Goal: Task Accomplishment & Management: Use online tool/utility

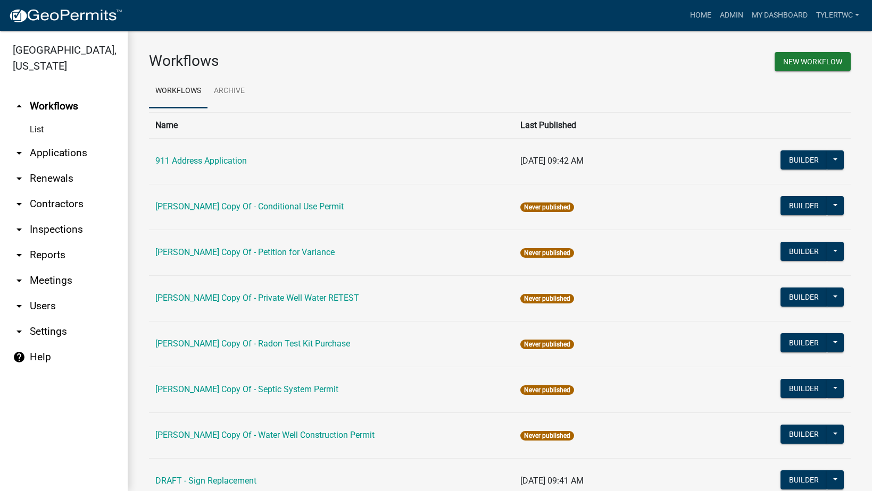
scroll to position [591, 0]
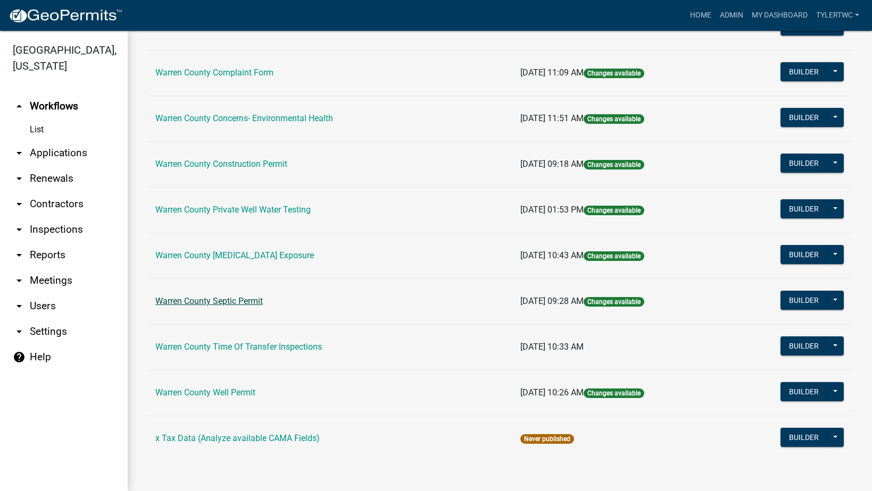
click at [204, 299] on link "Warren County Septic Permit" at bounding box center [208, 301] width 107 height 10
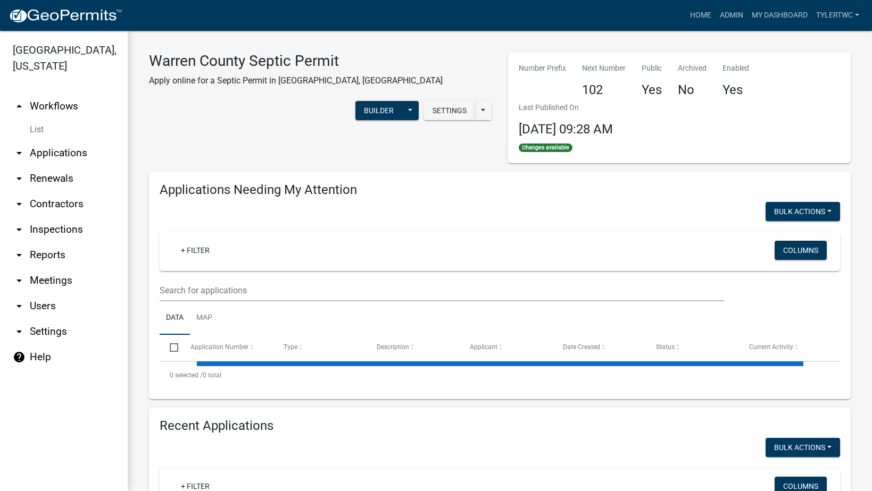
select select "2: 50"
select select "3: 100"
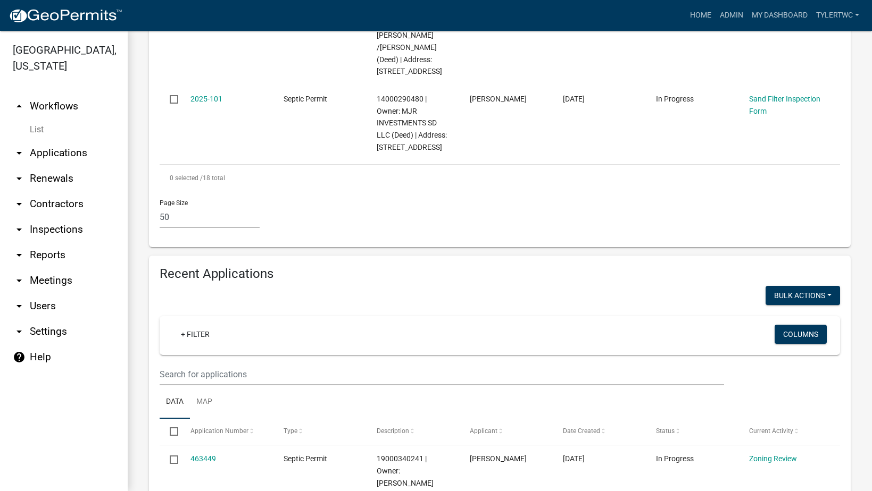
scroll to position [1862, 0]
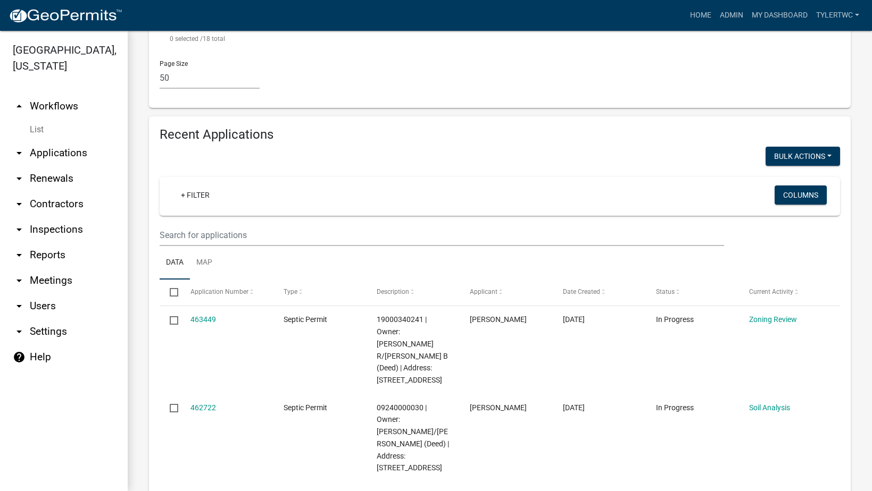
click at [223, 186] on div "+ Filter" at bounding box center [387, 197] width 447 height 22
click at [219, 186] on div "+ Filter" at bounding box center [387, 197] width 447 height 22
click at [198, 186] on link "+ Filter" at bounding box center [195, 195] width 46 height 19
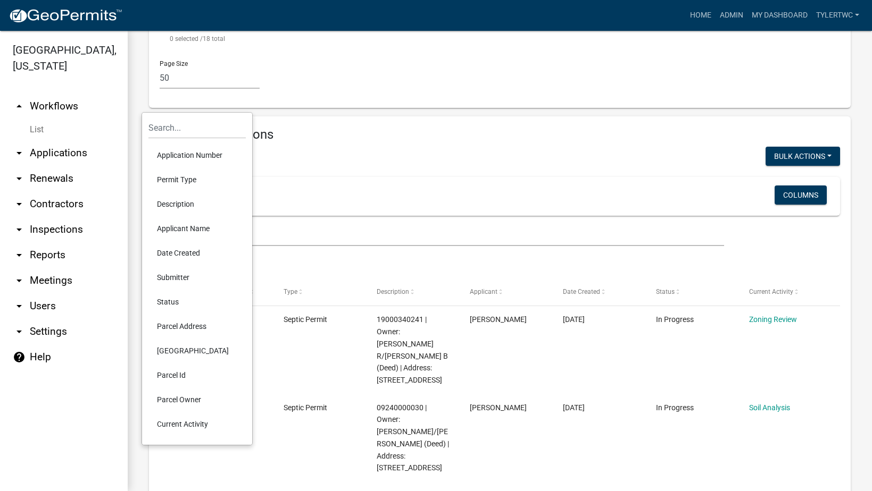
click at [289, 186] on div "+ Filter" at bounding box center [387, 197] width 447 height 22
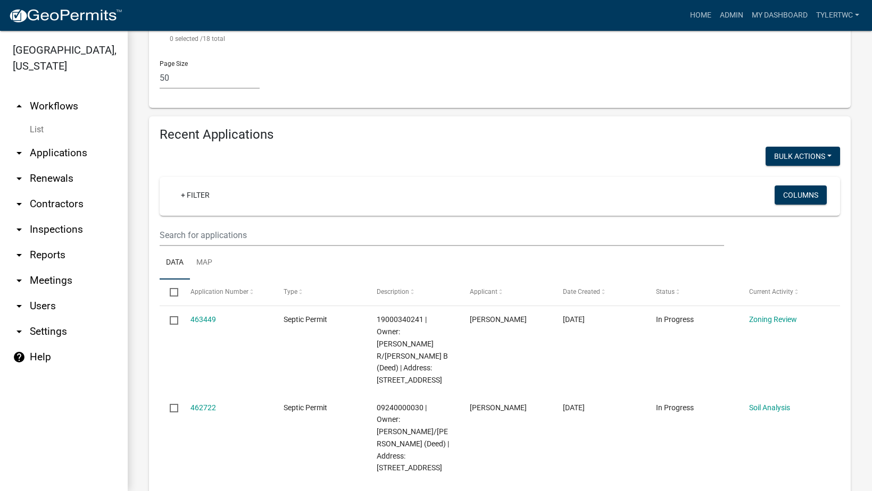
click at [235, 177] on div "+ Filter Columns" at bounding box center [499, 196] width 671 height 39
click at [200, 186] on link "+ Filter" at bounding box center [195, 195] width 46 height 19
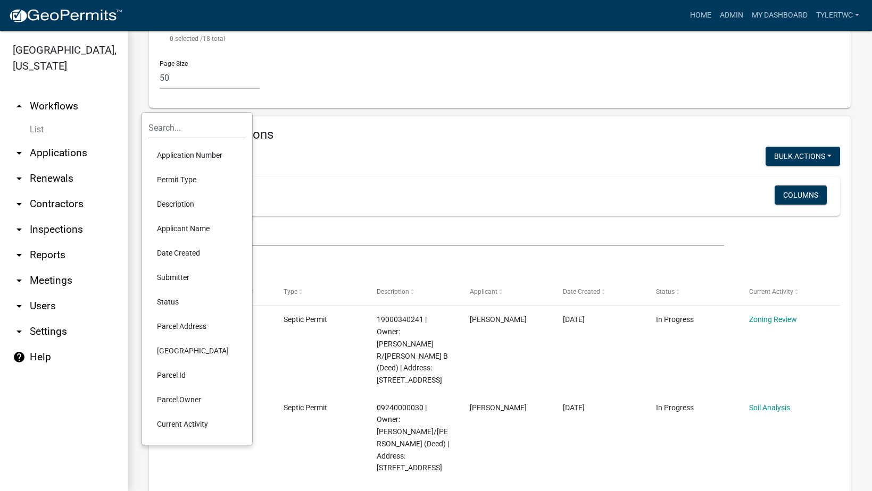
click at [167, 299] on li "Status" at bounding box center [196, 302] width 97 height 24
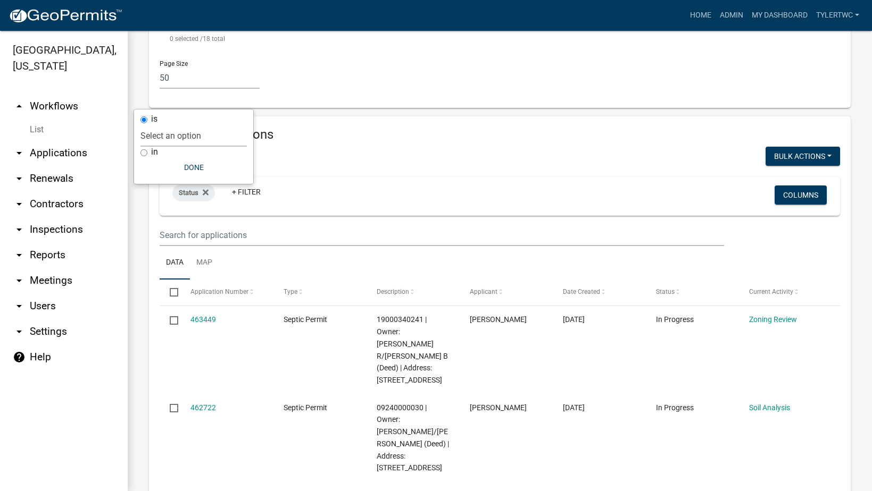
click at [152, 136] on select "Select an option Not Started In Progress Completed Voided Rejected Discarded" at bounding box center [193, 136] width 106 height 22
select select "1"
click at [162, 125] on select "Select an option Not Started In Progress Completed Voided Rejected Discarded" at bounding box center [193, 136] width 106 height 22
click at [220, 165] on button "Done" at bounding box center [215, 167] width 106 height 19
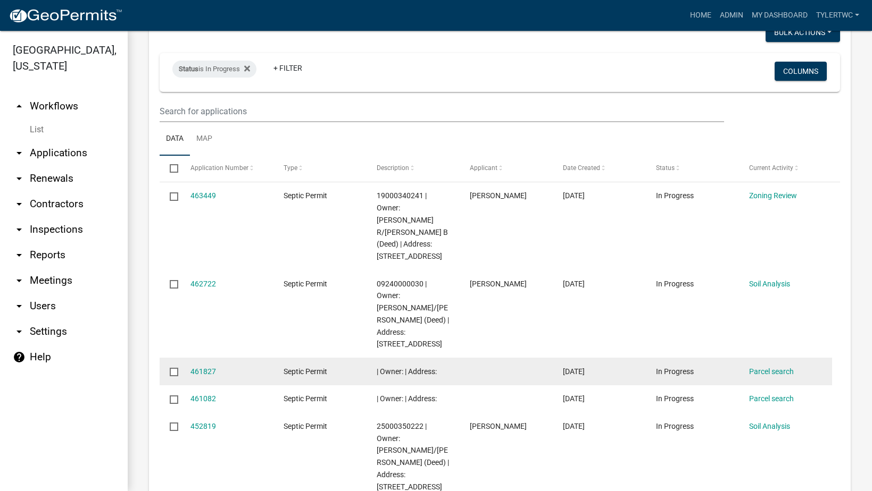
drag, startPoint x: 173, startPoint y: 249, endPoint x: 177, endPoint y: 263, distance: 15.0
click at [173, 368] on input "checkbox" at bounding box center [173, 371] width 7 height 7
checkbox input "true"
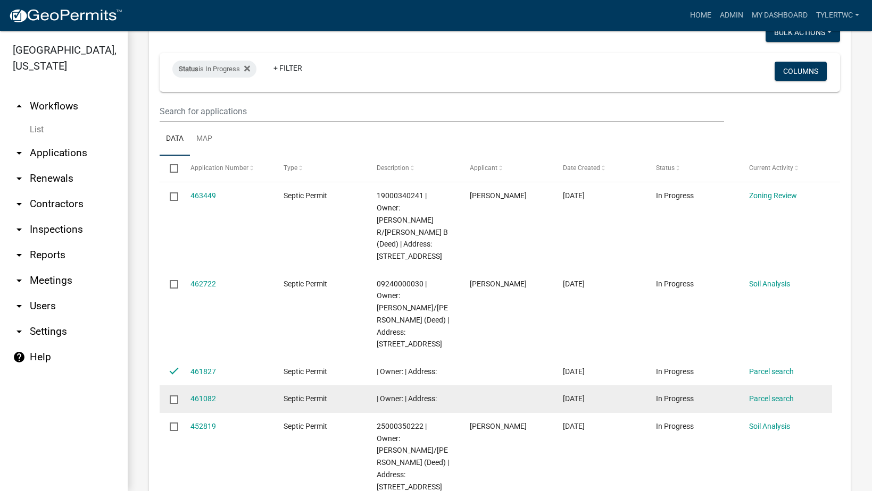
click at [173, 396] on input "checkbox" at bounding box center [173, 399] width 7 height 7
checkbox input "true"
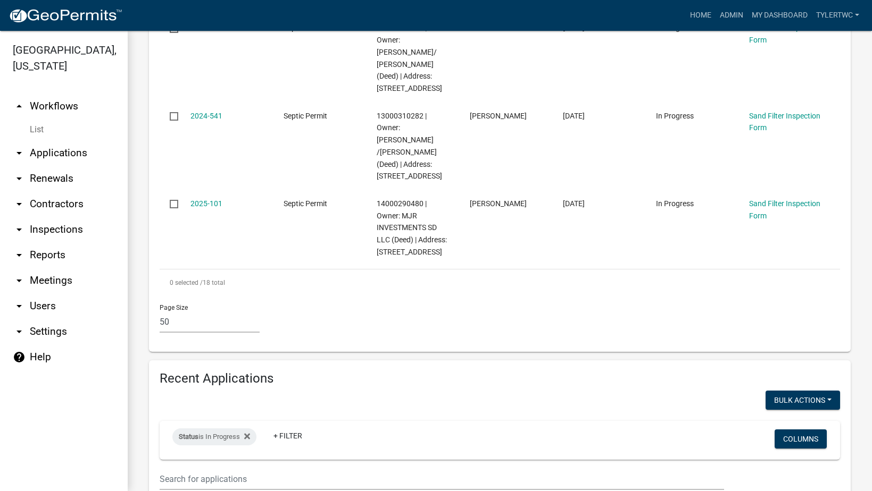
scroll to position [1613, 0]
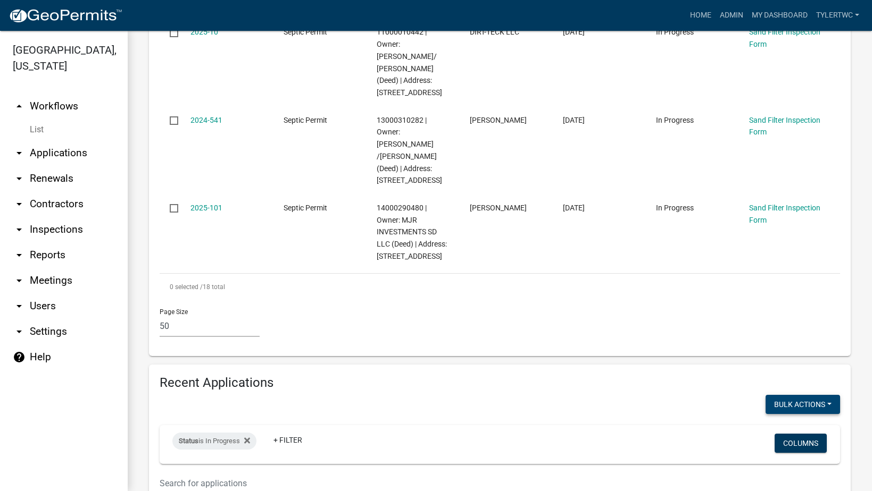
click at [774, 420] on button "Void" at bounding box center [797, 433] width 85 height 26
checkbox input "false"
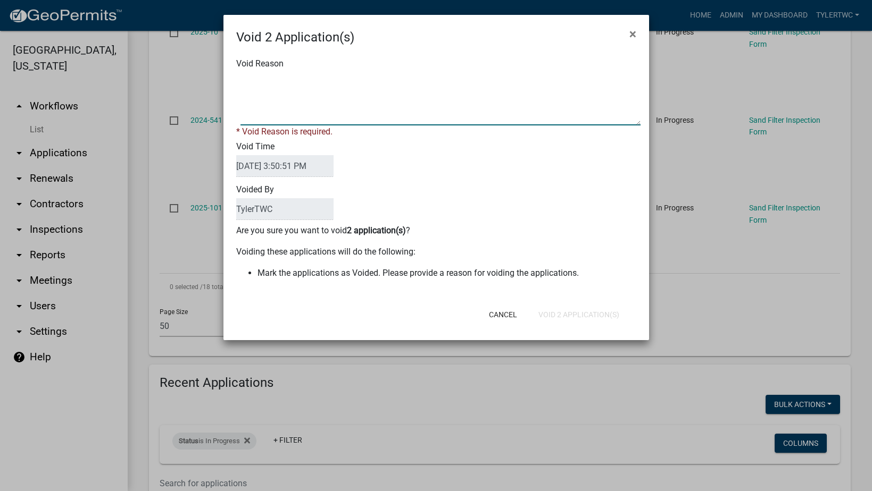
click at [270, 92] on textarea "Void Reason" at bounding box center [440, 98] width 400 height 53
type textarea "NA"
click at [391, 306] on div "Cancel Void 2 Application(s)" at bounding box center [505, 315] width 262 height 28
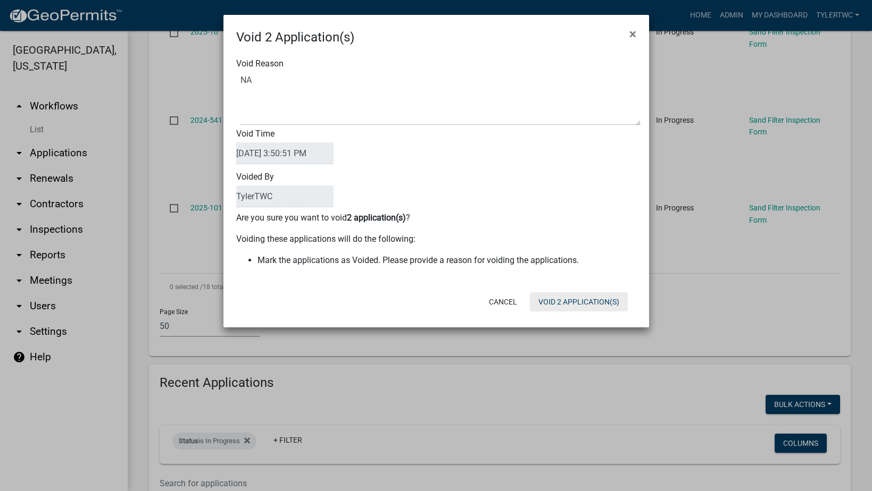
click at [565, 298] on button "Void 2 Application(s)" at bounding box center [579, 302] width 98 height 19
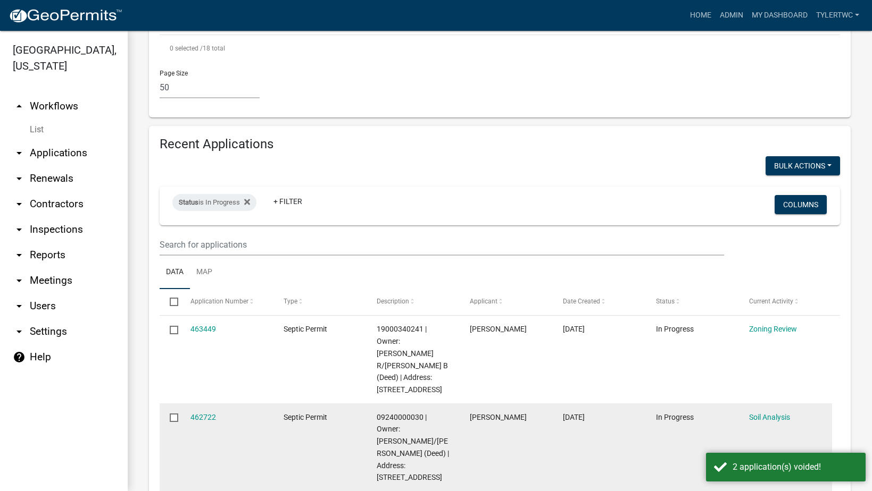
scroll to position [1862, 0]
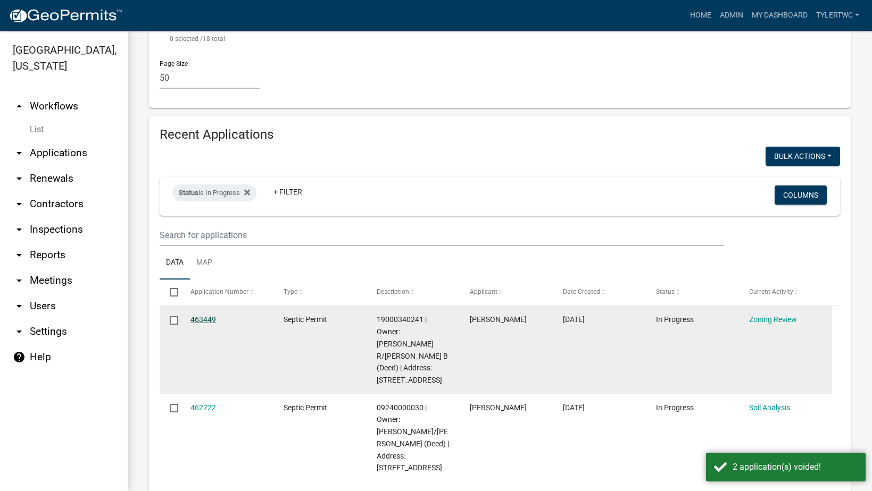
click at [203, 315] on link "463449" at bounding box center [203, 319] width 26 height 9
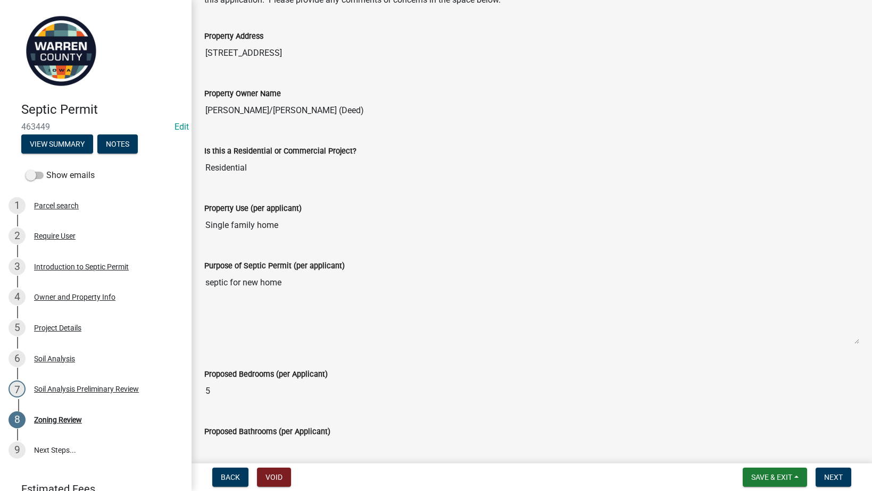
scroll to position [57, 0]
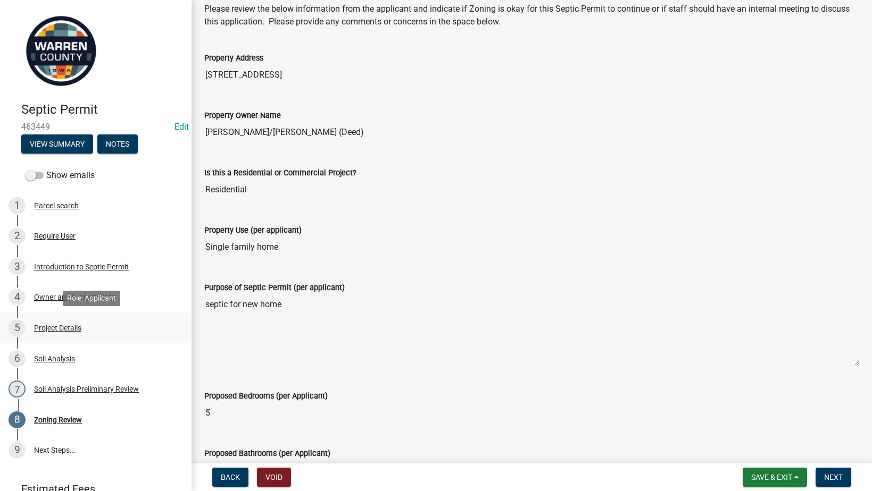
click at [63, 329] on div "Project Details" at bounding box center [57, 327] width 47 height 7
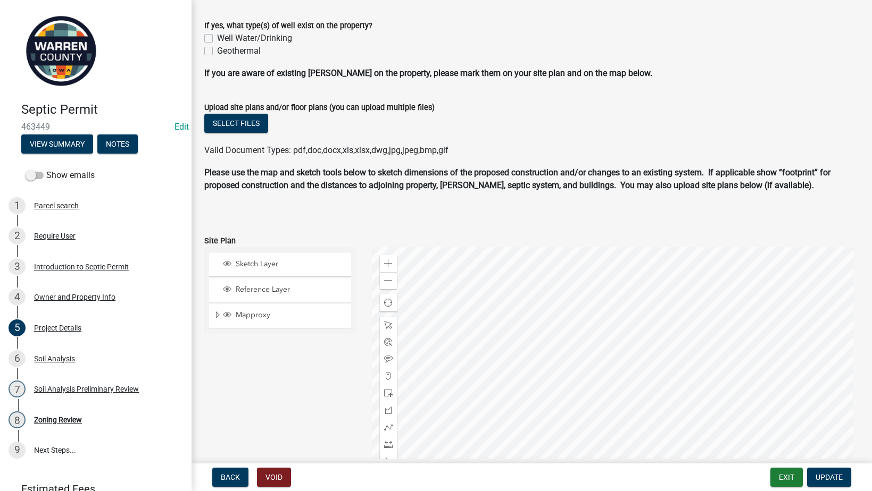
scroll to position [590, 0]
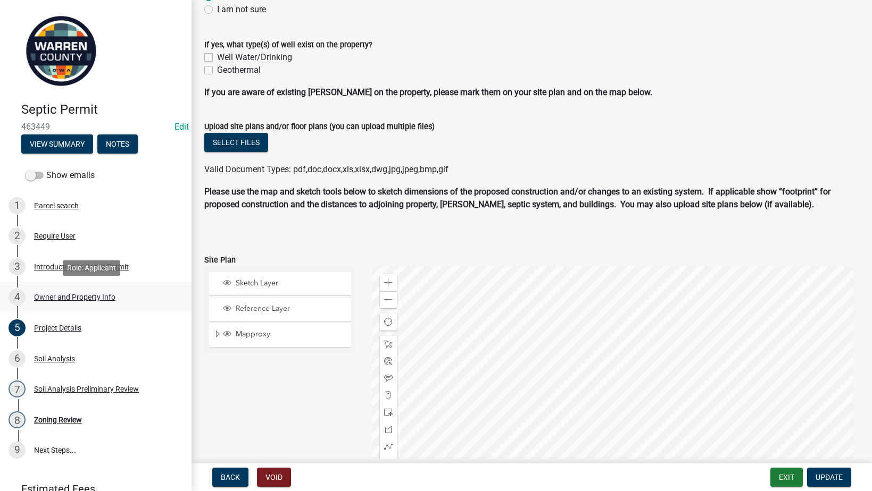
drag, startPoint x: 52, startPoint y: 296, endPoint x: 79, endPoint y: 290, distance: 27.2
click at [52, 296] on div "Owner and Property Info" at bounding box center [74, 297] width 81 height 7
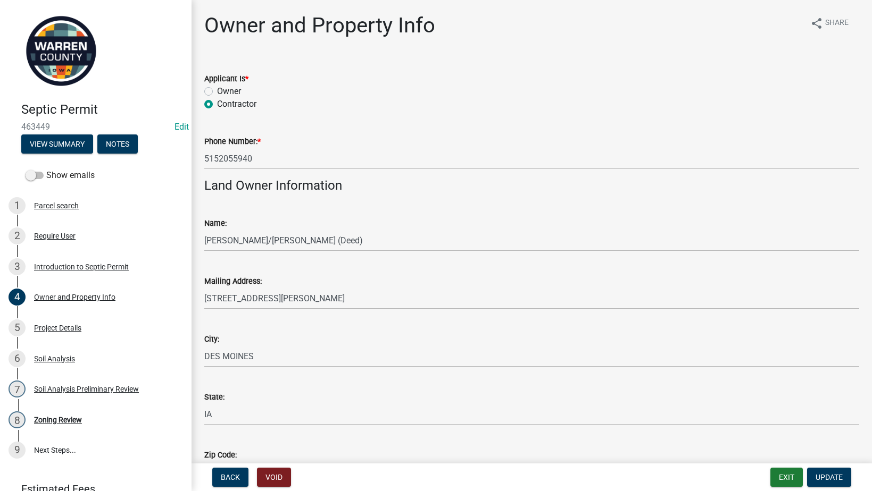
scroll to position [372, 0]
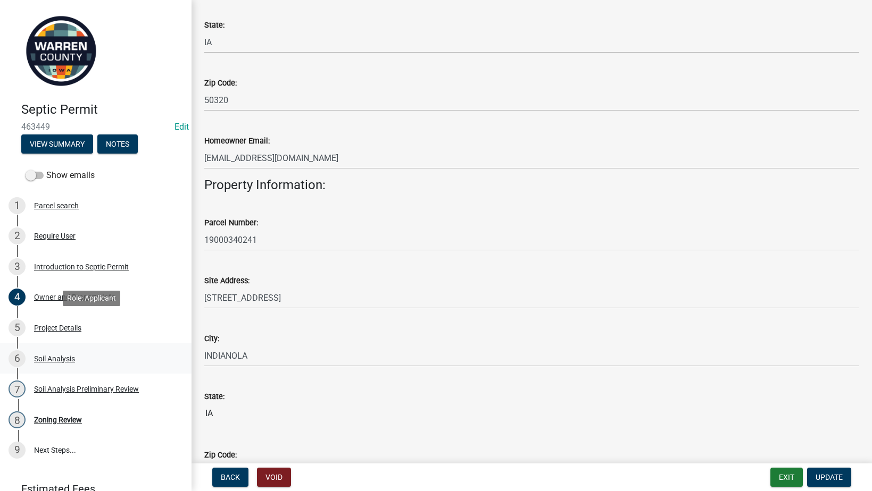
click at [42, 363] on div "Soil Analysis" at bounding box center [54, 358] width 41 height 7
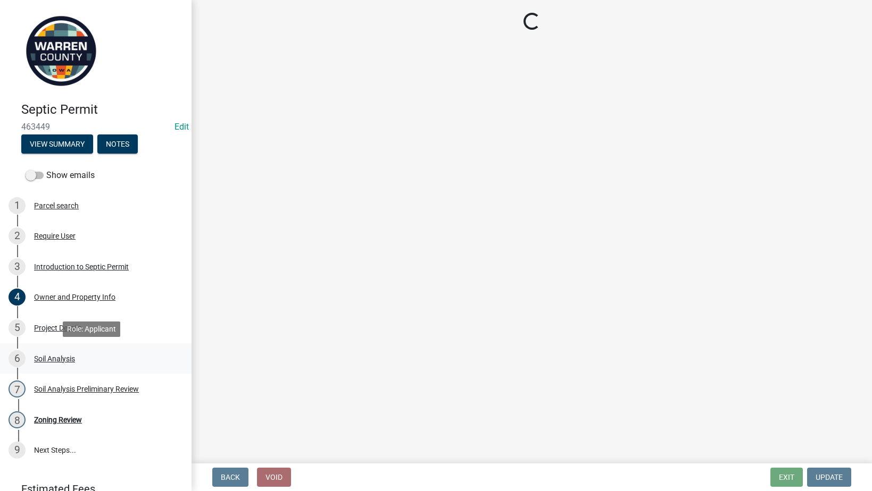
scroll to position [0, 0]
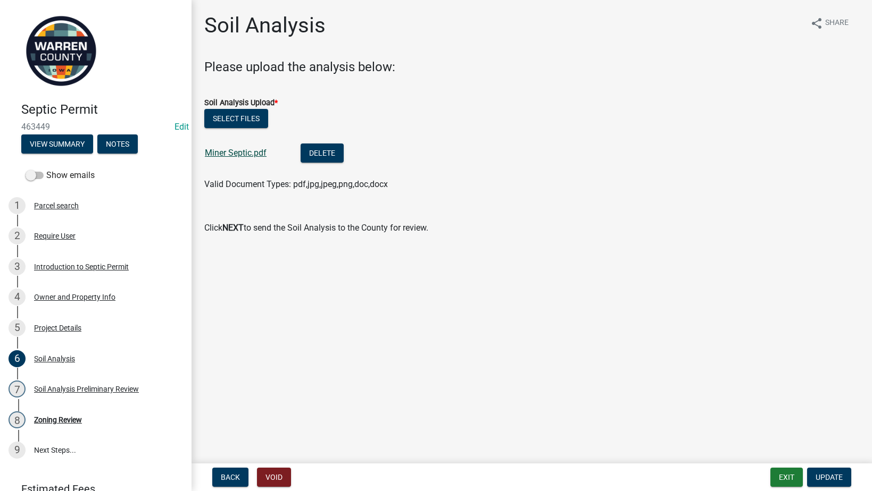
click at [244, 152] on link "Miner Septic.pdf" at bounding box center [236, 153] width 62 height 10
click at [47, 415] on div "8 Zoning Review" at bounding box center [92, 420] width 166 height 17
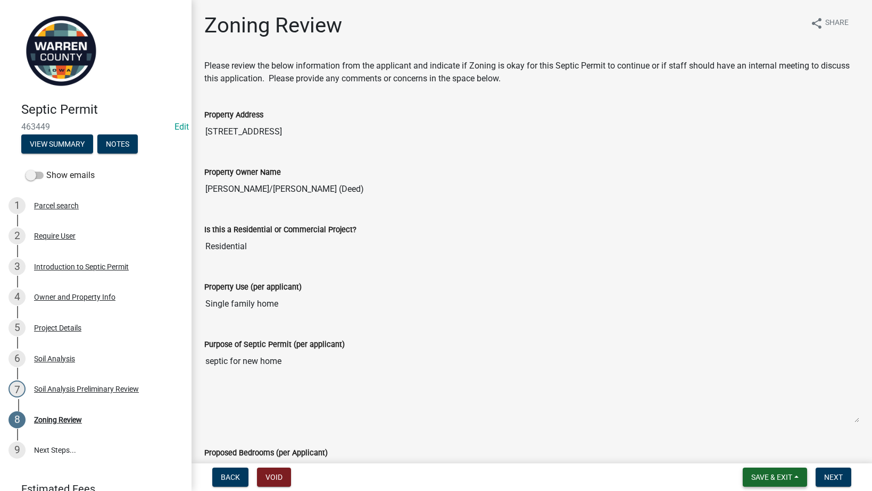
click at [769, 478] on span "Save & Exit" at bounding box center [771, 477] width 41 height 9
click at [760, 453] on button "Save & Exit" at bounding box center [764, 450] width 85 height 26
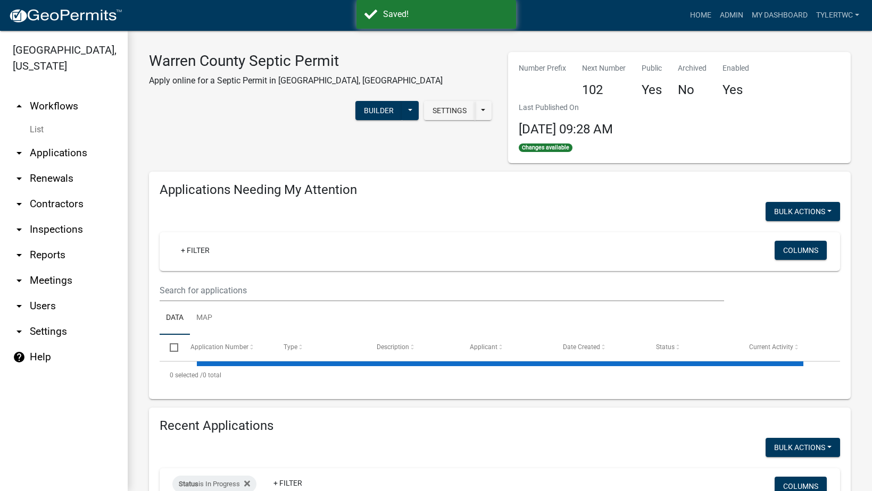
click at [71, 140] on link "arrow_drop_down Applications" at bounding box center [64, 153] width 128 height 26
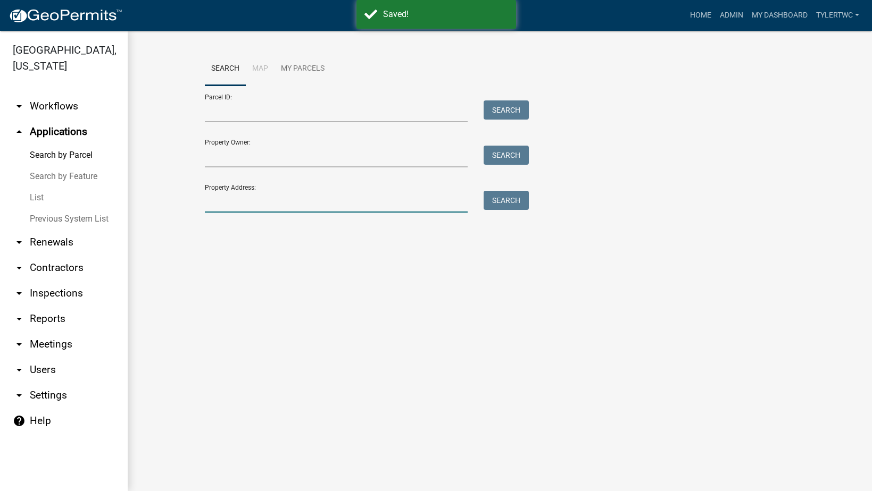
click at [243, 207] on input "Property Address:" at bounding box center [336, 202] width 263 height 22
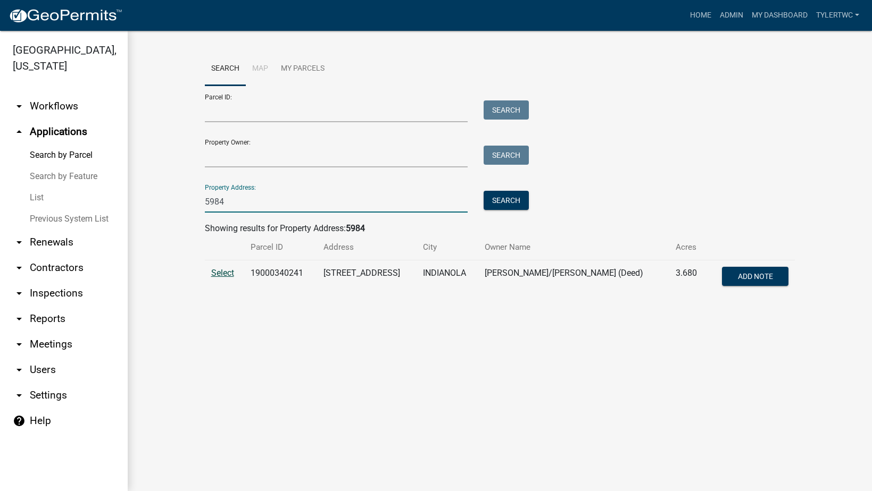
type input "5984"
click at [225, 276] on span "Select" at bounding box center [222, 273] width 23 height 10
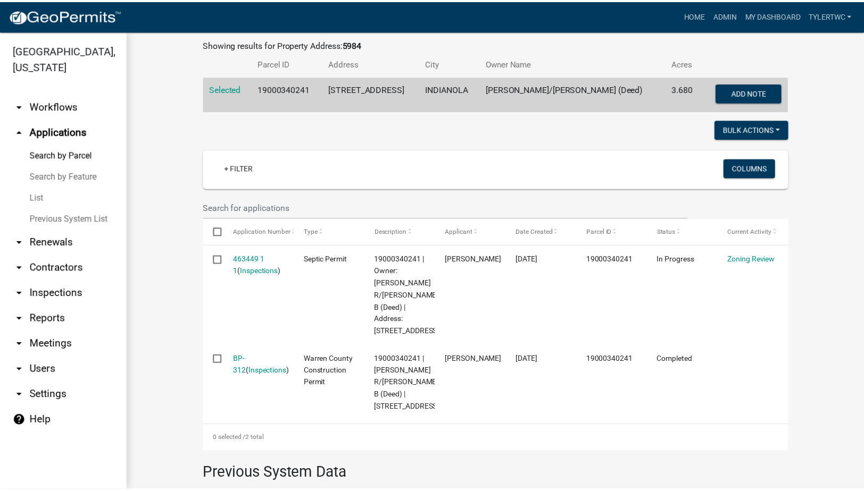
scroll to position [248, 0]
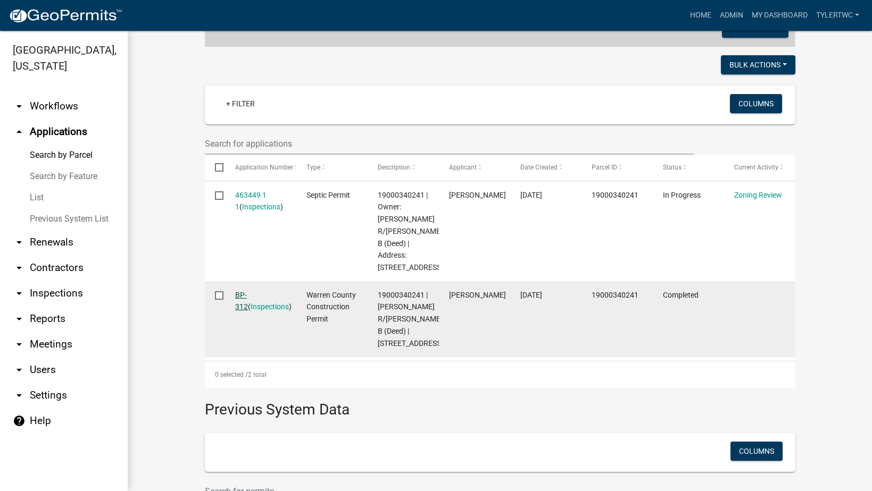
click at [248, 292] on link "BP-312" at bounding box center [241, 301] width 13 height 21
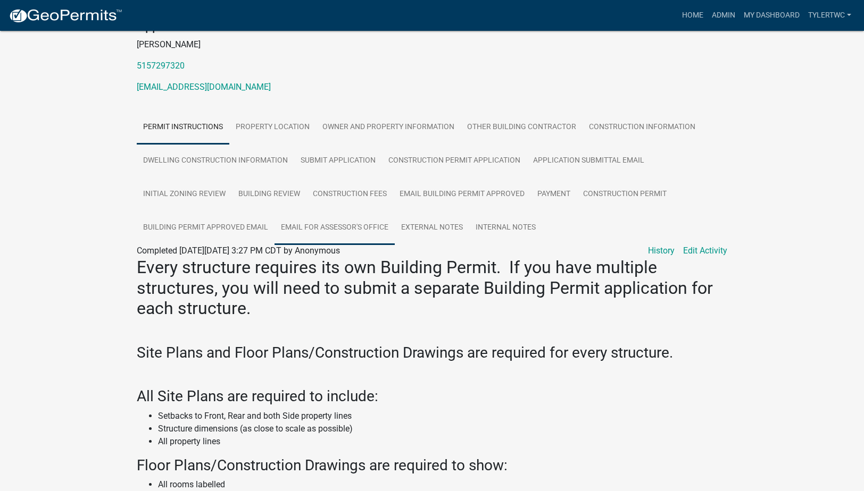
scroll to position [124, 0]
drag, startPoint x: 389, startPoint y: 122, endPoint x: 502, endPoint y: 138, distance: 113.4
click at [389, 122] on link "Owner and Property Information" at bounding box center [388, 127] width 145 height 34
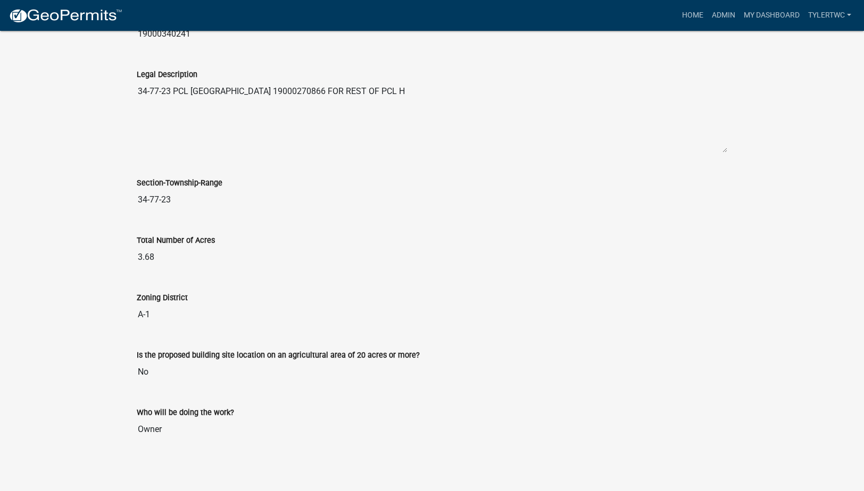
scroll to position [81, 0]
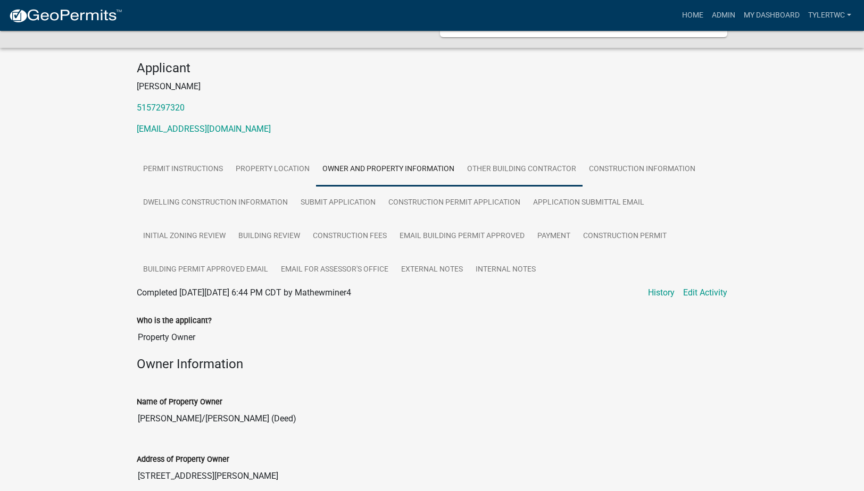
click at [492, 170] on link "Other Building Contractor" at bounding box center [522, 170] width 122 height 34
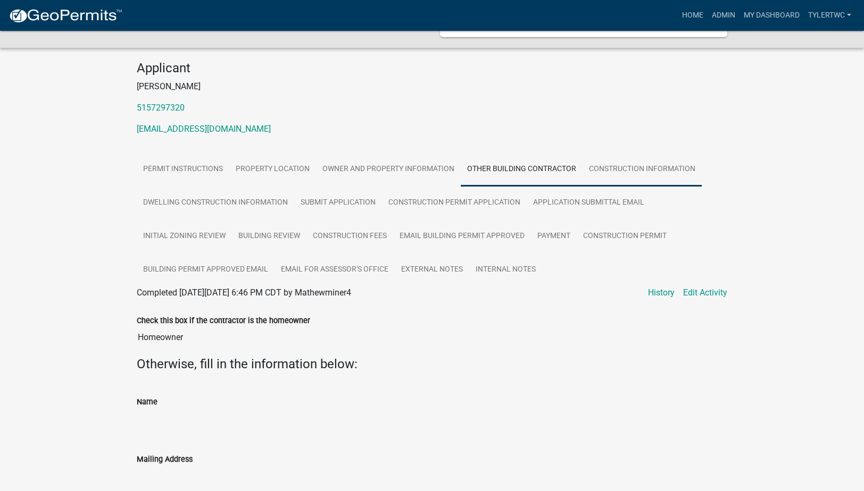
click at [671, 162] on link "Construction Information" at bounding box center [641, 170] width 119 height 34
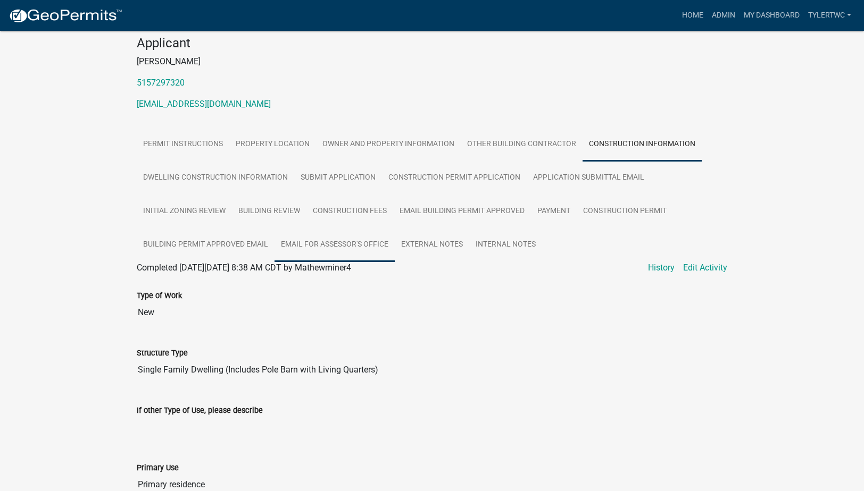
scroll to position [77, 0]
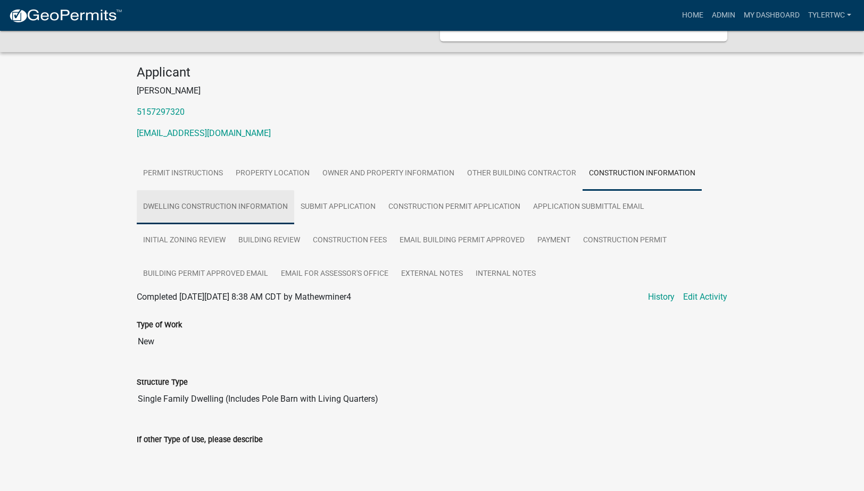
click at [191, 205] on link "Dwelling Construction Information" at bounding box center [215, 207] width 157 height 34
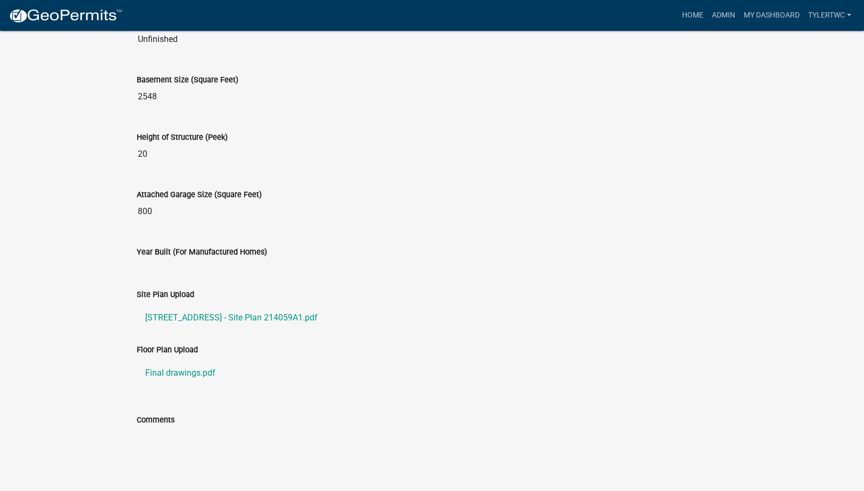
scroll to position [773, 0]
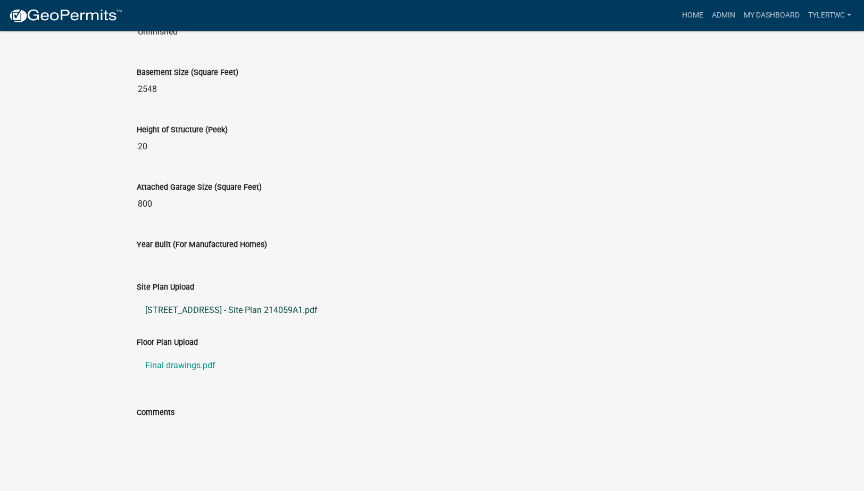
click at [260, 308] on link "[STREET_ADDRESS] - Site Plan 214059A1.pdf" at bounding box center [432, 311] width 590 height 26
click at [161, 362] on link "Final drawings.pdf" at bounding box center [432, 366] width 590 height 26
click at [710, 15] on link "Admin" at bounding box center [723, 15] width 32 height 20
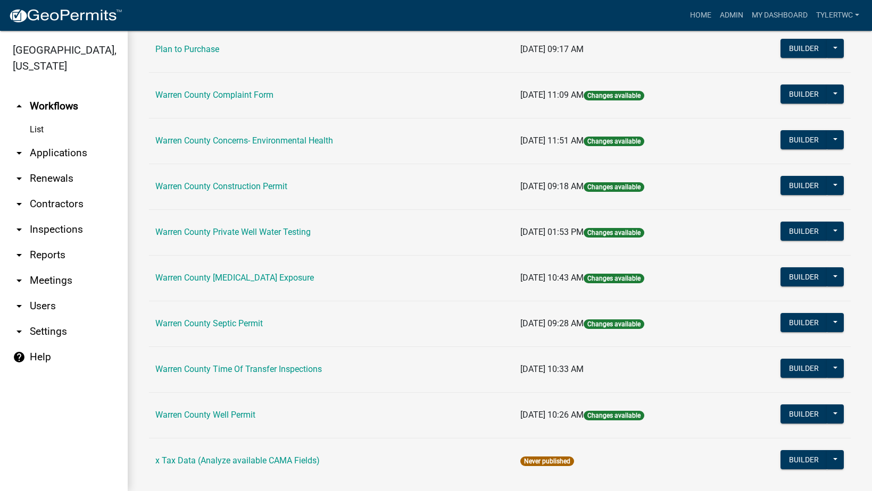
scroll to position [591, 0]
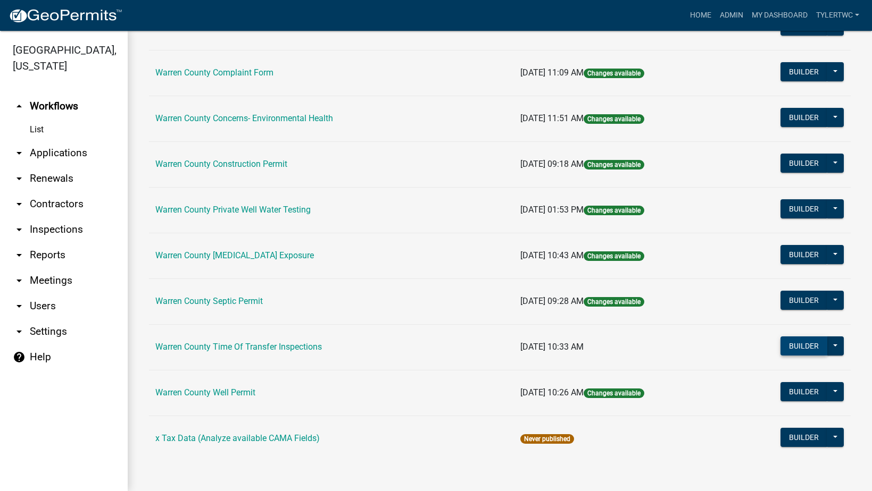
click at [786, 339] on button "Builder" at bounding box center [803, 346] width 47 height 19
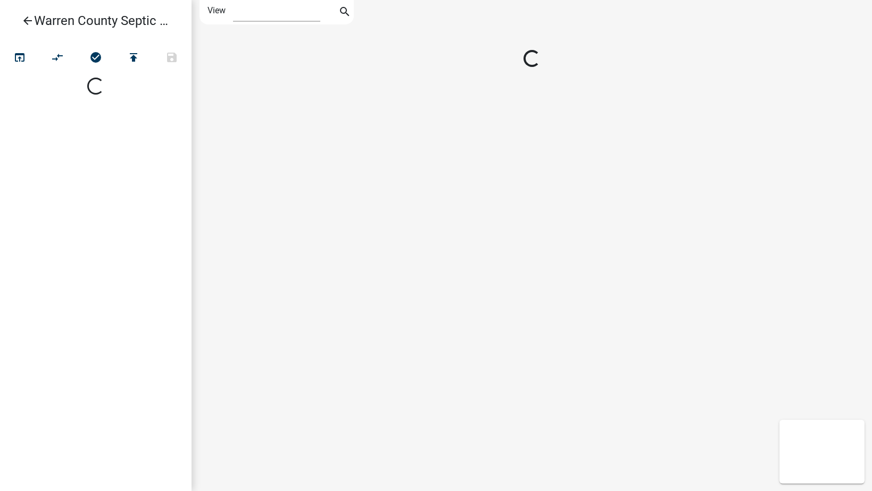
select select "1"
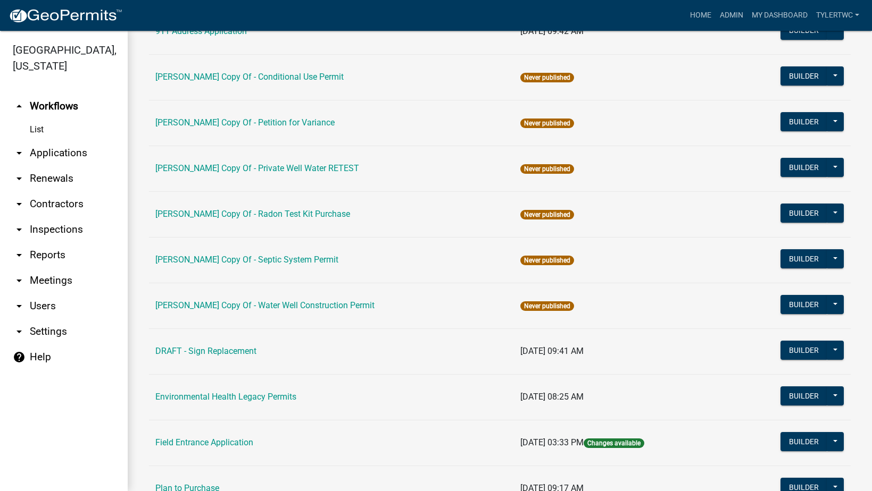
scroll to position [124, 0]
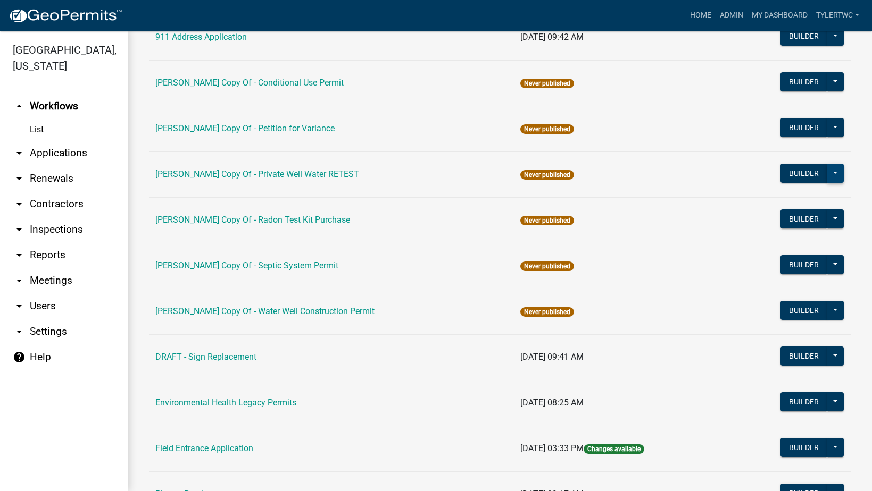
click at [835, 168] on button at bounding box center [835, 173] width 17 height 19
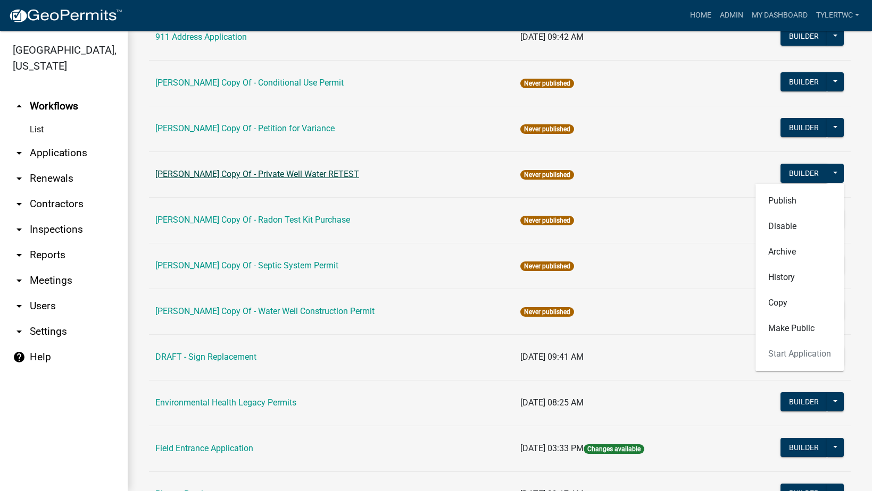
click at [219, 176] on link "[PERSON_NAME] Copy Of - Private Well Water RETEST" at bounding box center [257, 174] width 204 height 10
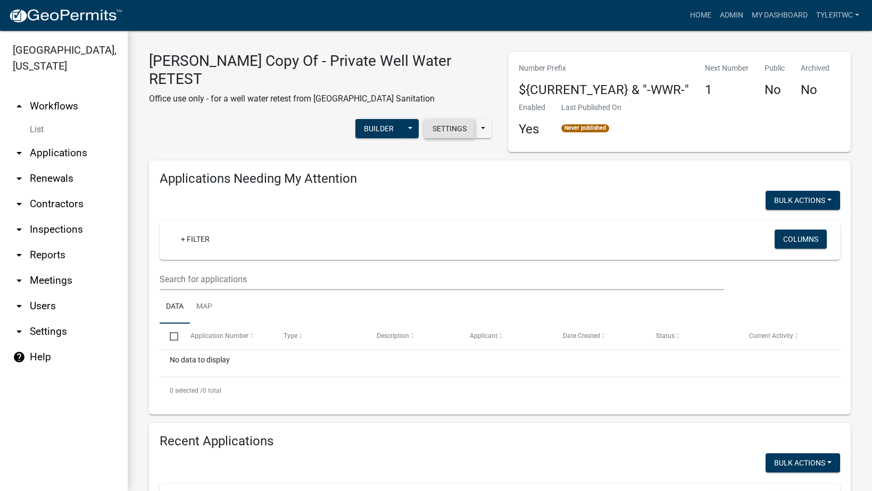
click at [451, 119] on button "Settings" at bounding box center [449, 128] width 51 height 19
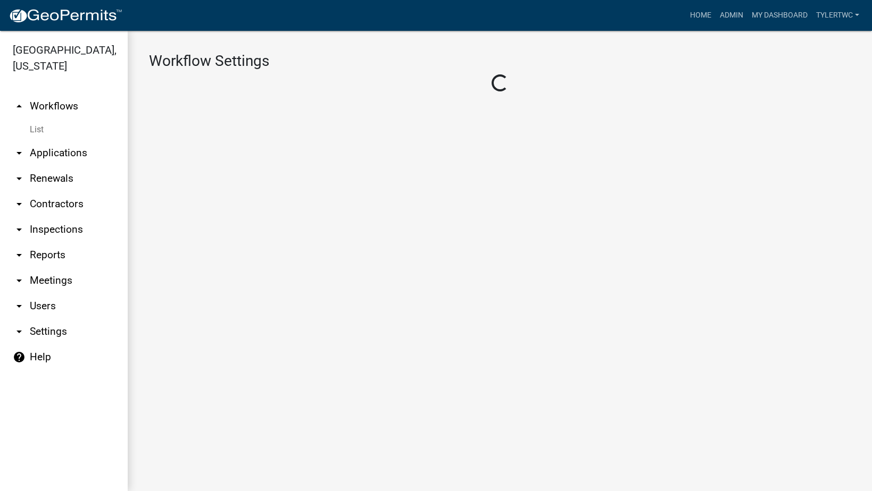
select select "1"
select select "fd6fd05e-b1fa-4eea-9097-95deed638bbd"
select select
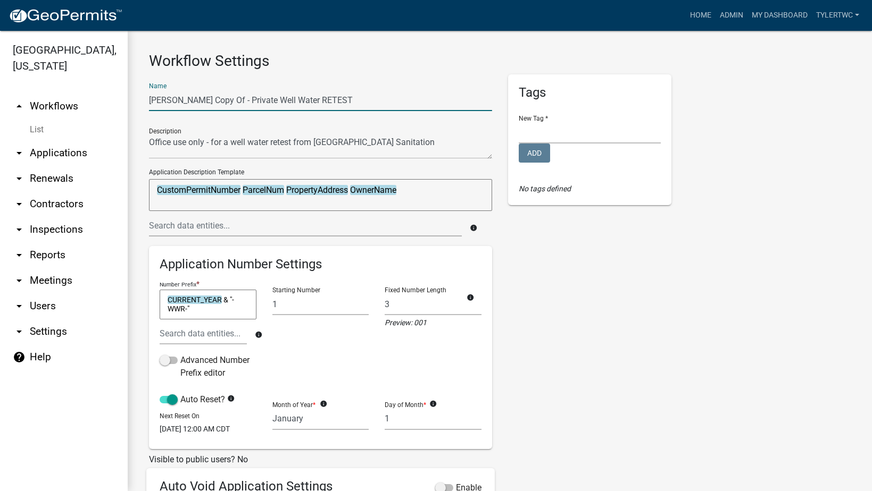
drag, startPoint x: 213, startPoint y: 99, endPoint x: 60, endPoint y: 102, distance: 152.7
click at [74, 107] on div "[GEOGRAPHIC_DATA], [US_STATE] arrow_drop_up Workflows List arrow_drop_down Appl…" at bounding box center [436, 261] width 872 height 461
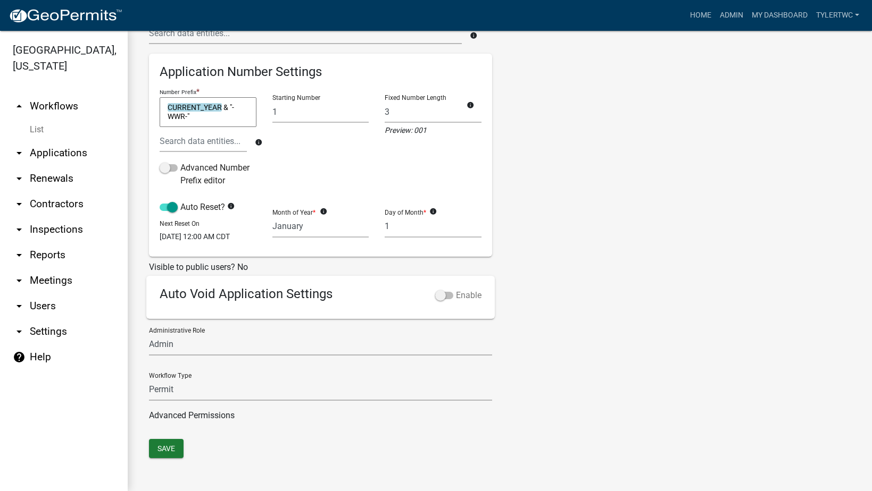
type input "Warren County Private Well Water RETEST"
click at [443, 293] on span at bounding box center [444, 295] width 18 height 7
click at [456, 289] on input "Enable" at bounding box center [456, 289] width 0 height 0
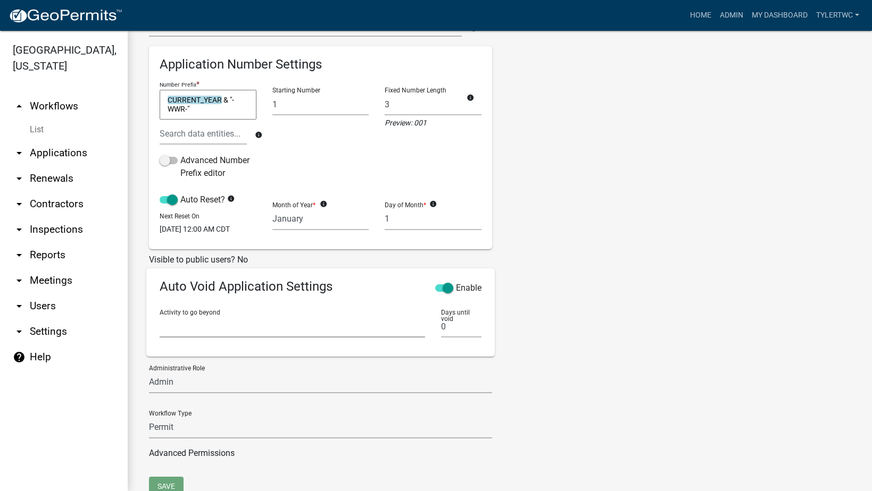
drag, startPoint x: 212, startPoint y: 331, endPoint x: 210, endPoint y: 345, distance: 13.4
click at [212, 331] on select "Search Parcel Data Owner Information Site Map Schedule Appointment Sign and Sub…" at bounding box center [292, 327] width 265 height 22
select select "61bc9035-1b08-4665-a78a-e905e77b6022"
click at [160, 323] on select "Search Parcel Data Owner Information Site Map Schedule Appointment Sign and Sub…" at bounding box center [292, 327] width 265 height 22
drag, startPoint x: 469, startPoint y: 335, endPoint x: 422, endPoint y: 338, distance: 47.0
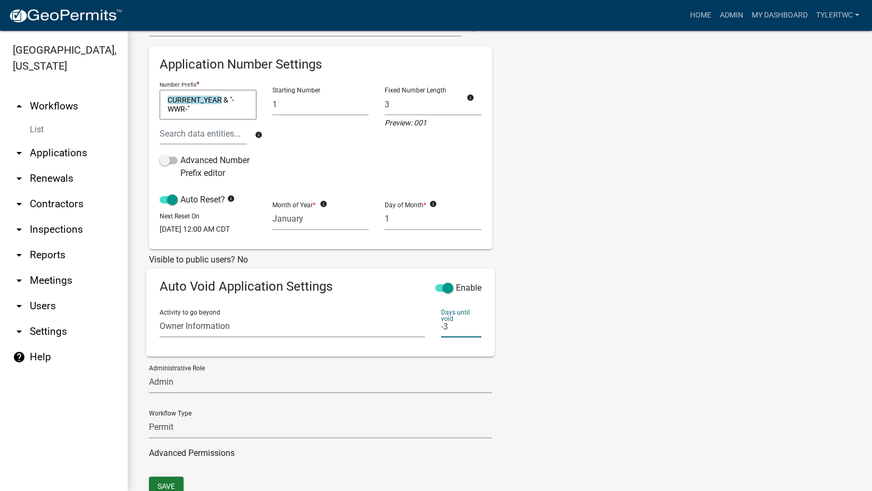
click at [441, 338] on input "-3" at bounding box center [461, 327] width 40 height 22
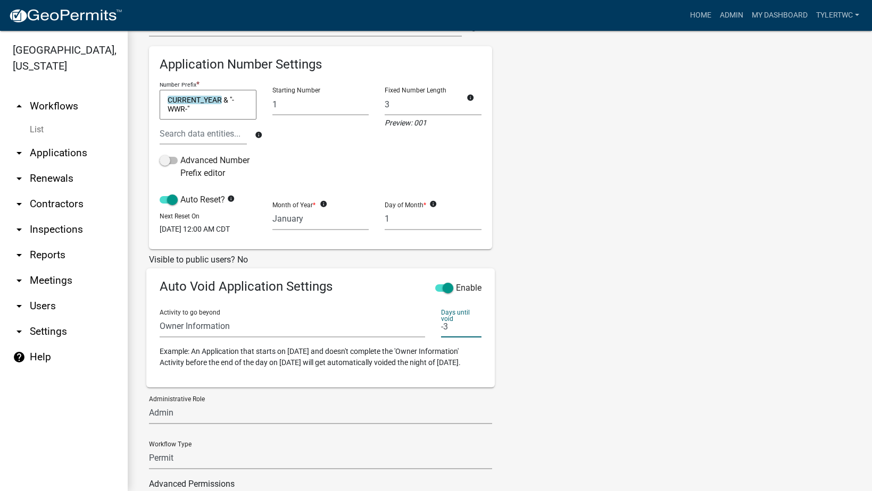
drag, startPoint x: 447, startPoint y: 335, endPoint x: 419, endPoint y: 339, distance: 28.0
click at [419, 339] on div "Activity to go beyond Search Parcel Data Owner Information Site Map Schedule Ap…" at bounding box center [321, 323] width 338 height 45
type input "5"
click at [658, 390] on div "Tags New Tag * Environmental Health Planning and Zoning Add No tags defined" at bounding box center [589, 190] width 179 height 633
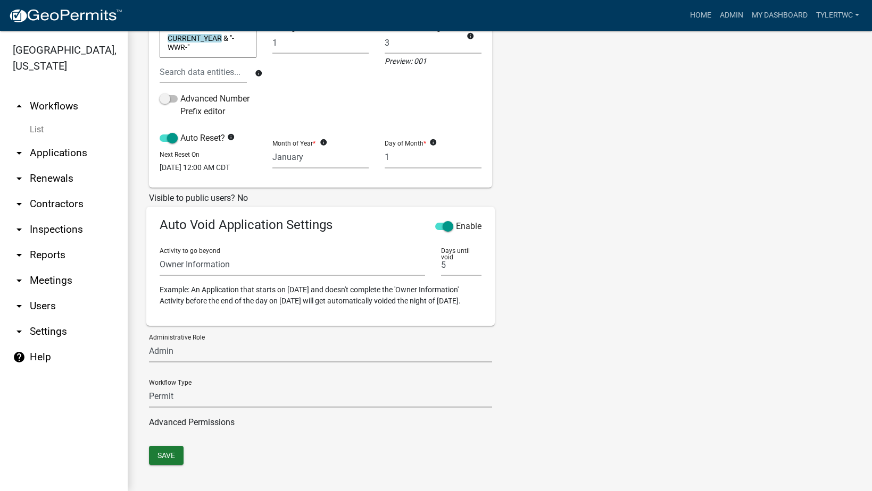
scroll to position [287, 0]
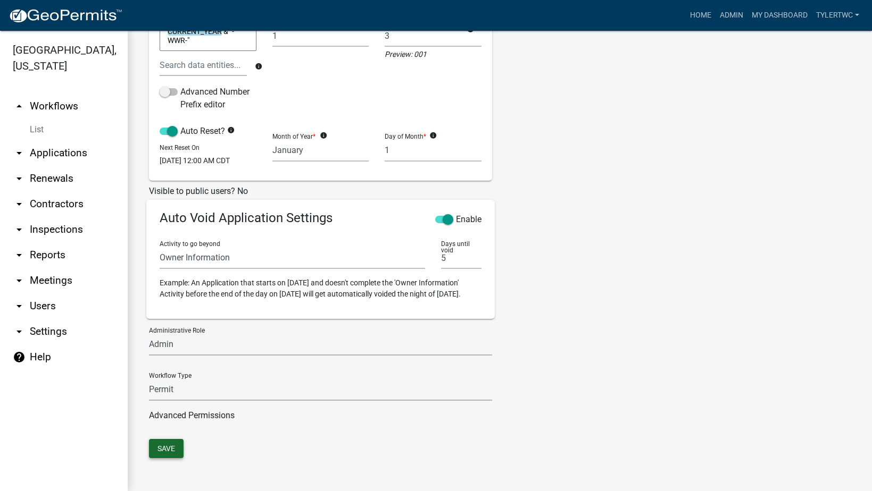
click at [155, 449] on button "Save" at bounding box center [166, 448] width 35 height 19
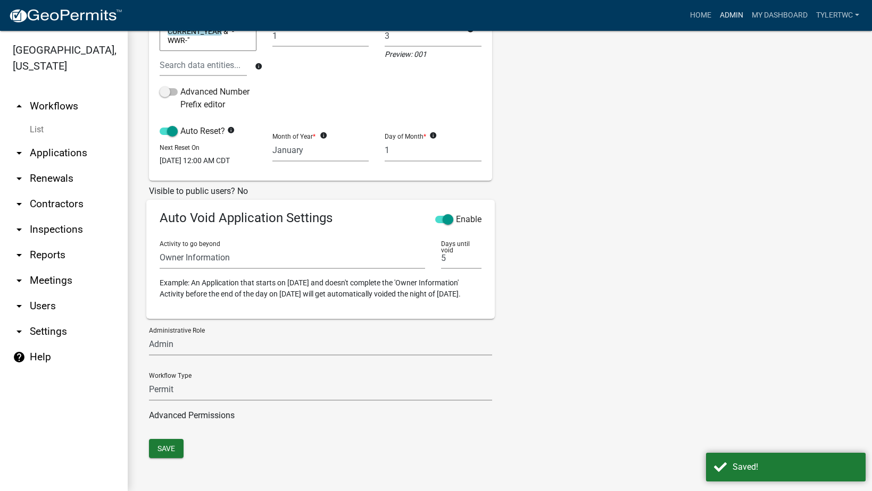
click at [723, 16] on link "Admin" at bounding box center [731, 15] width 32 height 20
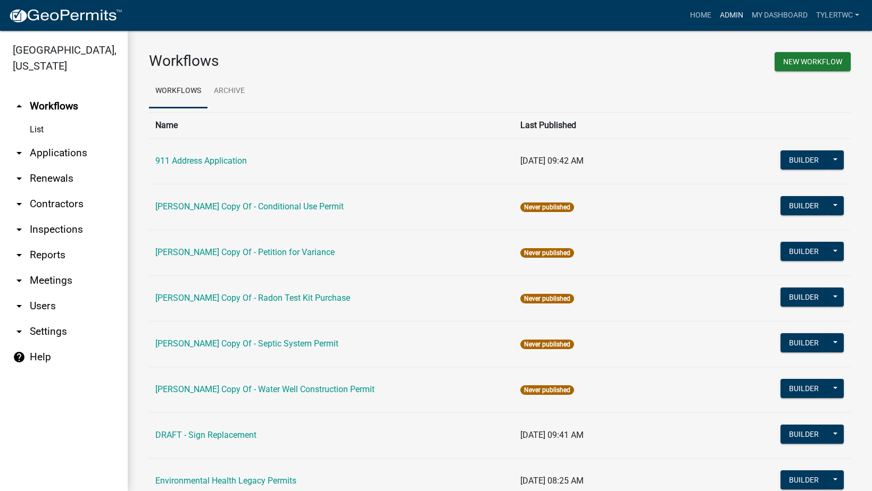
scroll to position [591, 0]
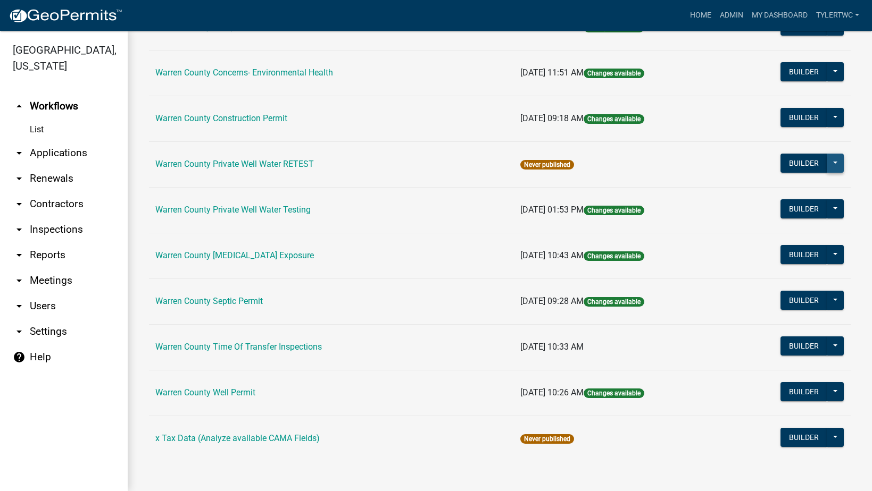
click at [827, 162] on button at bounding box center [835, 163] width 17 height 19
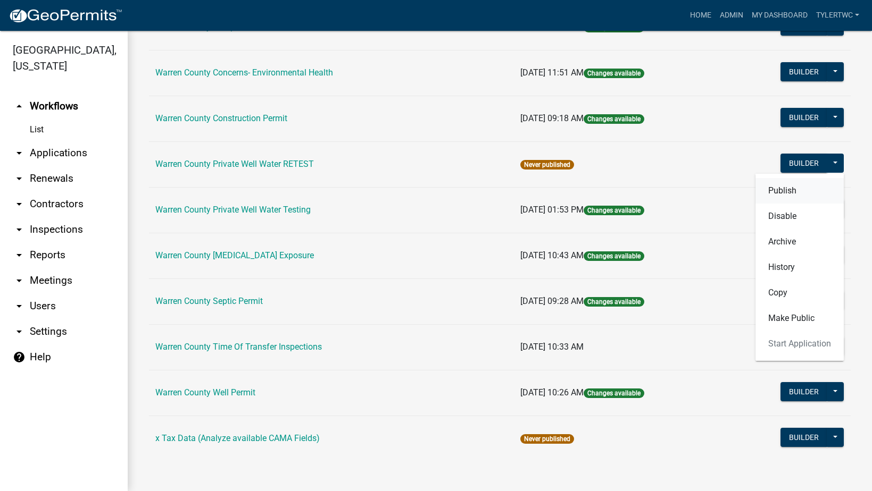
click at [791, 191] on button "Publish" at bounding box center [799, 191] width 88 height 26
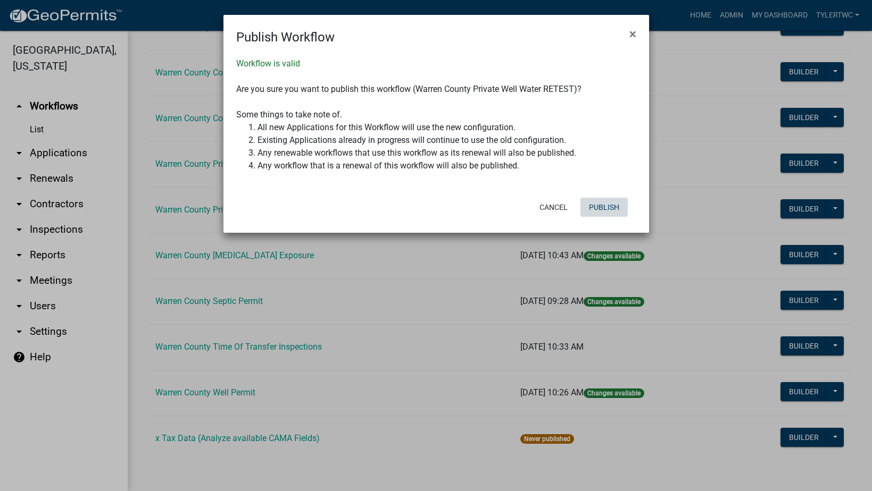
click at [618, 204] on button "Publish" at bounding box center [603, 207] width 47 height 19
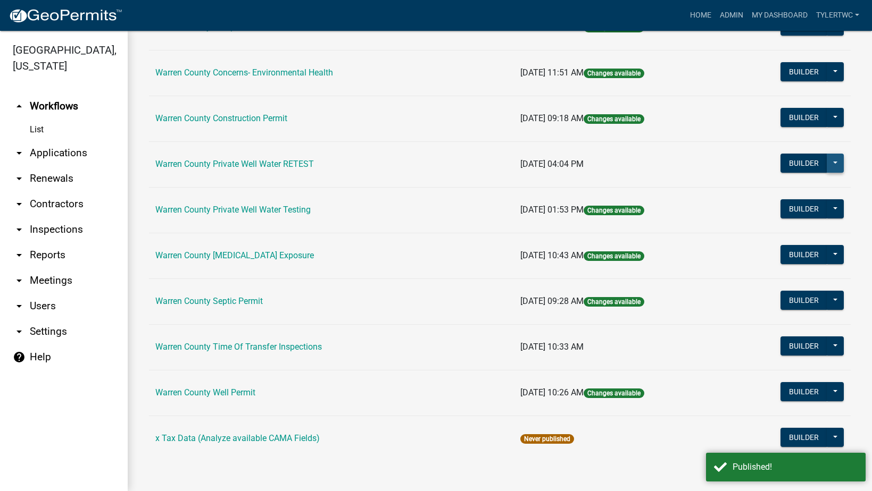
click at [832, 158] on button at bounding box center [835, 163] width 17 height 19
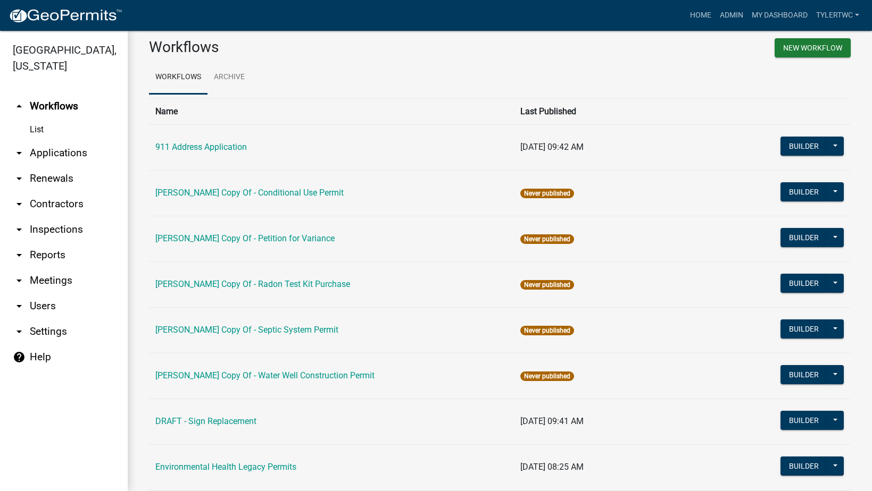
scroll to position [0, 0]
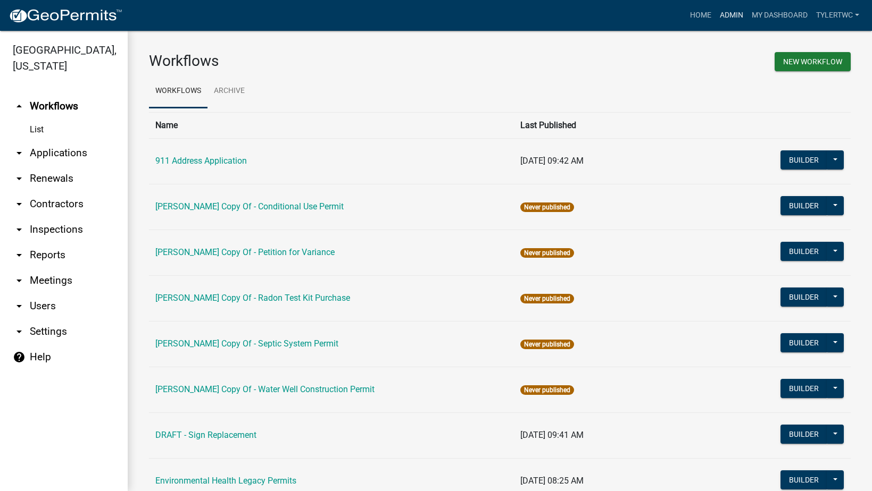
click at [742, 18] on link "Admin" at bounding box center [731, 15] width 32 height 20
click at [735, 7] on link "Admin" at bounding box center [731, 15] width 32 height 20
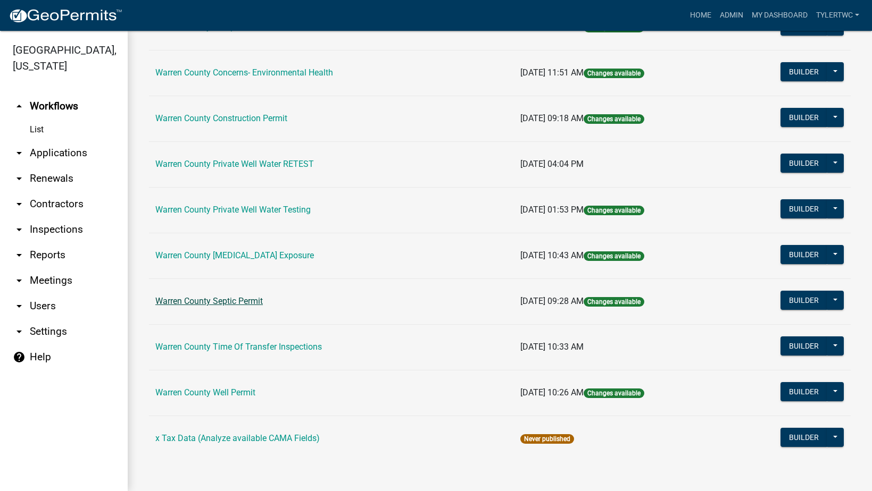
click at [224, 299] on link "Warren County Septic Permit" at bounding box center [208, 301] width 107 height 10
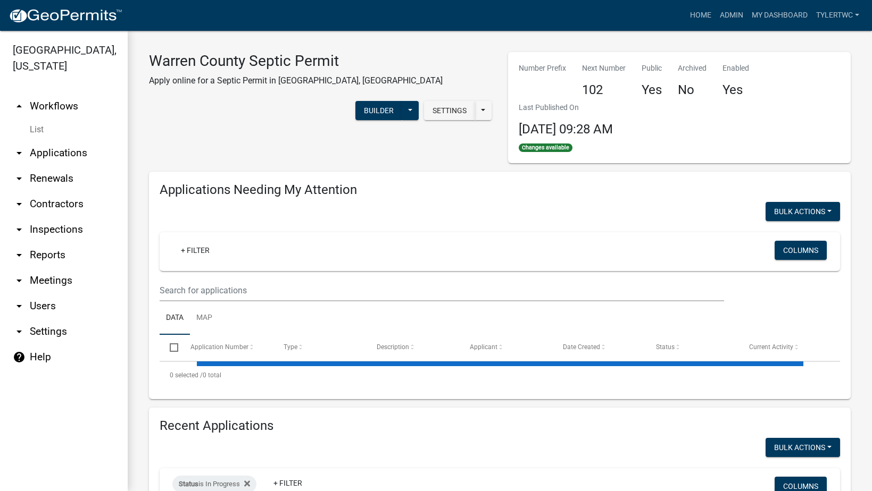
select select "2: 50"
select select "3: 100"
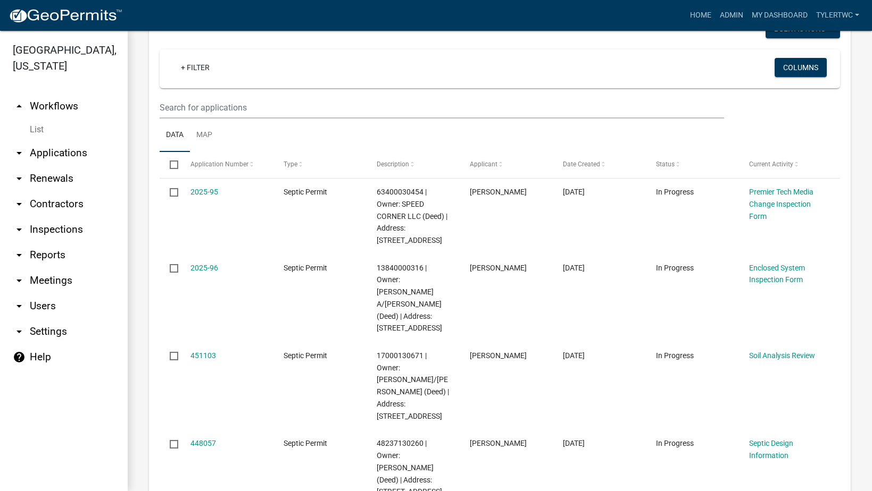
scroll to position [248, 0]
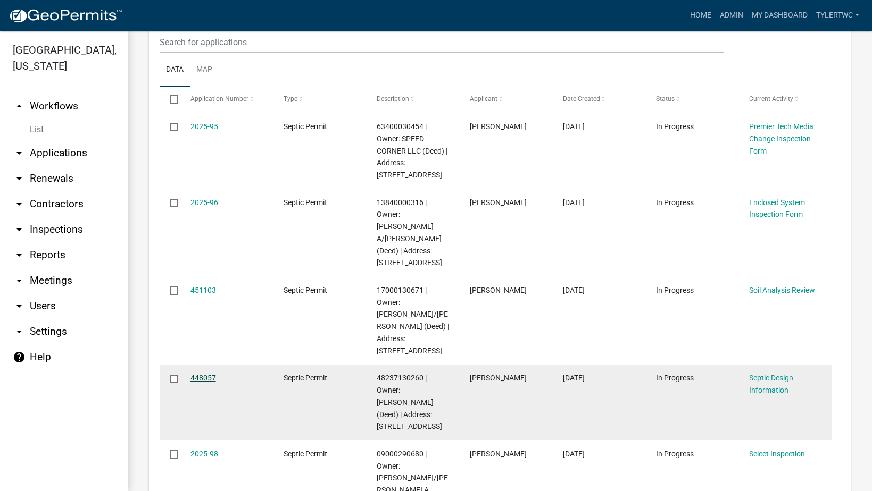
click at [205, 374] on link "448057" at bounding box center [203, 378] width 26 height 9
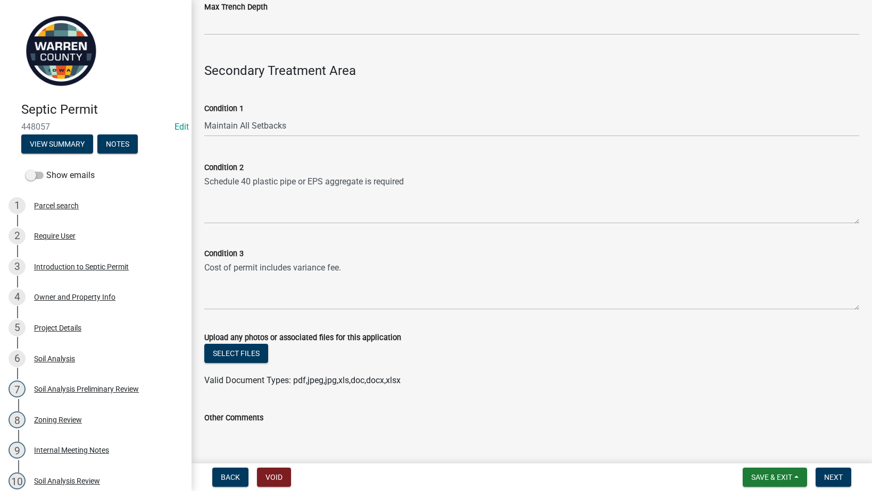
scroll to position [120, 0]
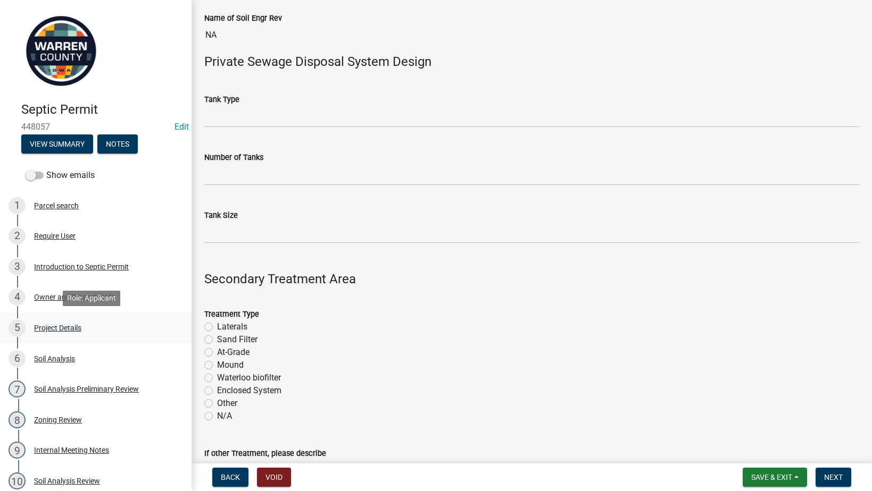
click at [69, 324] on div "Project Details" at bounding box center [57, 327] width 47 height 7
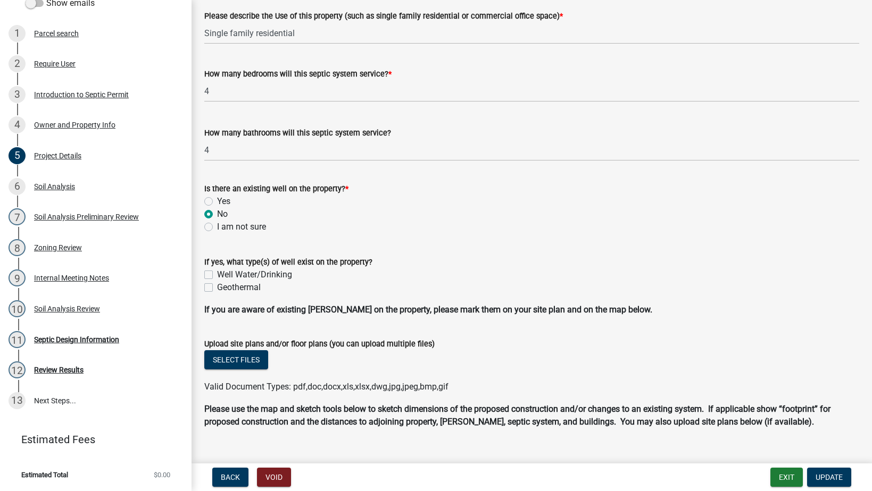
scroll to position [714, 0]
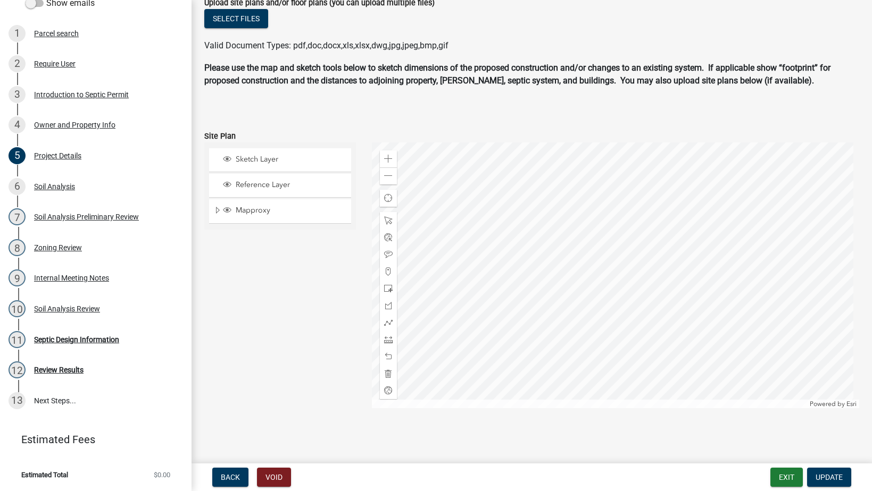
click at [47, 342] on div "Role: Environmental Health" at bounding box center [91, 340] width 97 height 15
click at [56, 336] on div "Septic Design Information" at bounding box center [76, 339] width 85 height 7
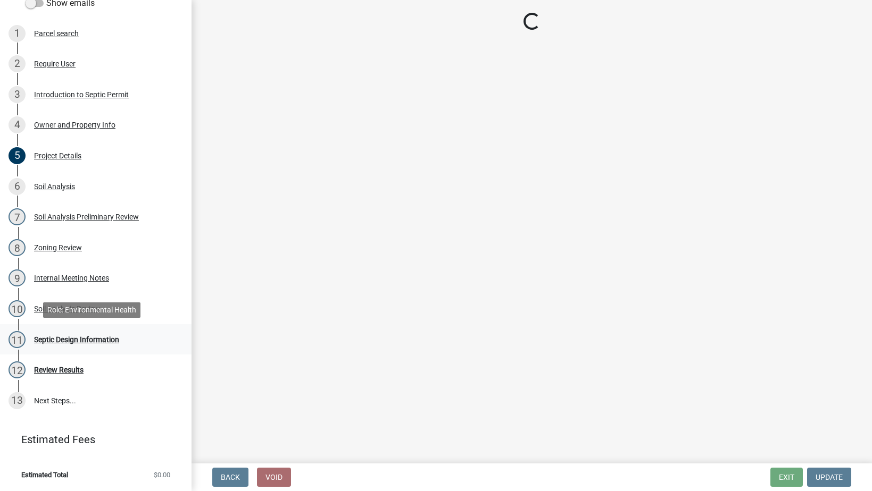
scroll to position [0, 0]
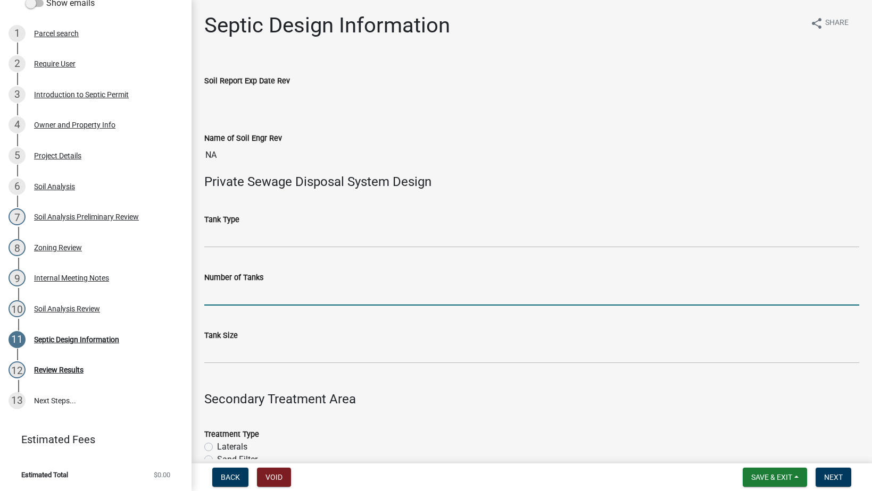
click at [243, 299] on input "Number of Tanks" at bounding box center [531, 295] width 655 height 22
type input "1"
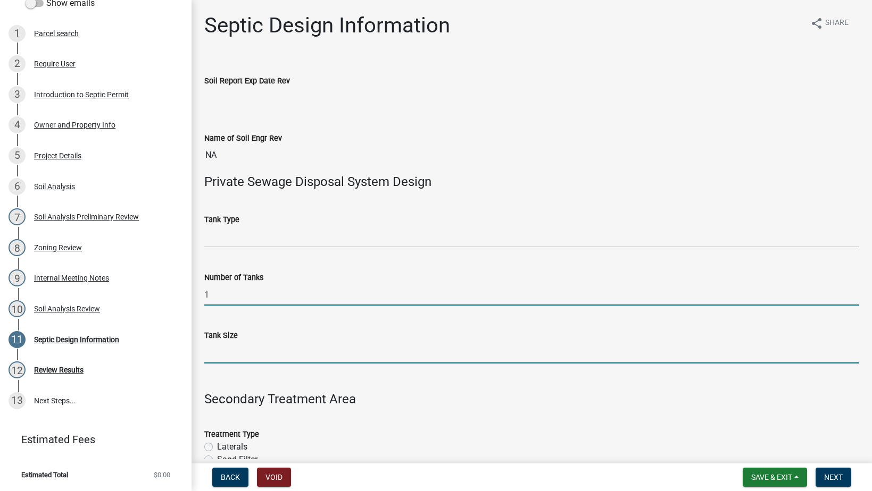
click at [243, 355] on input "Tank Size" at bounding box center [531, 353] width 655 height 22
type input "1500"
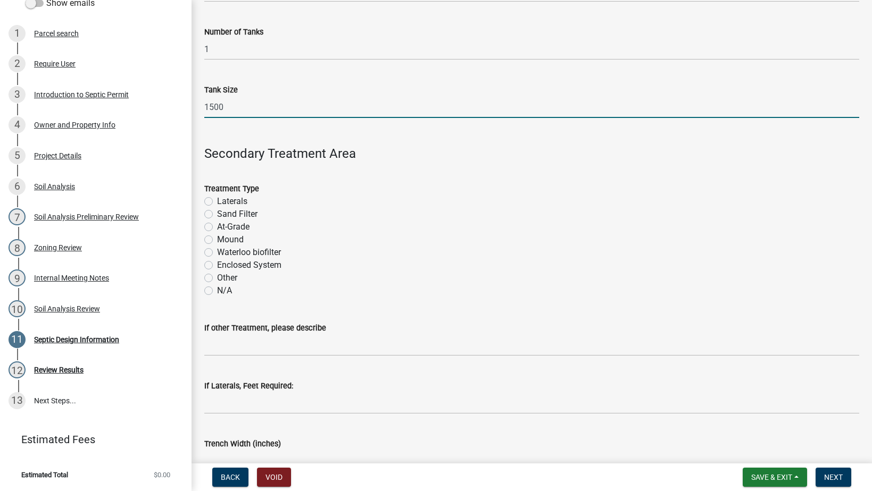
scroll to position [248, 0]
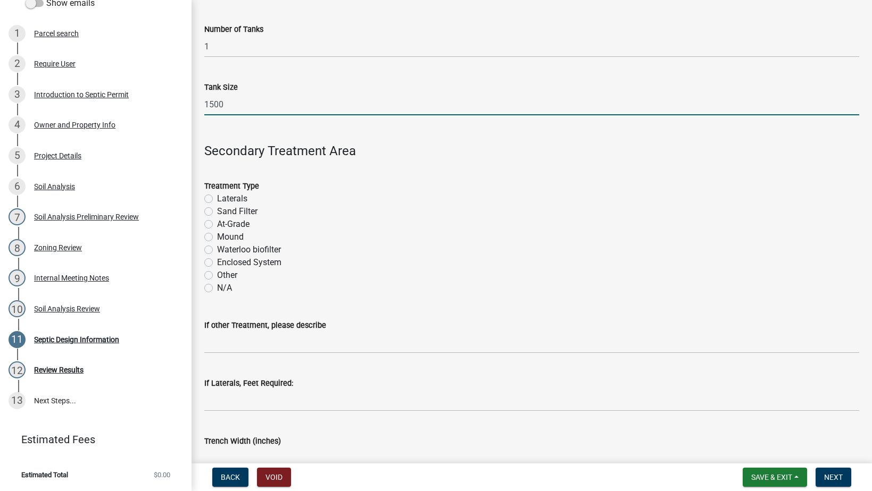
click at [217, 211] on label "Sand Filter" at bounding box center [237, 211] width 40 height 13
click at [217, 211] on input "Sand Filter" at bounding box center [220, 208] width 7 height 7
radio input "true"
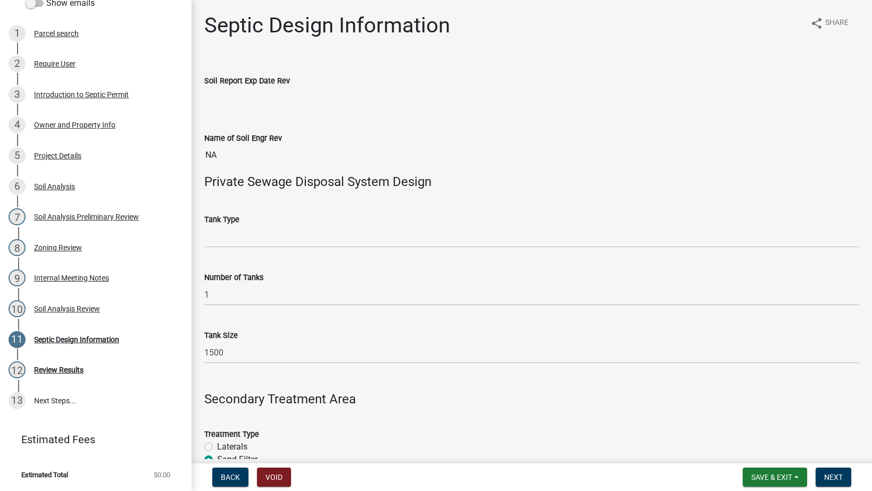
scroll to position [865, 0]
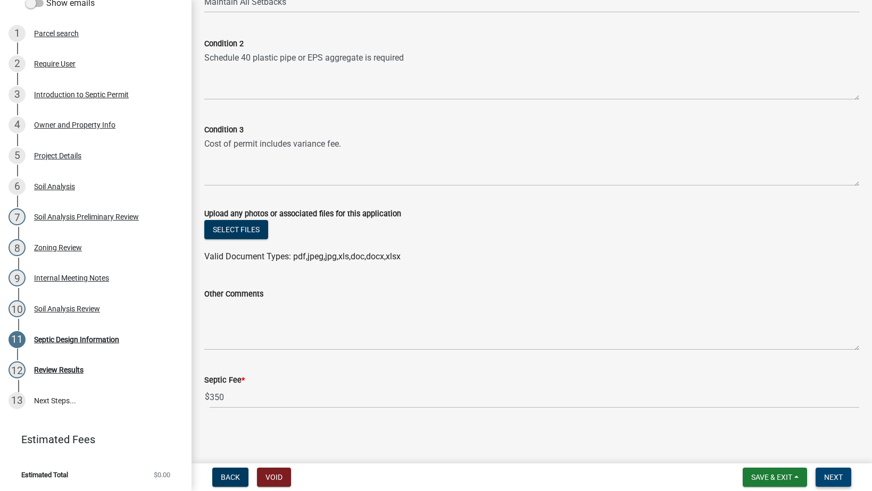
click at [840, 475] on span "Next" at bounding box center [833, 477] width 19 height 9
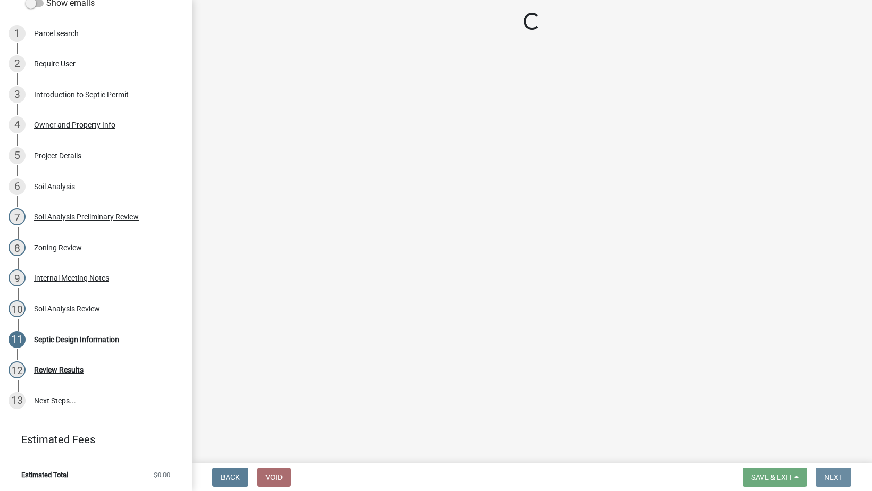
scroll to position [0, 0]
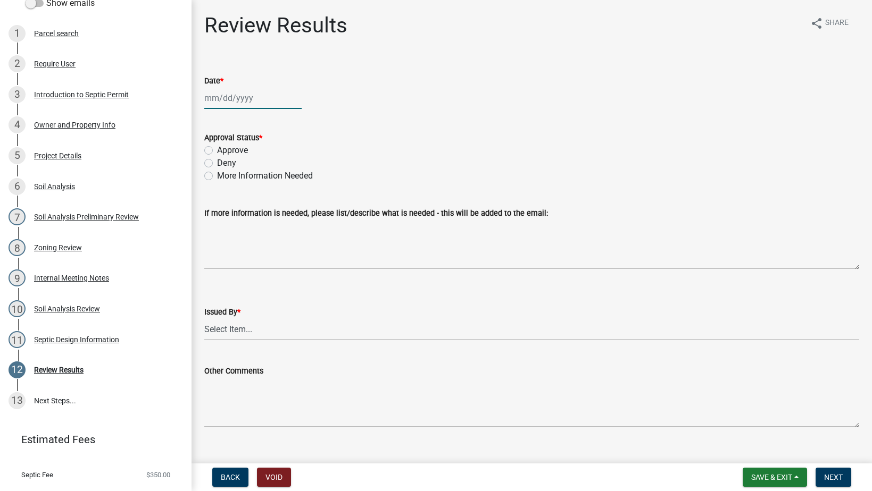
click at [222, 96] on div at bounding box center [252, 98] width 97 height 22
select select "8"
select select "2025"
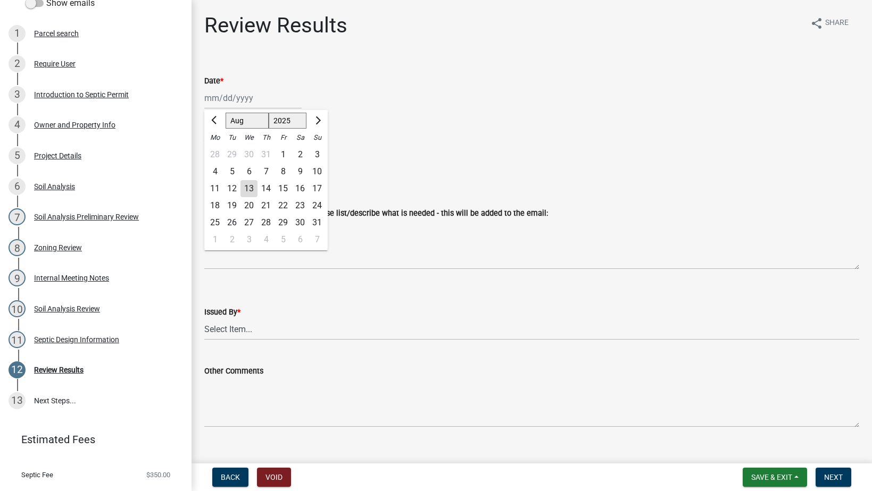
click at [248, 186] on div "13" at bounding box center [248, 188] width 17 height 17
type input "[DATE]"
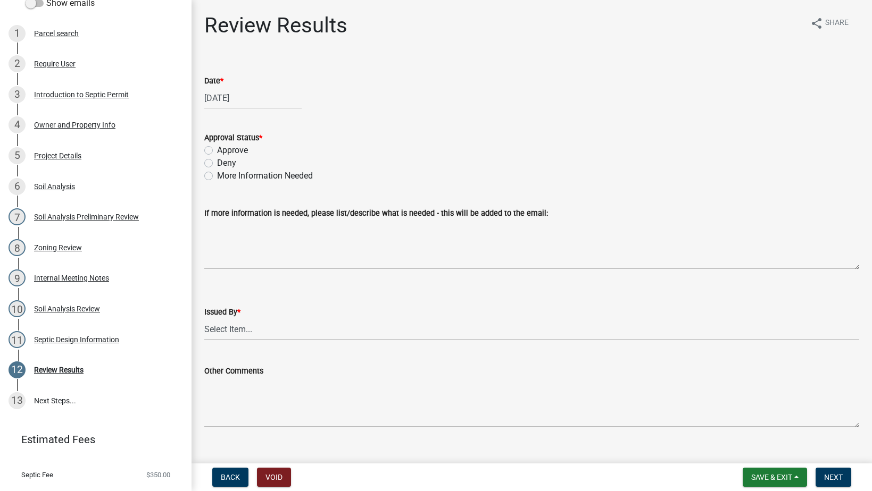
drag, startPoint x: 207, startPoint y: 151, endPoint x: 213, endPoint y: 144, distance: 9.8
click at [217, 151] on label "Approve" at bounding box center [232, 150] width 31 height 13
click at [217, 151] on input "Approve" at bounding box center [220, 147] width 7 height 7
radio input "true"
click at [241, 335] on select "Select Item... [PERSON_NAME] Till [PERSON_NAME]" at bounding box center [531, 330] width 655 height 22
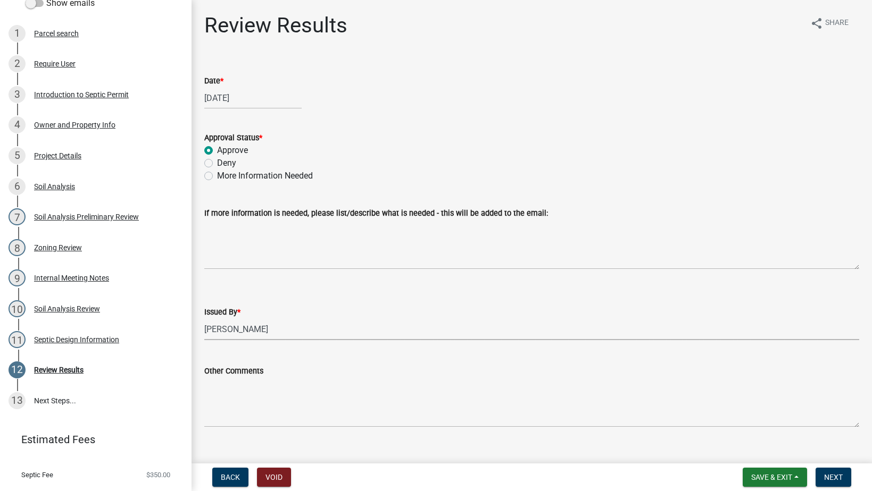
click at [204, 319] on select "Select Item... [PERSON_NAME] Till [PERSON_NAME]" at bounding box center [531, 330] width 655 height 22
select select "2f6c2d72-ab04-4add-87ae-7a9750ff19b9"
click at [833, 471] on button "Next" at bounding box center [833, 477] width 36 height 19
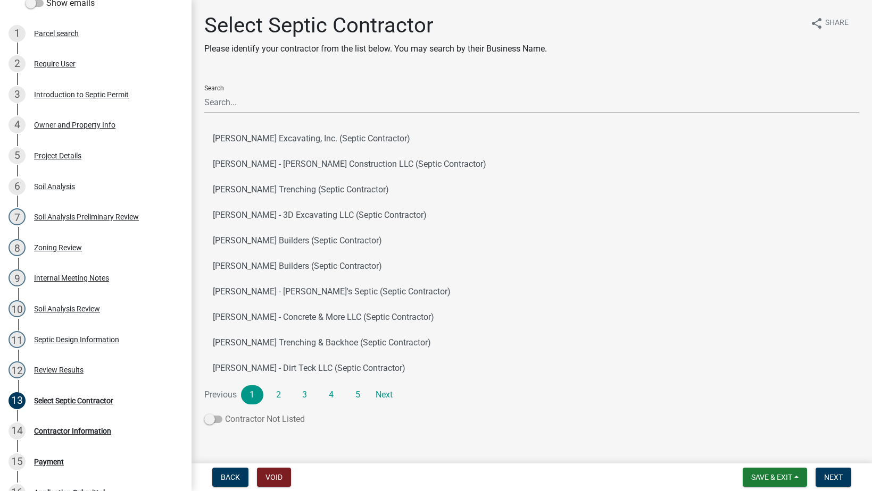
click at [217, 422] on span at bounding box center [213, 419] width 18 height 7
click at [225, 413] on input "Contractor Not Listed" at bounding box center [225, 413] width 0 height 0
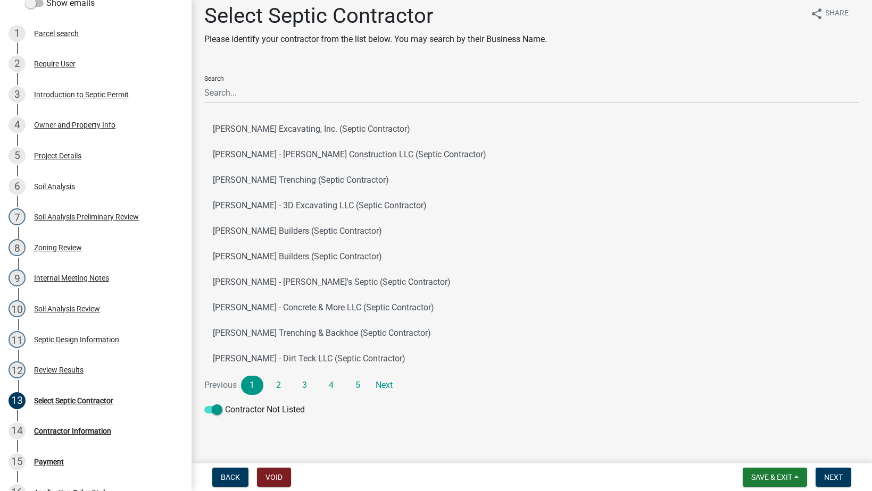
scroll to position [12, 0]
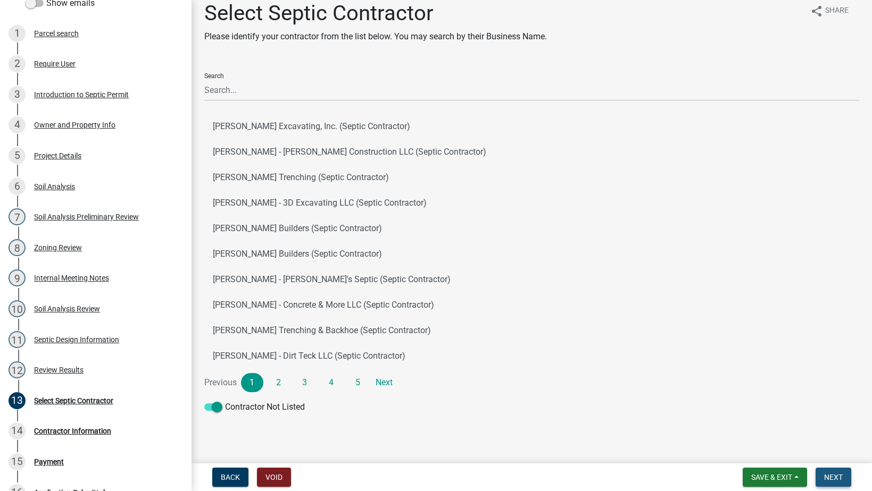
click at [824, 474] on span "Next" at bounding box center [833, 477] width 19 height 9
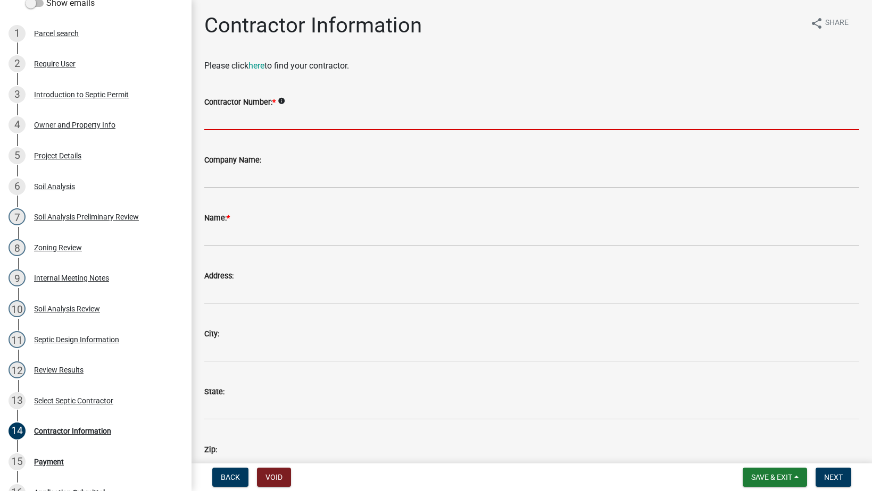
click at [282, 123] on input "Contractor Number: *" at bounding box center [531, 120] width 655 height 22
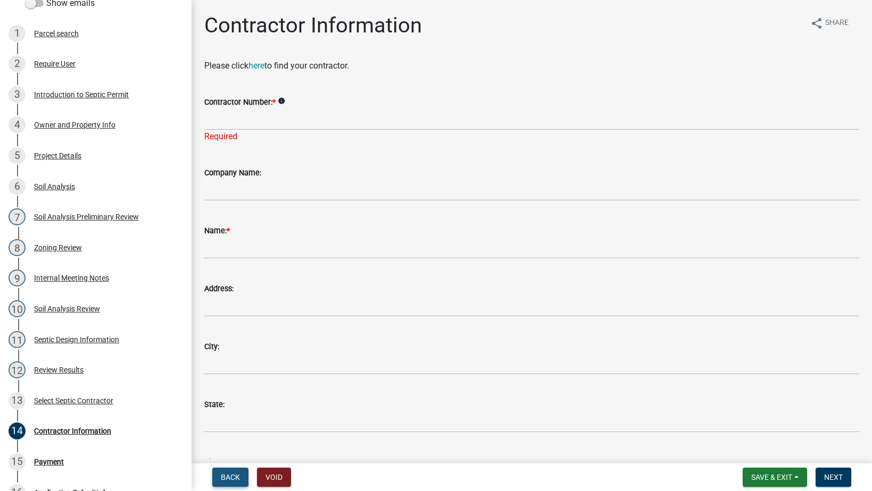
click at [231, 479] on span "Back" at bounding box center [230, 477] width 19 height 9
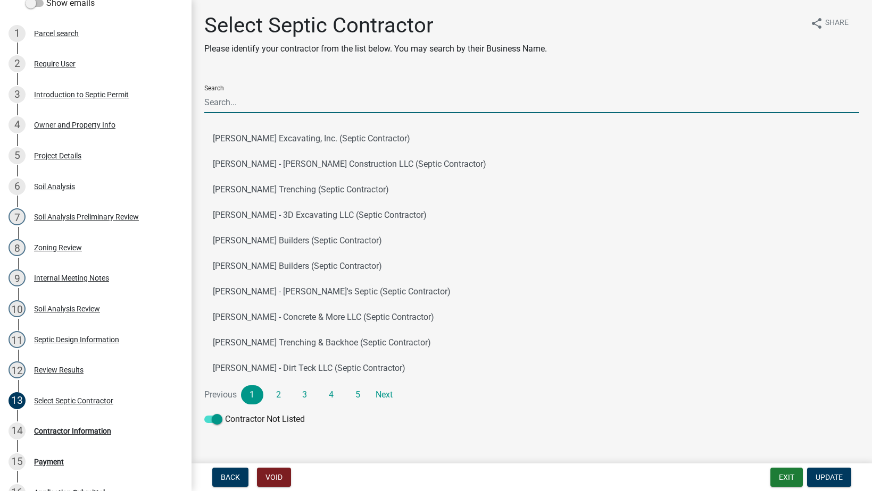
click at [247, 103] on input "Search" at bounding box center [531, 102] width 655 height 22
click at [260, 98] on input "Search" at bounding box center [531, 102] width 655 height 22
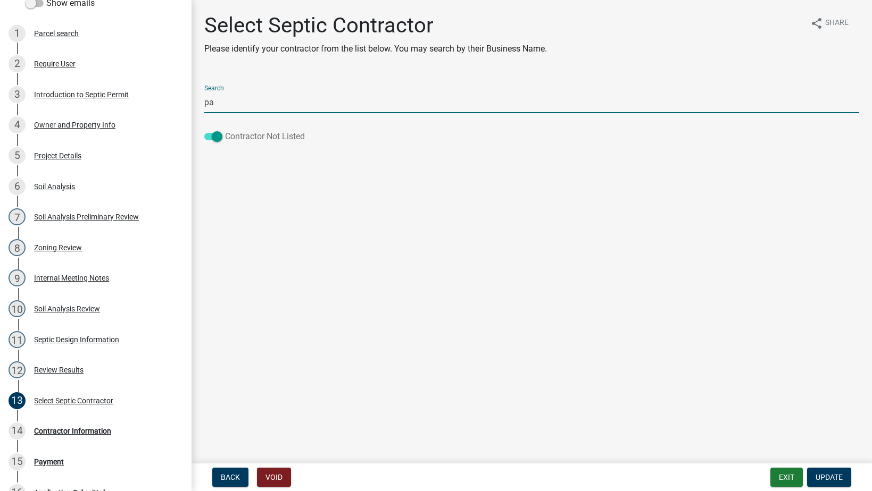
type input "p"
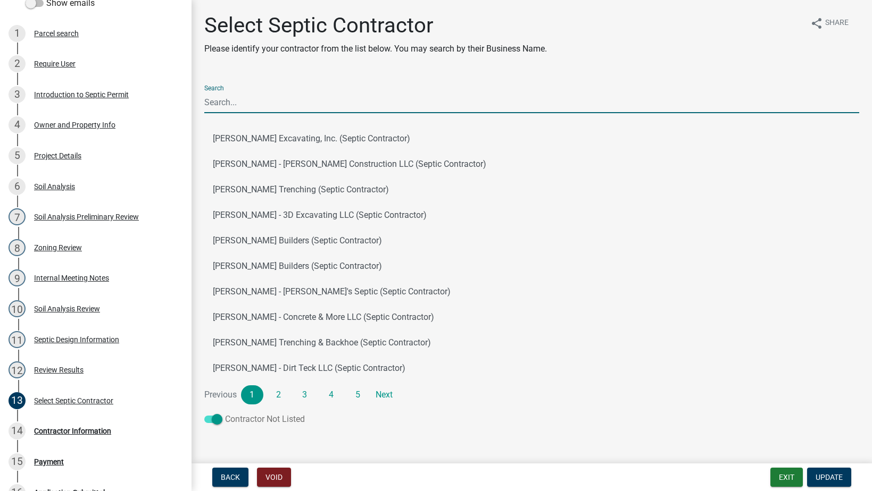
click at [216, 419] on span at bounding box center [213, 419] width 18 height 7
click at [225, 413] on input "Contractor Not Listed" at bounding box center [225, 413] width 0 height 0
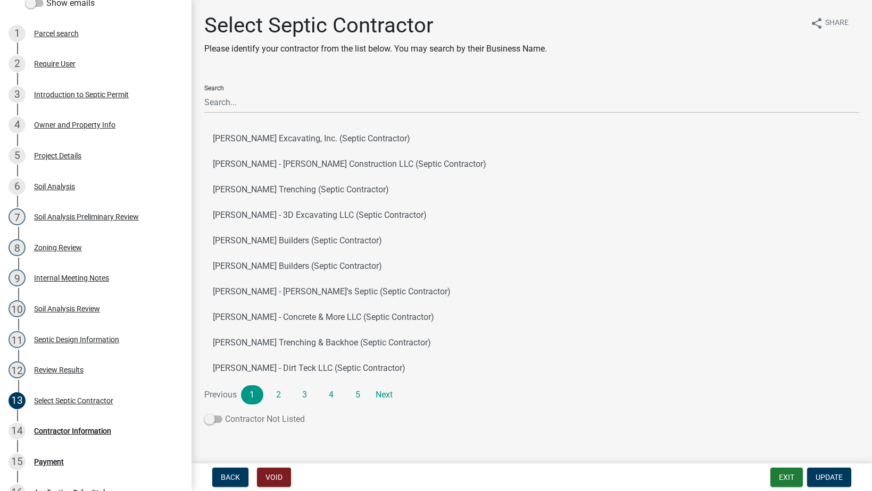
click at [215, 419] on span at bounding box center [213, 419] width 18 height 7
click at [225, 413] on input "Contractor Not Listed" at bounding box center [225, 413] width 0 height 0
click at [827, 470] on button "Update" at bounding box center [829, 477] width 44 height 19
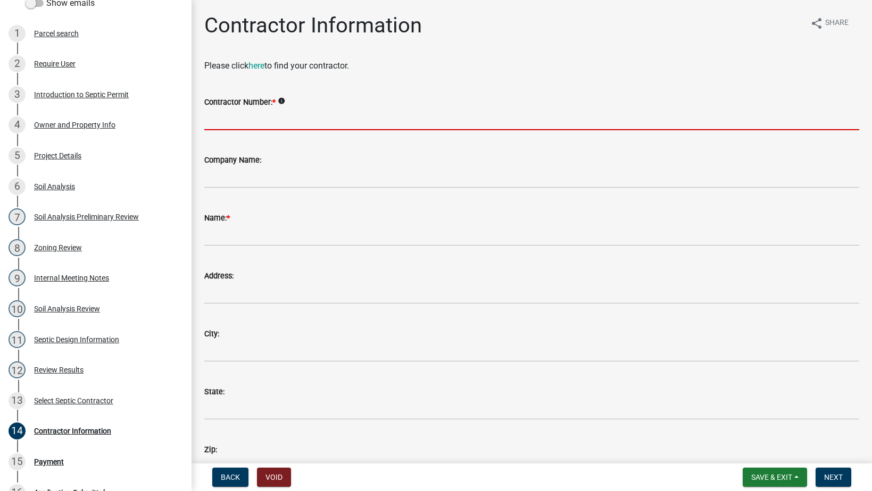
click at [252, 110] on input "Contractor Number: *" at bounding box center [531, 120] width 655 height 22
paste input "515100"
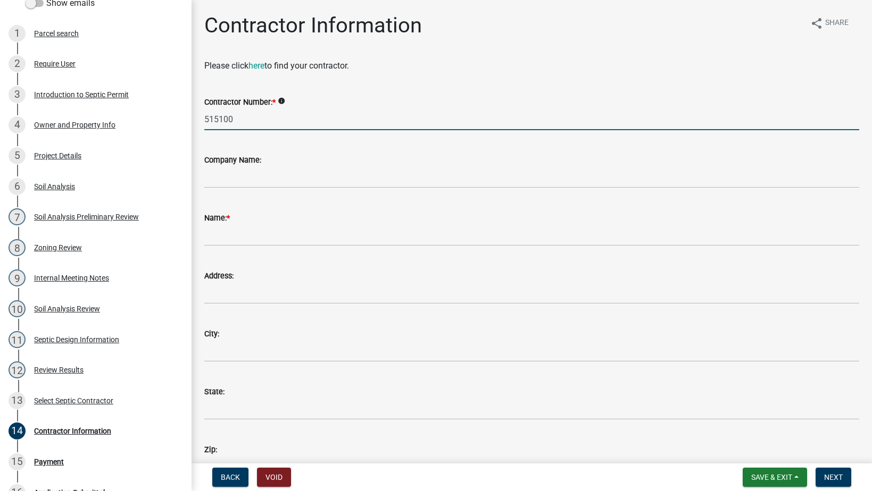
type input "515100"
click at [262, 173] on input "Company Name:" at bounding box center [531, 177] width 655 height 22
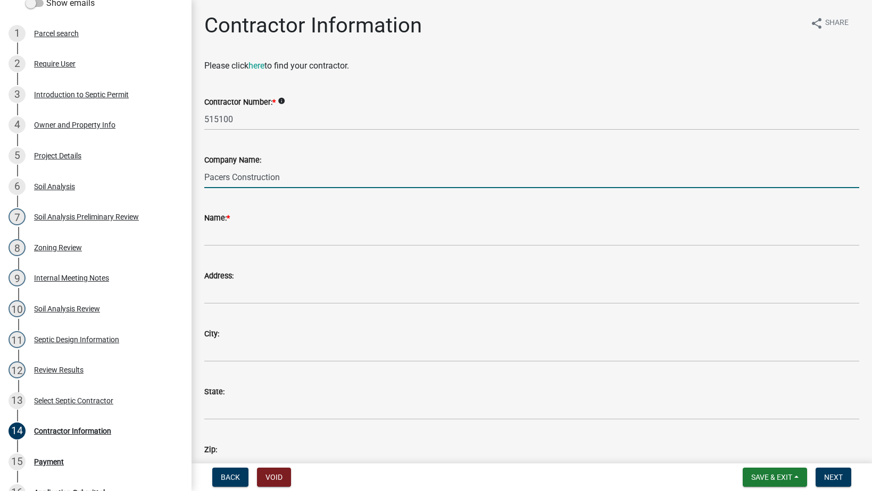
type input "Pacers Construction"
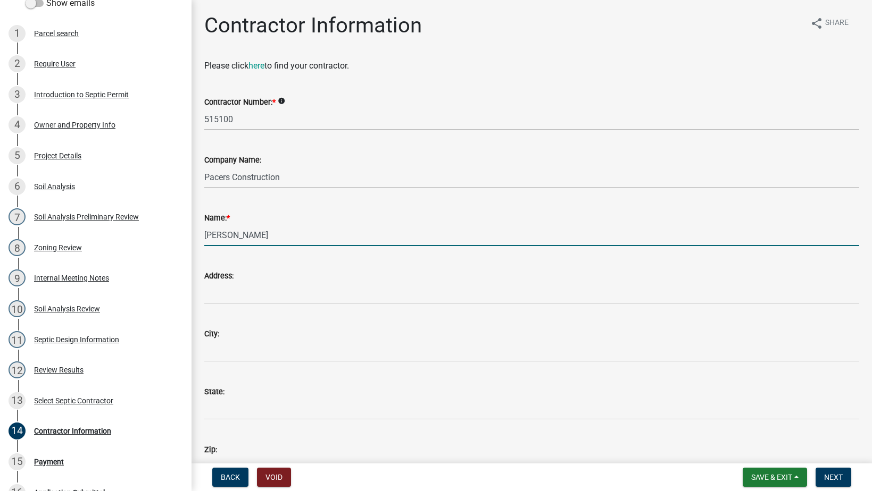
type input "[PERSON_NAME]"
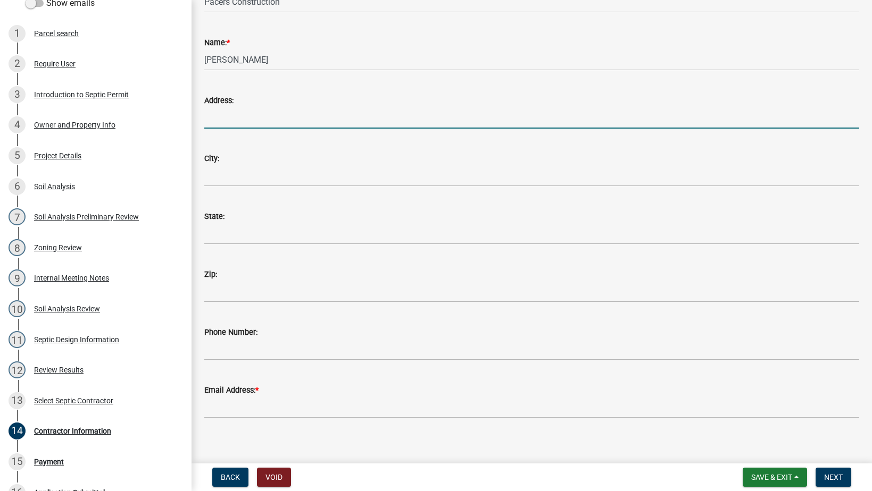
scroll to position [185, 0]
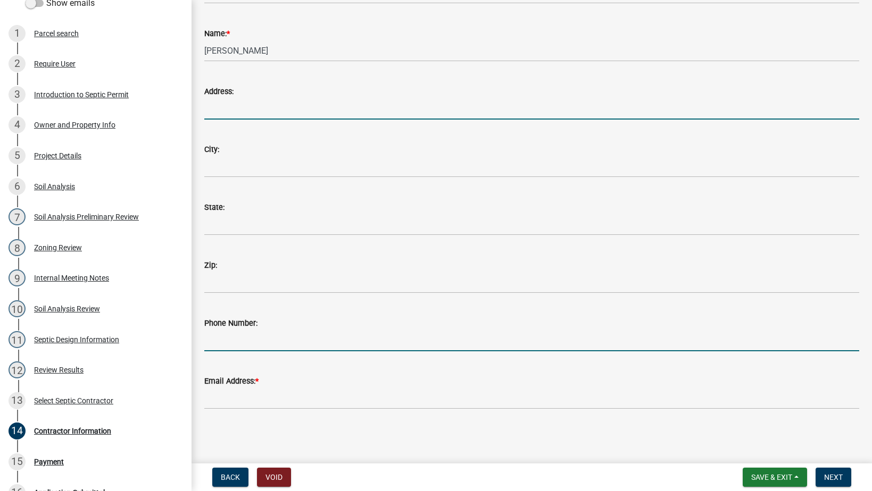
click at [245, 338] on input "Phone Number:" at bounding box center [531, 341] width 655 height 22
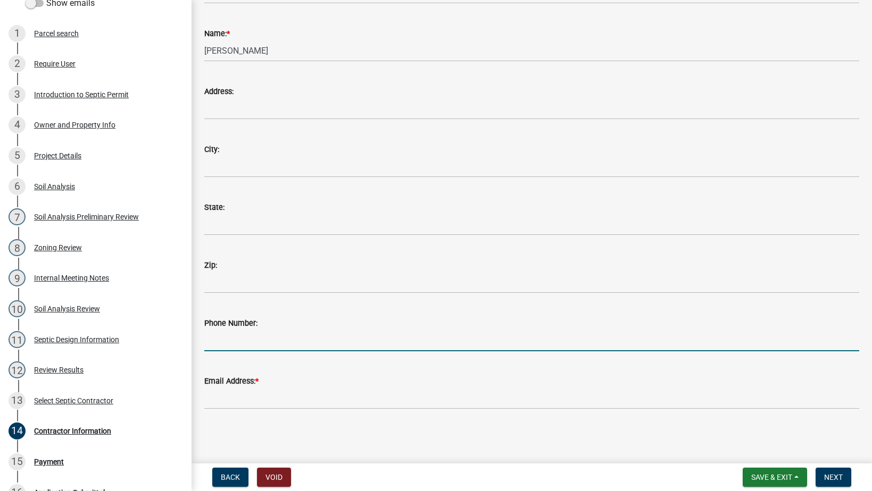
paste input "[PHONE_NUMBER]"
type input "[PHONE_NUMBER]"
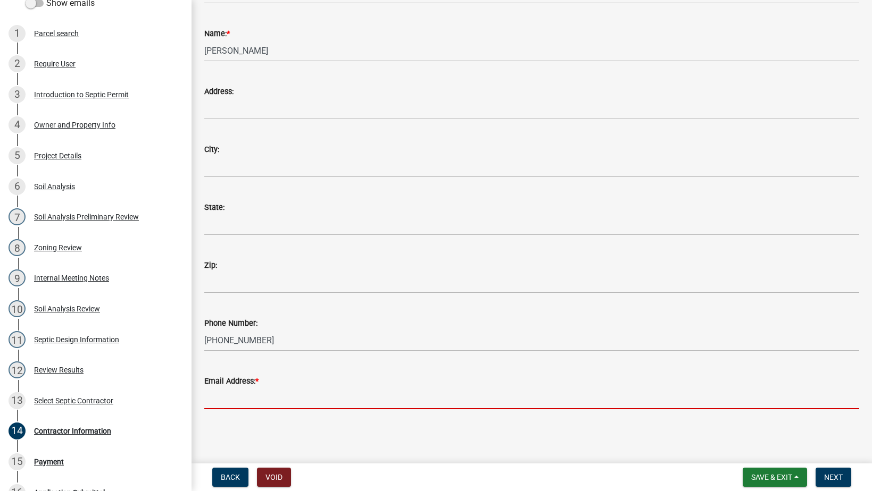
click at [265, 394] on input "Email Address: *" at bounding box center [531, 399] width 655 height 22
paste input "[EMAIL_ADDRESS][DOMAIN_NAME]"
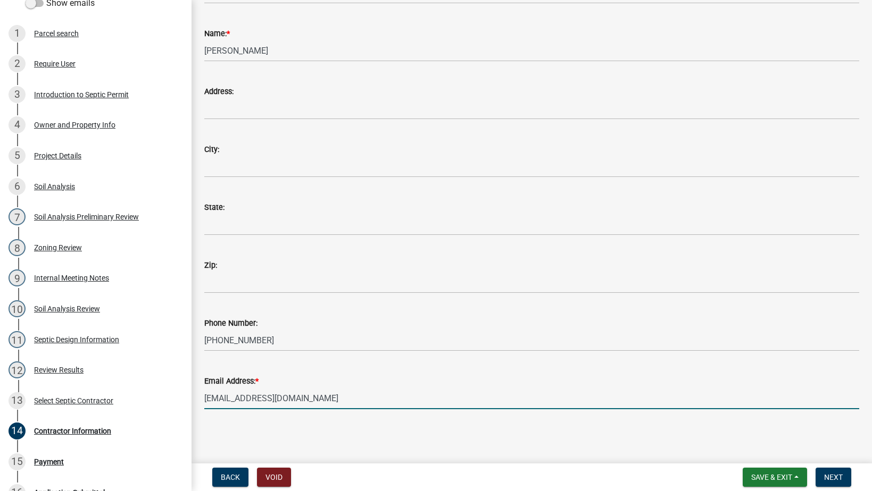
type input "[EMAIL_ADDRESS][DOMAIN_NAME]"
click at [202, 402] on div "Email Address: * [EMAIL_ADDRESS][DOMAIN_NAME]" at bounding box center [531, 384] width 671 height 49
click at [206, 399] on input "[EMAIL_ADDRESS][DOMAIN_NAME]" at bounding box center [531, 399] width 655 height 22
click at [352, 401] on input "[EMAIL_ADDRESS][DOMAIN_NAME]" at bounding box center [531, 399] width 655 height 22
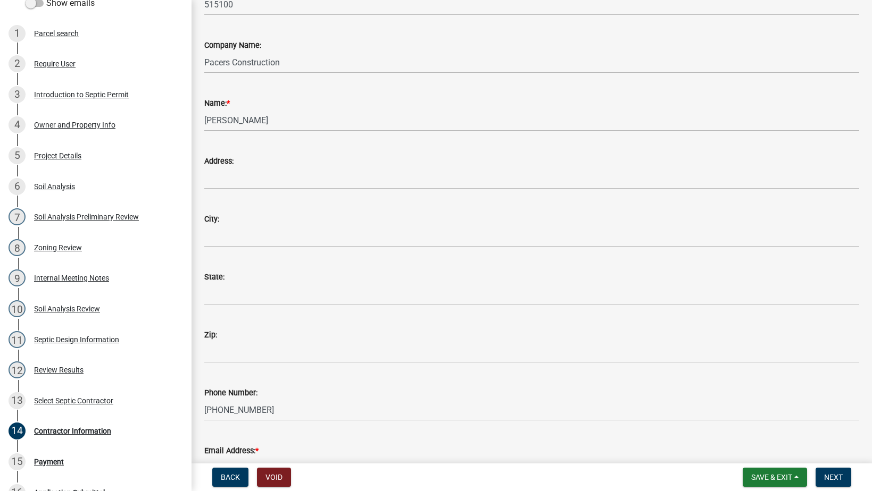
scroll to position [124, 0]
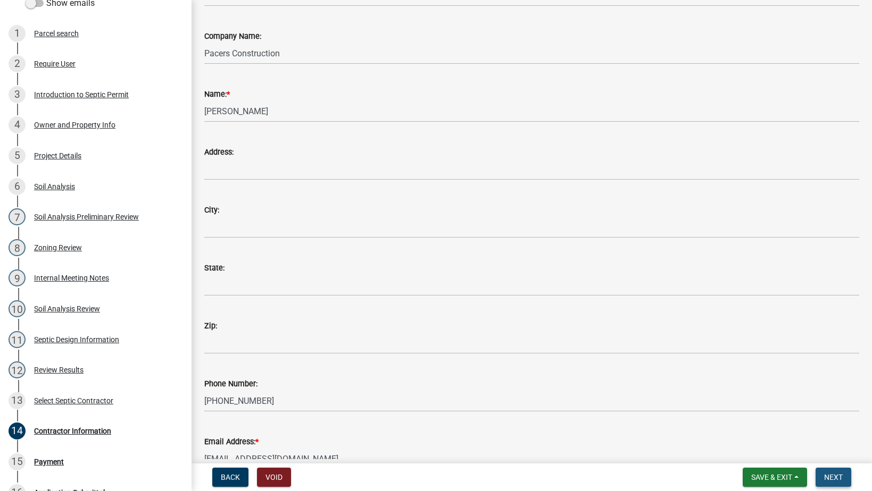
click at [838, 476] on span "Next" at bounding box center [833, 477] width 19 height 9
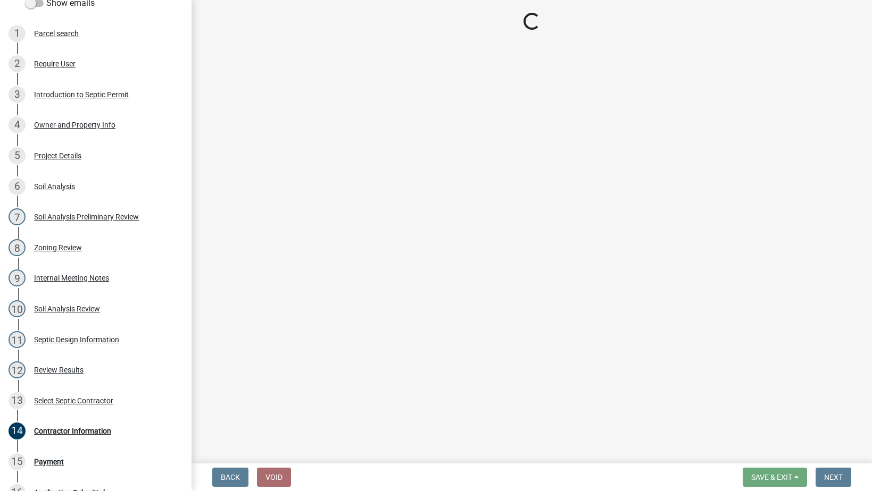
scroll to position [0, 0]
select select "3: 3"
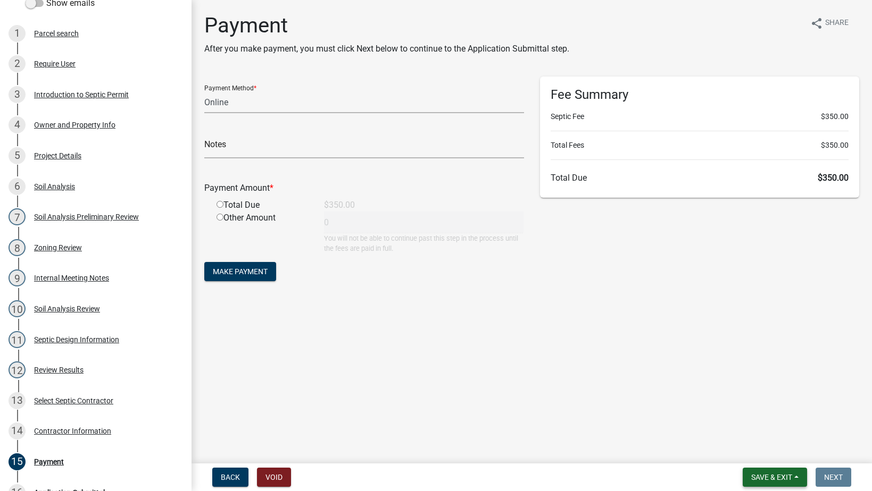
click at [787, 475] on span "Save & Exit" at bounding box center [771, 477] width 41 height 9
click at [773, 447] on button "Save & Exit" at bounding box center [764, 450] width 85 height 26
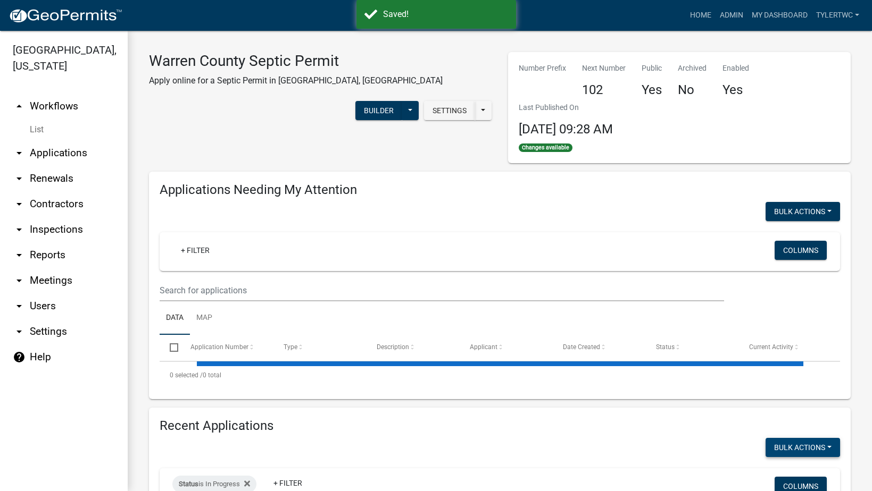
select select "2: 50"
select select "3: 100"
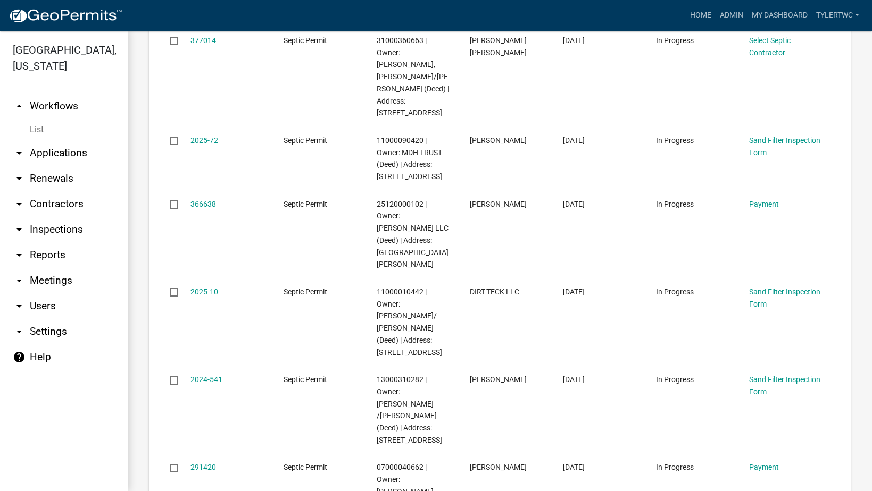
scroll to position [3731, 0]
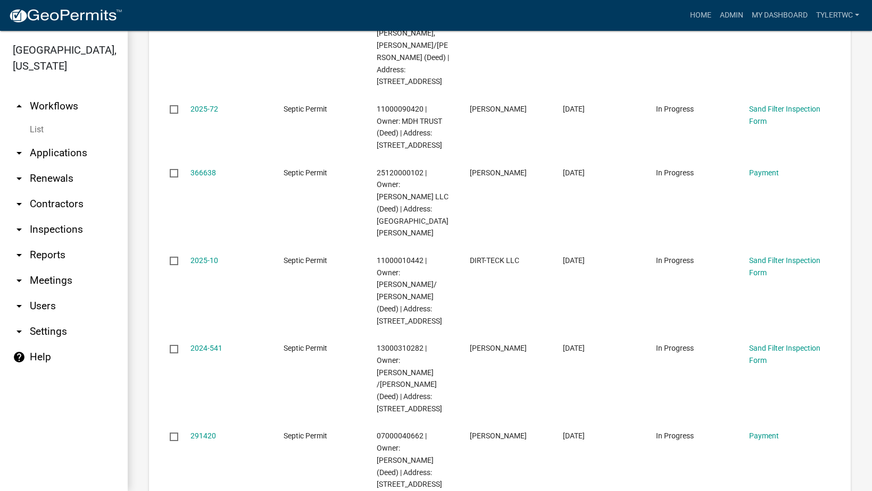
click at [59, 140] on link "arrow_drop_down Applications" at bounding box center [64, 153] width 128 height 26
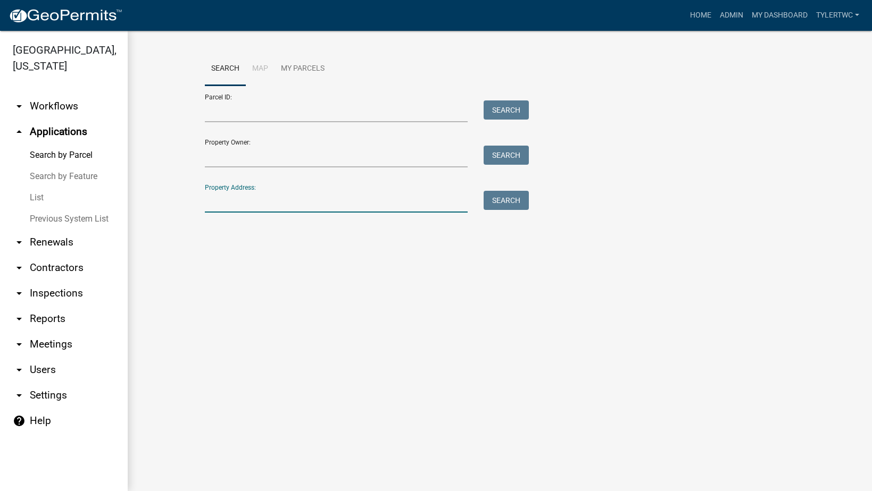
click at [240, 204] on input "Property Address:" at bounding box center [336, 202] width 263 height 22
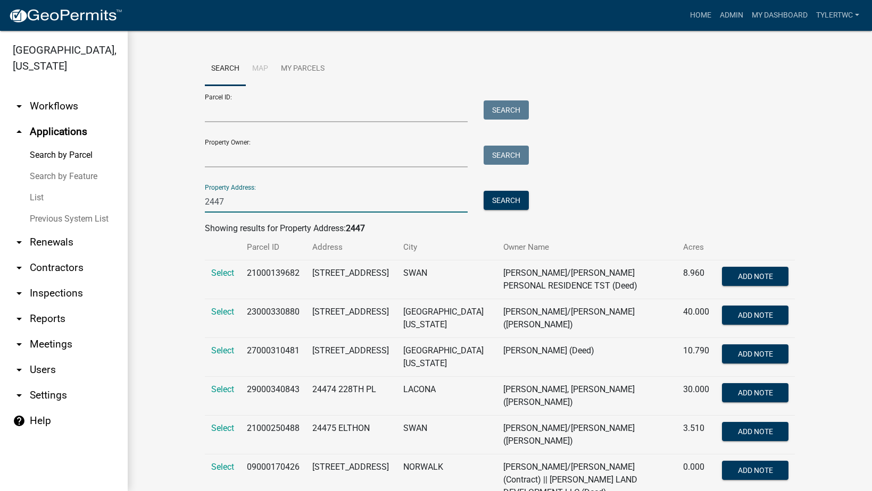
scroll to position [59, 0]
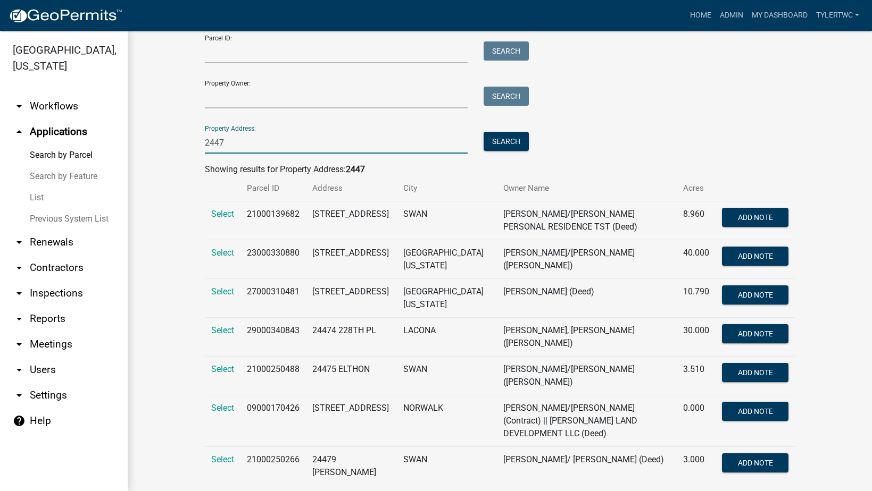
type input "2447"
click at [206, 398] on td "Select" at bounding box center [223, 422] width 36 height 52
click at [215, 403] on span "Select" at bounding box center [222, 408] width 23 height 10
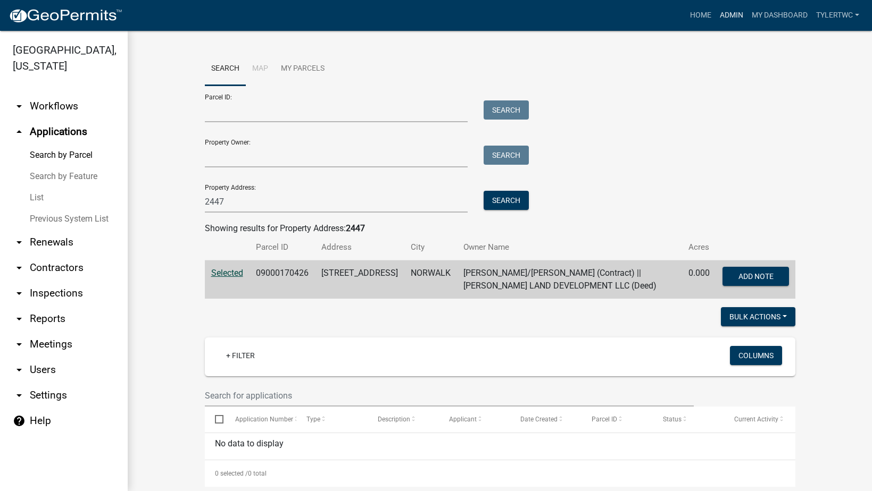
click at [729, 16] on link "Admin" at bounding box center [731, 15] width 32 height 20
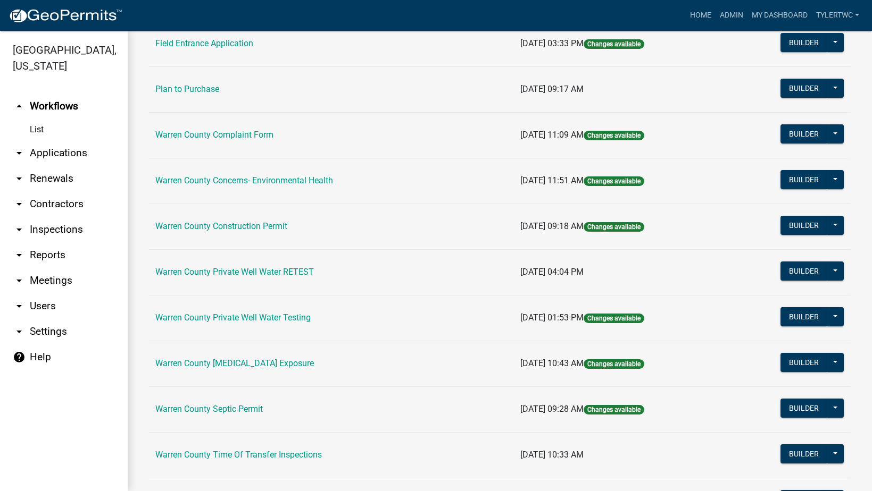
scroll to position [591, 0]
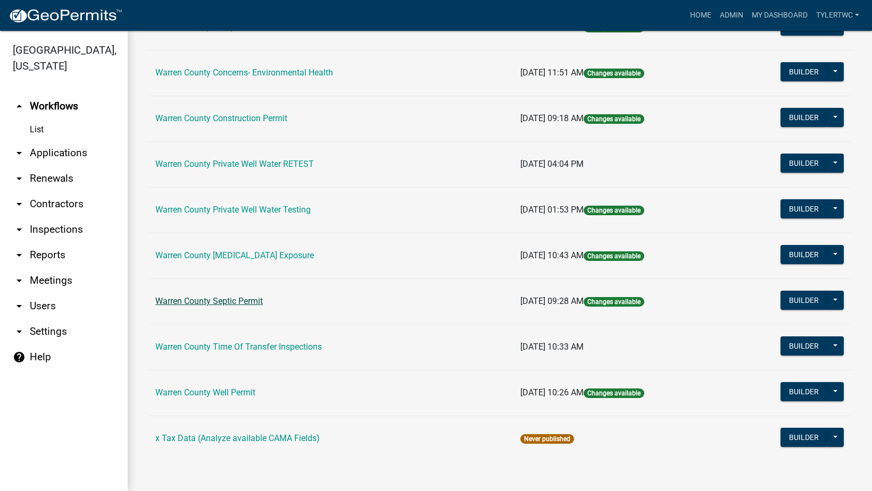
click at [185, 305] on link "Warren County Septic Permit" at bounding box center [208, 301] width 107 height 10
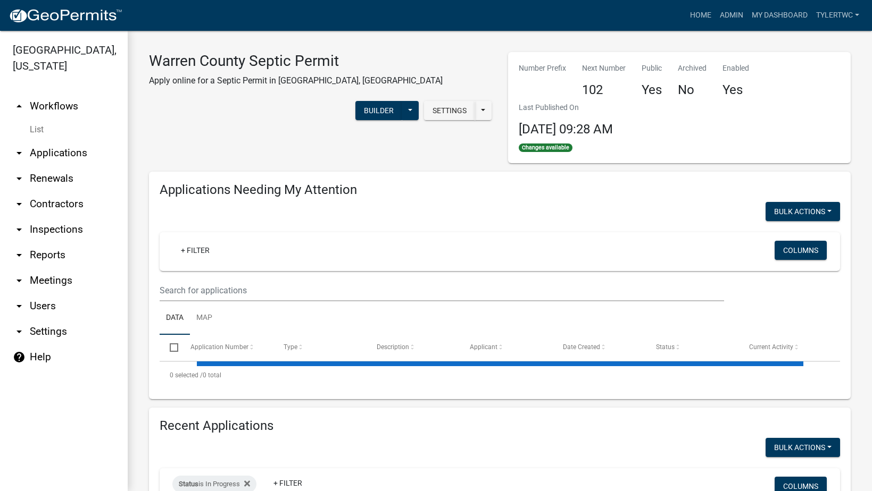
select select "2: 50"
select select "3: 100"
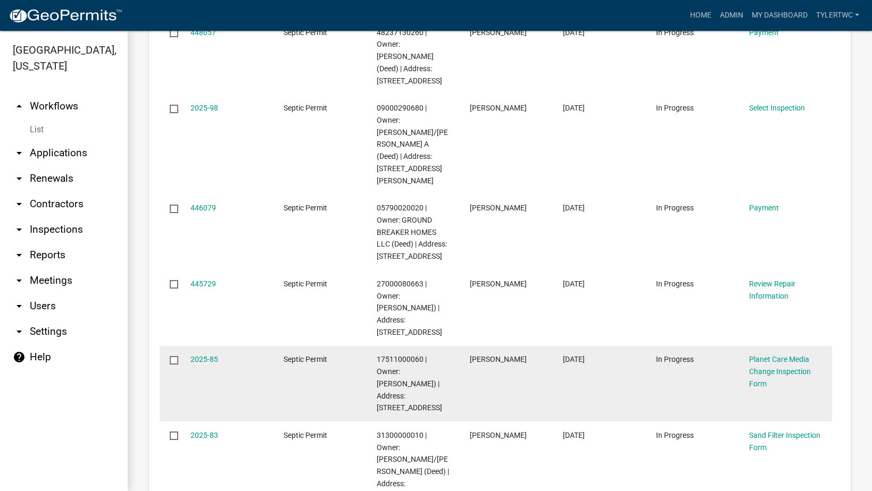
scroll to position [2606, 0]
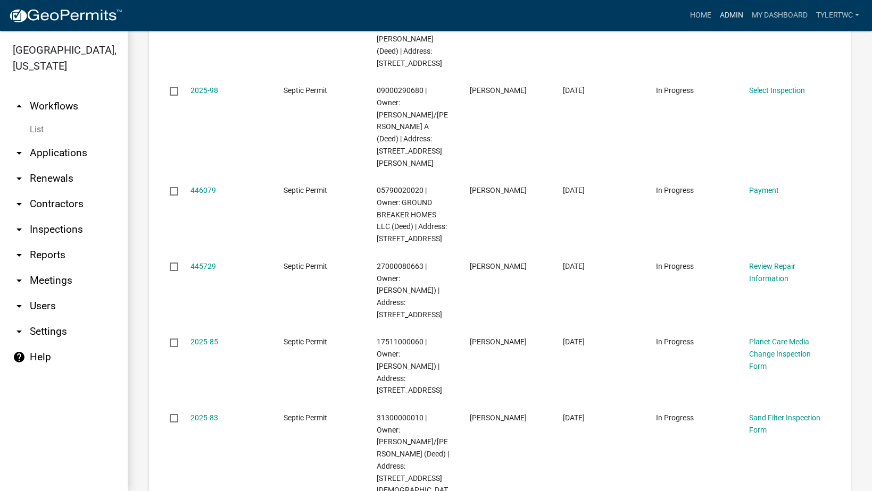
click at [729, 12] on link "Admin" at bounding box center [731, 15] width 32 height 20
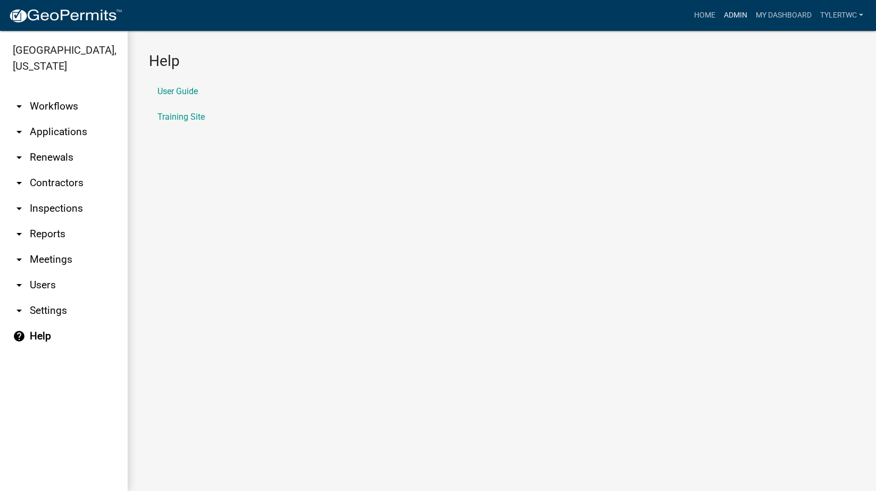
click at [737, 12] on link "Admin" at bounding box center [736, 15] width 32 height 20
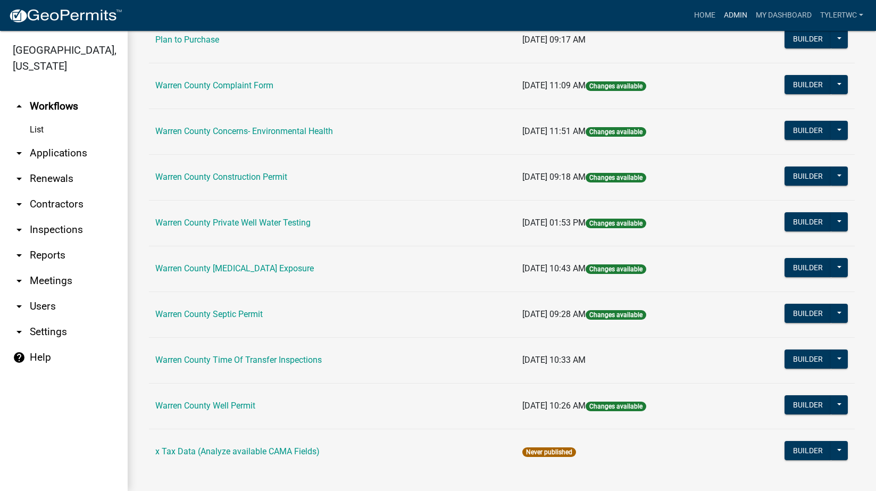
scroll to position [592, 0]
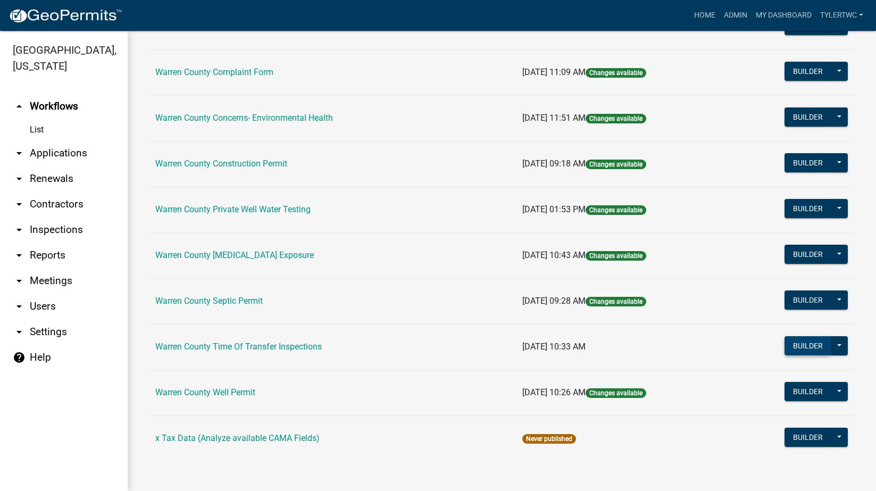
click at [803, 345] on button "Builder" at bounding box center [808, 345] width 47 height 19
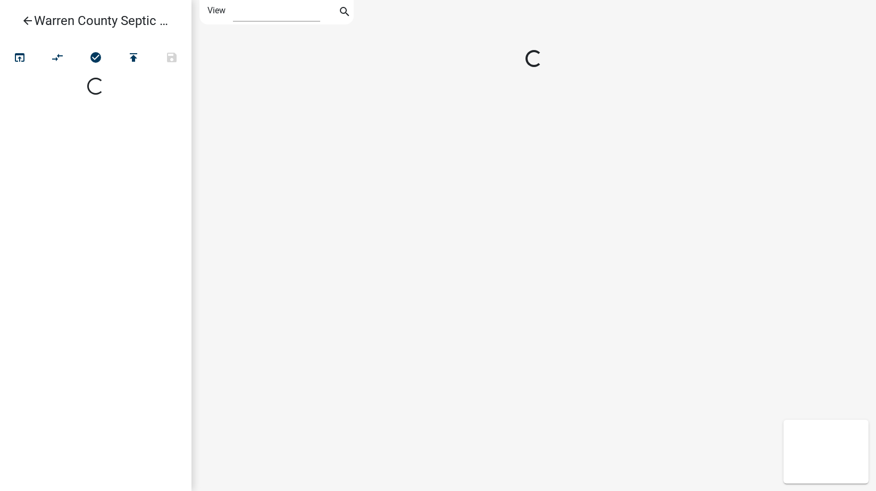
select select "1"
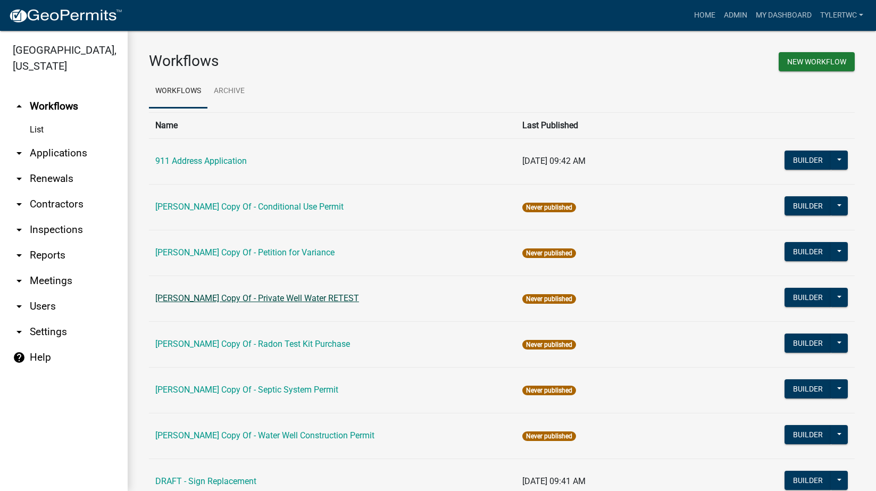
click at [297, 300] on link "[PERSON_NAME] Copy Of - Private Well Water RETEST" at bounding box center [257, 298] width 204 height 10
click at [796, 302] on button "Builder" at bounding box center [808, 297] width 47 height 19
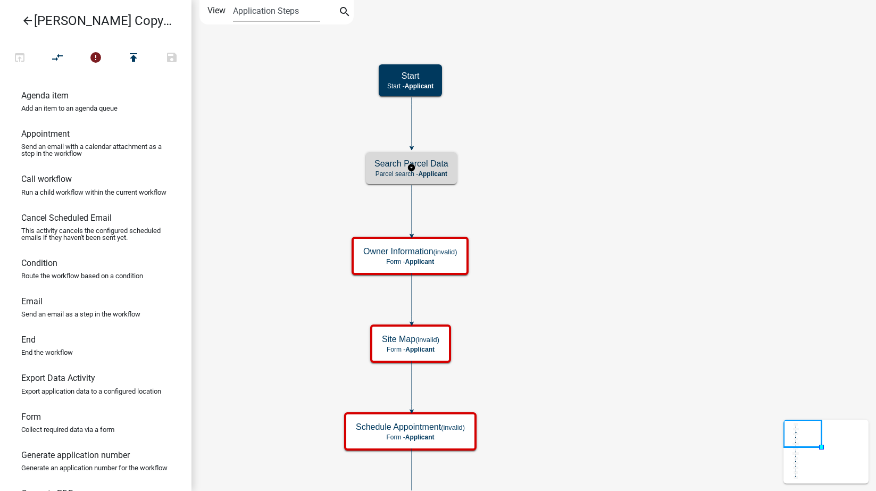
click at [430, 164] on h5 "Search Parcel Data" at bounding box center [411, 163] width 74 height 10
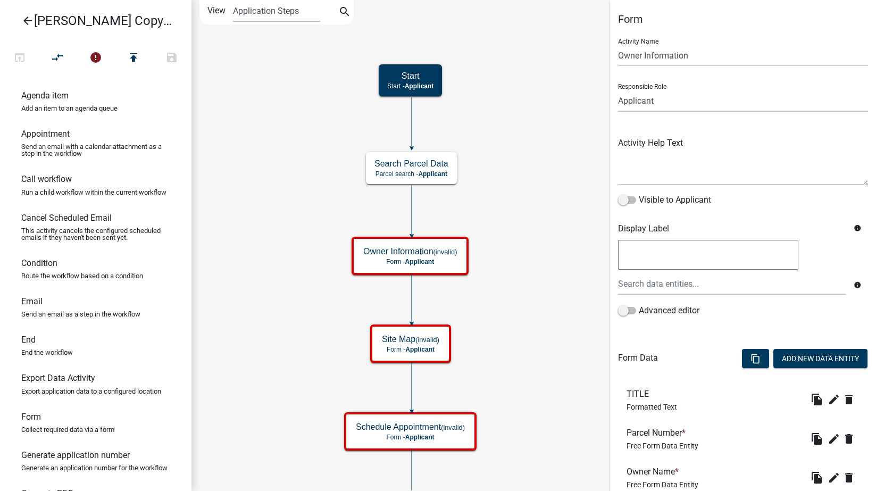
click at [665, 103] on select "Applicant Engineering BOS Zoning Admin Environmental Health E911" at bounding box center [743, 101] width 250 height 22
click at [618, 90] on select "Applicant Engineering BOS Zoning Admin Environmental Health E911" at bounding box center [743, 101] width 250 height 22
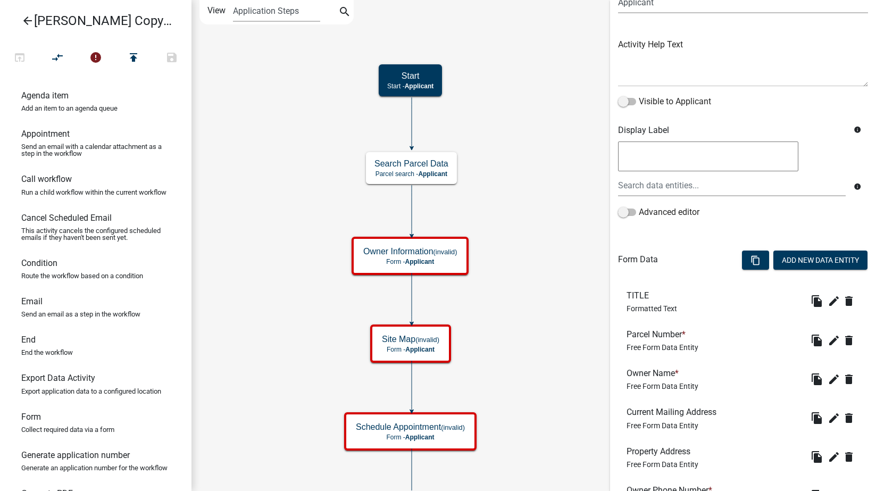
scroll to position [1, 0]
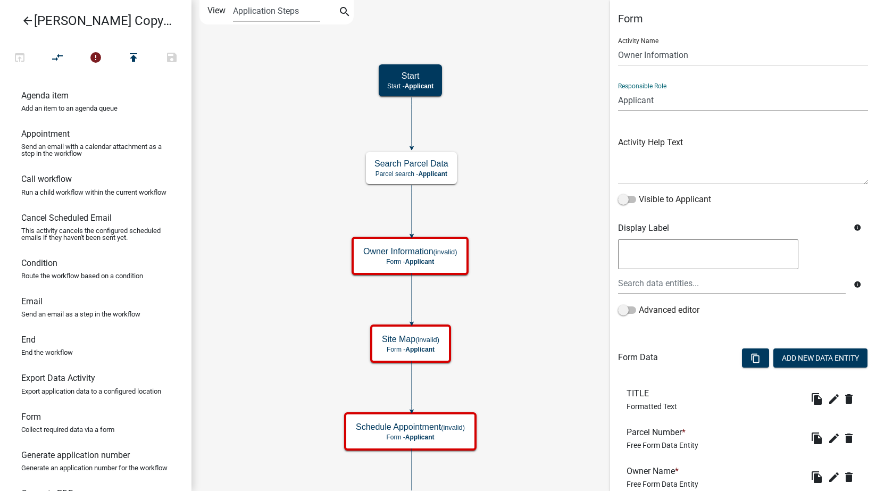
click at [665, 102] on select "Applicant Engineering BOS Zoning Admin Environmental Health E911" at bounding box center [743, 100] width 250 height 22
click at [674, 57] on input "Owner Information" at bounding box center [743, 55] width 250 height 22
click at [651, 102] on select "Applicant Engineering BOS Zoning Admin Environmental Health E911" at bounding box center [743, 100] width 250 height 22
select select "EB914F98-266B-4D45-B6A7-C04EB7A49358"
click at [618, 89] on select "Applicant Engineering BOS Zoning Admin Environmental Health E911" at bounding box center [743, 100] width 250 height 22
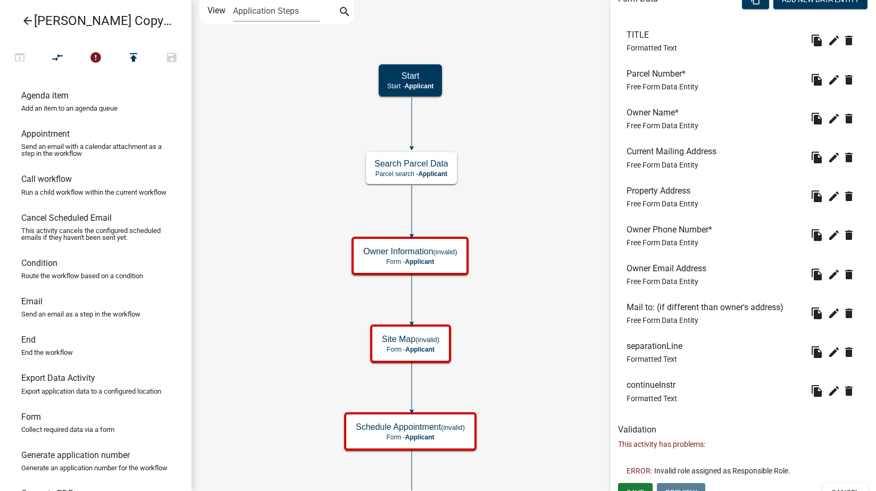
scroll to position [373, 0]
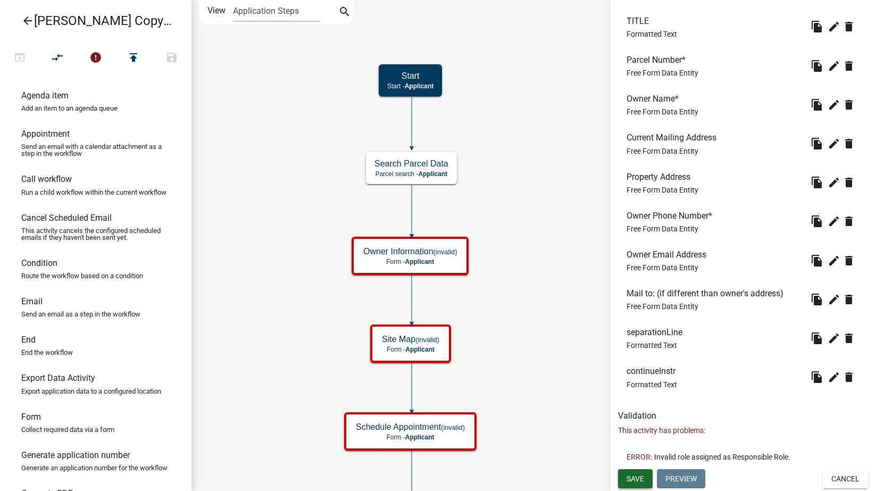
click at [635, 478] on span "Save" at bounding box center [636, 478] width 18 height 9
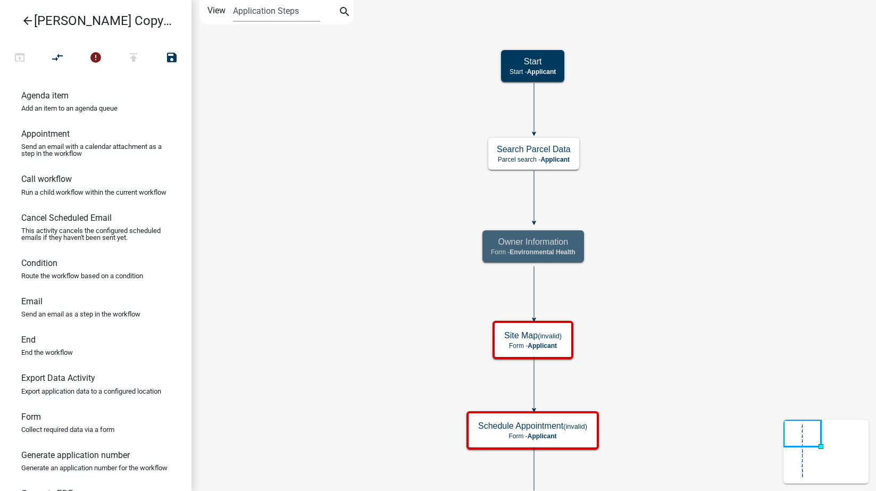
scroll to position [0, 0]
click at [578, 239] on div "Owner Information Form - Environmental Health" at bounding box center [533, 246] width 102 height 32
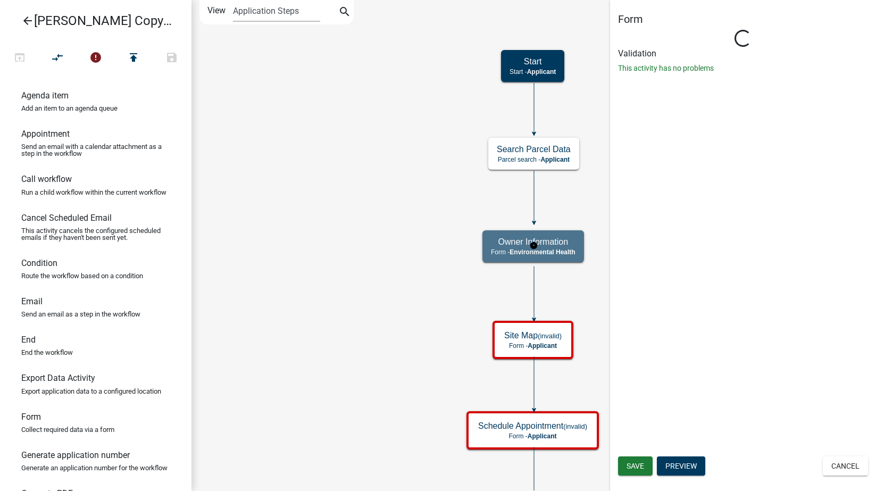
select select "EB914F98-266B-4D45-B6A7-C04EB7A49358"
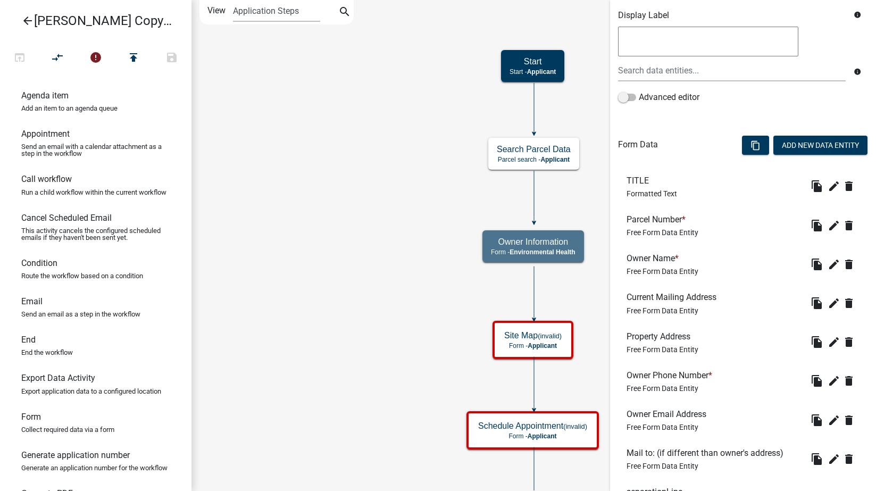
scroll to position [348, 0]
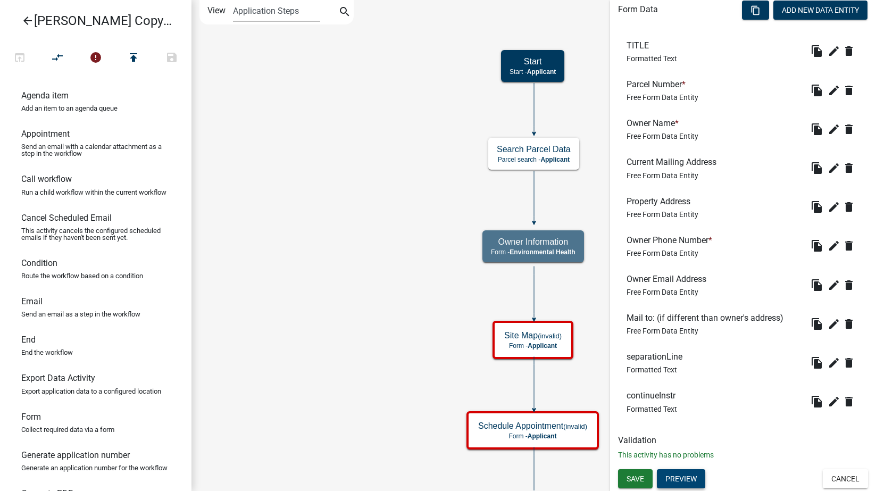
click at [675, 477] on button "Preview" at bounding box center [681, 478] width 48 height 19
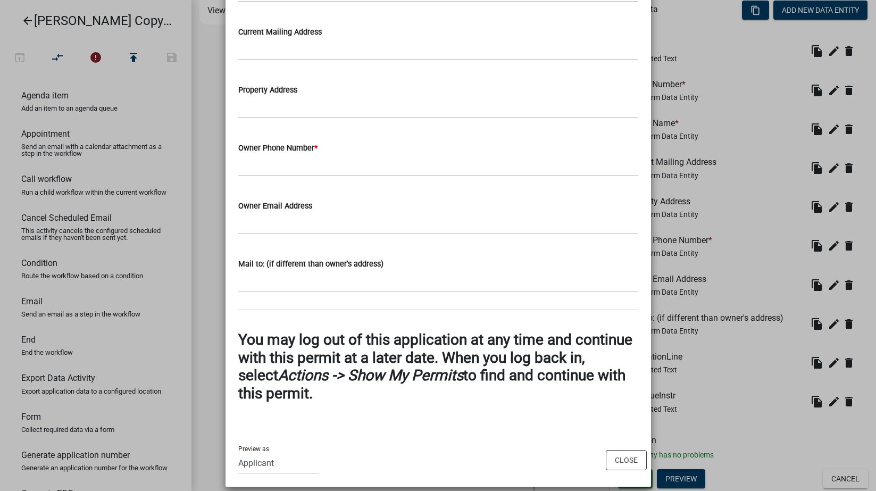
scroll to position [254, 0]
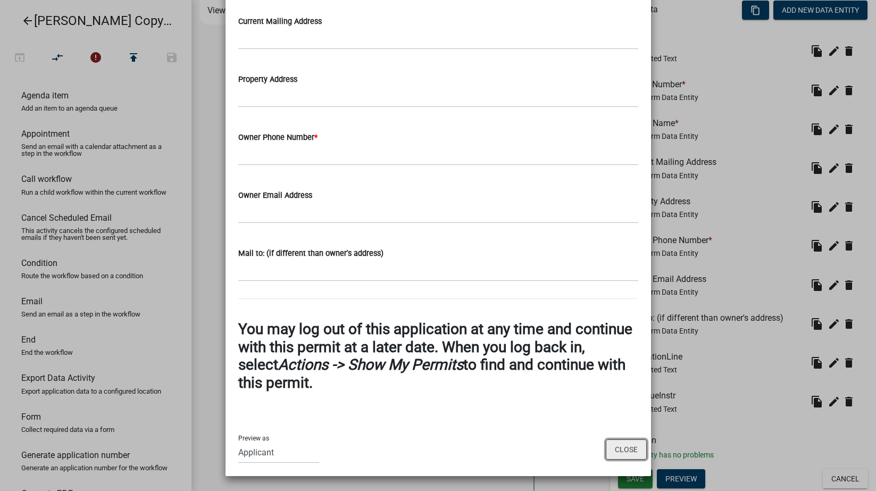
click at [617, 446] on button "Close" at bounding box center [626, 449] width 41 height 20
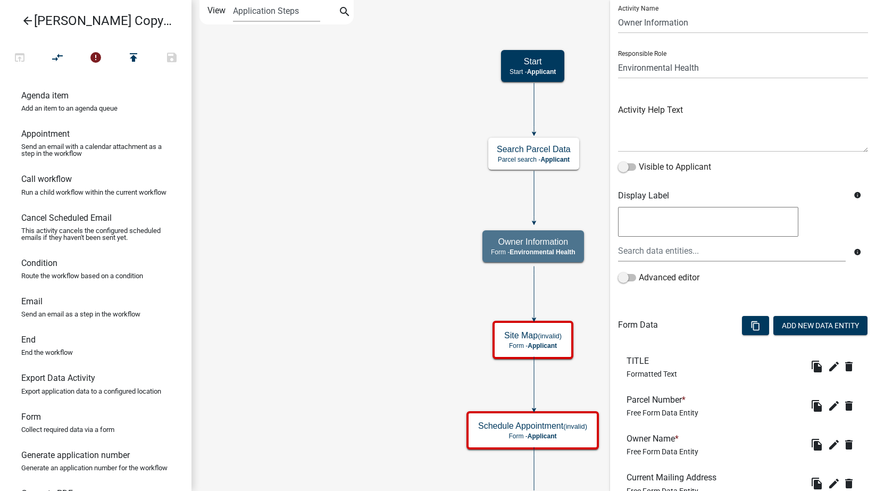
scroll to position [0, 0]
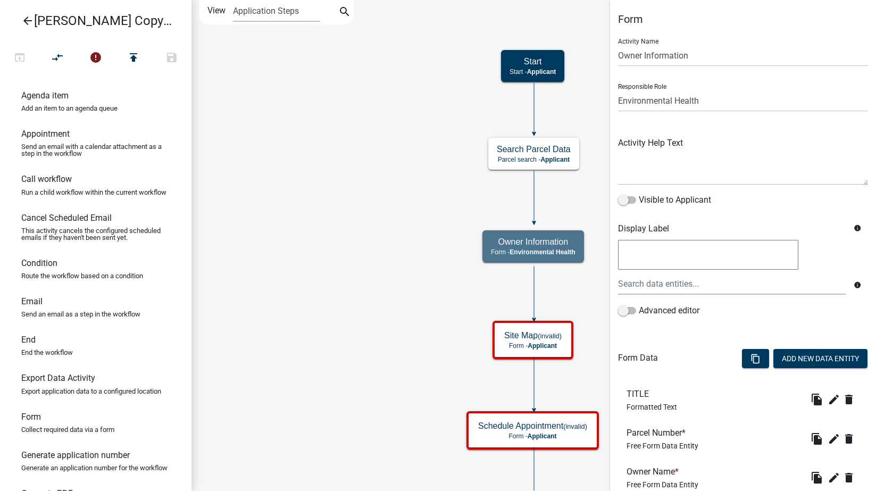
drag, startPoint x: 610, startPoint y: 103, endPoint x: 594, endPoint y: 112, distance: 17.6
click at [654, 56] on input "Owner Information" at bounding box center [743, 56] width 250 height 22
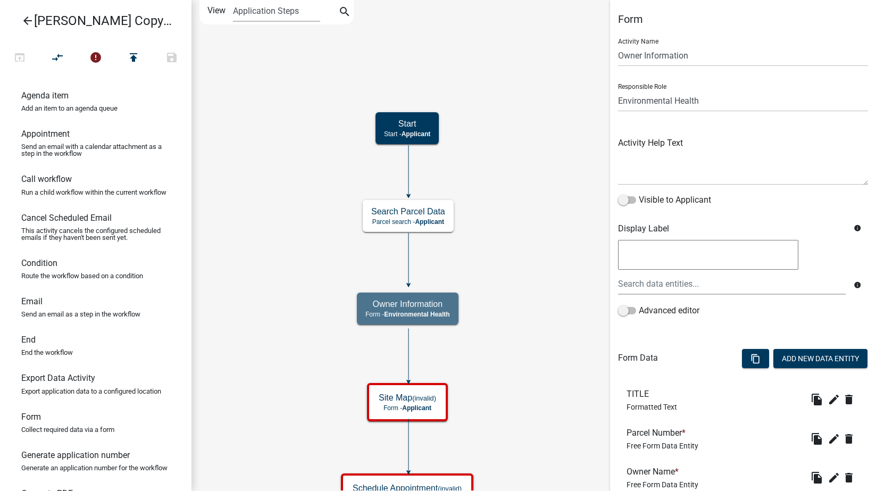
scroll to position [348, 0]
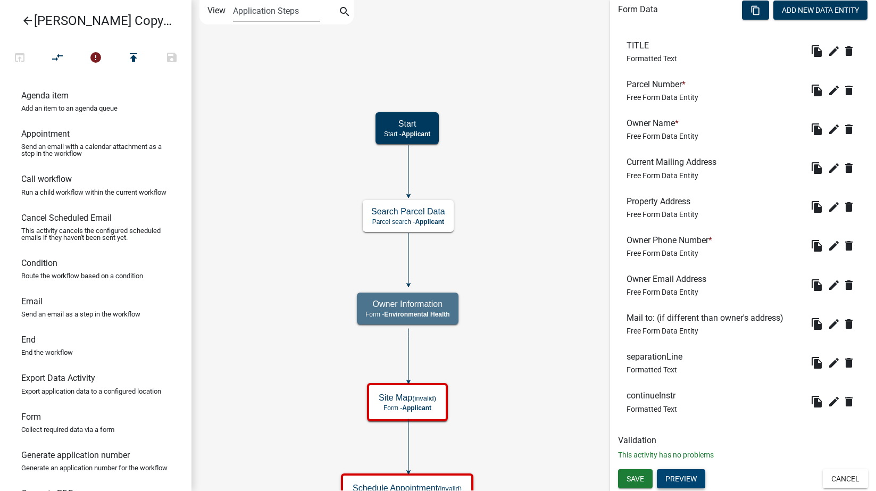
click at [681, 478] on button "Preview" at bounding box center [681, 478] width 48 height 19
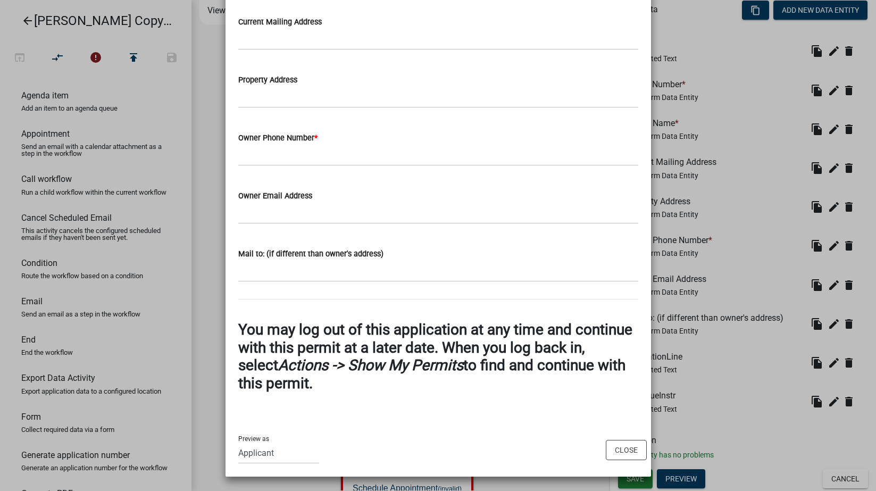
scroll to position [254, 0]
click at [264, 455] on select "Applicant Engineering BOS Zoning Admin Assessor Environmental Health E911" at bounding box center [278, 452] width 81 height 22
click at [238, 441] on select "Applicant Engineering BOS Zoning Admin Assessor Environmental Health E911" at bounding box center [278, 452] width 81 height 22
click at [264, 452] on select "Applicant Engineering BOS Zoning Admin Assessor Environmental Health E911" at bounding box center [278, 452] width 81 height 22
select select "46F061D0-CA05-4526-87AD-BAE6256F3E47"
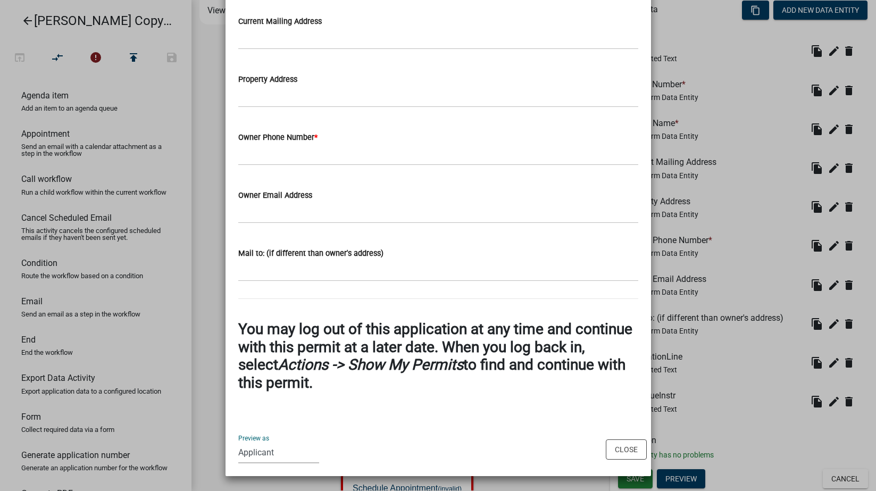
click at [238, 441] on select "Applicant Engineering BOS Zoning Admin Assessor Environmental Health E911" at bounding box center [278, 452] width 81 height 22
click at [606, 444] on button "Close" at bounding box center [626, 449] width 41 height 20
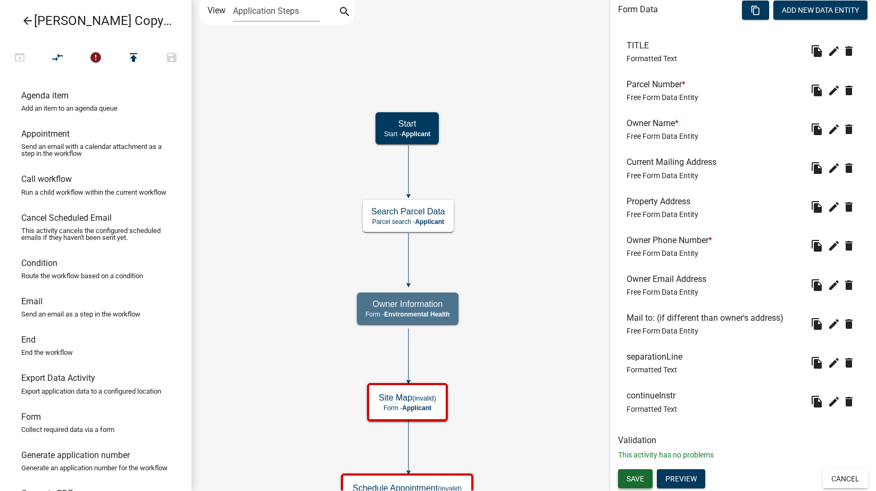
click at [634, 482] on span "Save" at bounding box center [636, 478] width 18 height 9
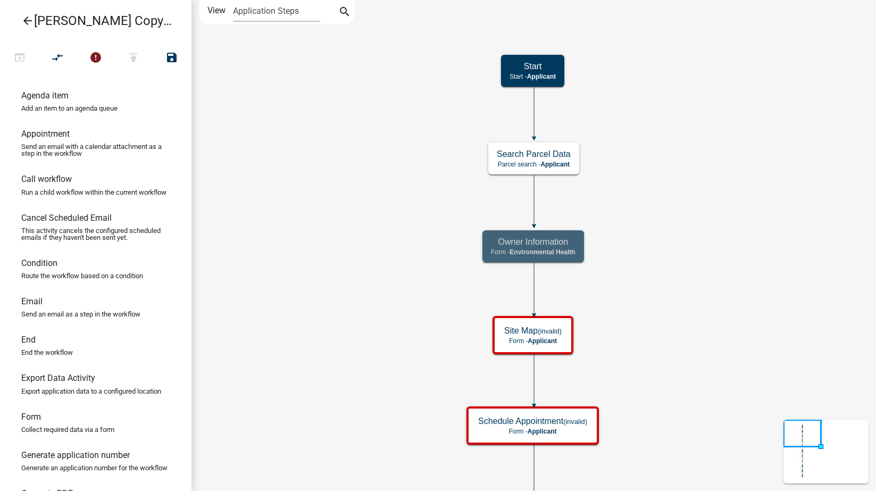
scroll to position [0, 0]
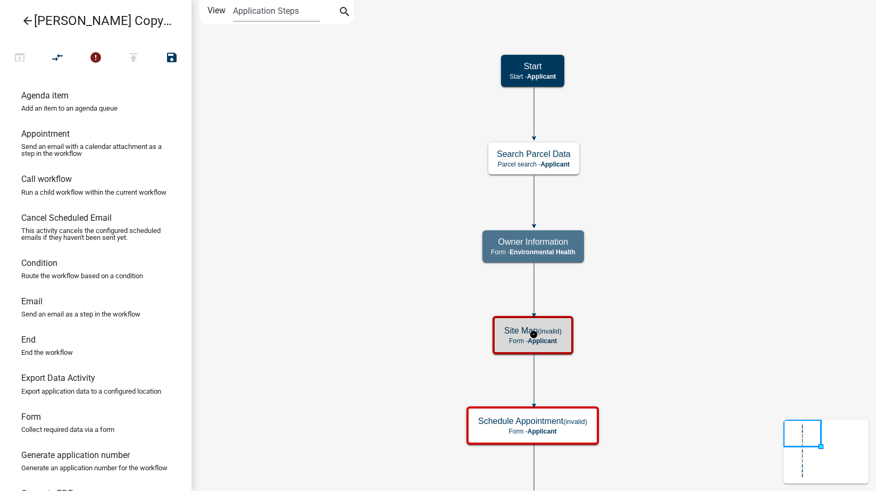
click at [555, 339] on span "Applicant" at bounding box center [542, 340] width 29 height 7
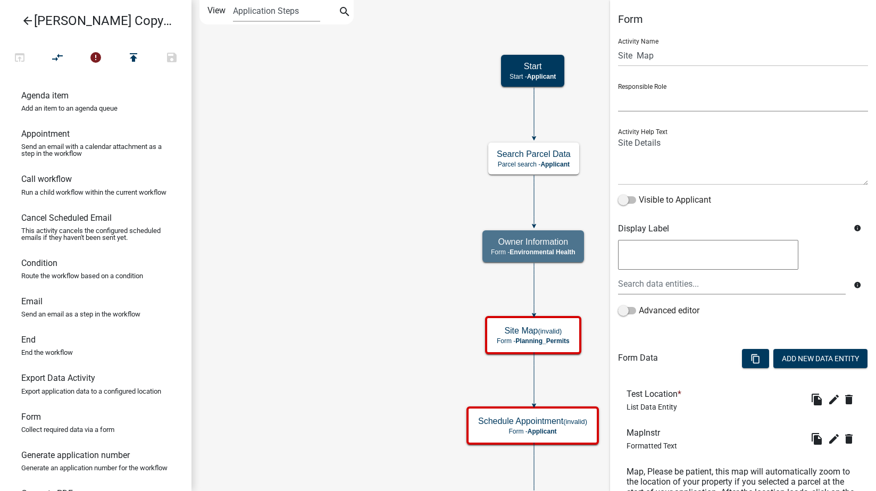
click at [683, 97] on select "Applicant Engineering BOS Zoning Admin Environmental Health E911" at bounding box center [743, 101] width 250 height 22
select select "46F061D0-CA05-4526-87AD-BAE6256F3E47"
click at [618, 90] on select "Applicant Engineering BOS Zoning Admin Environmental Health E911" at bounding box center [743, 101] width 250 height 22
click at [631, 199] on span at bounding box center [627, 199] width 18 height 7
click at [639, 194] on input "Visible to Applicant" at bounding box center [639, 194] width 0 height 0
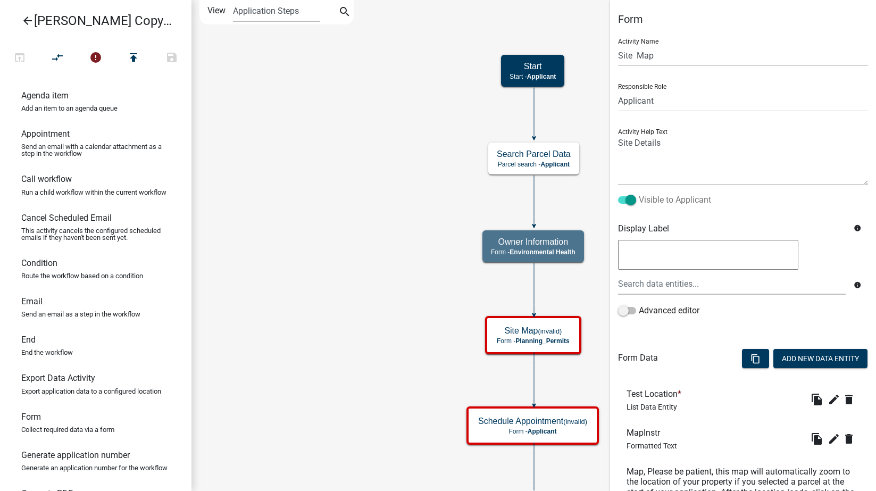
click at [622, 198] on span at bounding box center [627, 199] width 18 height 7
click at [639, 194] on input "Visible to Applicant" at bounding box center [639, 194] width 0 height 0
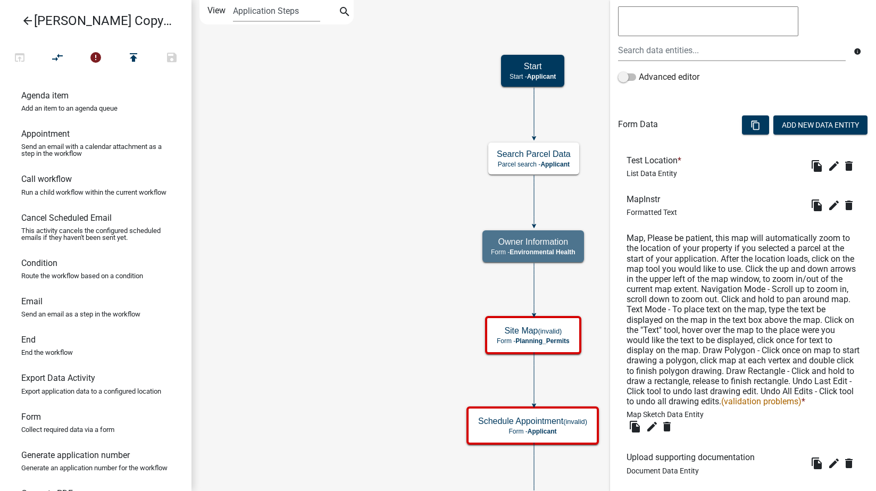
scroll to position [349, 0]
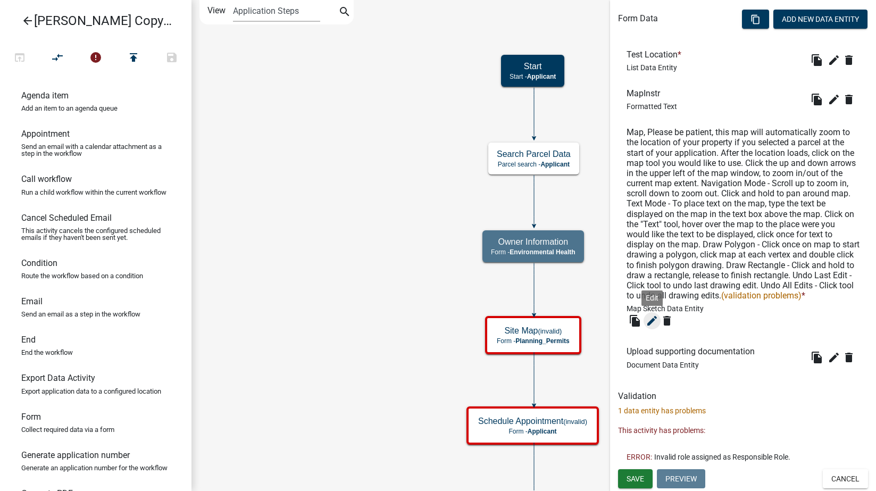
click at [650, 322] on icon "edit" at bounding box center [652, 320] width 13 height 13
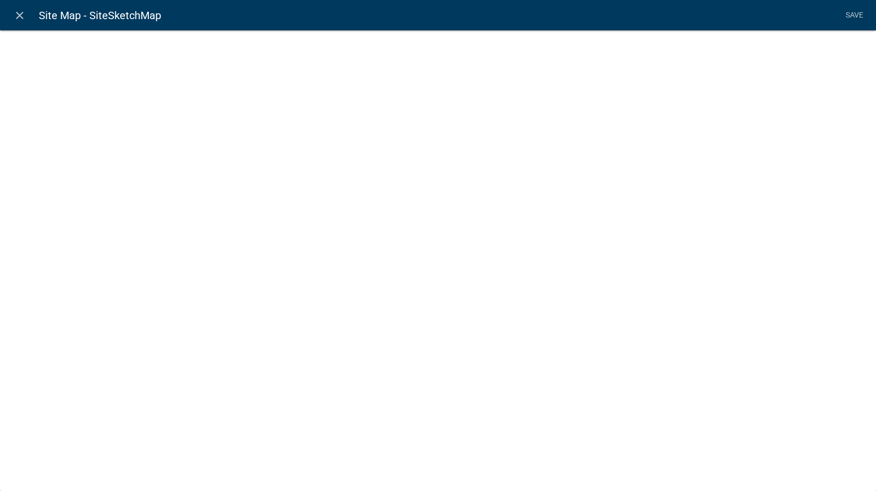
select select "mapsketch-data"
select select
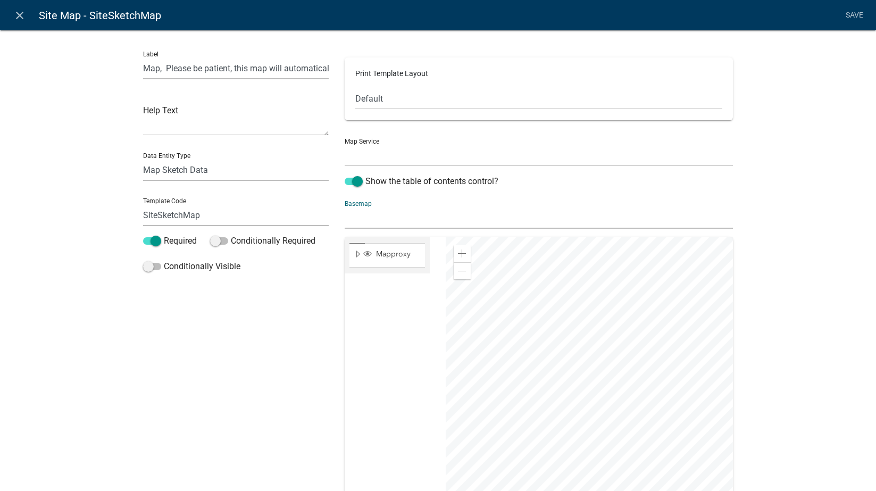
click at [374, 213] on select "no basemap topo satellite hybrid gray terrain osm topo-vector streets-relief-ve…" at bounding box center [539, 218] width 388 height 22
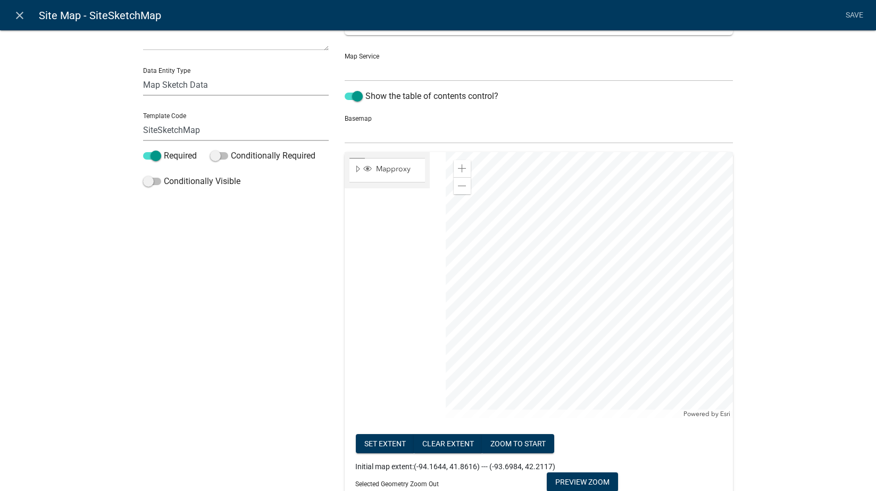
scroll to position [0, 0]
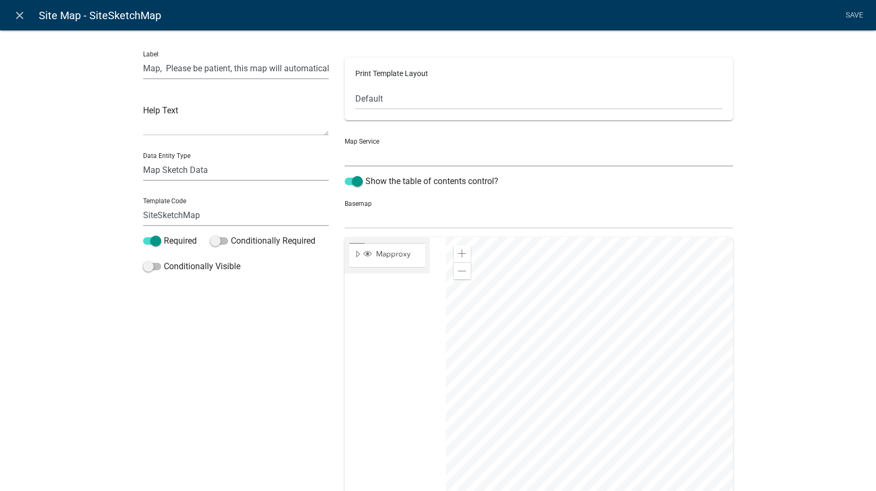
click at [358, 160] on select "Entrances (http://permits-map-01:6080/arcgis/rest/services/PermittingServices/W…" at bounding box center [539, 156] width 388 height 22
select select "1: Object"
click at [345, 145] on select "Entrances (http://permits-map-01:6080/arcgis/rest/services/PermittingServices/W…" at bounding box center [539, 156] width 388 height 22
click at [365, 213] on select "no basemap topo satellite hybrid gray terrain osm topo-vector streets-relief-ve…" at bounding box center [539, 218] width 388 height 22
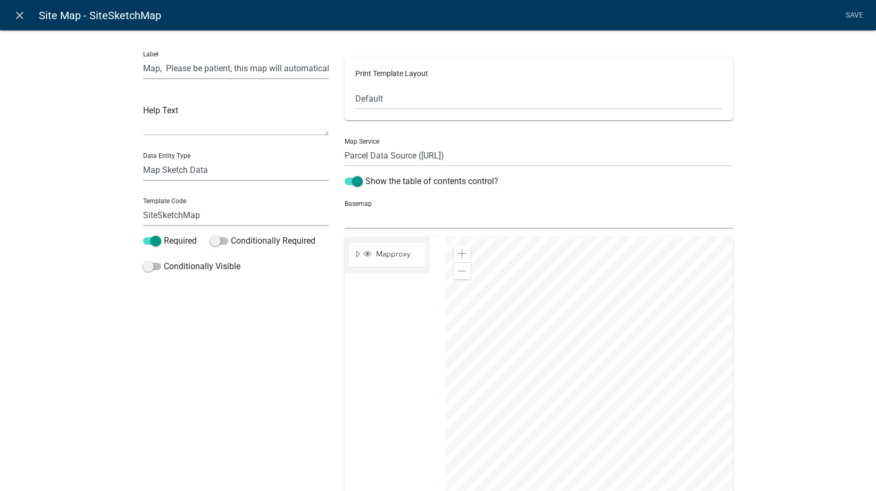
click at [346, 210] on select "no basemap topo satellite hybrid gray terrain osm topo-vector streets-relief-ve…" at bounding box center [539, 218] width 388 height 22
select select "hybrid"
click at [345, 207] on select "no basemap topo satellite hybrid gray terrain osm topo-vector streets-relief-ve…" at bounding box center [539, 218] width 388 height 22
click at [539, 280] on div at bounding box center [589, 370] width 287 height 266
click at [526, 254] on div at bounding box center [589, 370] width 287 height 266
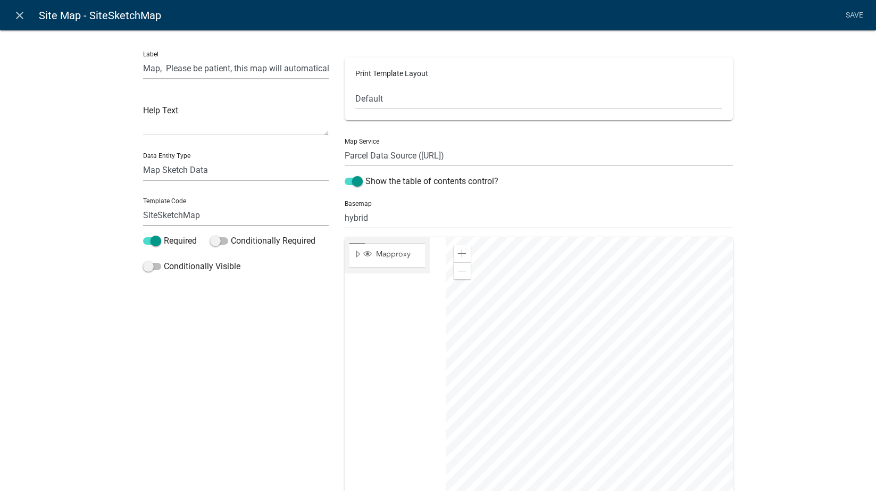
click at [518, 289] on div at bounding box center [589, 370] width 287 height 266
click at [514, 272] on div at bounding box center [589, 370] width 287 height 266
click at [563, 403] on div at bounding box center [589, 370] width 287 height 266
click at [855, 13] on link "Save" at bounding box center [854, 15] width 27 height 20
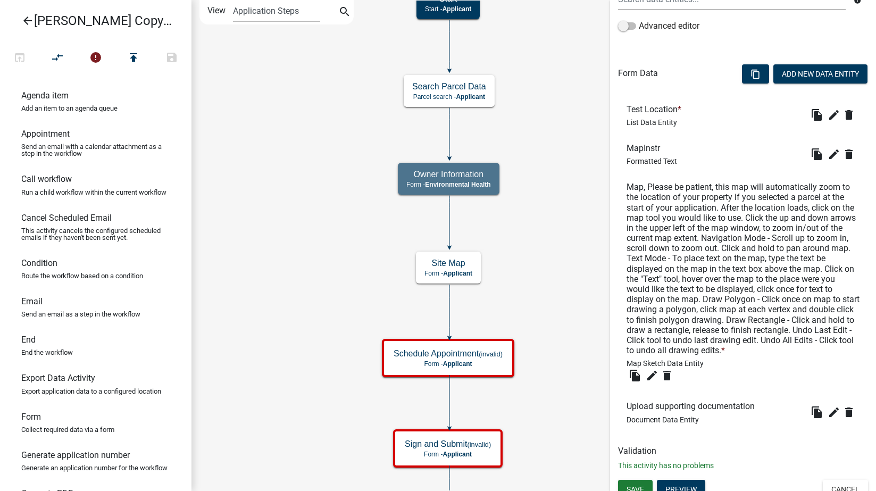
scroll to position [270, 0]
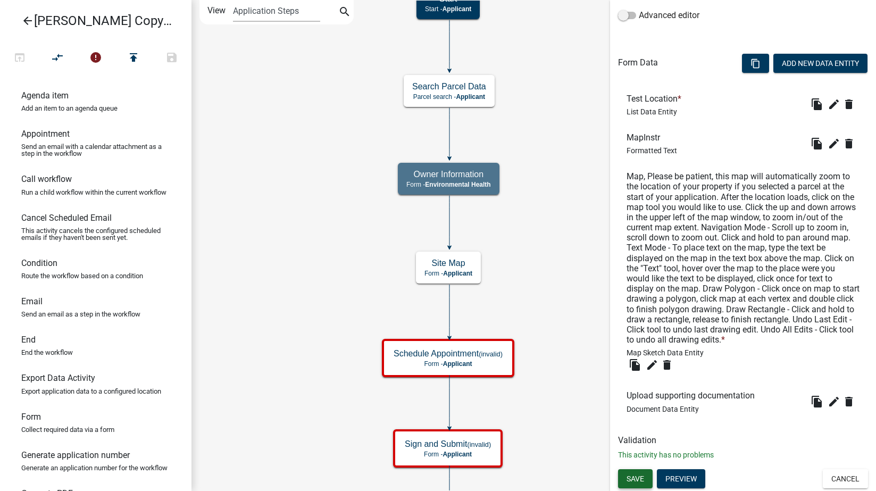
click at [636, 477] on span "Save" at bounding box center [636, 478] width 18 height 9
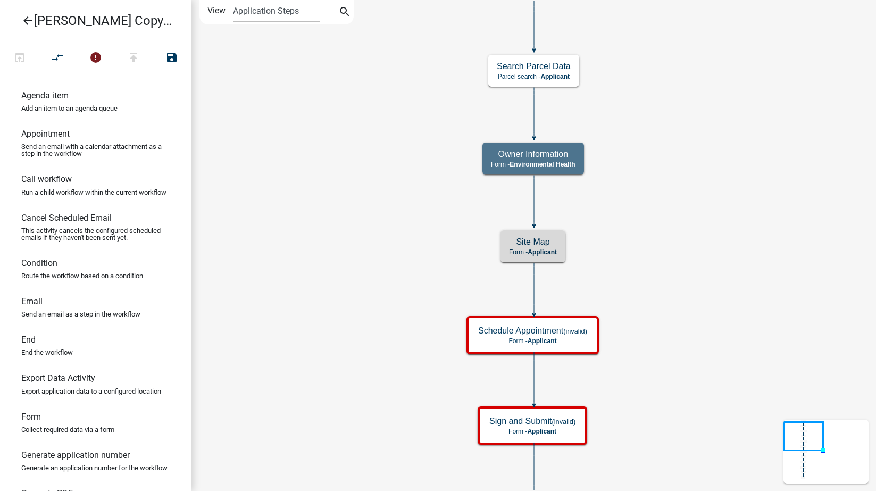
scroll to position [0, 0]
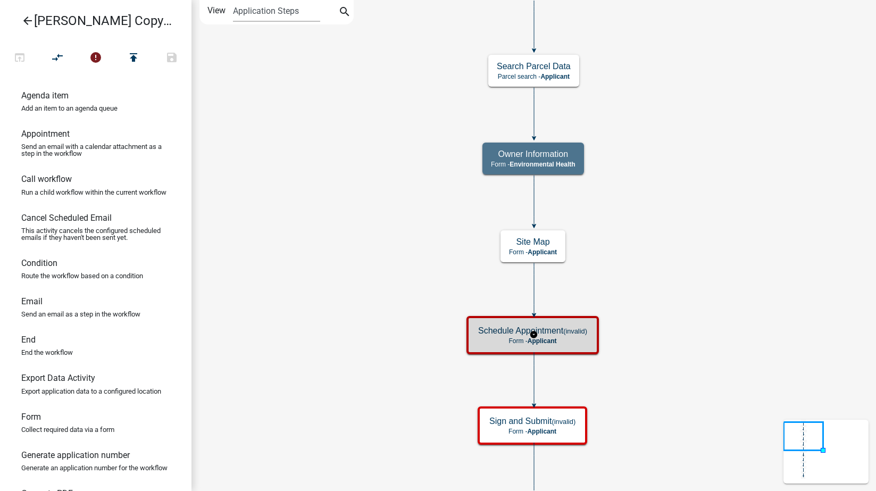
click at [576, 336] on div "Schedule Appointment (invalid) Form - Applicant" at bounding box center [533, 335] width 126 height 32
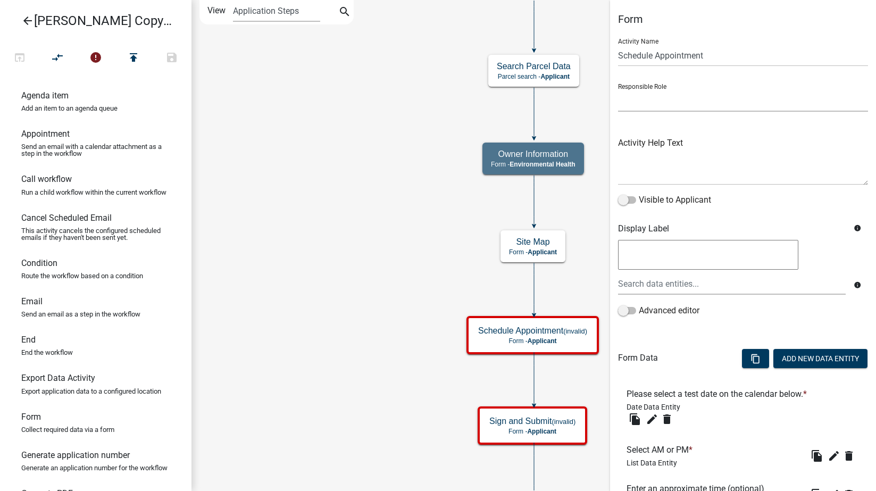
click at [679, 101] on select "Applicant Engineering BOS Zoning Admin Environmental Health E911" at bounding box center [743, 101] width 250 height 22
select select "46F061D0-CA05-4526-87AD-BAE6256F3E47"
click at [618, 90] on select "Applicant Engineering BOS Zoning Admin Environmental Health E911" at bounding box center [743, 101] width 250 height 22
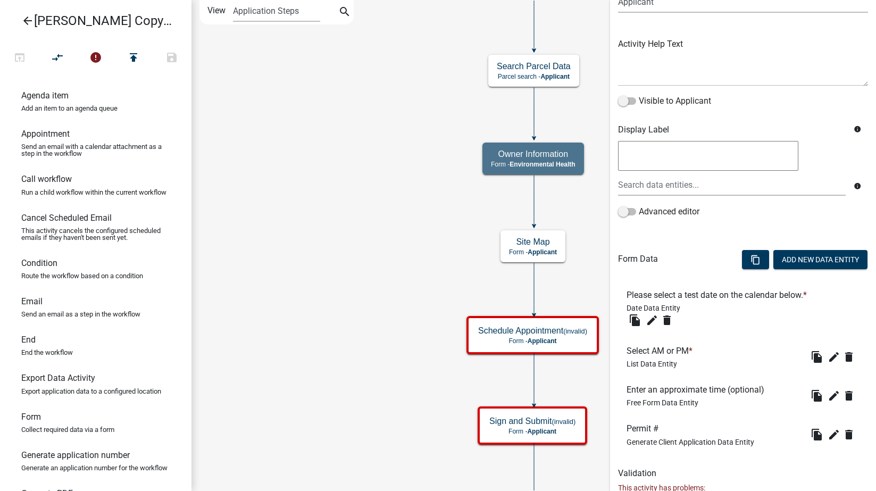
scroll to position [156, 0]
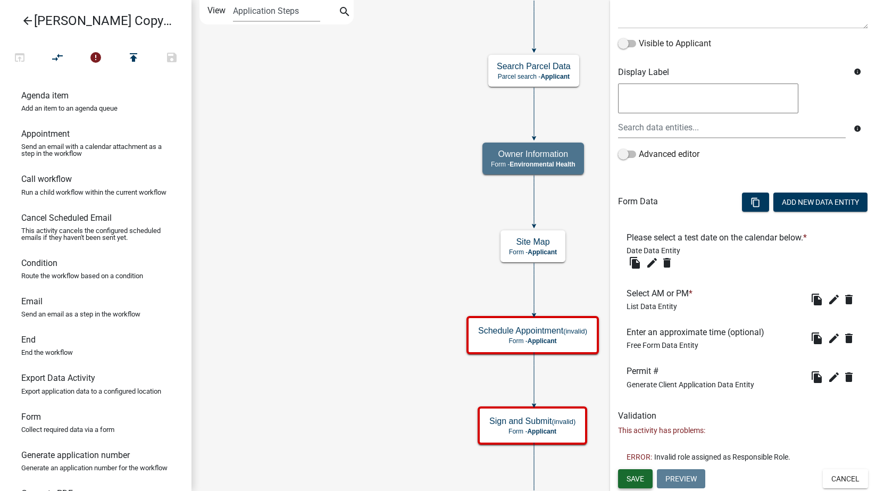
click at [635, 477] on span "Save" at bounding box center [636, 478] width 18 height 9
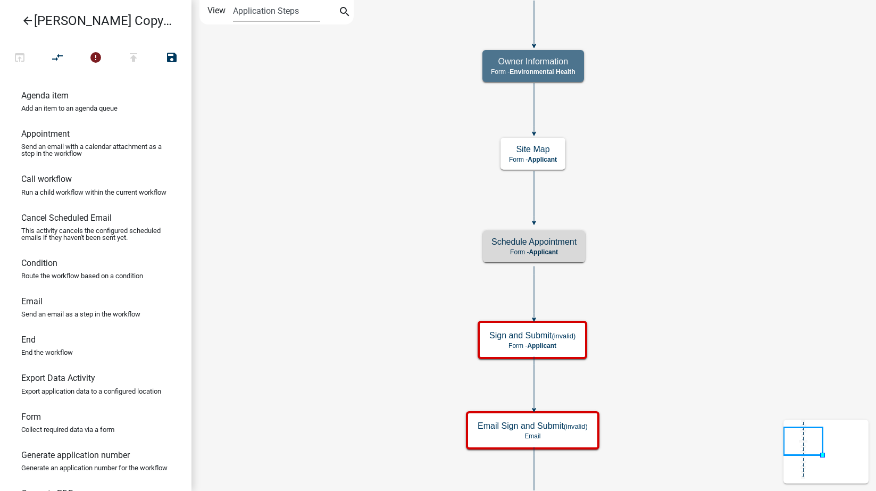
scroll to position [0, 0]
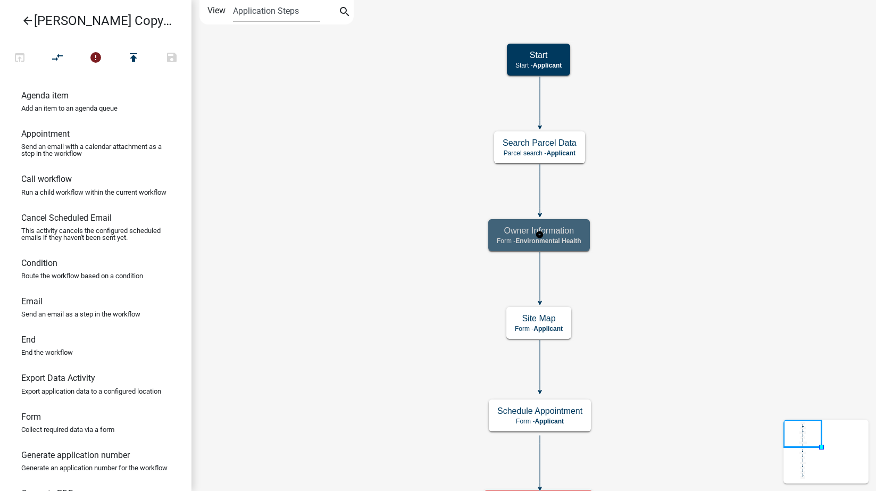
click at [567, 237] on span "Environmental Health" at bounding box center [547, 240] width 65 height 7
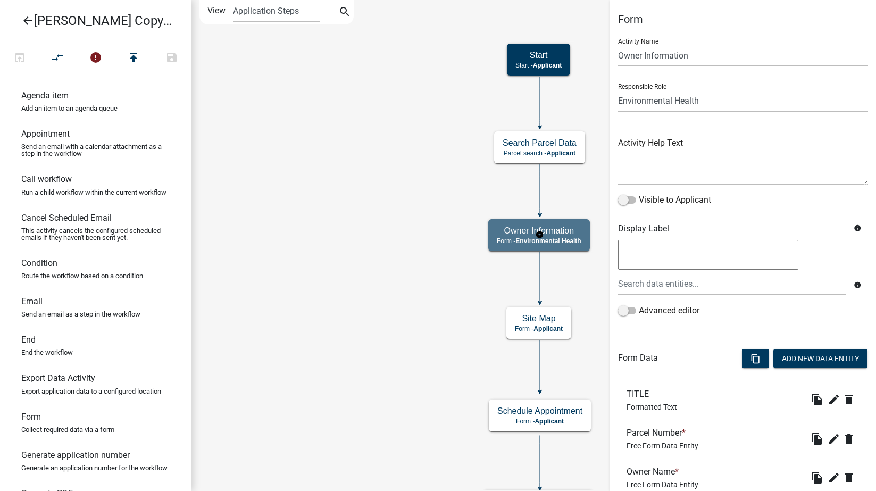
click at [684, 94] on select "Applicant Engineering BOS Zoning Admin Environmental Health E911" at bounding box center [743, 101] width 250 height 22
select select "46F061D0-CA05-4526-87AD-BAE6256F3E47"
click at [618, 90] on select "Applicant Engineering BOS Zoning Admin Environmental Health E911" at bounding box center [743, 101] width 250 height 22
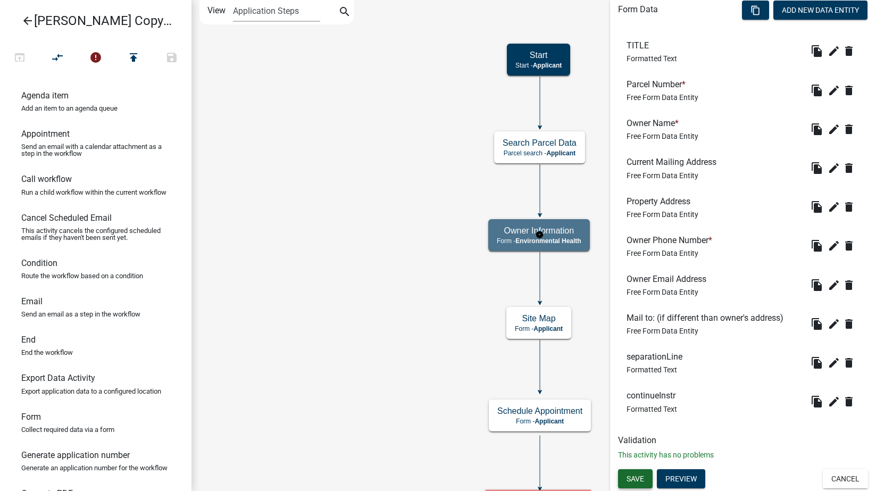
click at [631, 479] on span "Save" at bounding box center [636, 478] width 18 height 9
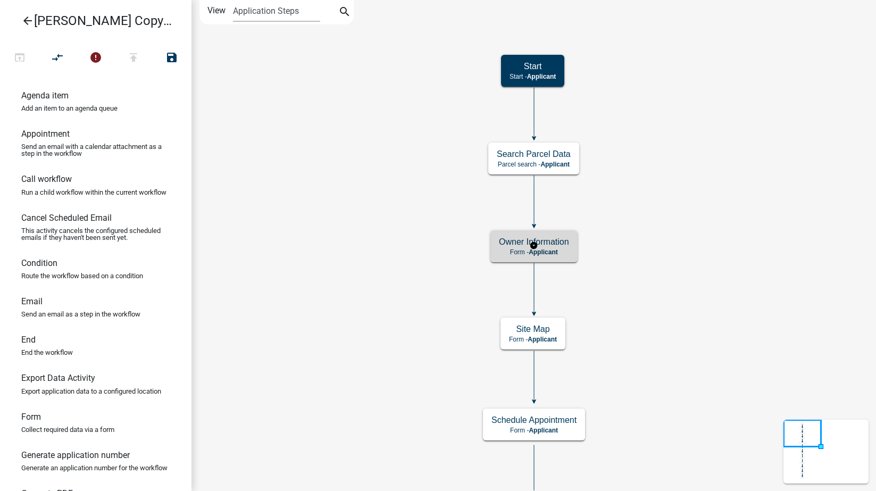
scroll to position [0, 0]
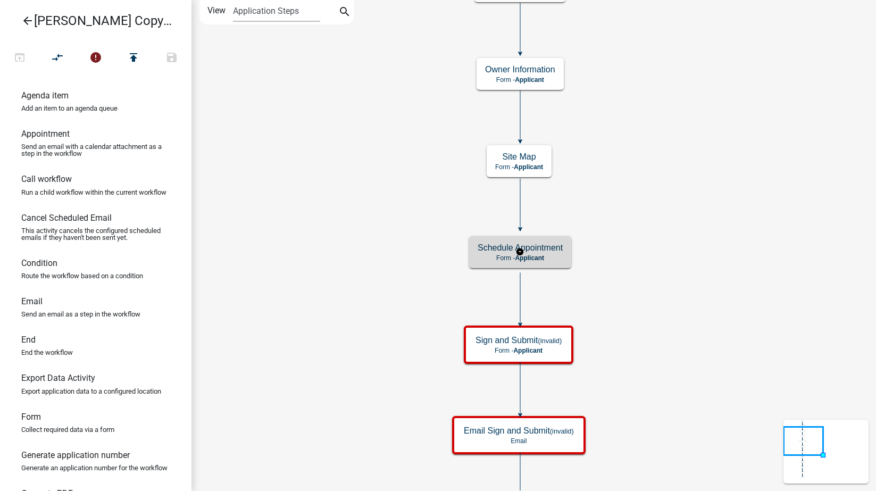
click at [552, 254] on p "Form - Applicant" at bounding box center [520, 257] width 85 height 7
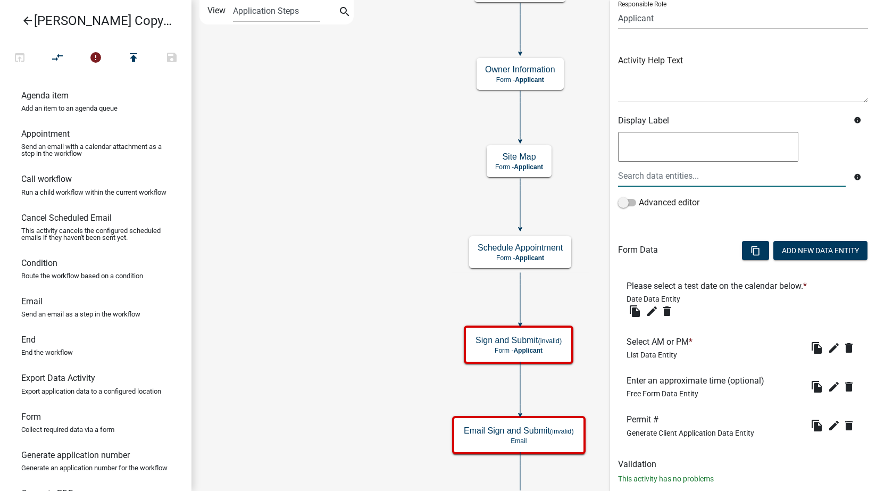
scroll to position [106, 0]
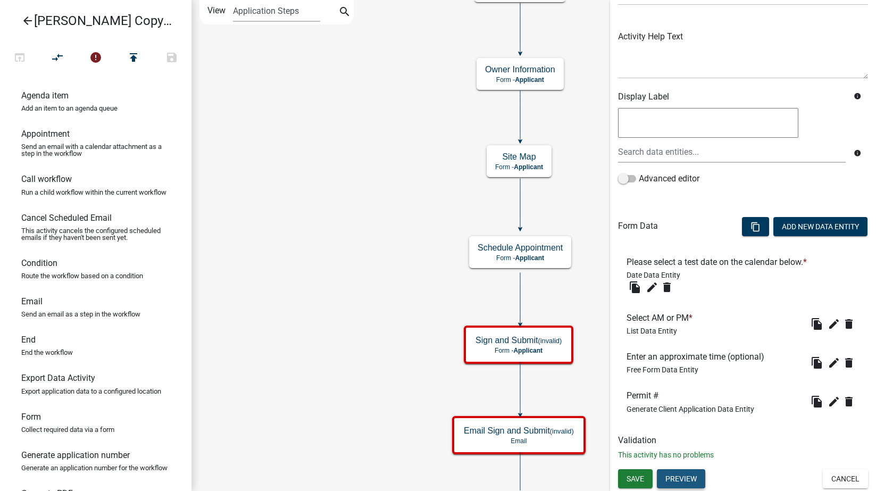
click at [681, 475] on button "Preview" at bounding box center [681, 478] width 48 height 19
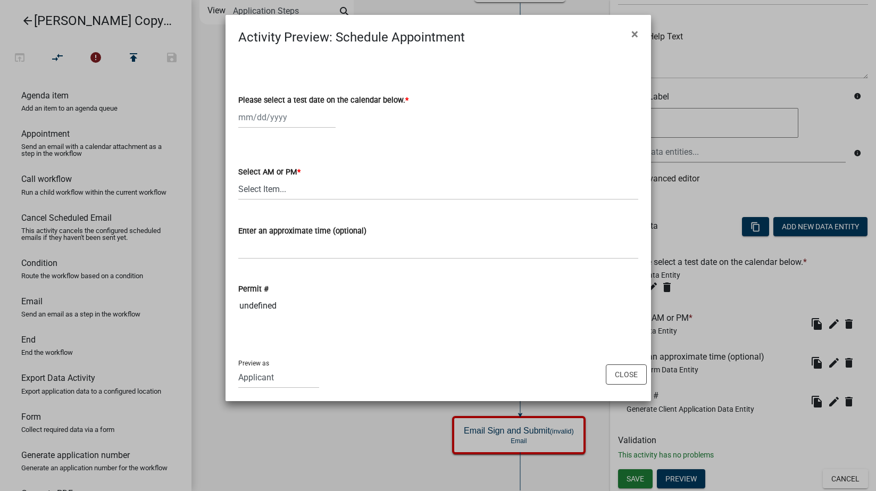
click at [274, 105] on div "Please select a test date on the calendar below. *" at bounding box center [438, 100] width 400 height 13
click at [276, 114] on div at bounding box center [286, 117] width 97 height 22
select select "8"
select select "2025"
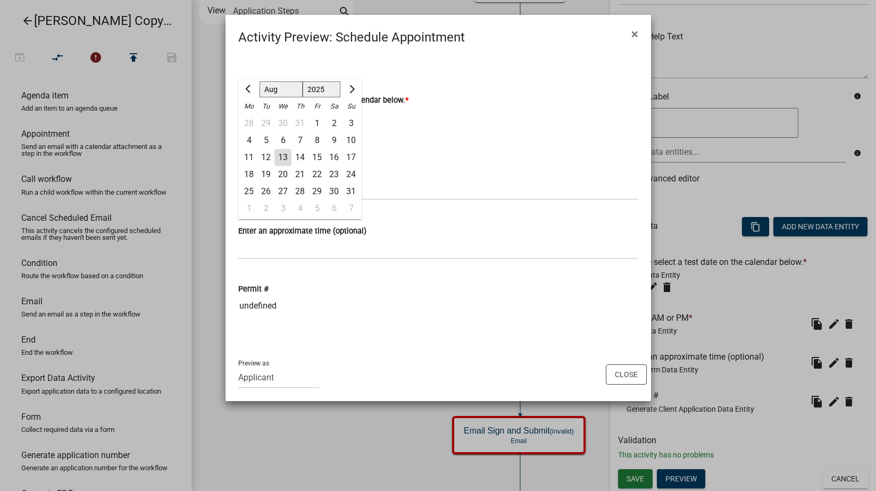
click at [475, 135] on wm-data-entity-input "Please select a test date on the calendar below. * Jan Feb Mar Apr May Jun Jul …" at bounding box center [438, 108] width 400 height 59
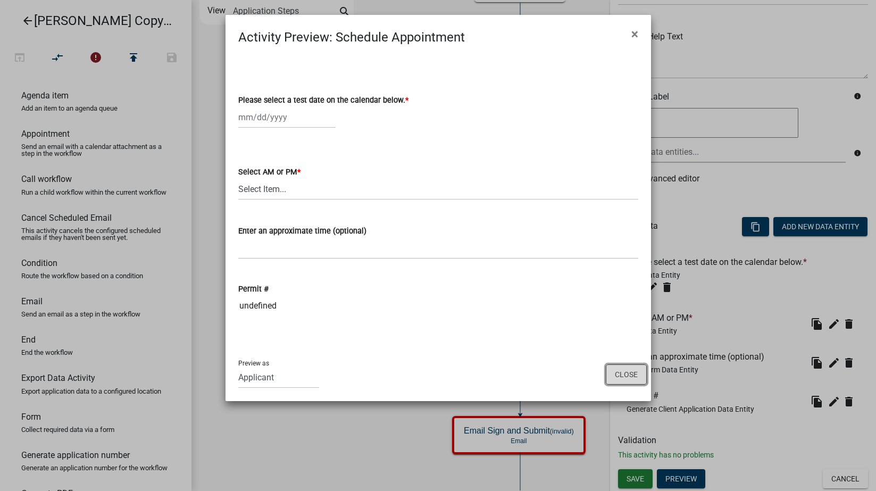
click at [638, 374] on button "Close" at bounding box center [626, 374] width 41 height 20
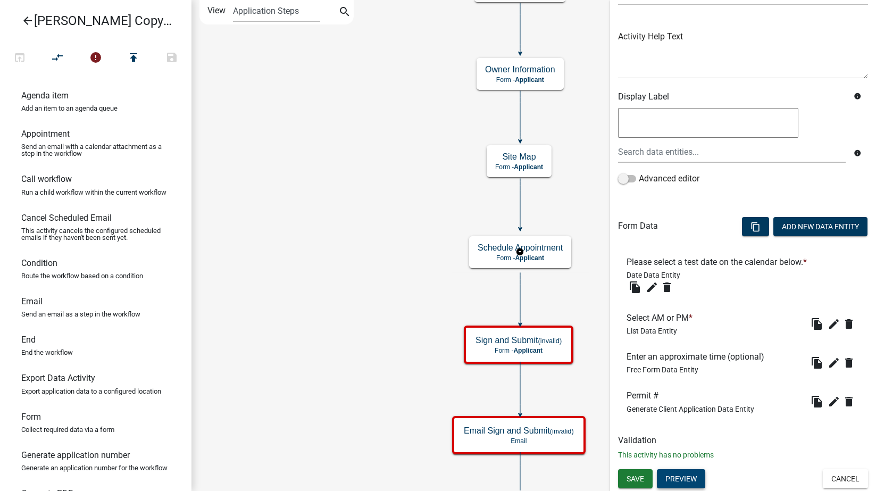
click at [682, 479] on button "Preview" at bounding box center [681, 478] width 48 height 19
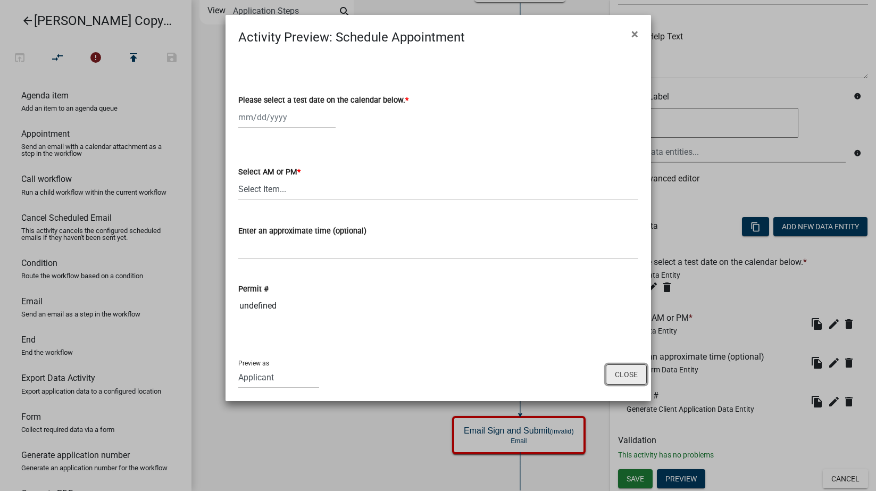
click at [616, 369] on button "Close" at bounding box center [626, 374] width 41 height 20
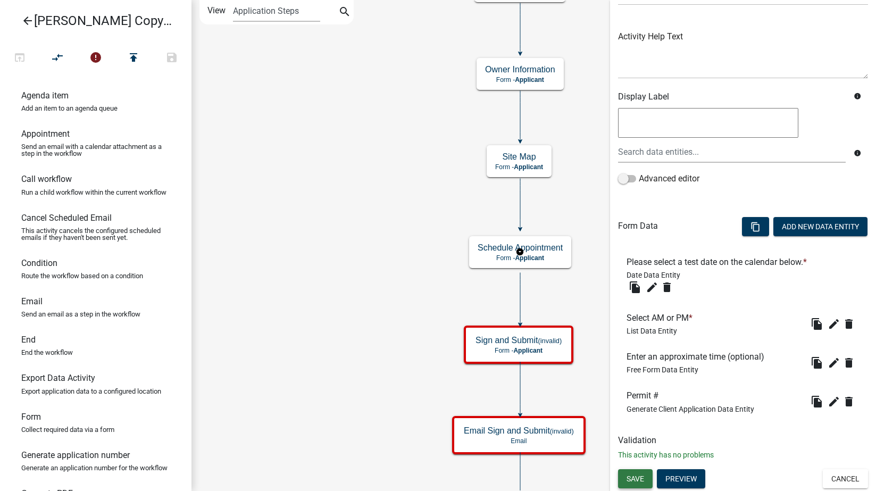
click at [625, 477] on button "Save" at bounding box center [635, 478] width 35 height 19
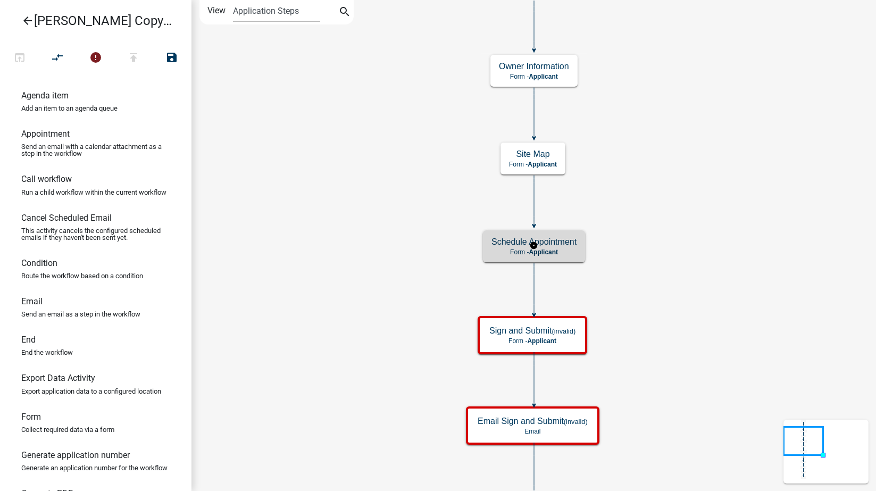
scroll to position [0, 0]
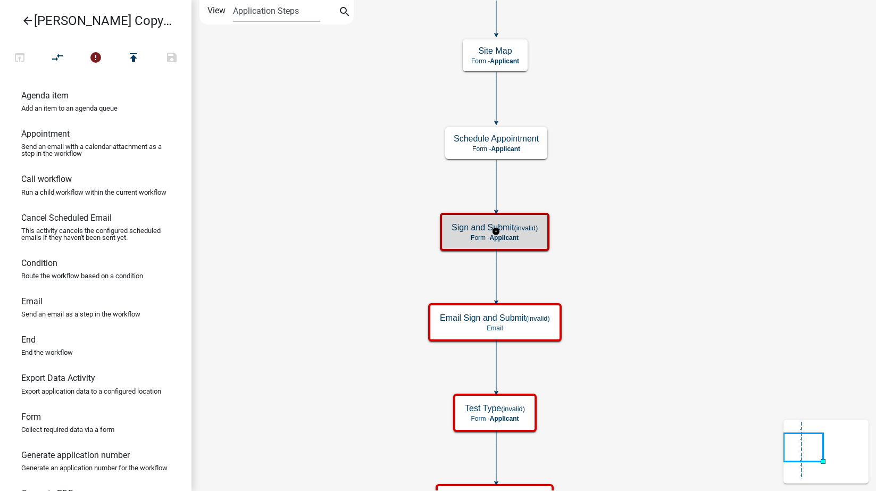
click at [526, 227] on small "(invalid)" at bounding box center [526, 228] width 24 height 8
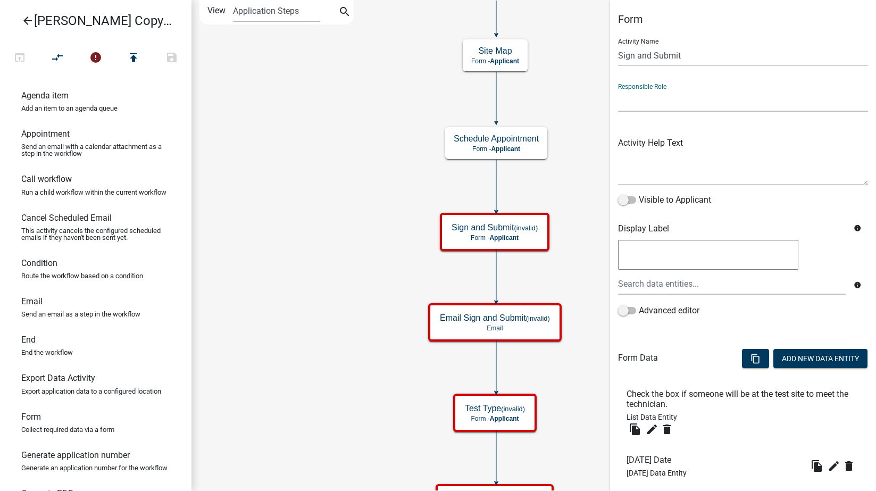
click at [665, 103] on select "Applicant Engineering BOS Zoning Admin Environmental Health E911" at bounding box center [743, 101] width 250 height 22
select select "46F061D0-CA05-4526-87AD-BAE6256F3E47"
click at [618, 90] on select "Applicant Engineering BOS Zoning Admin Environmental Health E911" at bounding box center [743, 101] width 250 height 22
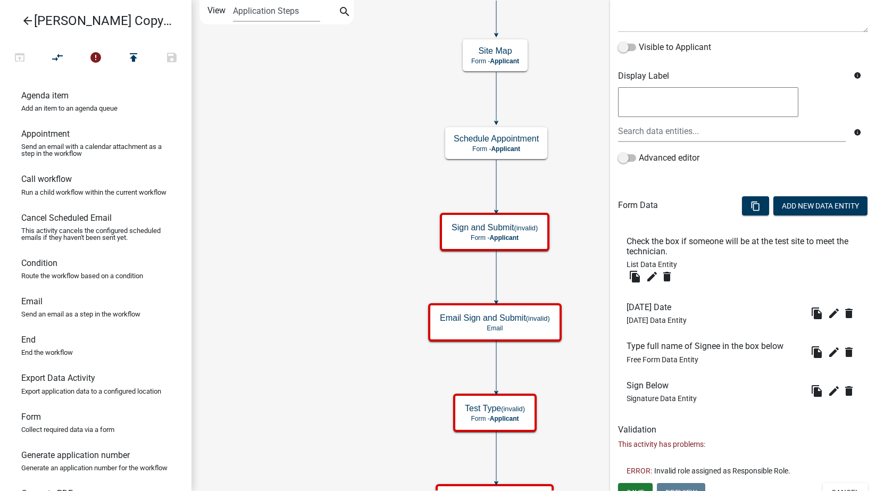
scroll to position [166, 0]
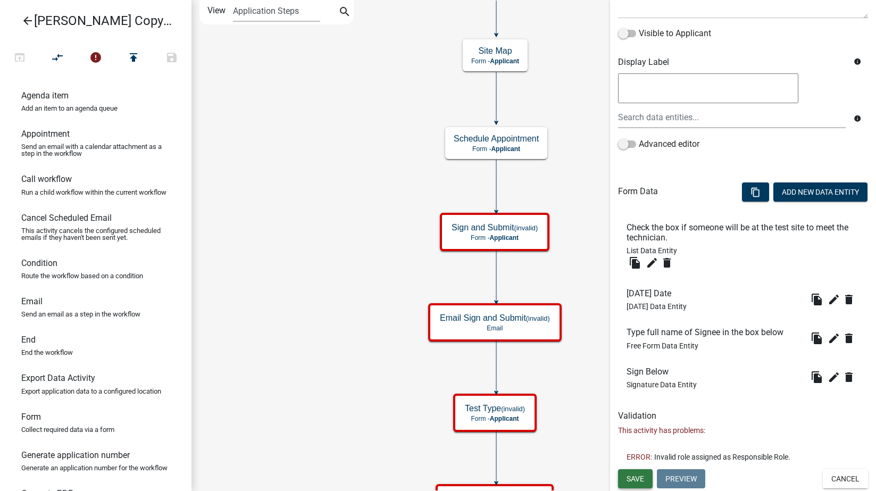
click at [633, 481] on span "Save" at bounding box center [636, 478] width 18 height 9
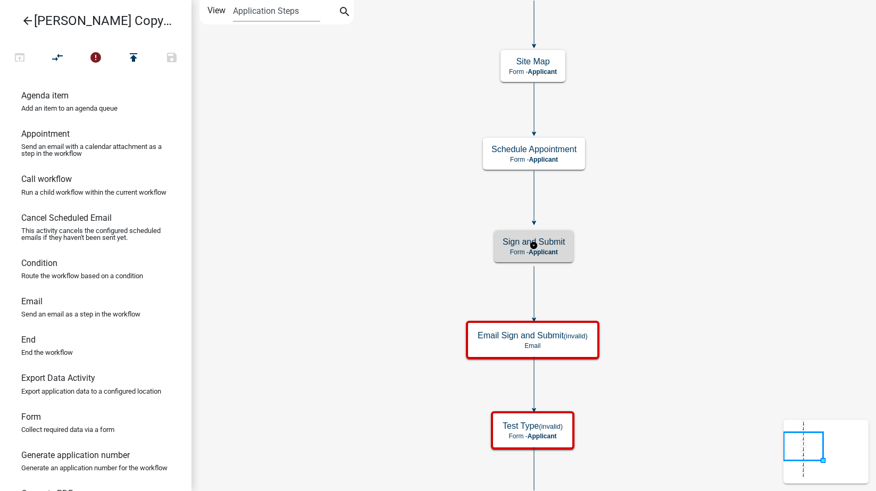
click at [557, 248] on span "Applicant" at bounding box center [543, 251] width 29 height 7
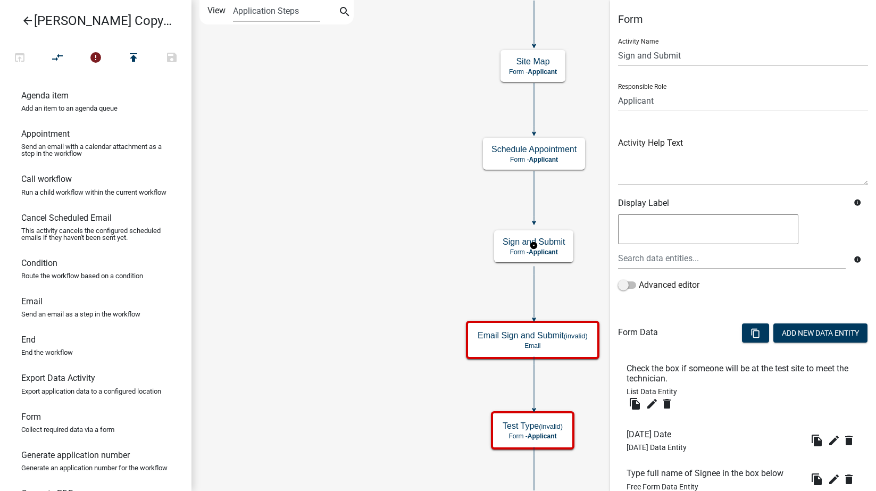
scroll to position [116, 0]
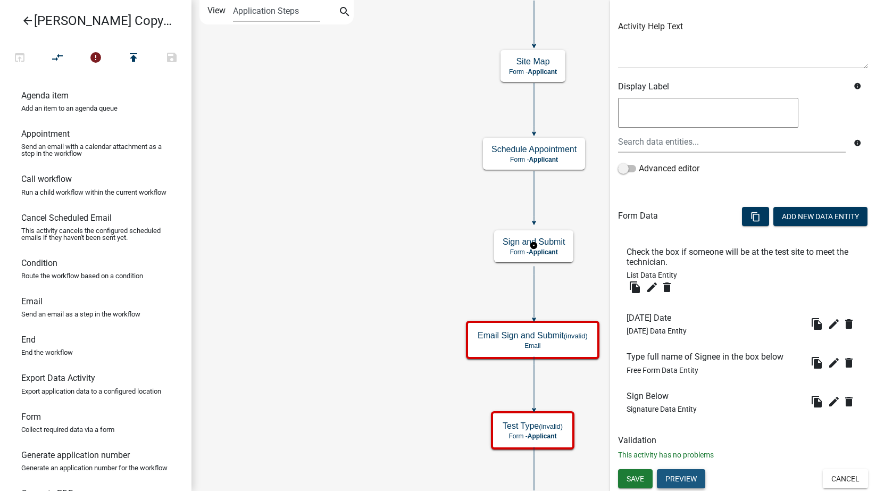
click at [692, 480] on button "Preview" at bounding box center [681, 478] width 48 height 19
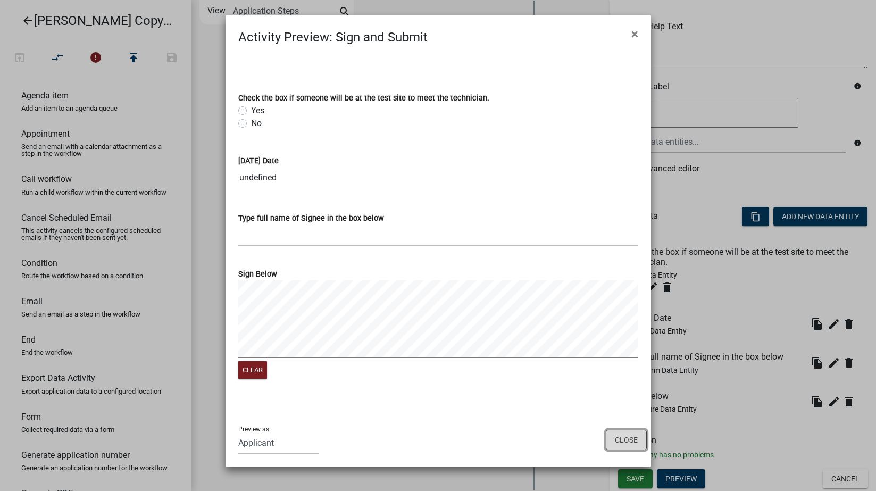
click at [618, 438] on button "Close" at bounding box center [626, 440] width 41 height 20
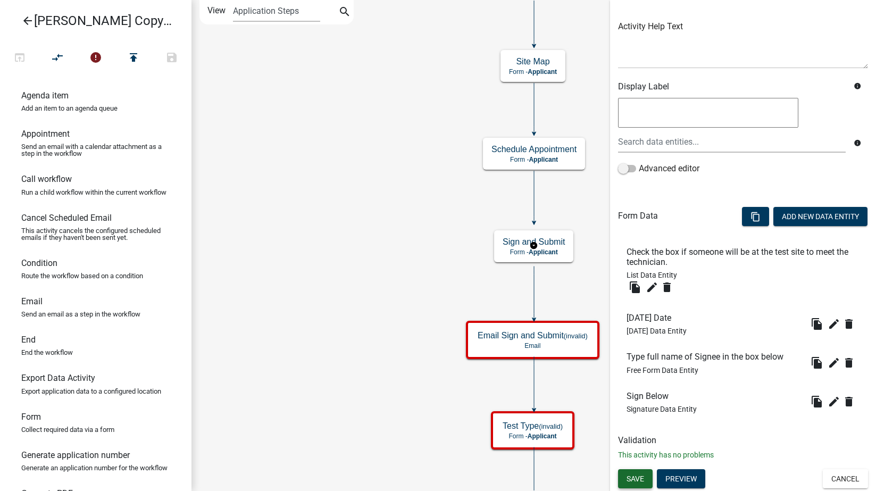
click at [639, 480] on span "Save" at bounding box center [636, 478] width 18 height 9
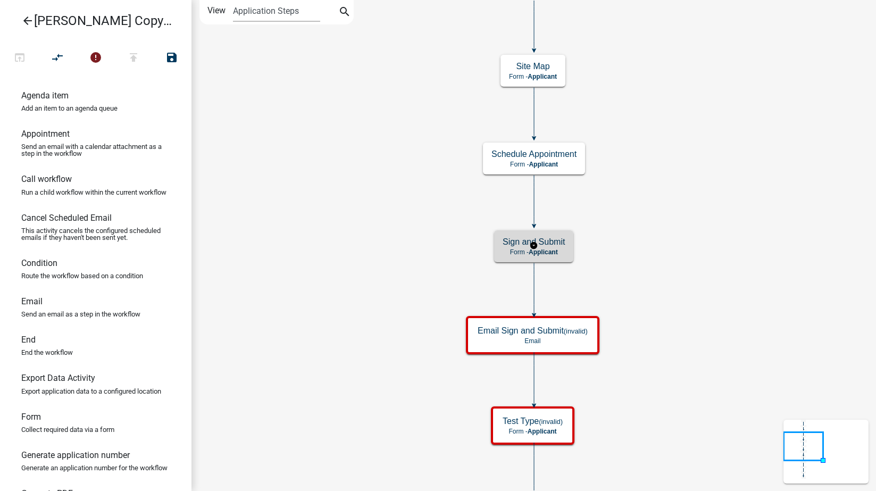
scroll to position [0, 0]
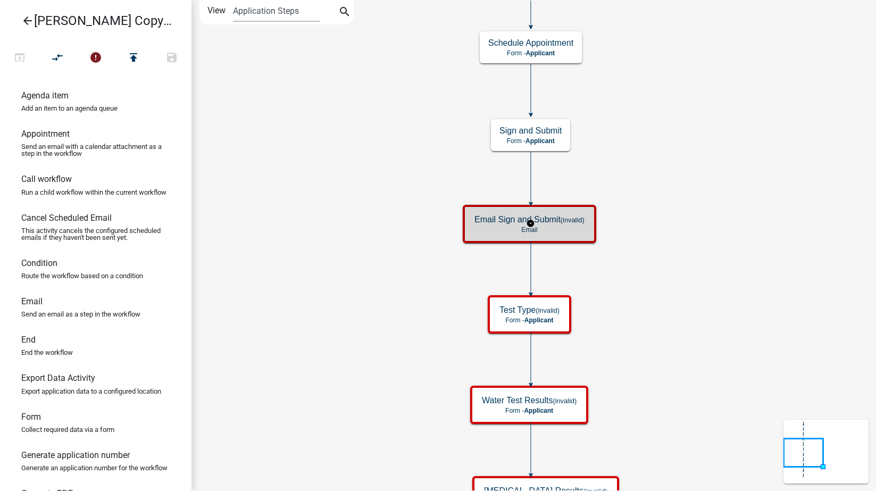
click at [569, 222] on small "(invalid)" at bounding box center [573, 220] width 24 height 8
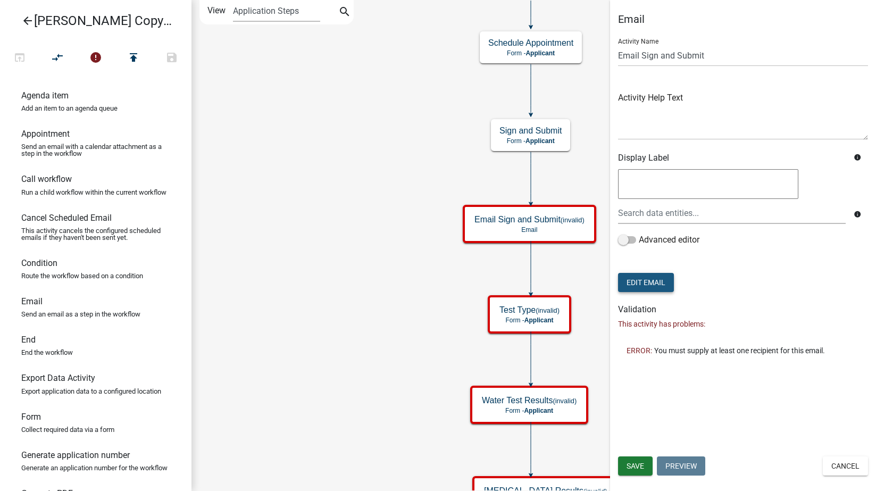
click at [656, 286] on button "Edit Email" at bounding box center [646, 282] width 56 height 19
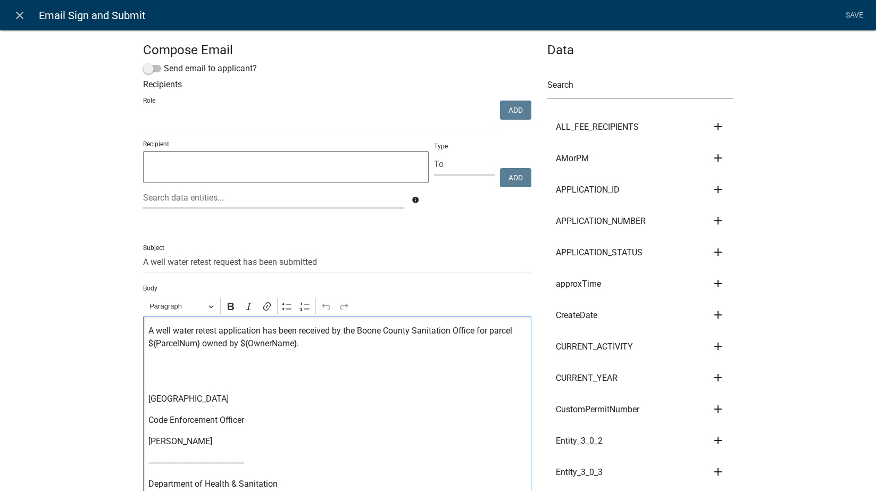
click at [361, 329] on p "A well water retest application has been received by the Boone County Sanitatio…" at bounding box center [336, 337] width 377 height 26
drag, startPoint x: 412, startPoint y: 331, endPoint x: 475, endPoint y: 324, distance: 63.7
click at [475, 324] on div "A well water retest application has been received by the Warren County Sanitati…" at bounding box center [337, 492] width 388 height 353
click at [345, 331] on p "A well water retest application has been received by the Warren County Environm…" at bounding box center [336, 337] width 377 height 26
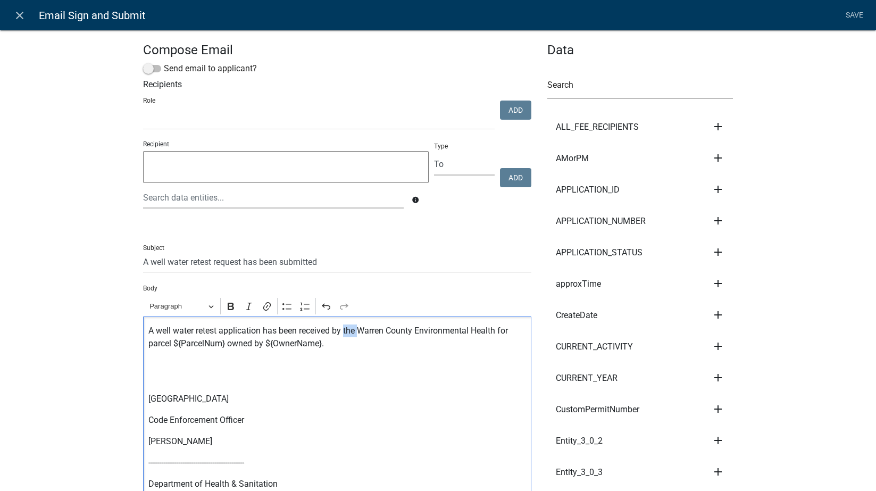
click at [345, 331] on p "A well water retest application has been received by the Warren County Environm…" at bounding box center [336, 337] width 377 height 26
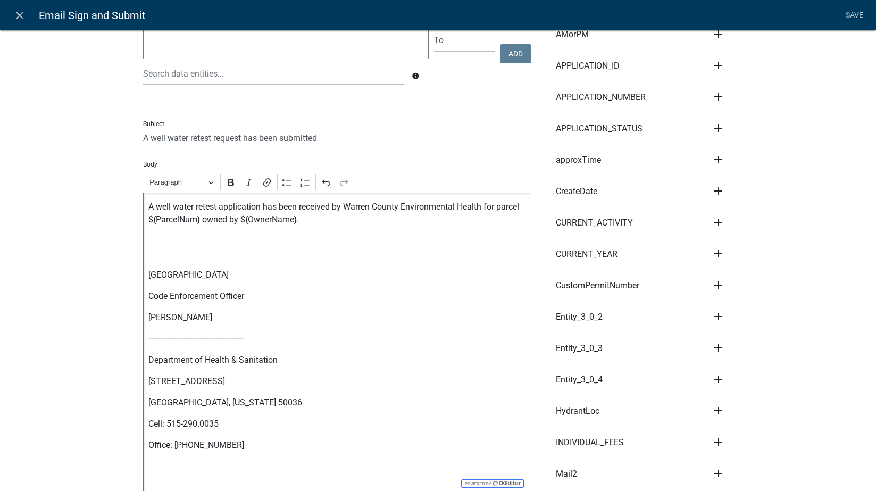
scroll to position [248, 0]
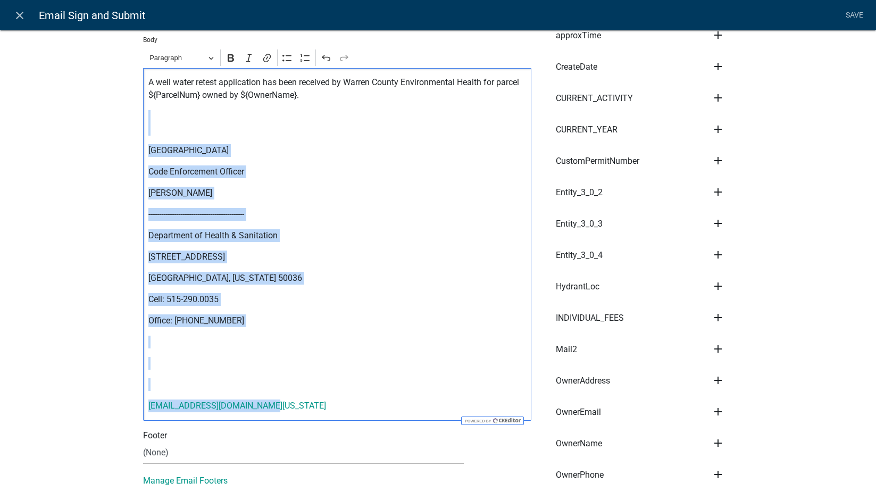
drag, startPoint x: 192, startPoint y: 281, endPoint x: 140, endPoint y: 124, distance: 165.3
click at [143, 124] on div "A well water retest application has been received by Warren County Environmenta…" at bounding box center [337, 244] width 388 height 353
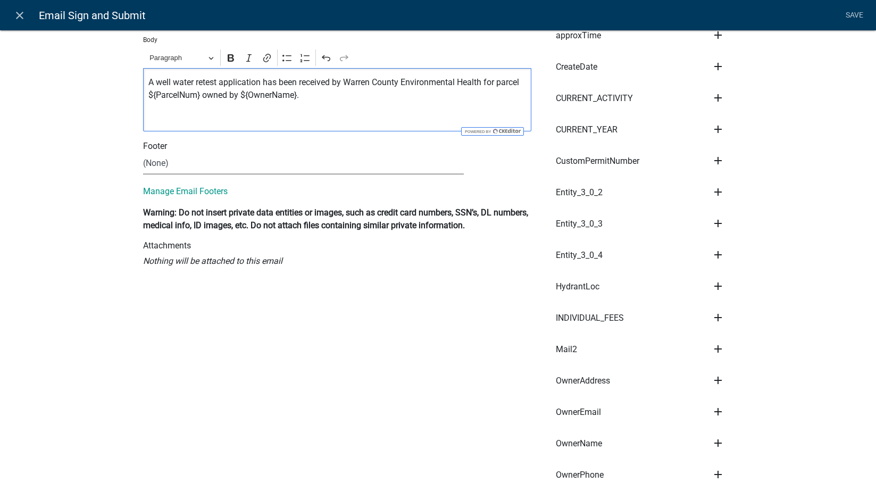
click at [168, 159] on select "(None) Environmental Health" at bounding box center [303, 164] width 321 height 22
select select "1ea7388c-b4fb-40e1-abca-7a9692cf601d"
click at [143, 153] on select "(None) Environmental Health" at bounding box center [303, 164] width 321 height 22
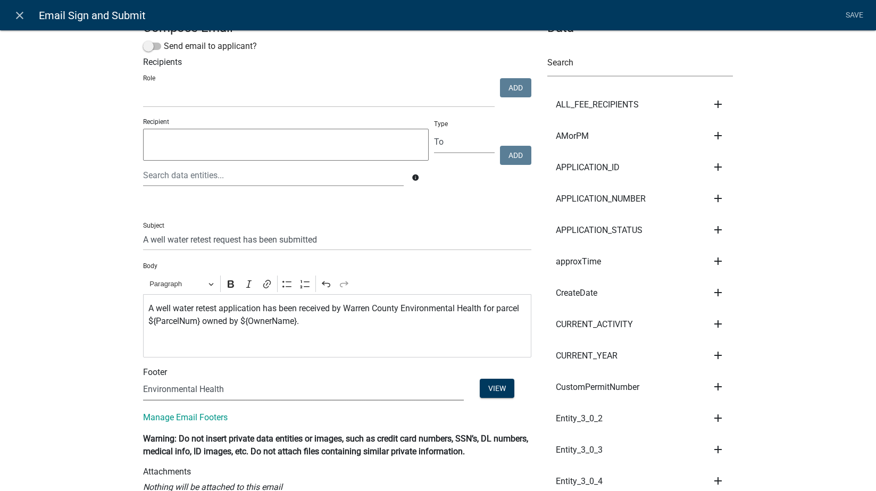
scroll to position [0, 0]
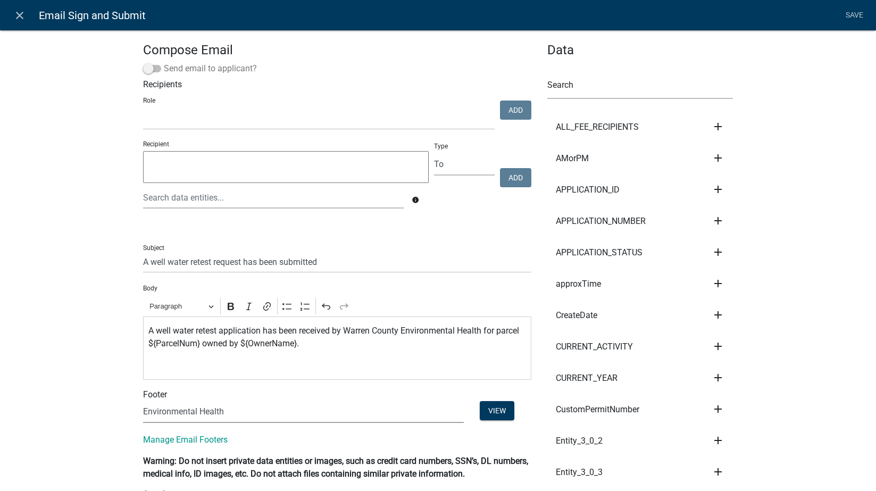
click at [149, 67] on span at bounding box center [152, 68] width 18 height 7
click at [164, 62] on input "Send email to applicant?" at bounding box center [164, 62] width 0 height 0
click at [858, 6] on link "Save" at bounding box center [854, 15] width 27 height 20
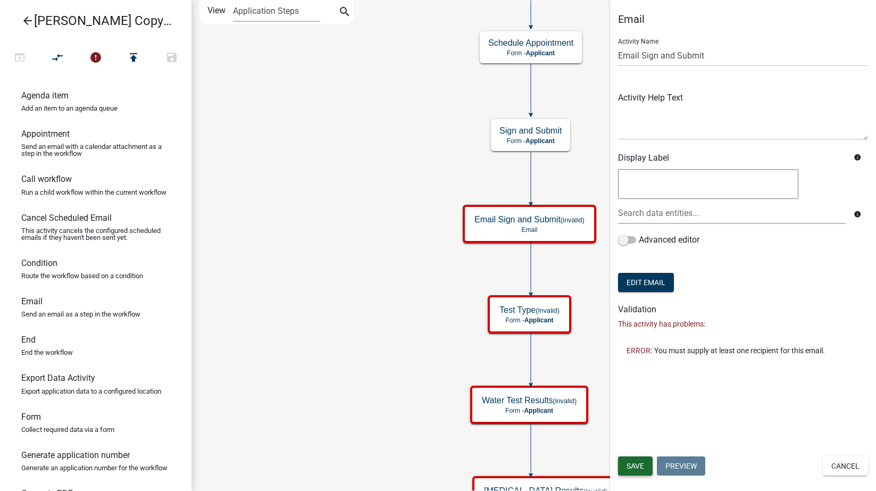
click at [632, 469] on span "Save" at bounding box center [636, 466] width 18 height 9
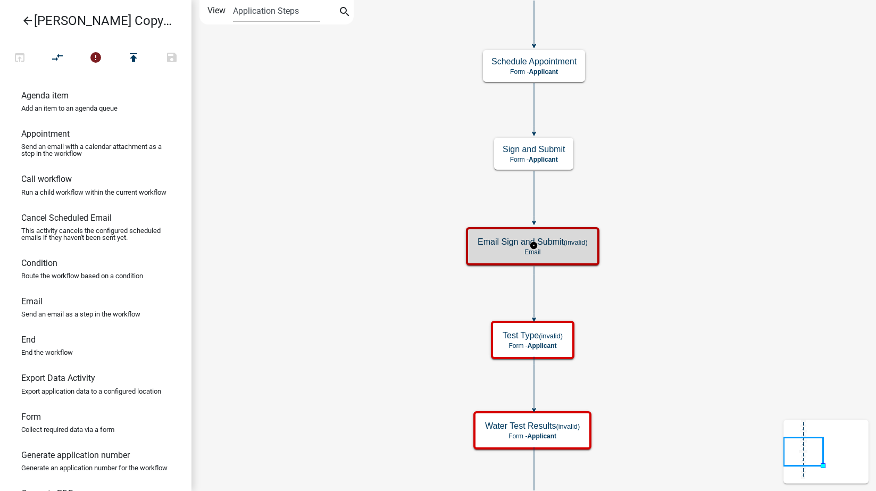
click at [572, 246] on small "(invalid)" at bounding box center [576, 242] width 24 height 8
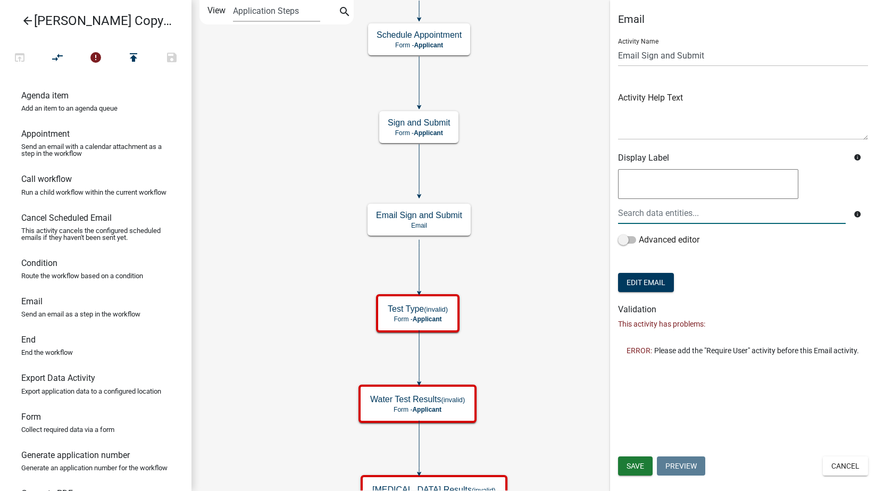
click at [662, 213] on div at bounding box center [732, 213] width 244 height 22
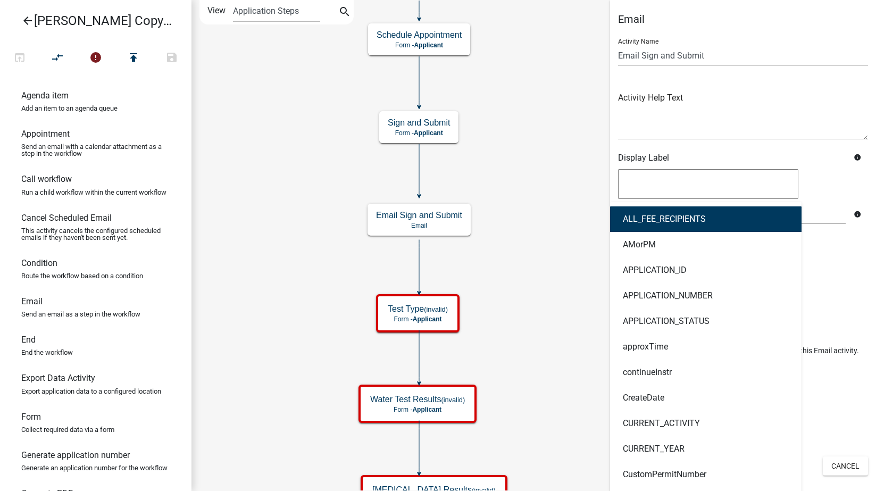
click at [549, 218] on icon "Start Start - Applicant Search Parcel Data Parcel search - Applicant Owner Info…" at bounding box center [533, 346] width 683 height 690
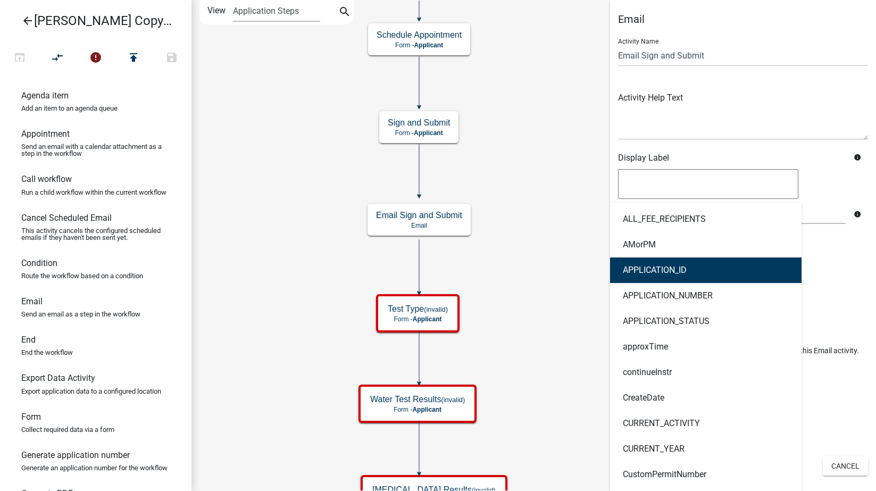
click at [858, 285] on form "Activity Name Email Sign and Submit Activity Help Text Display Label info ALL_F…" at bounding box center [743, 162] width 250 height 265
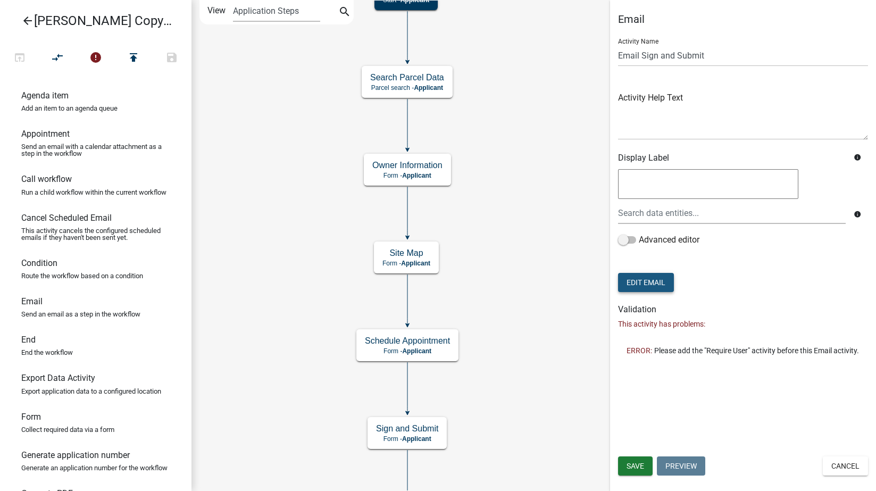
click at [636, 284] on button "Edit Email" at bounding box center [646, 282] width 56 height 19
select select "1ea7388c-b4fb-40e1-abca-7a9692cf601d"
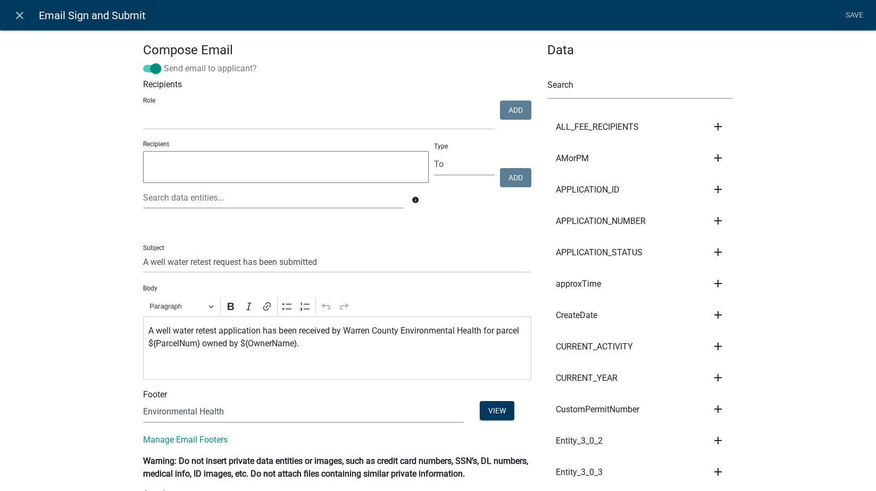
click at [145, 66] on span at bounding box center [152, 68] width 18 height 7
click at [164, 62] on input "Send email to applicant?" at bounding box center [164, 62] width 0 height 0
click at [199, 162] on textarea at bounding box center [286, 167] width 286 height 32
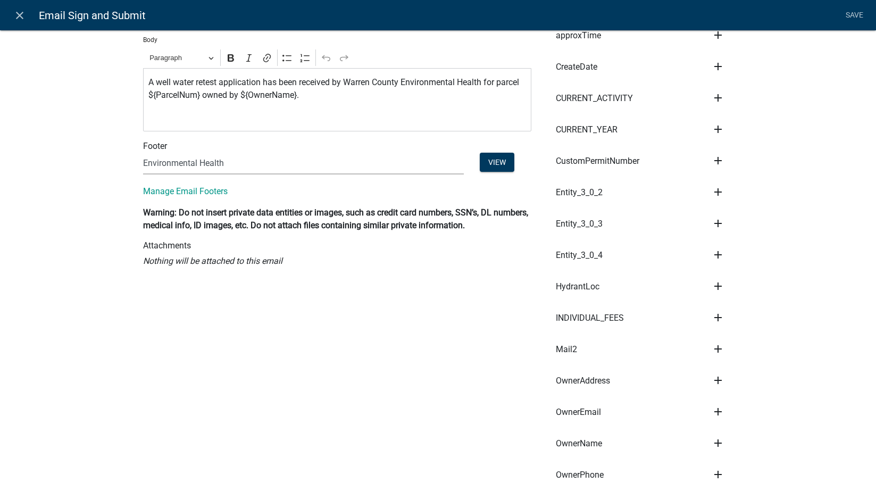
scroll to position [372, 0]
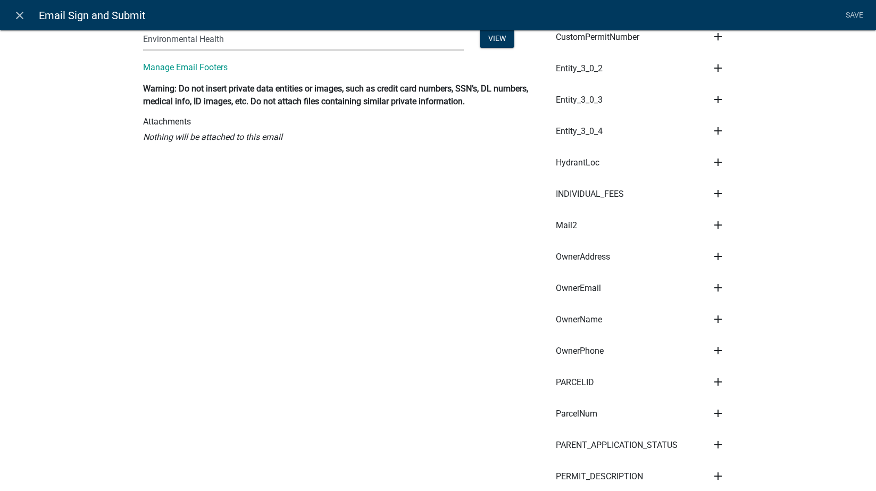
click at [848, 16] on li "Save" at bounding box center [854, 15] width 27 height 20
click at [713, 288] on icon "add" at bounding box center [718, 287] width 13 height 13
click at [747, 352] on button "Recipient" at bounding box center [754, 350] width 85 height 26
type textarea "OwnerEmail"
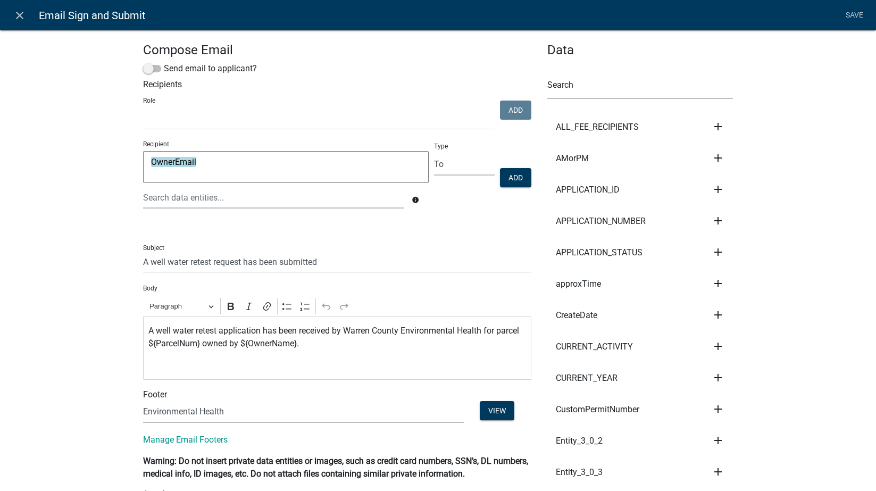
click at [854, 13] on li "Save" at bounding box center [854, 15] width 27 height 20
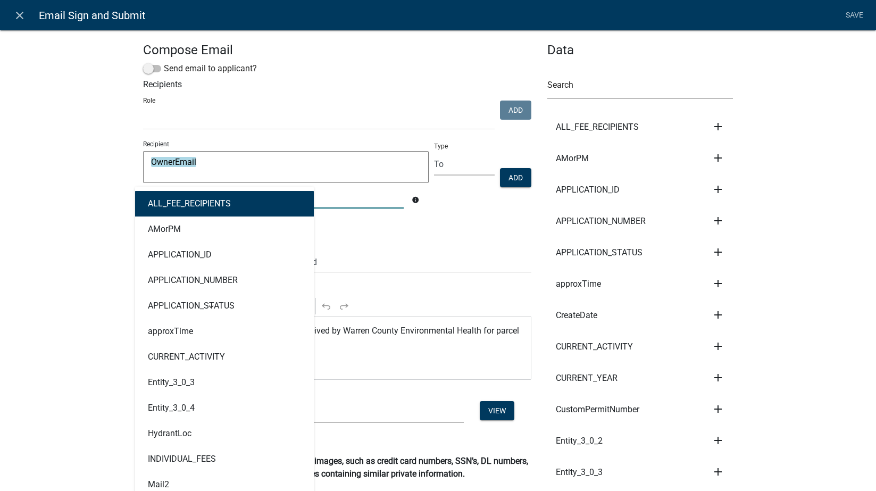
click at [224, 201] on div "ALL_FEE_RECIPIENTS AMorPM APPLICATION_ID APPLICATION_NUMBER APPLICATION_STATUS …" at bounding box center [273, 198] width 277 height 22
click at [264, 121] on select "Engineering BOS Zoning Admin Assessor Environmental Health E911" at bounding box center [319, 119] width 352 height 22
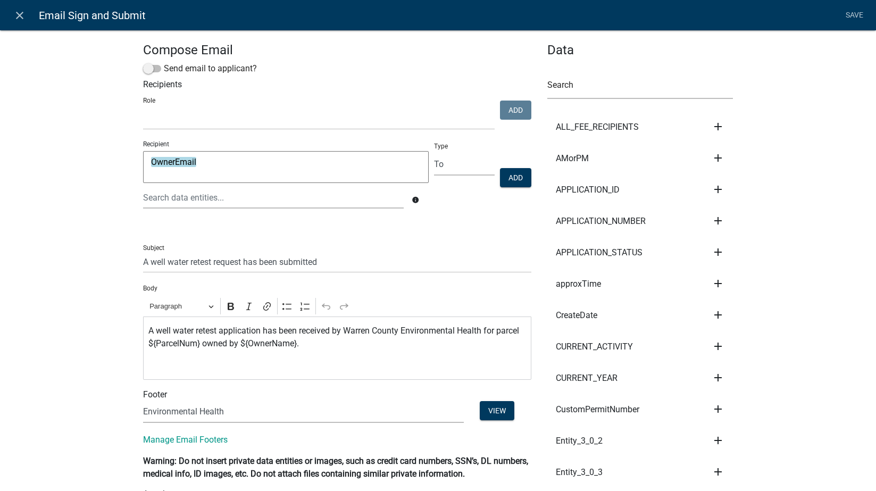
click at [527, 178] on button "Add" at bounding box center [515, 177] width 31 height 19
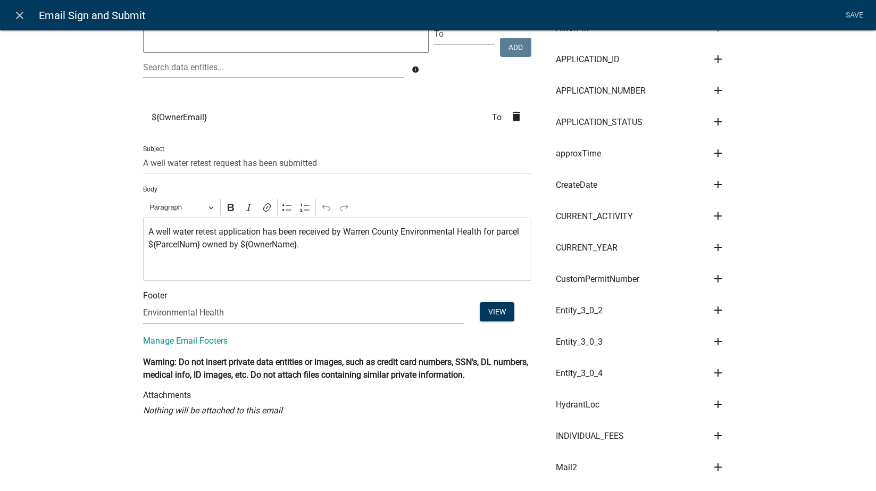
scroll to position [248, 0]
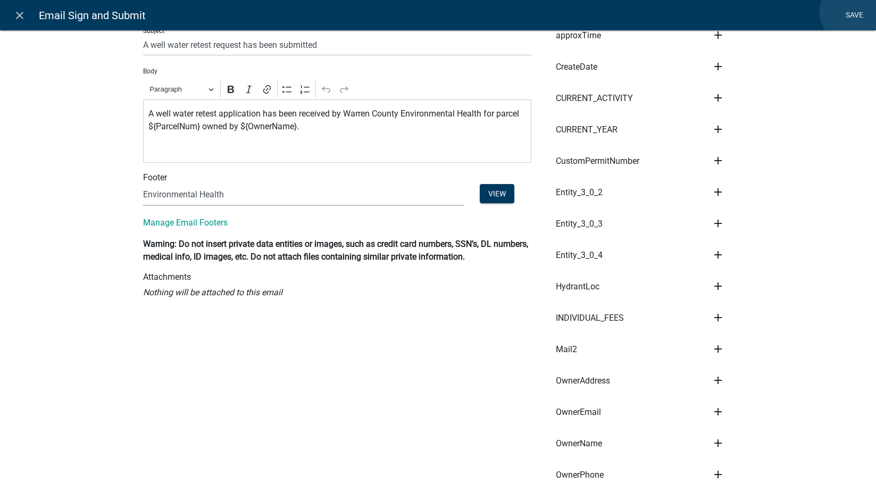
click at [853, 12] on link "Save" at bounding box center [854, 15] width 27 height 20
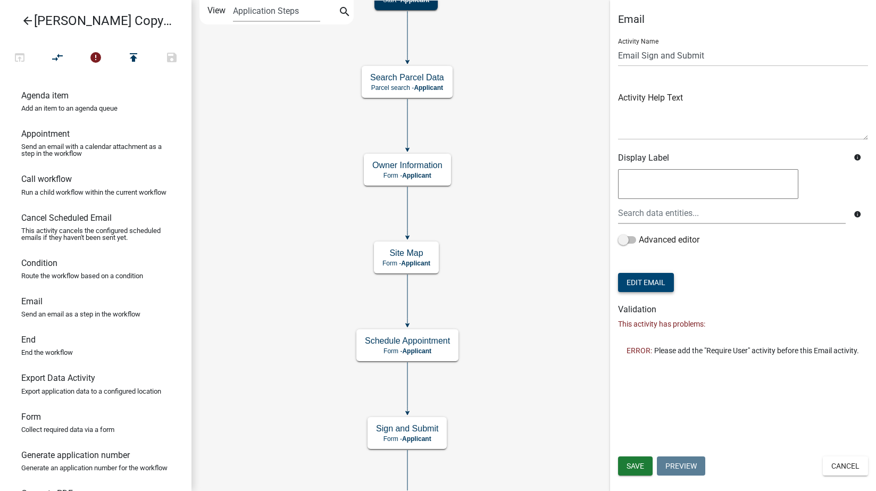
scroll to position [0, 0]
click at [634, 462] on span "Save" at bounding box center [636, 466] width 18 height 9
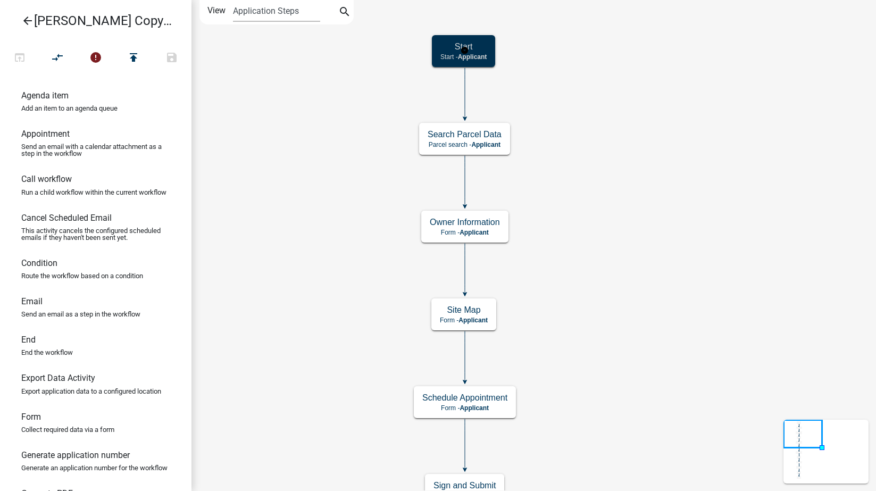
click at [486, 52] on div "Start Start - Applicant" at bounding box center [463, 51] width 63 height 32
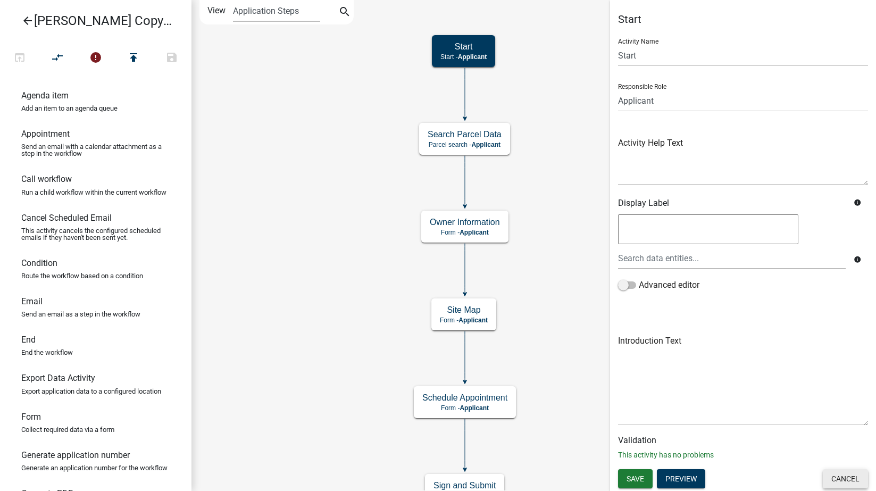
click at [842, 479] on button "Cancel" at bounding box center [845, 478] width 45 height 19
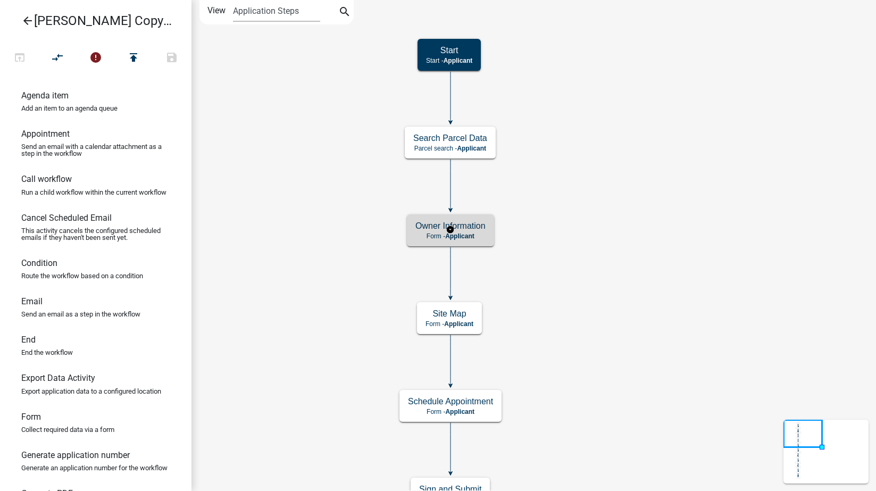
click at [469, 230] on h5 "Owner Information" at bounding box center [450, 226] width 70 height 10
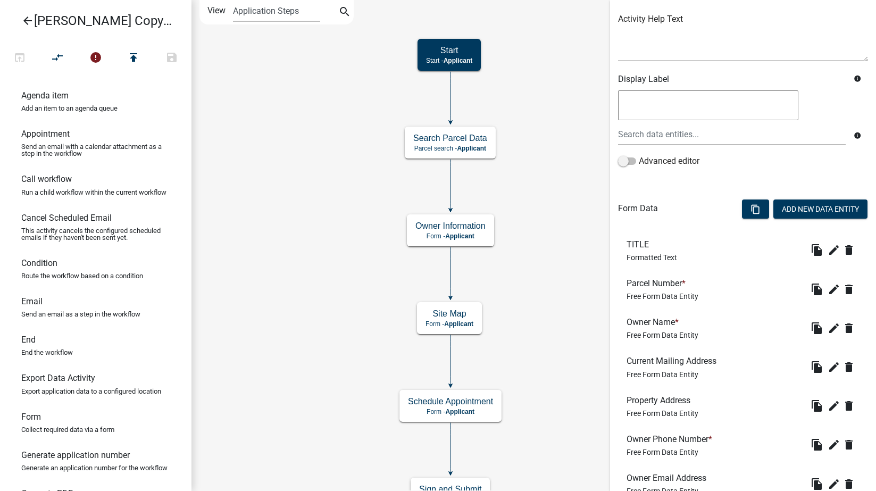
scroll to position [248, 0]
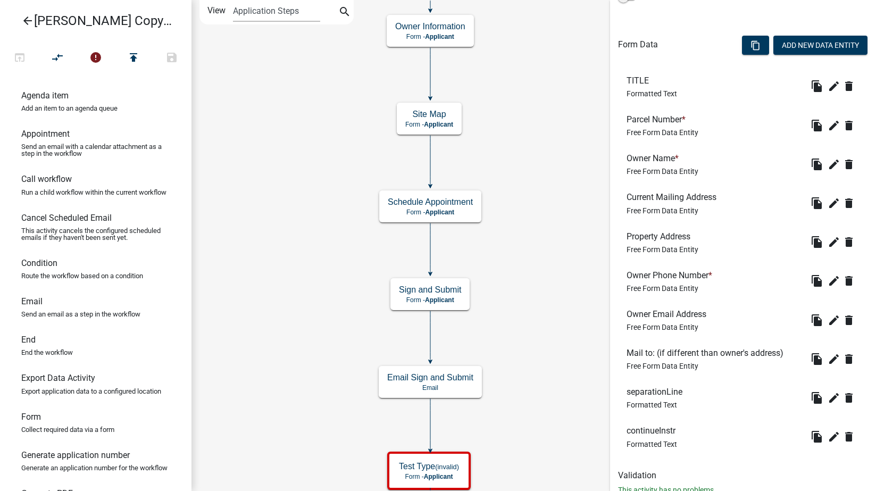
scroll to position [323, 0]
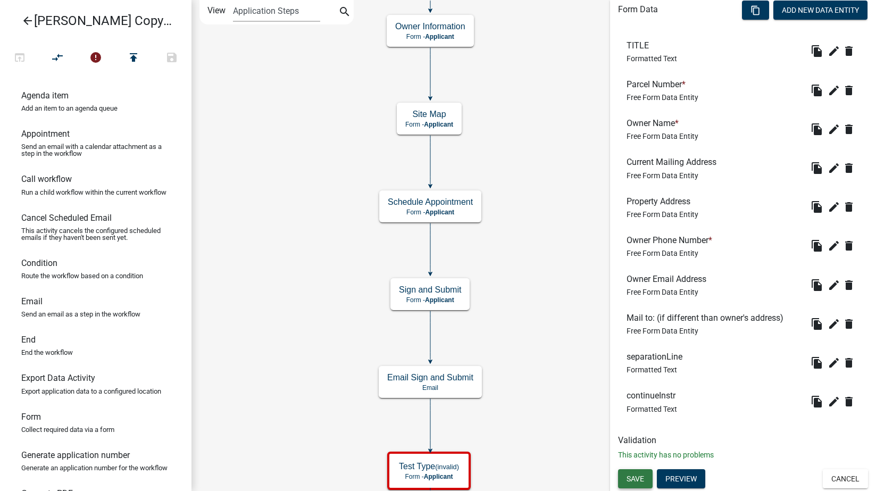
click at [637, 479] on span "Save" at bounding box center [636, 478] width 18 height 9
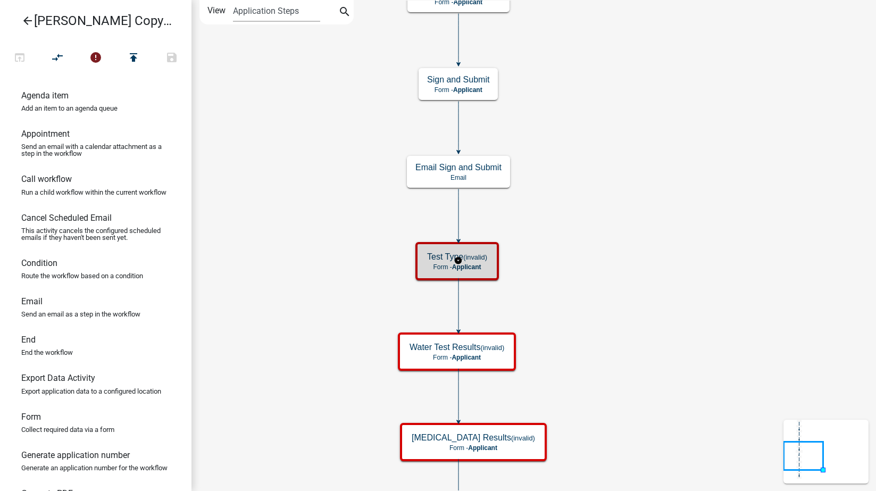
click at [487, 263] on p "Form - Applicant" at bounding box center [457, 266] width 60 height 7
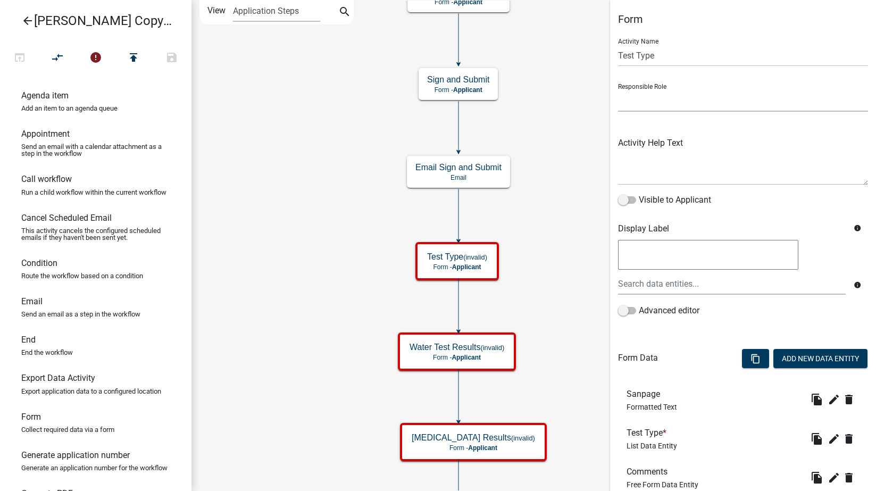
click at [644, 102] on select "Applicant Engineering BOS Zoning Admin Environmental Health E911" at bounding box center [743, 101] width 250 height 22
select select "46F061D0-CA05-4526-87AD-BAE6256F3E47"
click at [618, 90] on select "Applicant Engineering BOS Zoning Admin Environmental Health E911" at bounding box center [743, 101] width 250 height 22
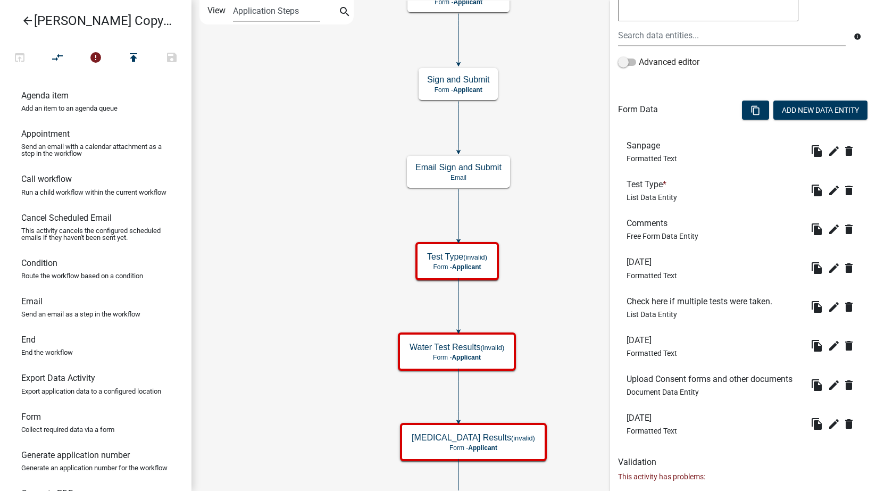
scroll to position [295, 0]
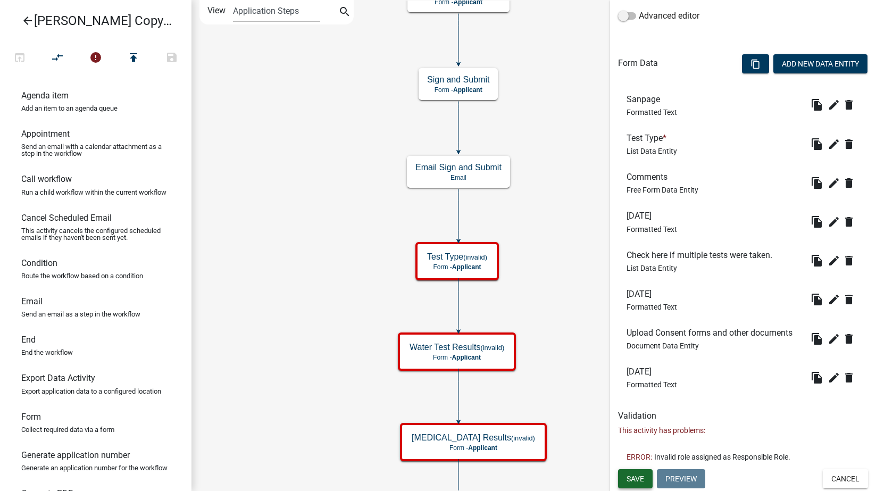
click at [636, 479] on span "Save" at bounding box center [636, 478] width 18 height 9
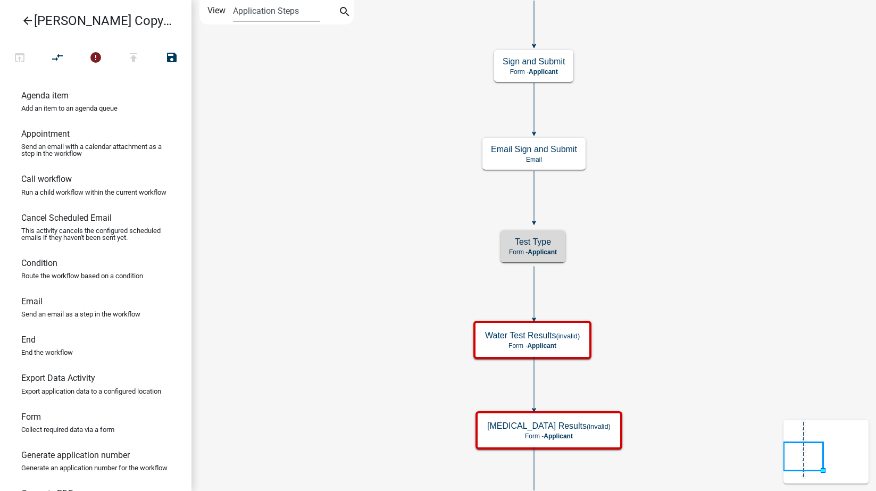
scroll to position [0, 0]
click at [638, 277] on icon "Start Start - Applicant Search Parcel Data Parcel search - Applicant Owner Info…" at bounding box center [533, 314] width 683 height 626
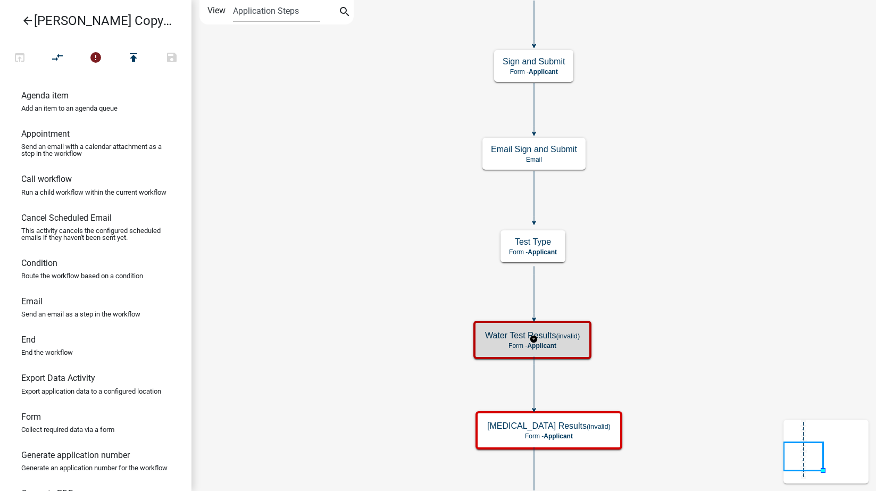
click at [573, 336] on small "(invalid)" at bounding box center [568, 336] width 24 height 8
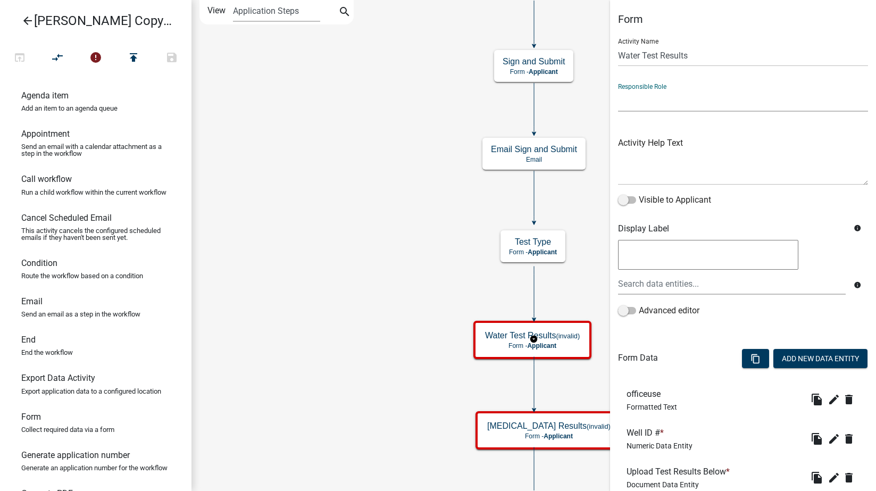
click at [678, 94] on select "Applicant Engineering BOS Zoning Admin Environmental Health E911" at bounding box center [743, 101] width 250 height 22
select select "46F061D0-CA05-4526-87AD-BAE6256F3E47"
click at [618, 90] on select "Applicant Engineering BOS Zoning Admin Environmental Health E911" at bounding box center [743, 101] width 250 height 22
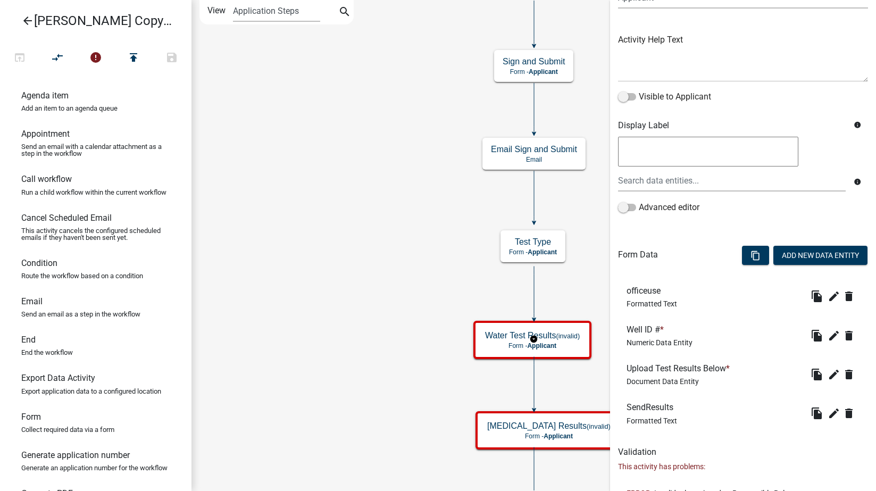
scroll to position [139, 0]
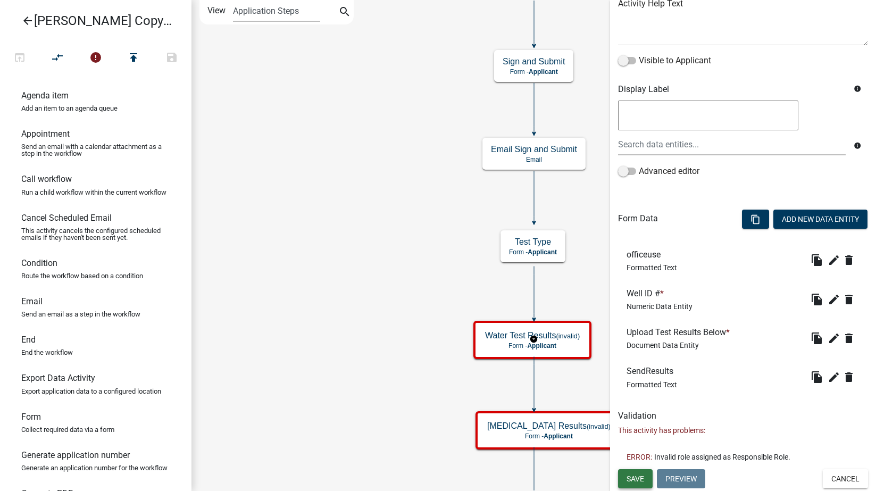
click at [637, 475] on span "Save" at bounding box center [636, 478] width 18 height 9
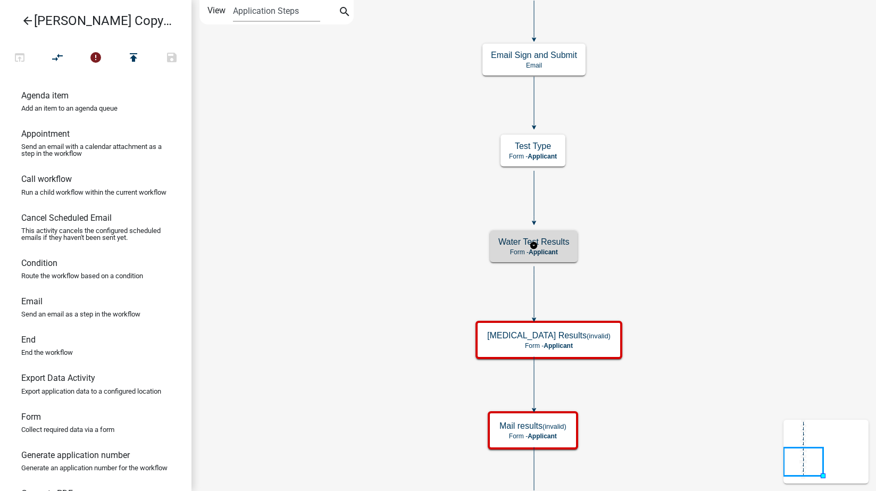
click at [553, 246] on h5 "Water Test Results" at bounding box center [533, 242] width 71 height 10
click at [552, 246] on h5 "Water Test Results" at bounding box center [533, 242] width 71 height 10
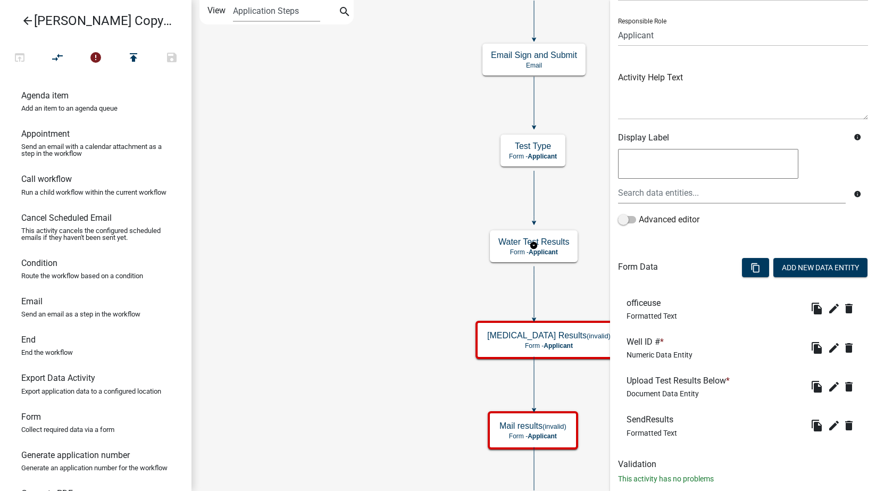
scroll to position [89, 0]
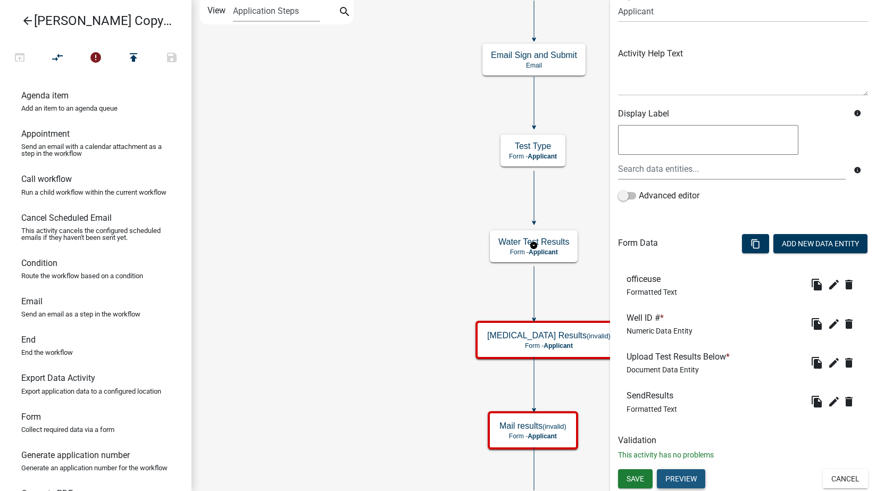
click at [682, 477] on button "Preview" at bounding box center [681, 478] width 48 height 19
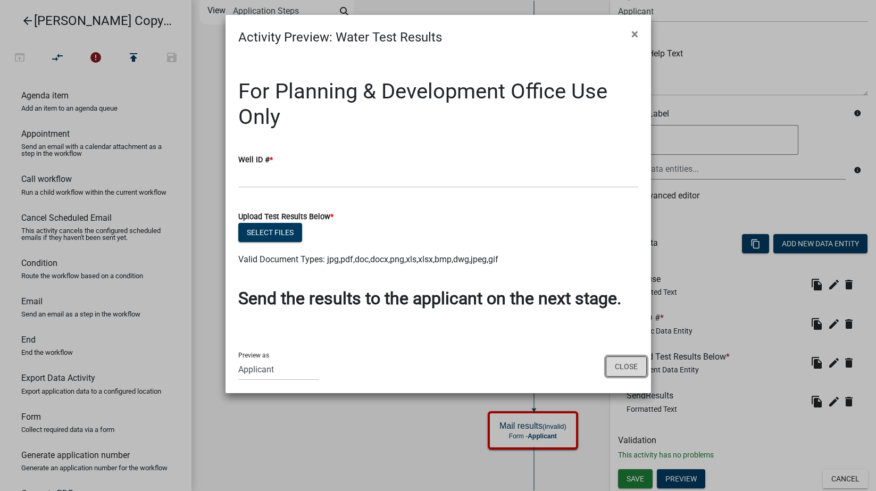
click at [628, 368] on button "Close" at bounding box center [626, 366] width 41 height 20
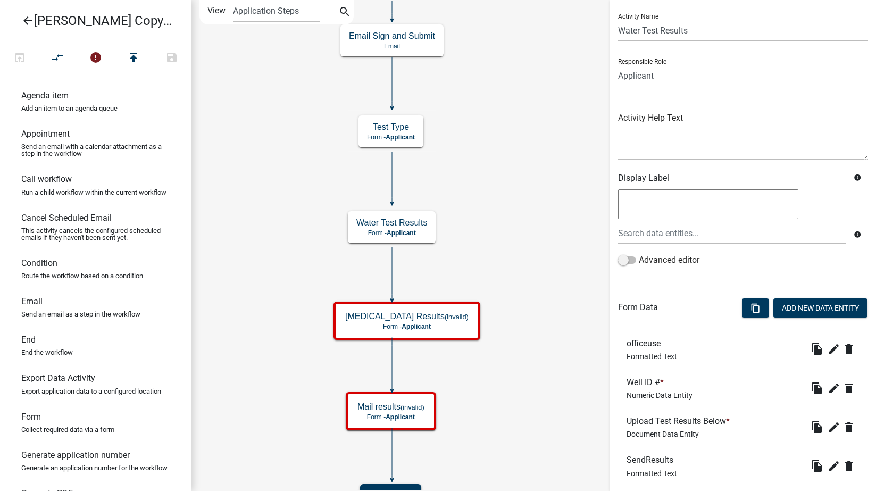
scroll to position [0, 0]
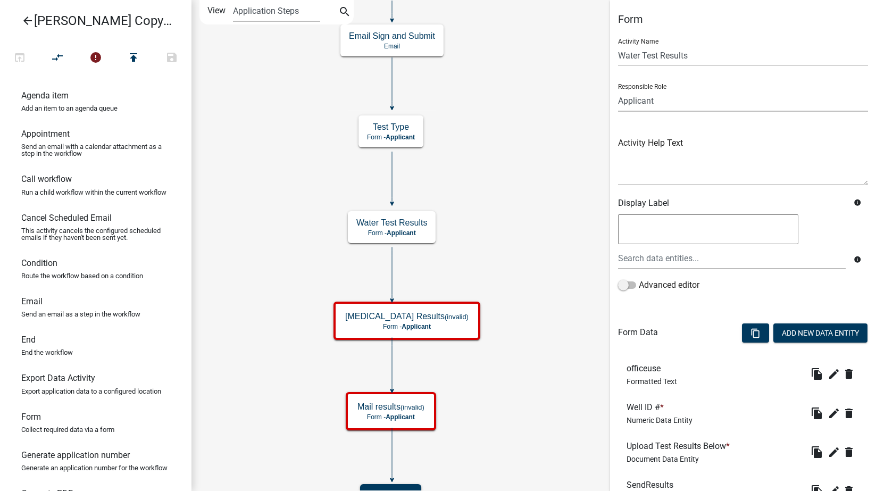
click at [654, 111] on select "Applicant Engineering BOS Zoning Admin Environmental Health E911" at bounding box center [743, 101] width 250 height 22
select select "EB914F98-266B-4D45-B6A7-C04EB7A49358"
click at [618, 90] on select "Applicant Engineering BOS Zoning Admin Environmental Health E911" at bounding box center [743, 101] width 250 height 22
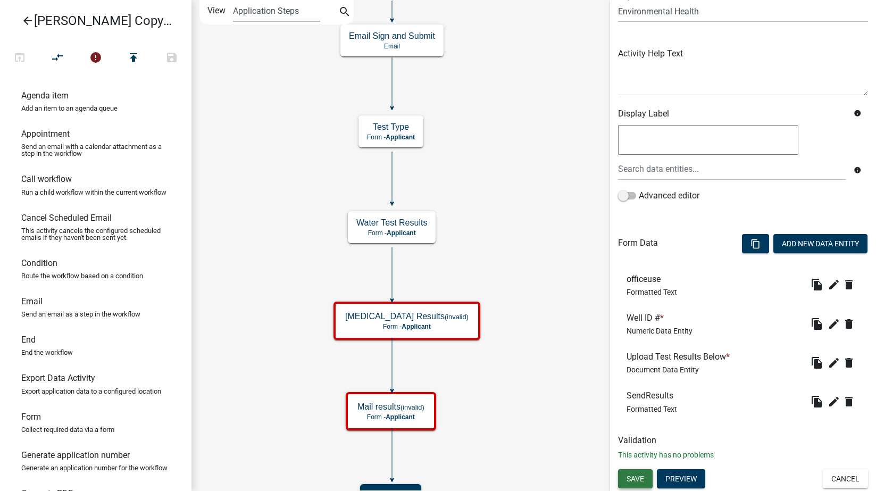
click at [644, 480] on span "Save" at bounding box center [636, 478] width 18 height 9
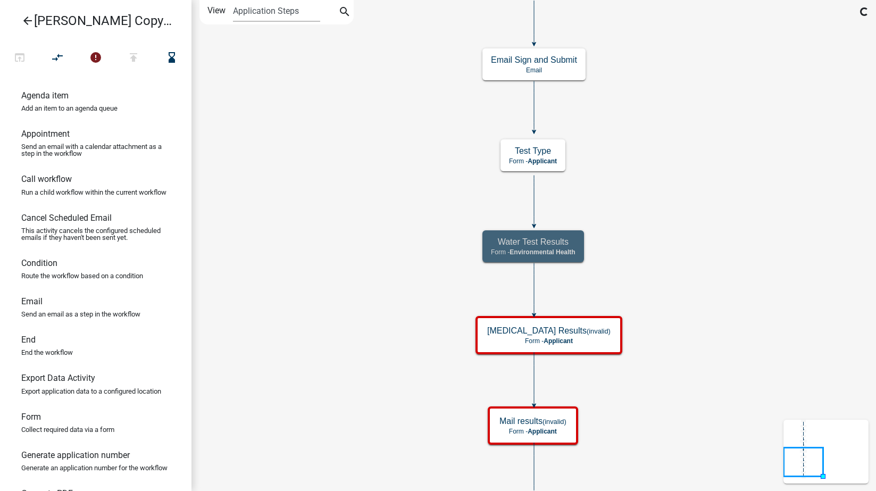
scroll to position [0, 0]
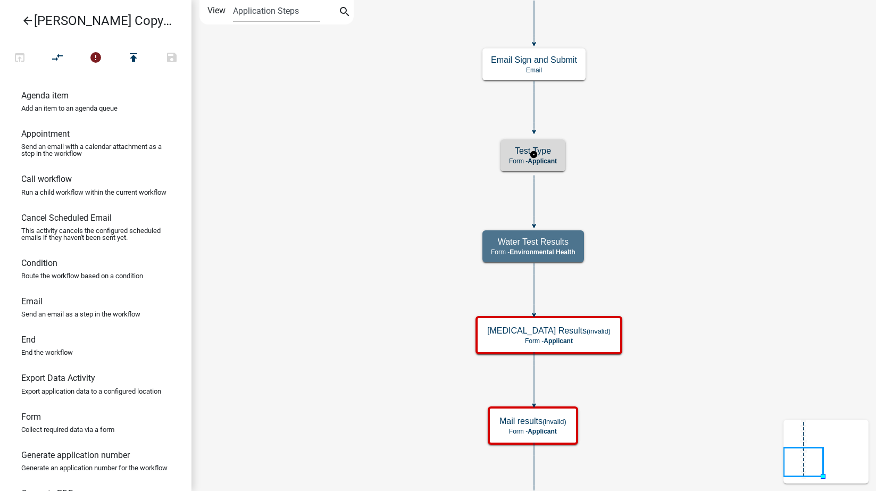
click at [556, 163] on span "Applicant" at bounding box center [542, 160] width 29 height 7
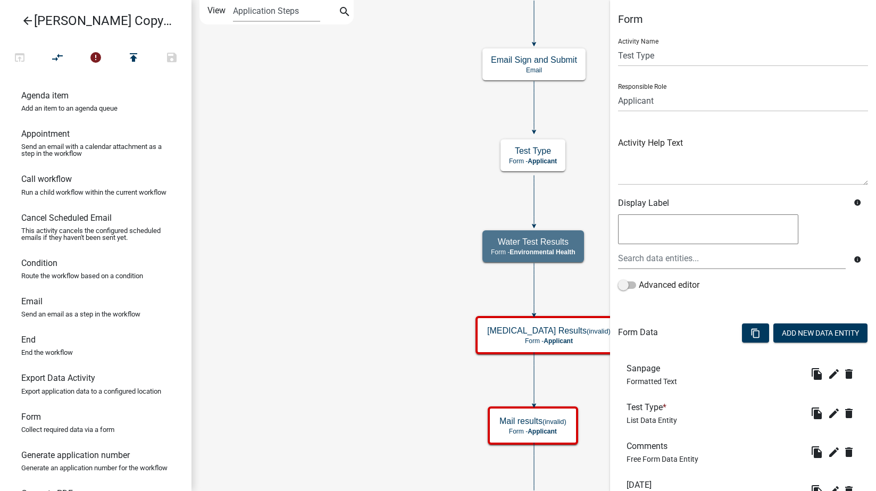
scroll to position [245, 0]
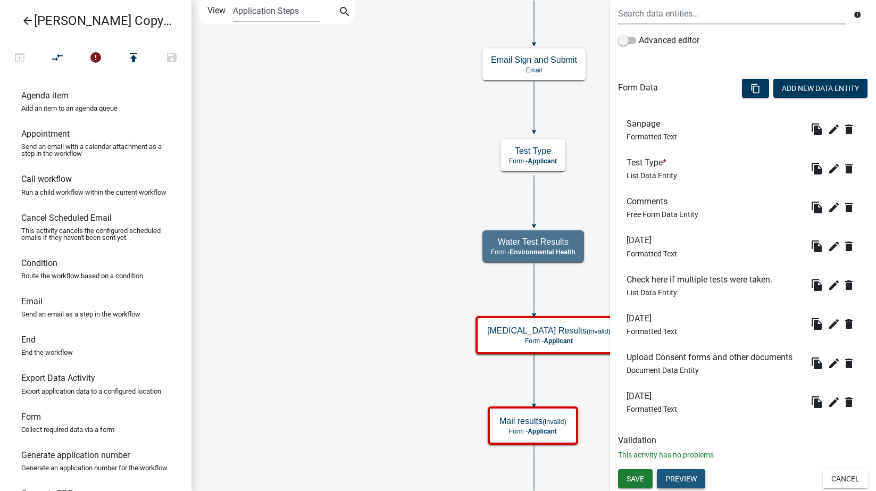
click at [678, 479] on button "Preview" at bounding box center [681, 478] width 48 height 19
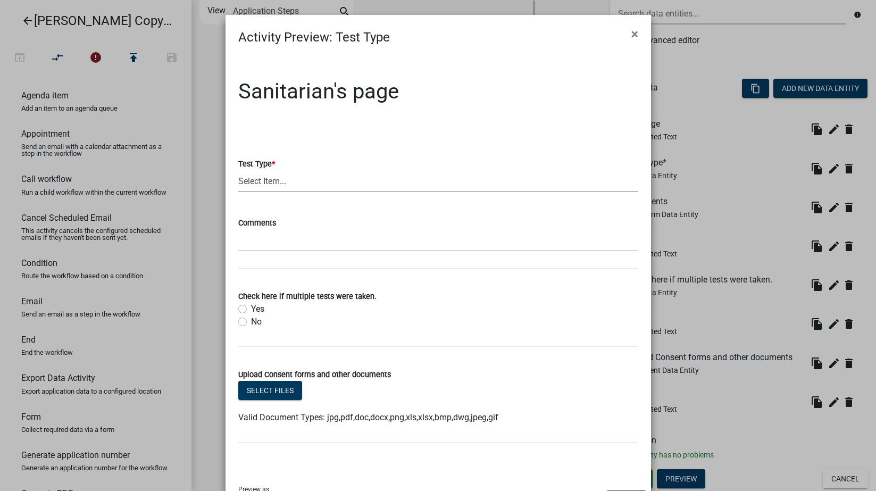
click at [264, 183] on select "Select Item... yearly test investigation corrective action other" at bounding box center [438, 181] width 400 height 22
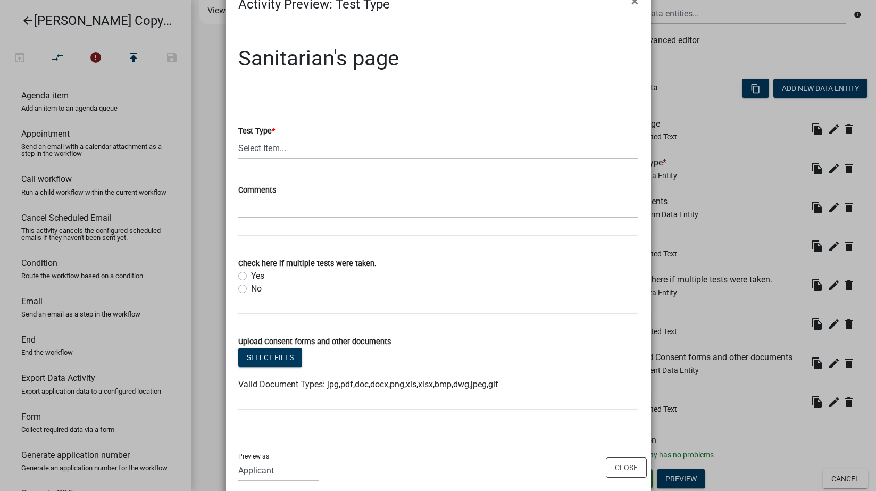
scroll to position [51, 0]
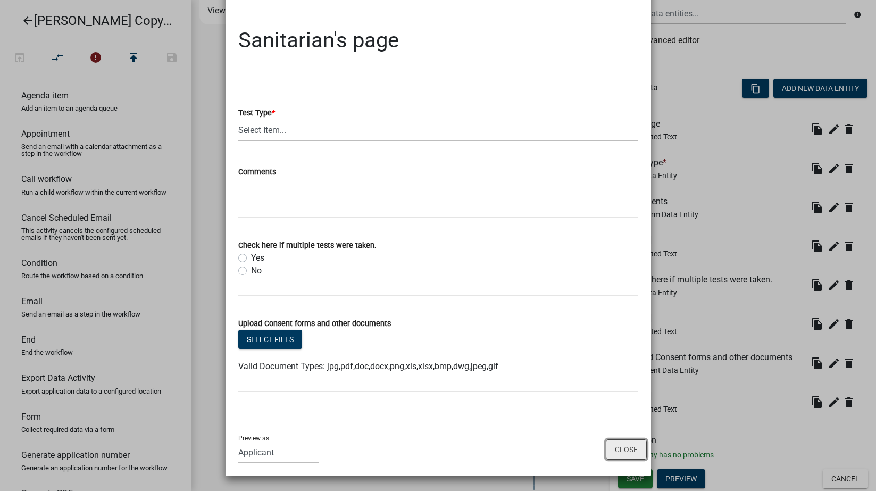
click at [625, 450] on div "Preview as Applicant Engineering BOS Zoning Admin Assessor Environmental Health…" at bounding box center [438, 449] width 425 height 54
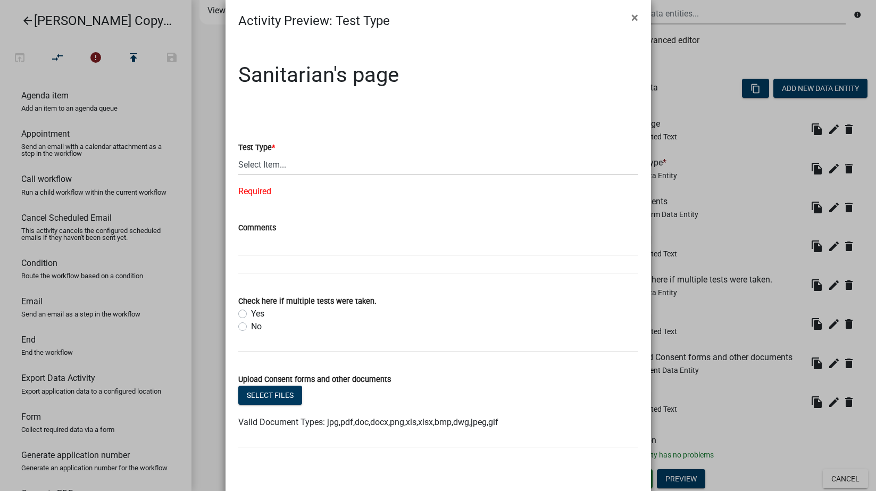
scroll to position [0, 0]
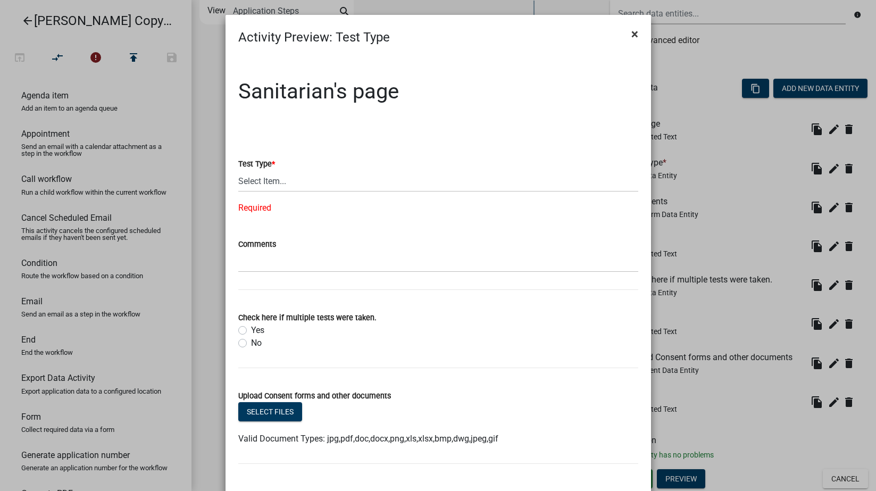
click at [633, 36] on span "×" at bounding box center [634, 34] width 7 height 15
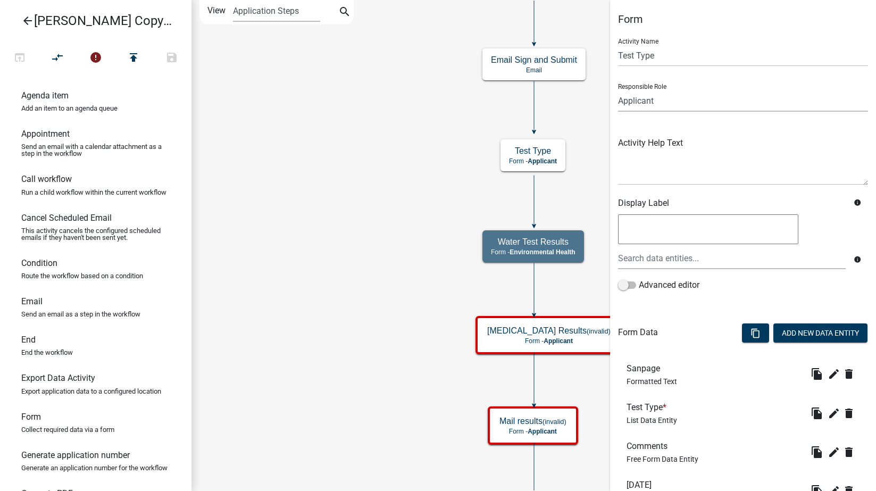
click at [644, 105] on select "Applicant Engineering BOS Zoning Admin Environmental Health E911" at bounding box center [743, 101] width 250 height 22
select select "EB914F98-266B-4D45-B6A7-C04EB7A49358"
click at [618, 90] on select "Applicant Engineering BOS Zoning Admin Environmental Health E911" at bounding box center [743, 101] width 250 height 22
click at [320, 356] on icon "Start Start - Applicant Search Parcel Data Parcel search - Applicant Owner Info…" at bounding box center [533, 266] width 683 height 531
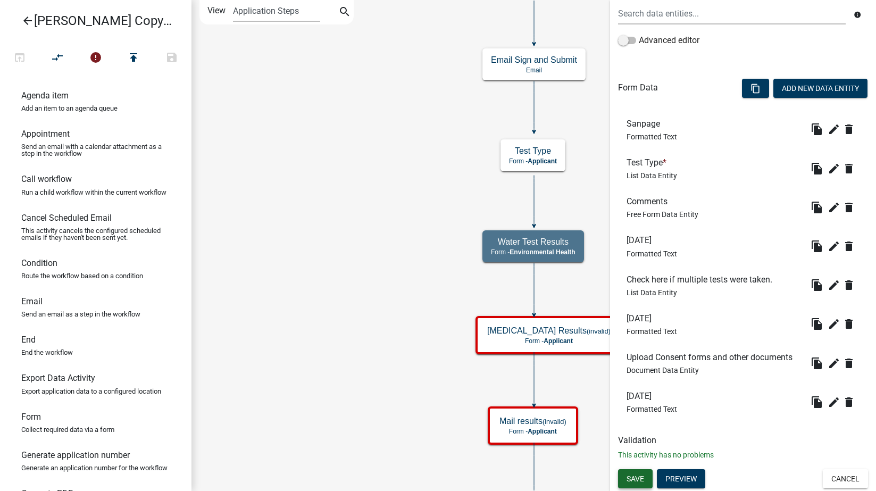
click at [637, 479] on span "Save" at bounding box center [636, 478] width 18 height 9
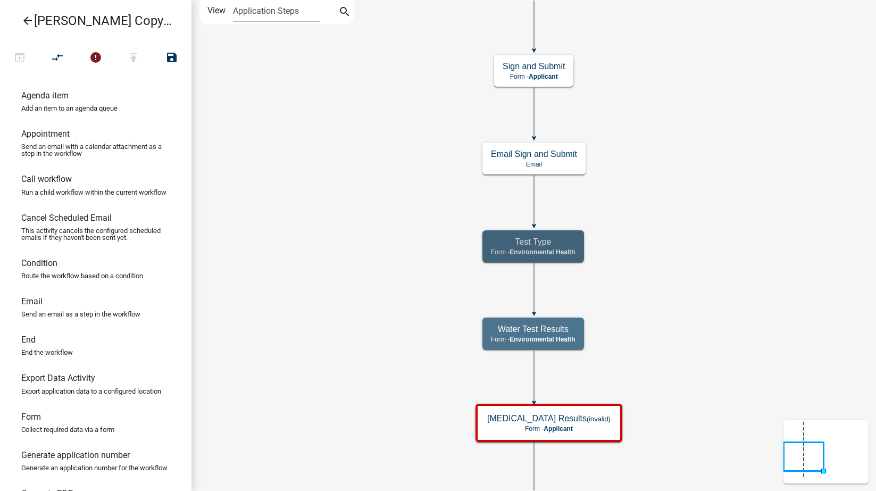
scroll to position [0, 0]
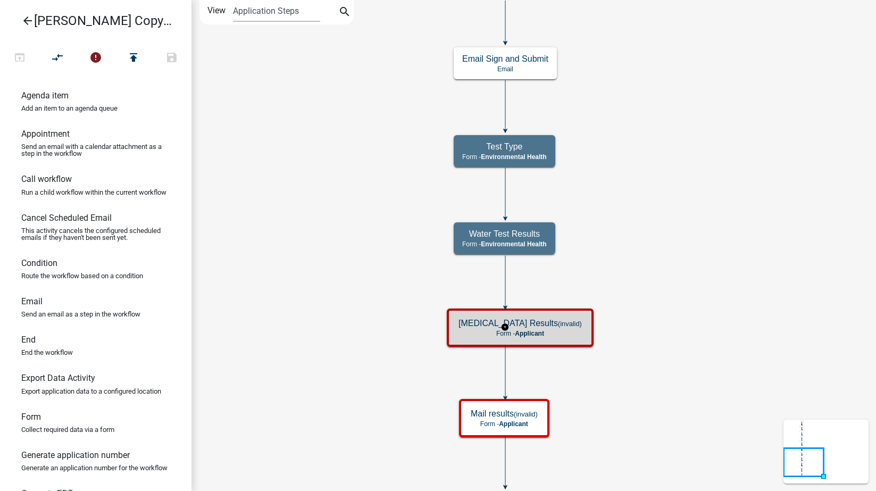
click at [558, 325] on small "(invalid)" at bounding box center [570, 324] width 24 height 8
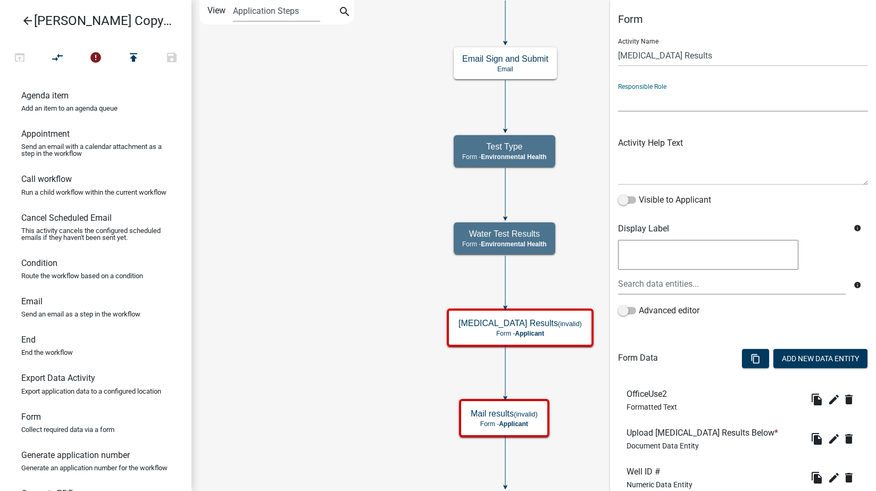
click at [636, 99] on select "Applicant Engineering BOS Zoning Admin Environmental Health E911" at bounding box center [743, 101] width 250 height 22
select select "EB914F98-266B-4D45-B6A7-C04EB7A49358"
click at [618, 90] on select "Applicant Engineering BOS Zoning Admin Environmental Health E911" at bounding box center [743, 101] width 250 height 22
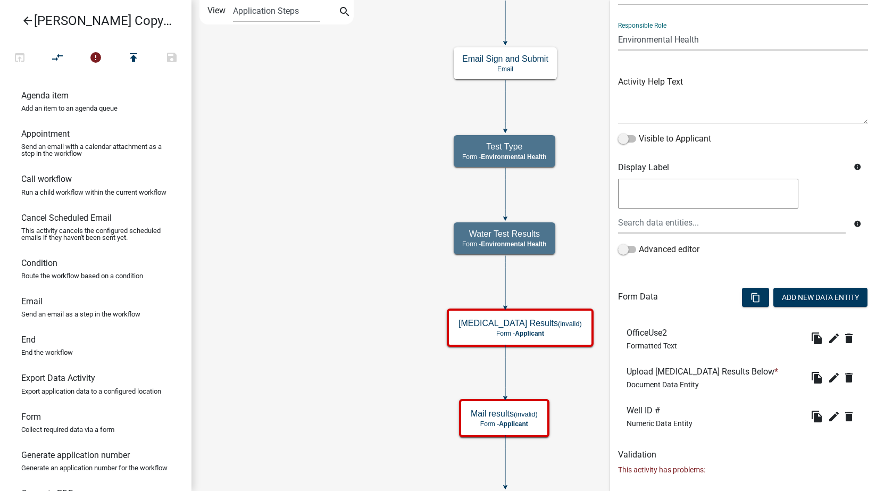
scroll to position [101, 0]
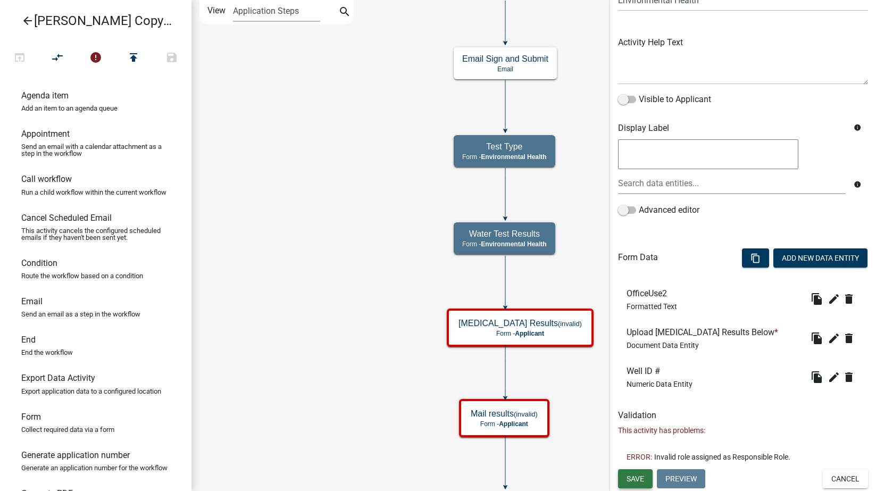
click at [645, 478] on button "Save" at bounding box center [635, 478] width 35 height 19
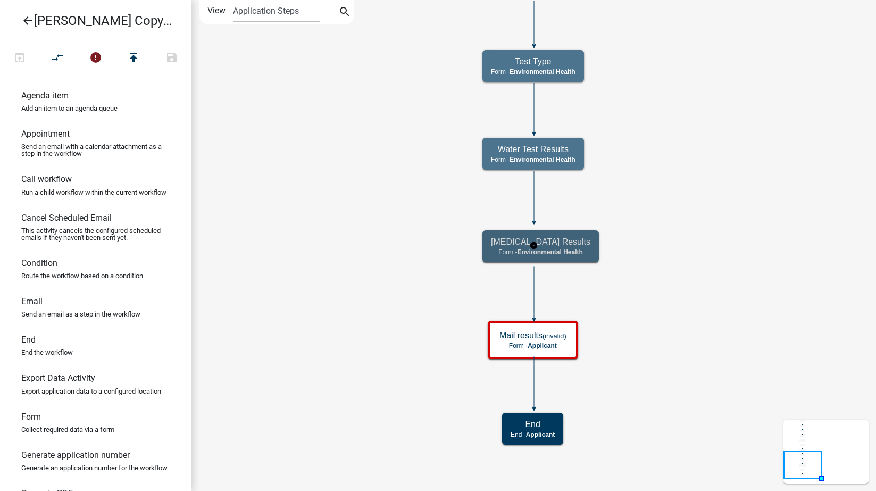
click at [567, 237] on h5 "[MEDICAL_DATA] Results" at bounding box center [540, 242] width 99 height 10
click at [566, 237] on h5 "[MEDICAL_DATA] Results" at bounding box center [540, 242] width 99 height 10
select select "EB914F98-266B-4D45-B6A7-C04EB7A49358"
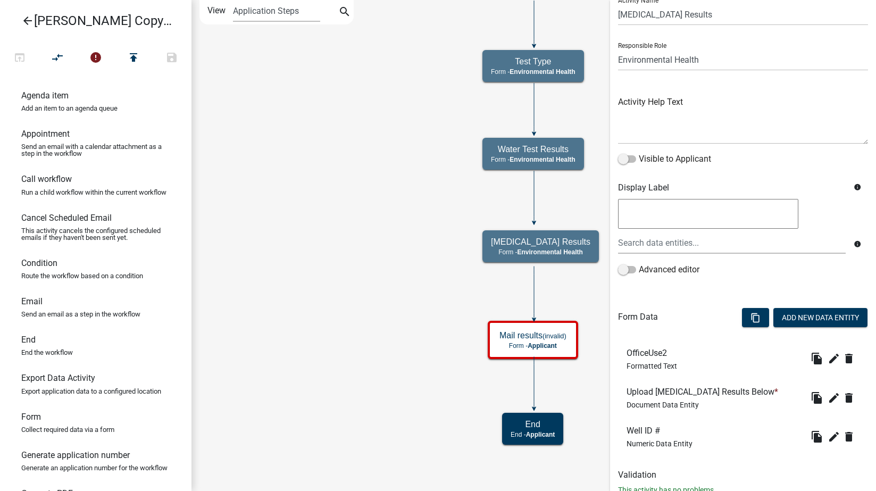
scroll to position [76, 0]
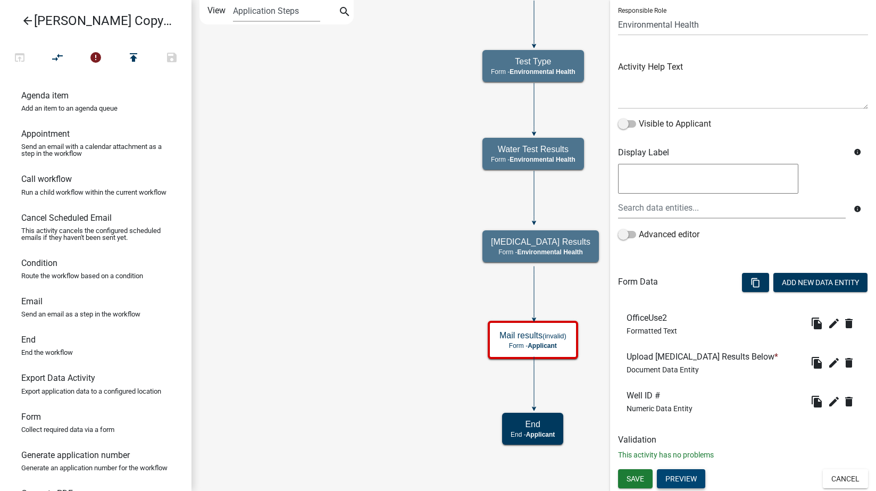
click at [679, 480] on button "Preview" at bounding box center [681, 478] width 48 height 19
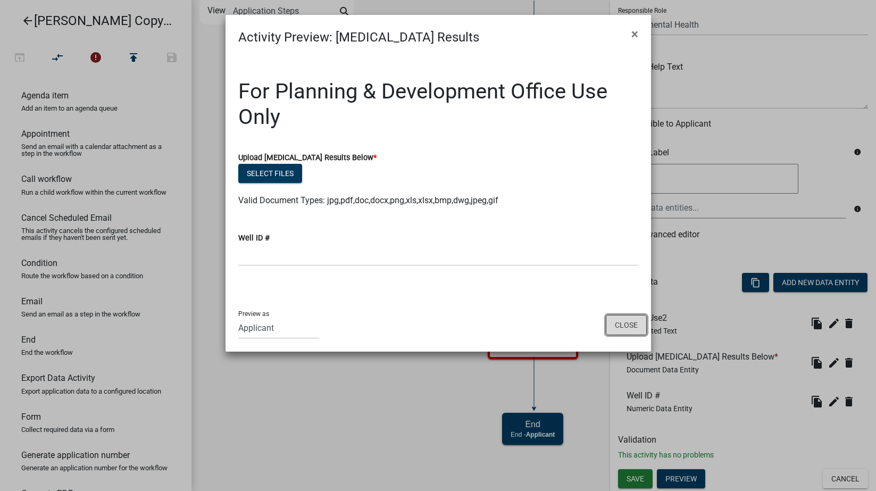
click at [631, 322] on button "Close" at bounding box center [626, 325] width 41 height 20
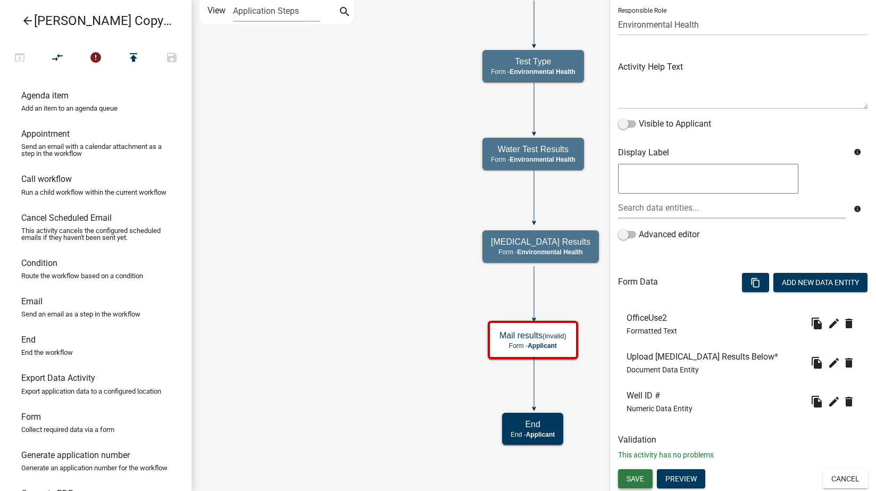
click at [640, 478] on span "Save" at bounding box center [636, 478] width 18 height 9
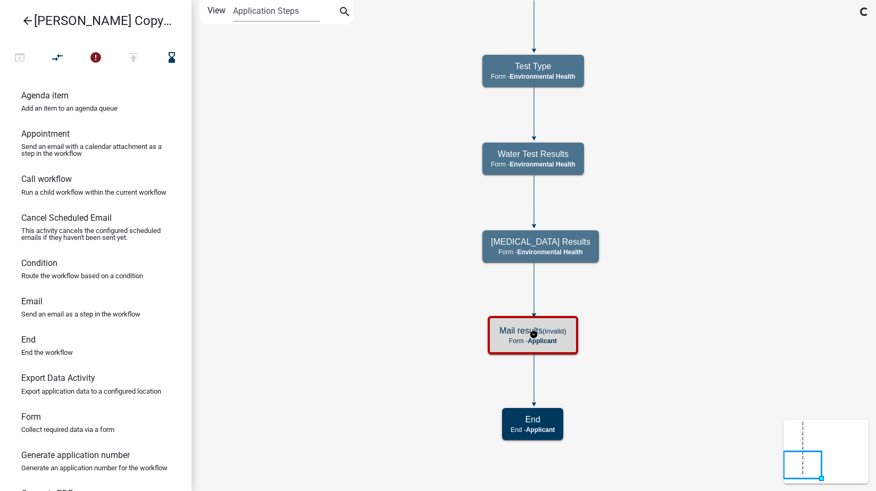
click at [562, 340] on p "Form - Applicant" at bounding box center [532, 340] width 67 height 7
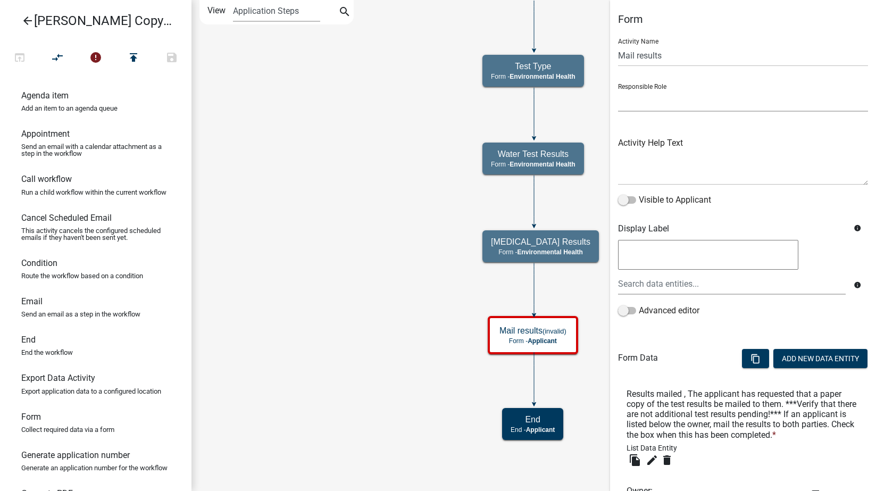
click at [652, 96] on select "Applicant Engineering BOS Zoning Admin Environmental Health E911" at bounding box center [743, 101] width 250 height 22
select select "EB914F98-266B-4D45-B6A7-C04EB7A49358"
click at [618, 90] on select "Applicant Engineering BOS Zoning Admin Environmental Health E911" at bounding box center [743, 101] width 250 height 22
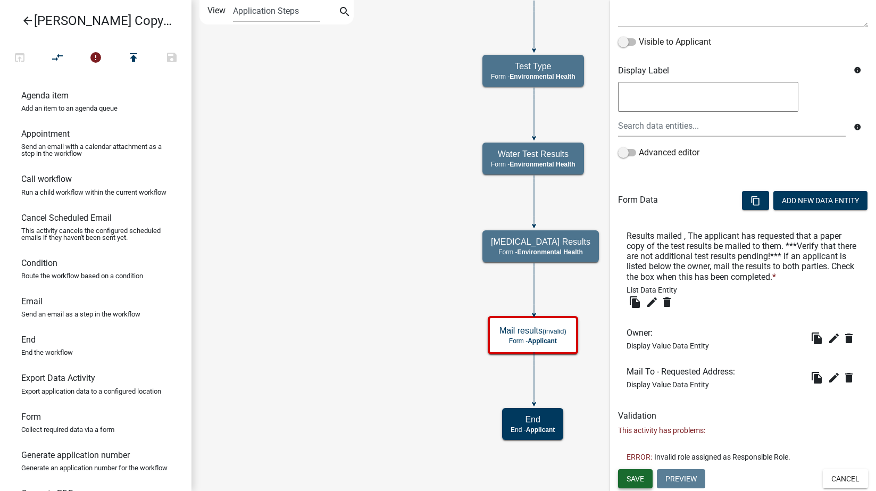
click at [626, 472] on button "Save" at bounding box center [635, 478] width 35 height 19
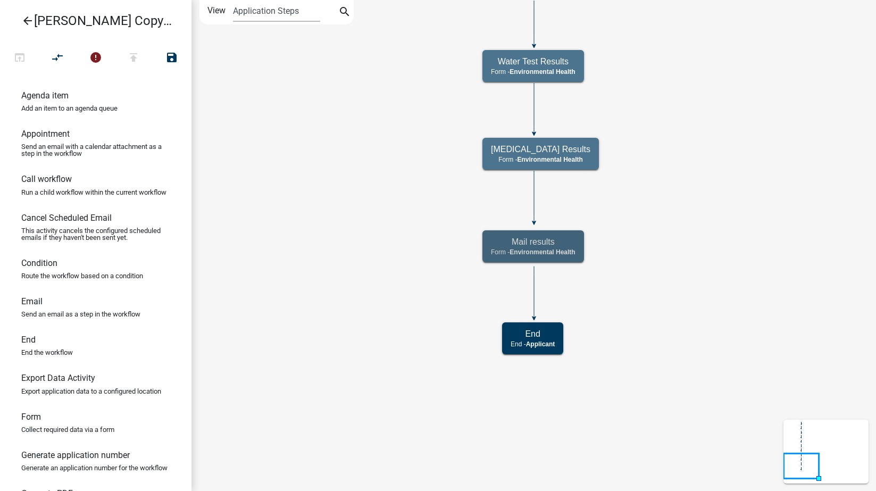
scroll to position [0, 0]
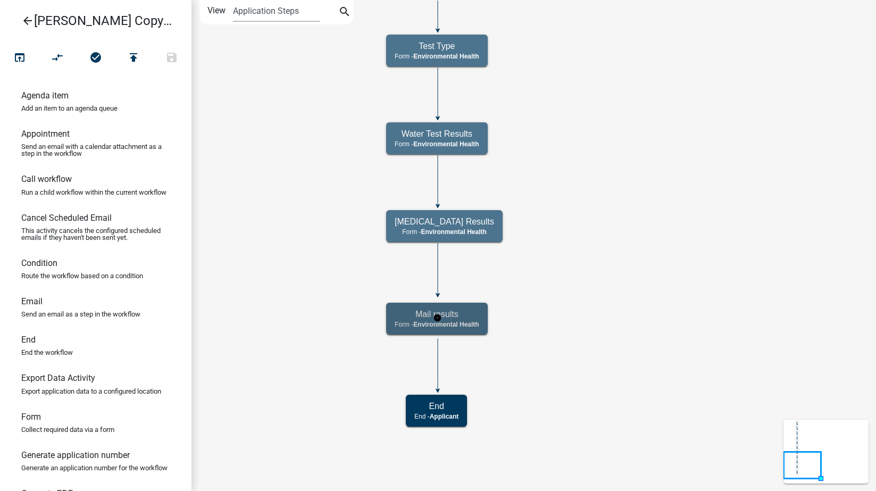
click at [465, 312] on h5 "Mail results" at bounding box center [437, 314] width 85 height 10
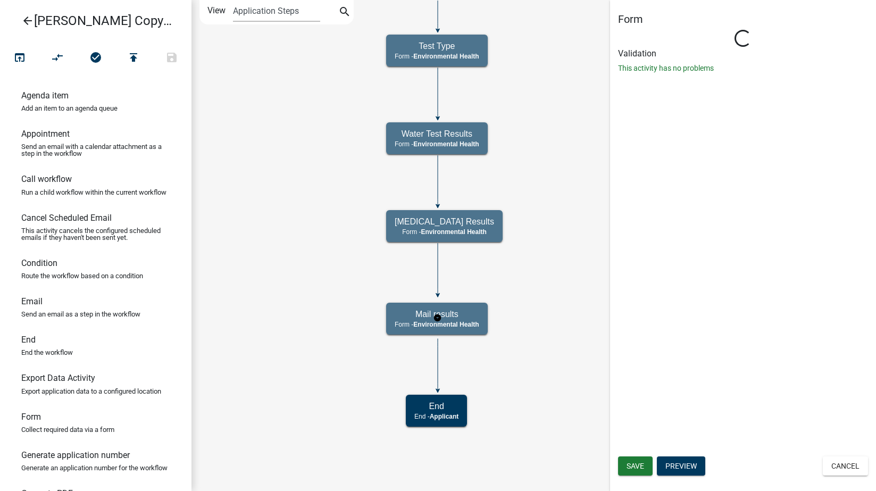
select select "EB914F98-266B-4D45-B6A7-C04EB7A49358"
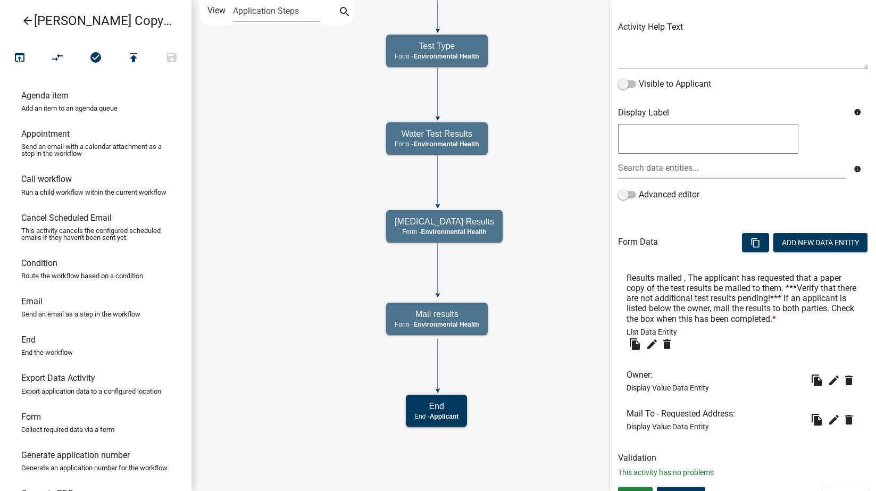
scroll to position [133, 0]
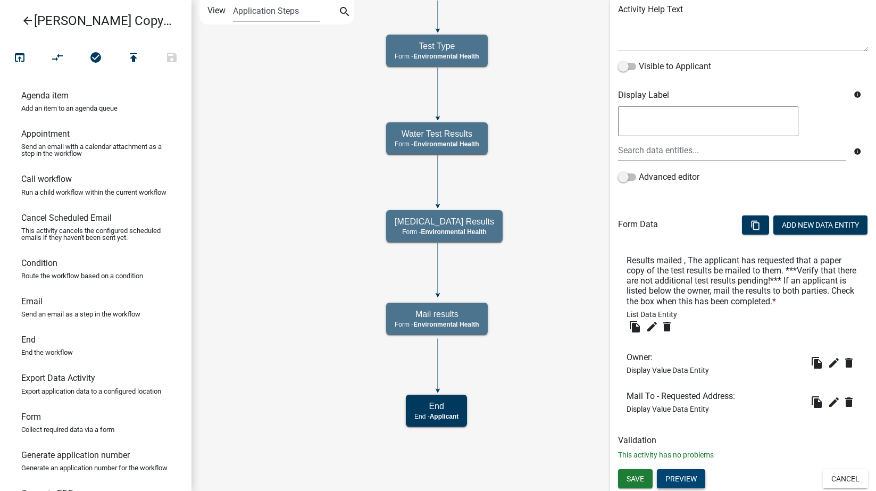
click at [683, 477] on button "Preview" at bounding box center [681, 478] width 48 height 19
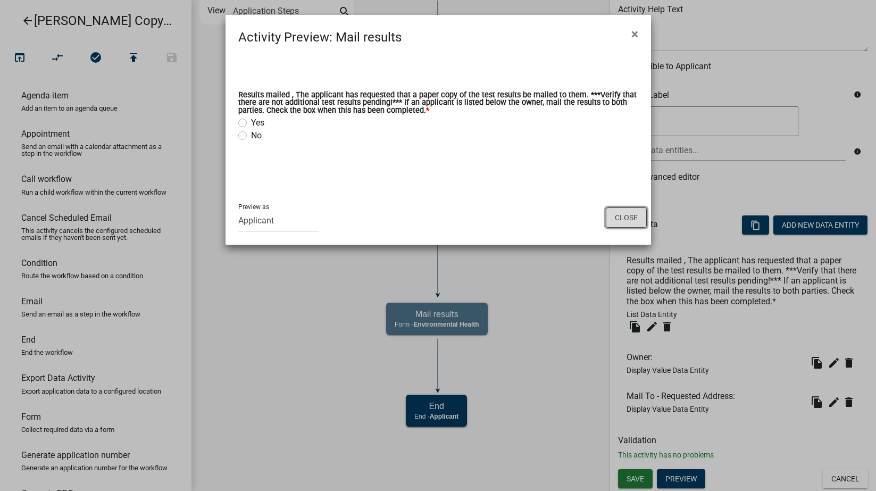
click at [630, 215] on button "Close" at bounding box center [626, 217] width 41 height 20
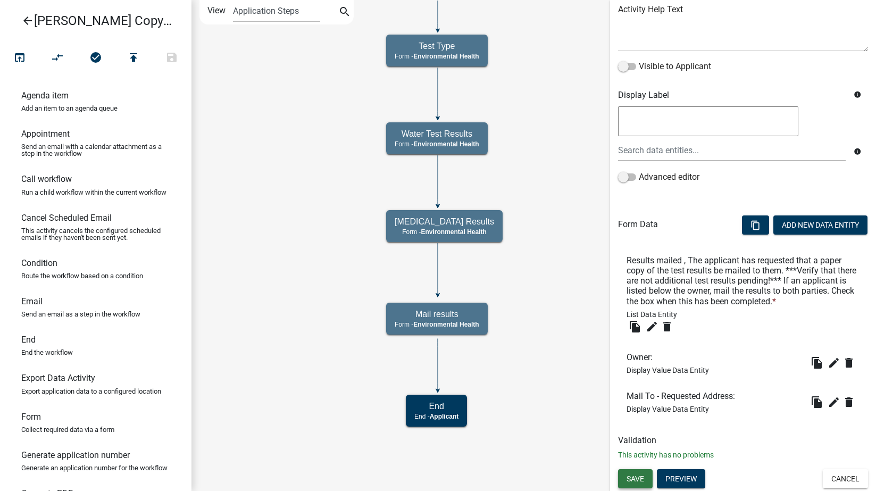
click at [634, 477] on span "Save" at bounding box center [636, 478] width 18 height 9
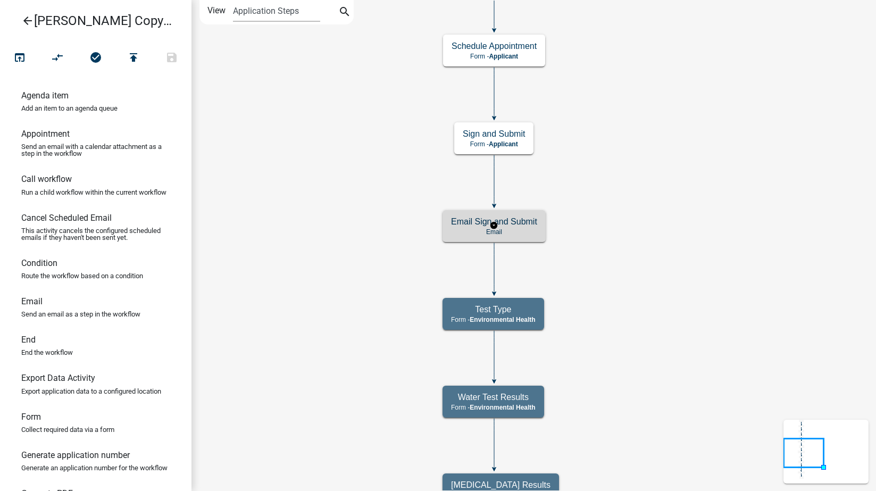
click at [523, 224] on h5 "Email Sign and Submit" at bounding box center [494, 221] width 86 height 10
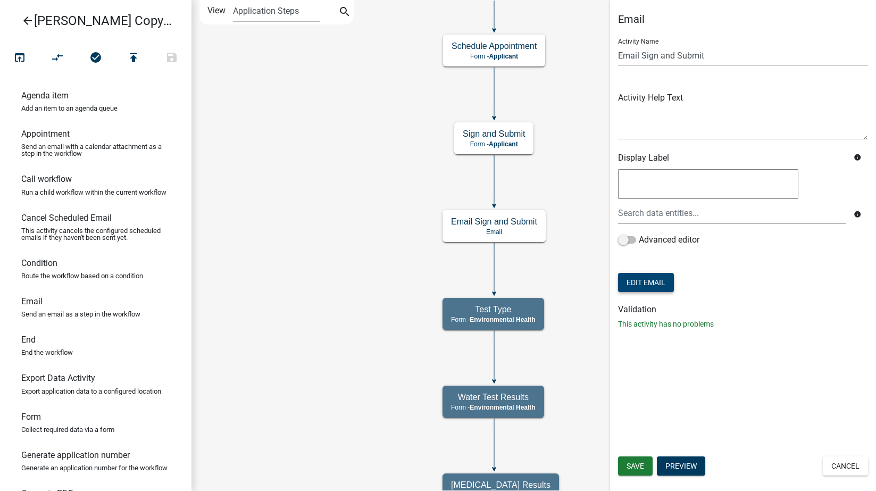
click at [654, 270] on form "Activity Name Email Sign and Submit Activity Help Text Display Label info info …" at bounding box center [743, 162] width 250 height 265
click at [656, 281] on button "Edit Email" at bounding box center [646, 282] width 56 height 19
select select "1ea7388c-b4fb-40e1-abca-7a9692cf601d"
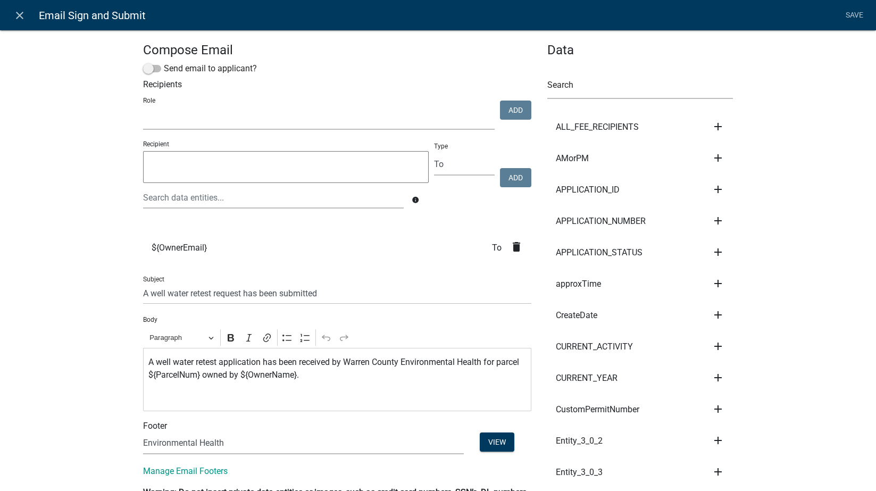
click at [295, 119] on select "Engineering BOS Zoning Admin Assessor Environmental Health E911" at bounding box center [319, 119] width 352 height 22
select select "eb914f98-266b-4d45-b6a7-c04eb7a49358"
click at [143, 108] on select "Engineering BOS Zoning Admin Assessor Environmental Health E911" at bounding box center [319, 119] width 352 height 22
click at [516, 112] on button "Add" at bounding box center [515, 110] width 31 height 19
select select
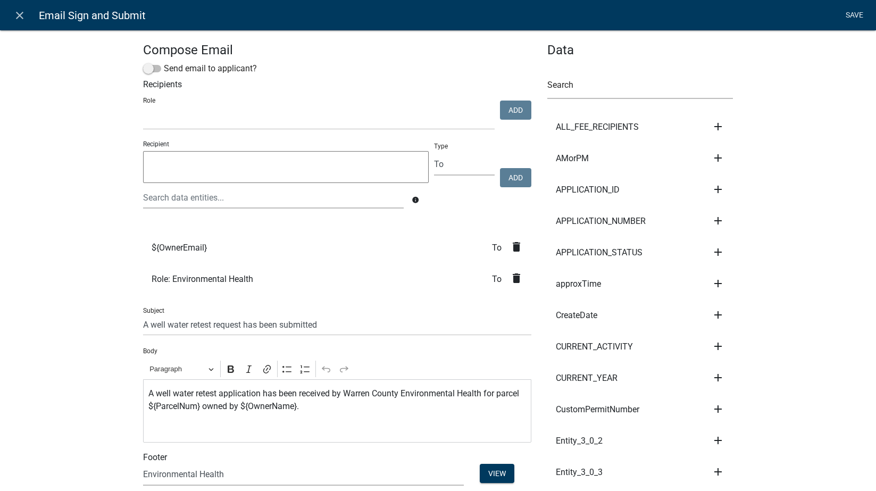
click at [854, 14] on link "Save" at bounding box center [854, 15] width 27 height 20
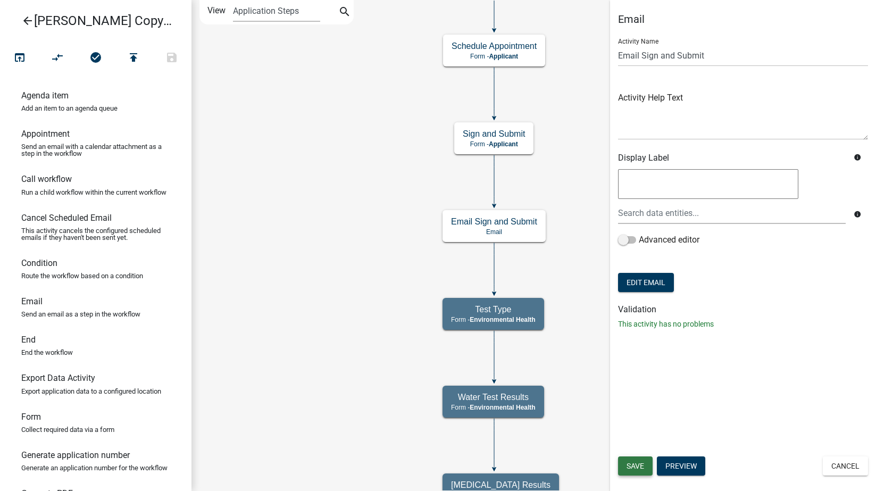
click at [640, 463] on span "Save" at bounding box center [636, 466] width 18 height 9
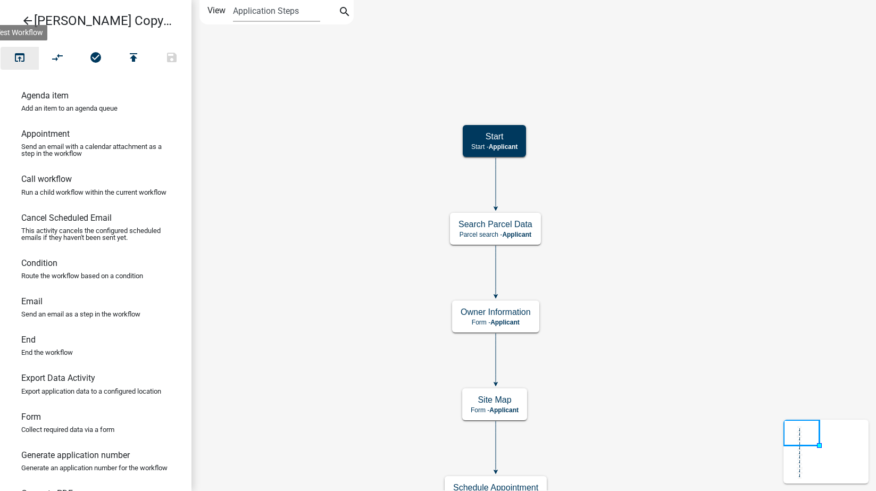
click at [24, 55] on icon "open_in_browser" at bounding box center [19, 58] width 13 height 15
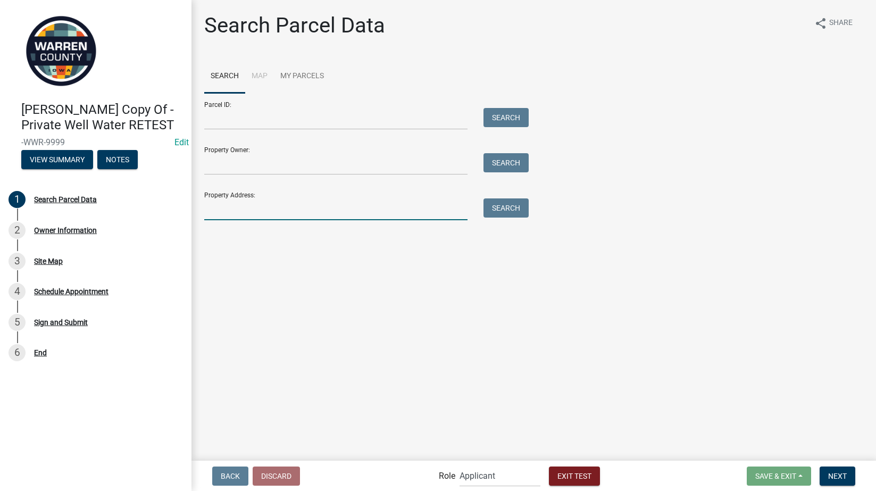
click at [255, 213] on input "Property Address:" at bounding box center [335, 209] width 263 height 22
click at [260, 168] on input "Property Owner:" at bounding box center [335, 164] width 263 height 22
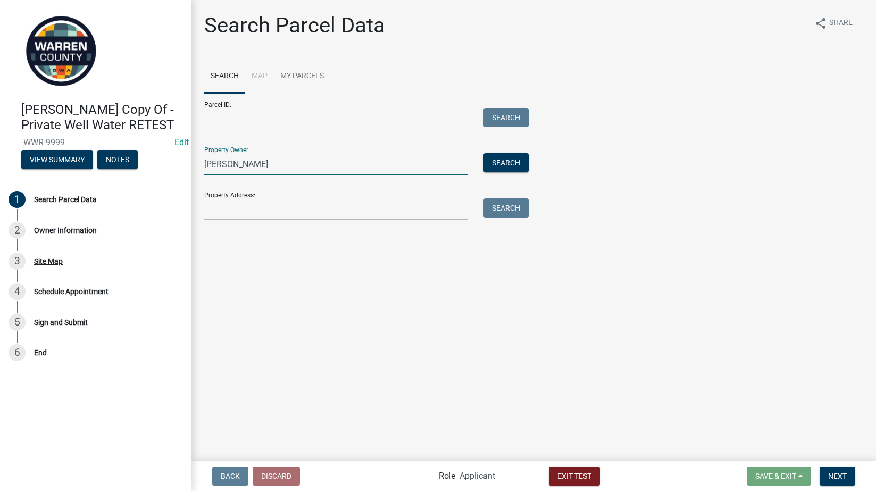
type input "tyler till"
click at [512, 162] on button "Search" at bounding box center [505, 162] width 45 height 19
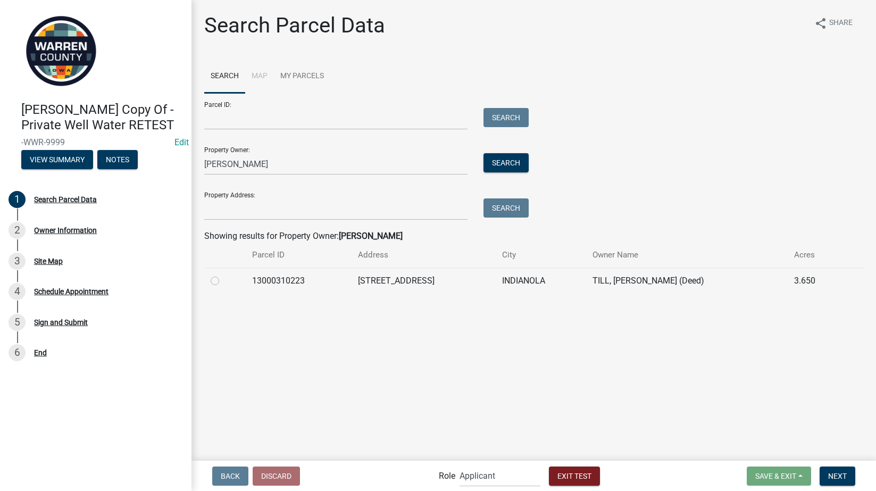
click at [223, 274] on label at bounding box center [223, 274] width 0 height 0
click at [223, 280] on input "radio" at bounding box center [226, 277] width 7 height 7
radio input "true"
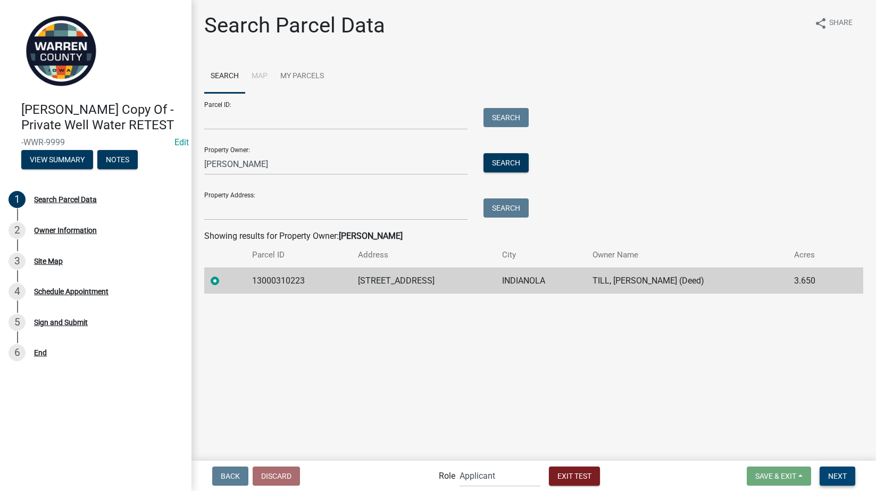
click at [834, 485] on button "Next" at bounding box center [838, 475] width 36 height 19
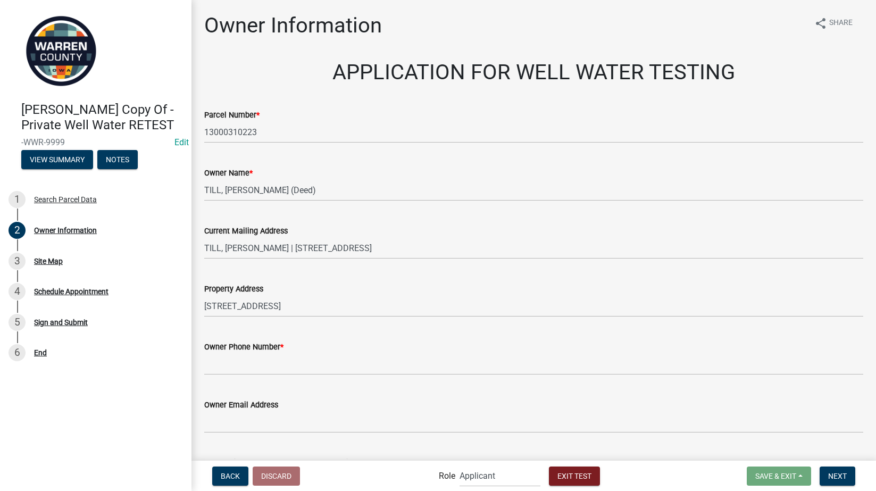
scroll to position [156, 0]
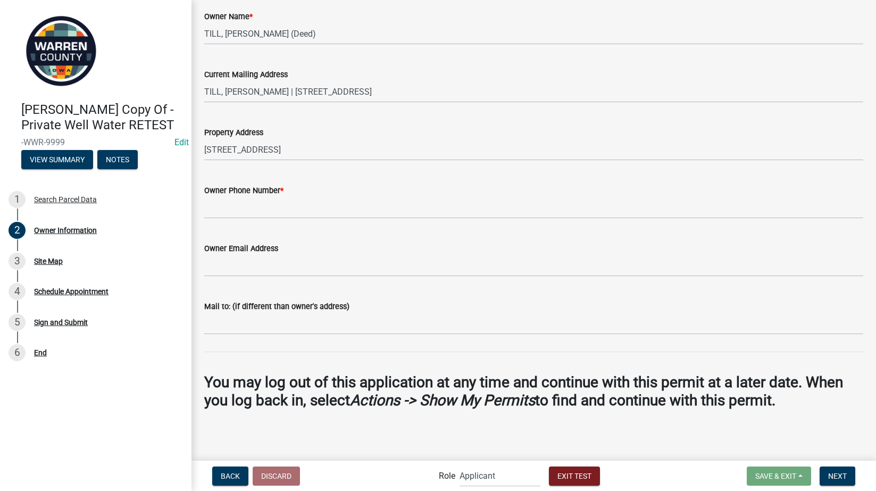
click at [264, 196] on div "Owner Phone Number *" at bounding box center [533, 190] width 659 height 13
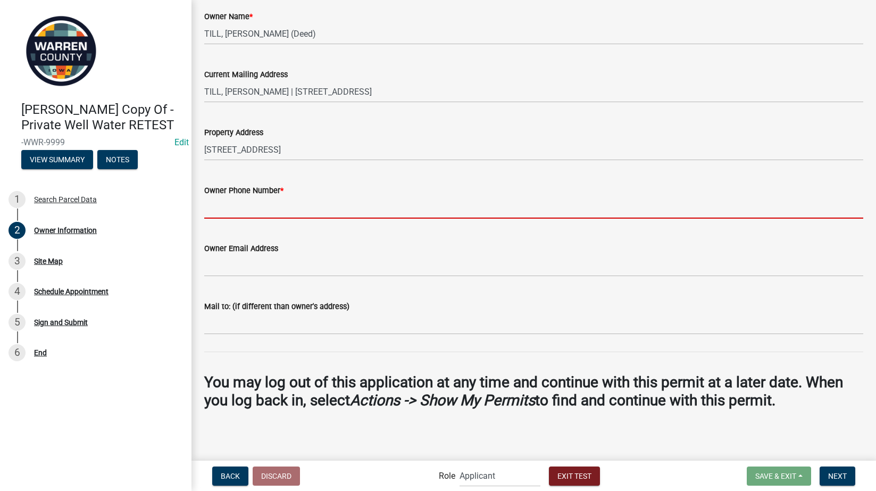
click at [259, 217] on input "Owner Phone Number *" at bounding box center [533, 208] width 659 height 22
type input "5154802556"
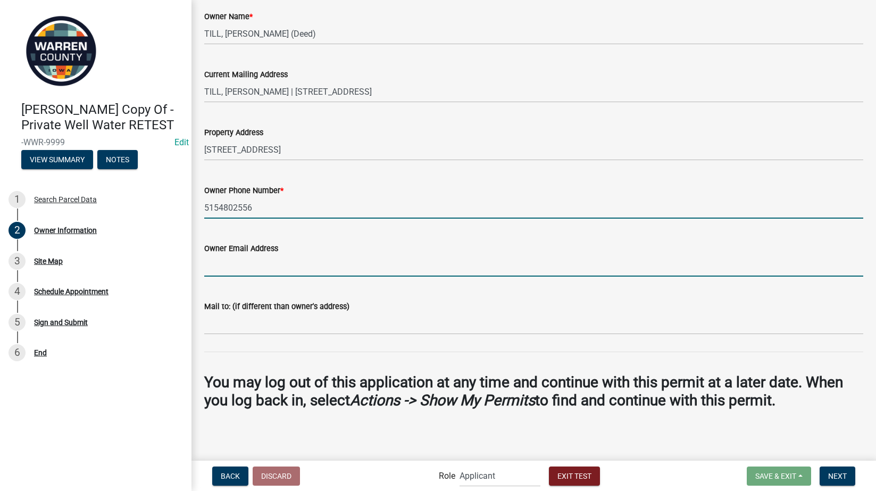
type input "tylert@warrencountyia.org"
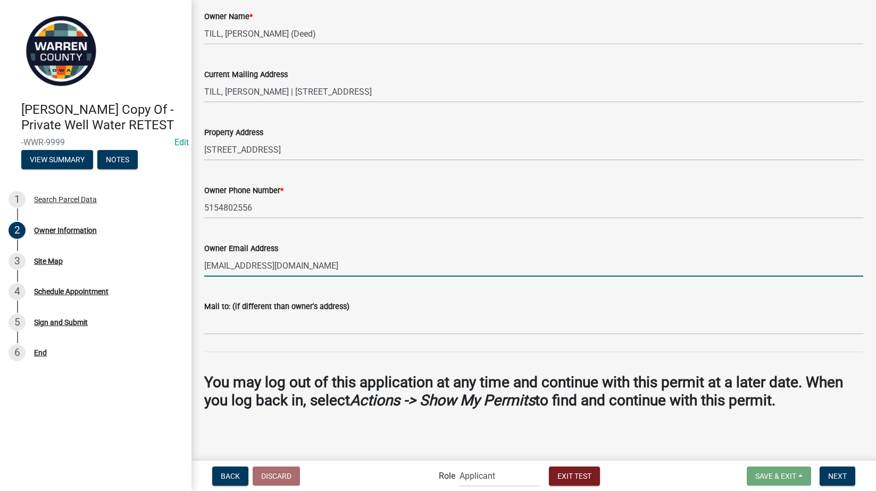
click at [319, 270] on input "tylert@warrencountyia.org" at bounding box center [533, 266] width 659 height 22
click at [838, 472] on span "Next" at bounding box center [837, 475] width 19 height 9
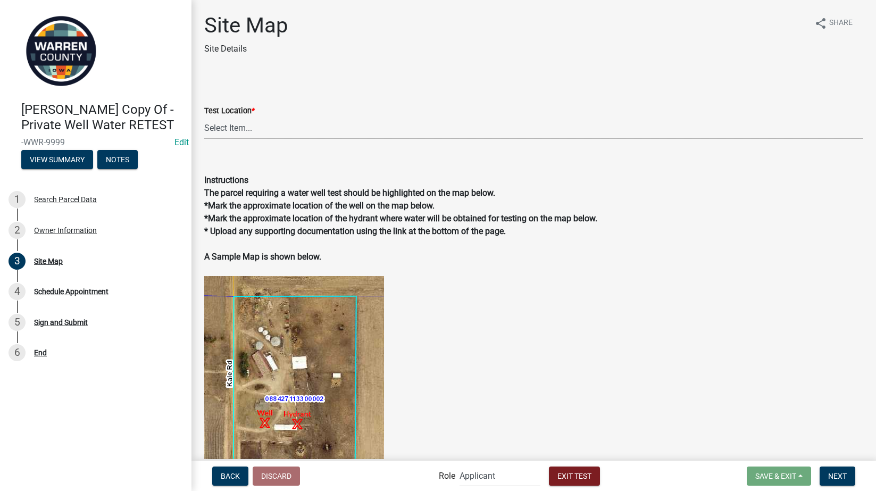
click at [249, 134] on select "Select Item... Inside house (homeowner must be present for this test) Outside h…" at bounding box center [533, 128] width 659 height 22
click at [204, 117] on select "Select Item... Inside house (homeowner must be present for this test) Outside h…" at bounding box center [533, 128] width 659 height 22
select select "b647cb4d-7baa-495f-bad0-bae9d6a7e491"
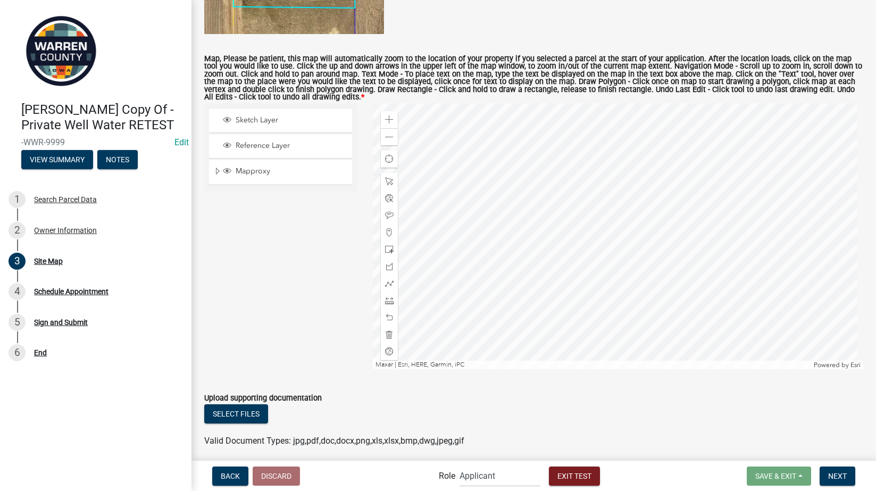
scroll to position [534, 0]
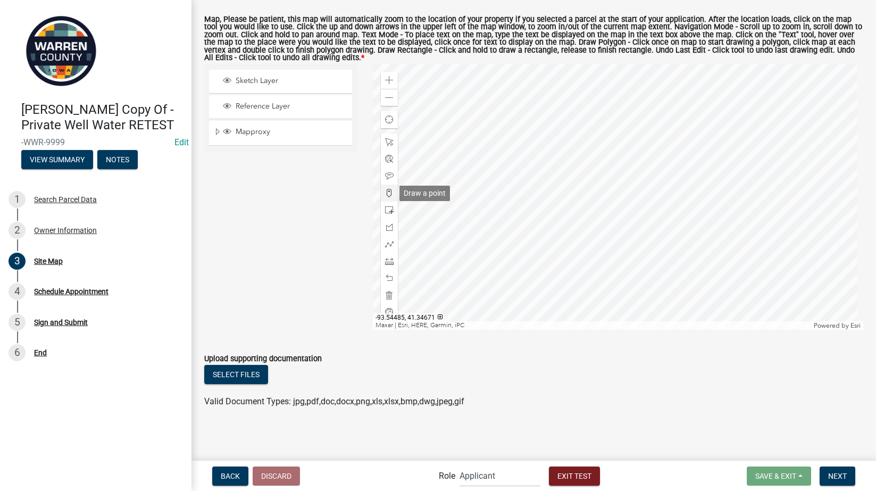
click at [387, 191] on span at bounding box center [389, 193] width 9 height 9
click at [544, 188] on div at bounding box center [618, 197] width 490 height 266
click at [846, 478] on button "Next" at bounding box center [838, 475] width 36 height 19
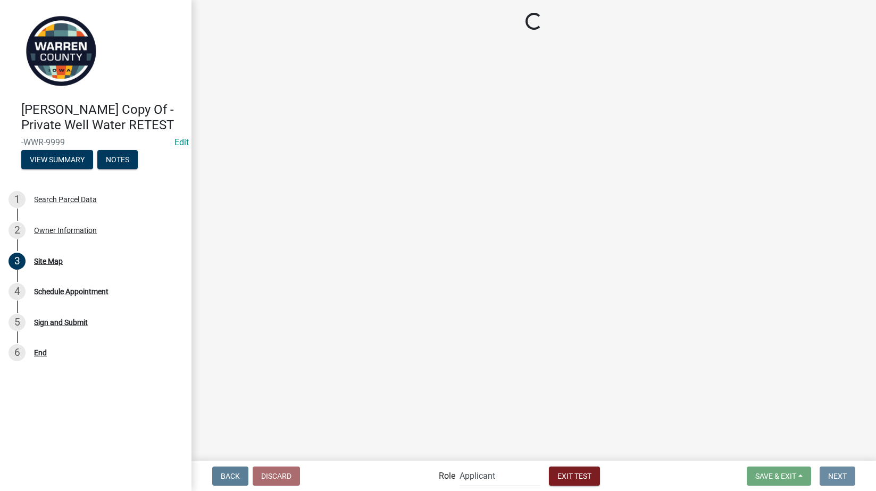
scroll to position [0, 0]
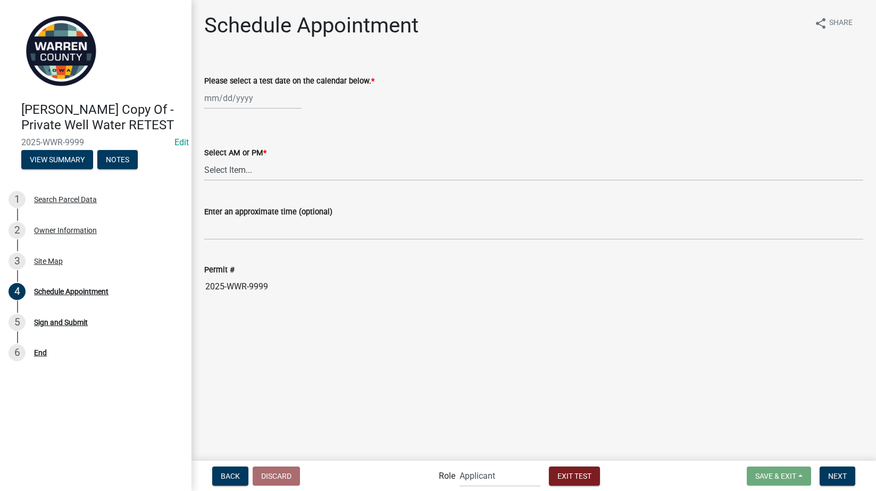
click at [227, 96] on div at bounding box center [252, 98] width 97 height 22
select select "8"
select select "2025"
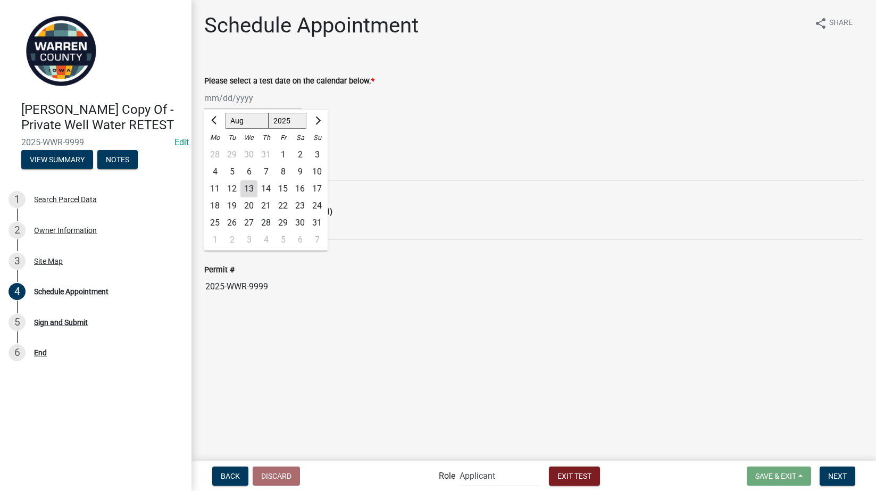
click at [247, 188] on div "13" at bounding box center [248, 188] width 17 height 17
type input "[DATE]"
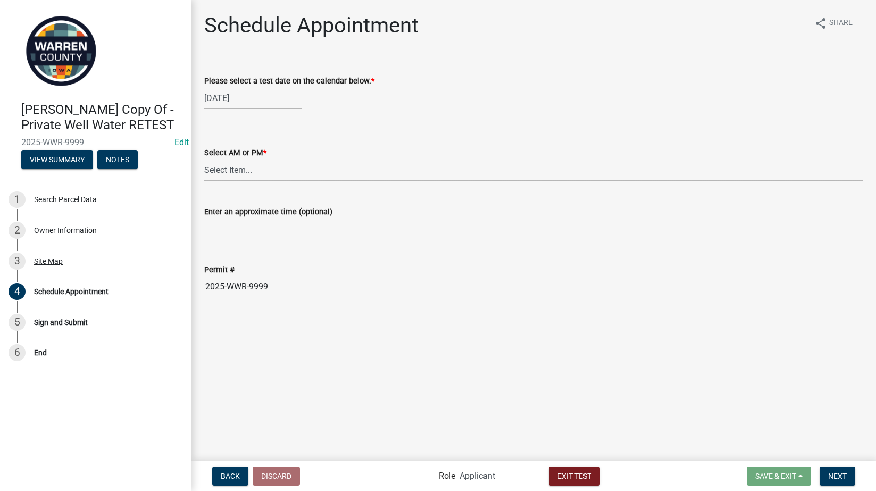
click at [245, 168] on select "Select Item... AM PM" at bounding box center [533, 170] width 659 height 22
click at [204, 159] on select "Select Item... AM PM" at bounding box center [533, 170] width 659 height 22
select select "a2714ed9-29c8-4486-9151-e8b2ce39e9de"
click at [232, 216] on div "Enter an approximate time (optional)" at bounding box center [533, 211] width 659 height 13
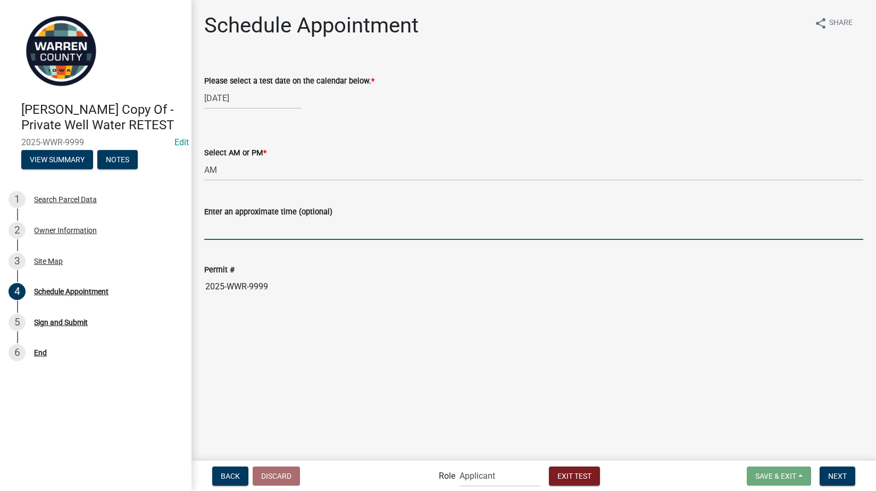
drag, startPoint x: 232, startPoint y: 216, endPoint x: 227, endPoint y: 234, distance: 18.2
click at [228, 234] on input "Enter an approximate time (optional)" at bounding box center [533, 229] width 659 height 22
click at [219, 105] on div "[DATE]" at bounding box center [252, 98] width 97 height 22
select select "8"
select select "2025"
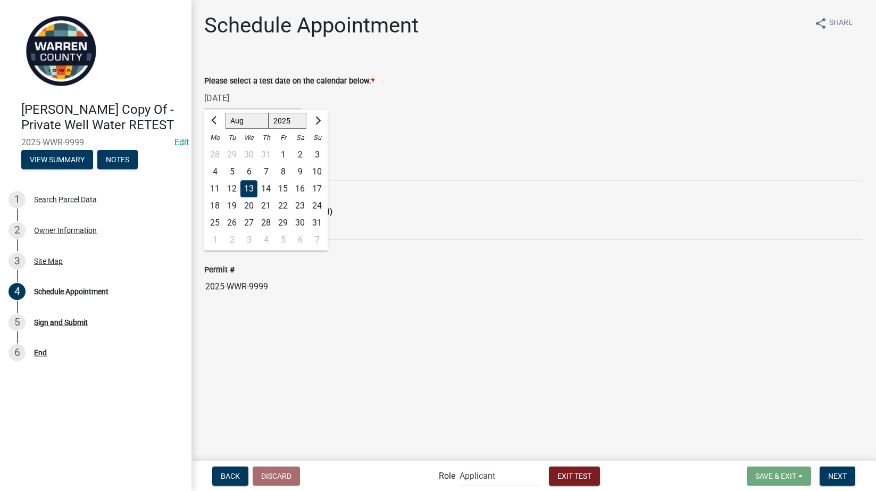
click at [262, 189] on div "14" at bounding box center [265, 188] width 17 height 17
type input "08/14/2025"
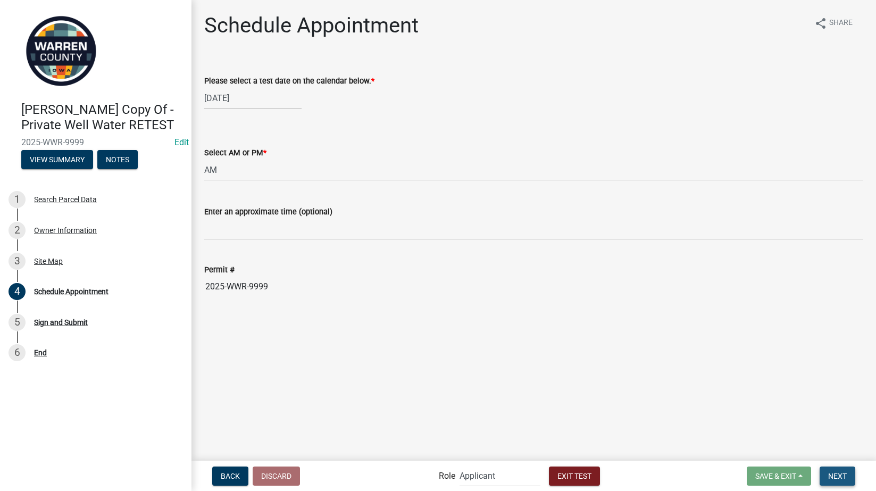
click at [837, 476] on span "Next" at bounding box center [837, 475] width 19 height 9
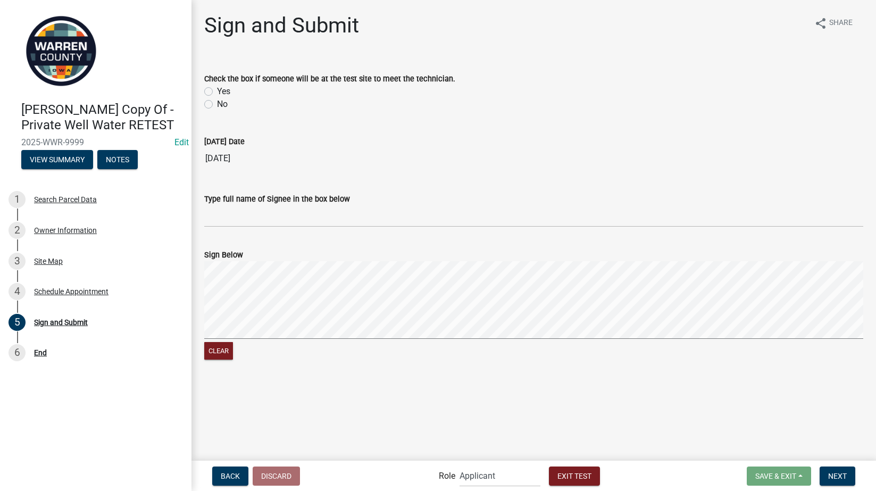
click at [217, 89] on label "Yes" at bounding box center [223, 91] width 13 height 13
click at [217, 89] on input "Yes" at bounding box center [220, 88] width 7 height 7
radio input "true"
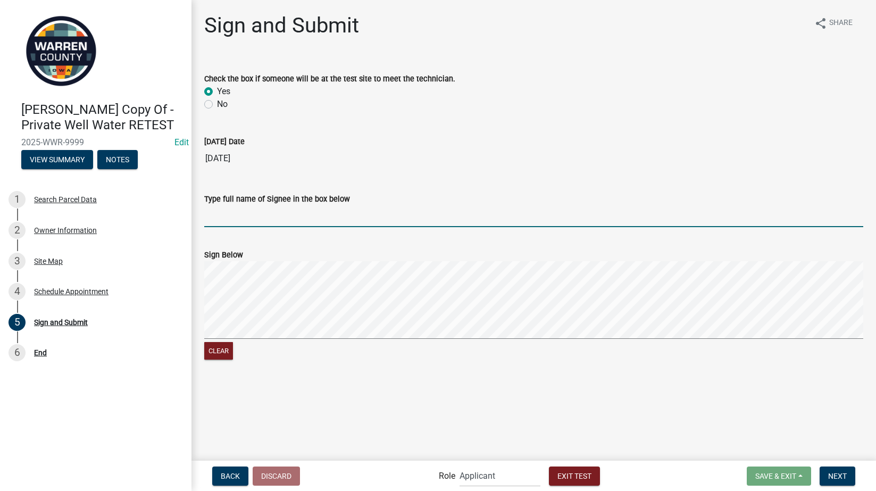
click at [246, 218] on input "Type full name of Signee in the box below" at bounding box center [533, 216] width 659 height 22
type input "[PERSON_NAME]"
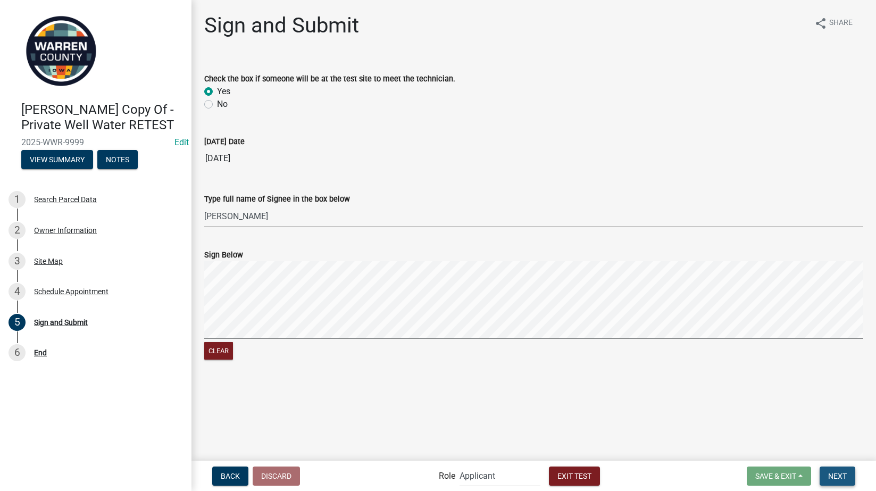
click at [825, 472] on button "Next" at bounding box center [838, 475] width 36 height 19
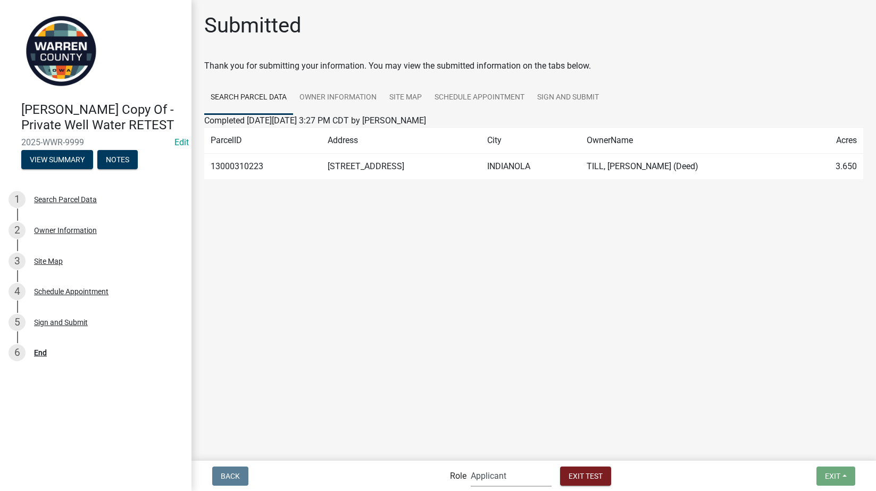
click at [487, 474] on select "Applicant Admin Environmental Health" at bounding box center [511, 476] width 81 height 22
select select "eb914f98-266b-4d45-b6a7-c04eb7a49358"
click at [471, 465] on select "Applicant Admin Environmental Health" at bounding box center [511, 476] width 81 height 22
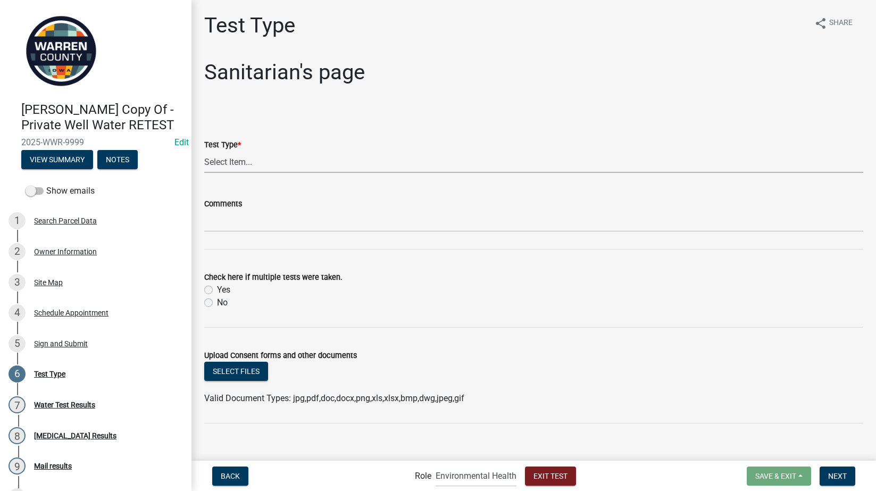
click at [244, 155] on select "Select Item... yearly test investigation corrective action other" at bounding box center [533, 162] width 659 height 22
click at [204, 151] on select "Select Item... yearly test investigation corrective action other" at bounding box center [533, 162] width 659 height 22
select select "0165d742-d3a4-4f66-a096-25611892dc11"
click at [217, 288] on label "Yes" at bounding box center [223, 289] width 13 height 13
click at [217, 288] on input "Yes" at bounding box center [220, 286] width 7 height 7
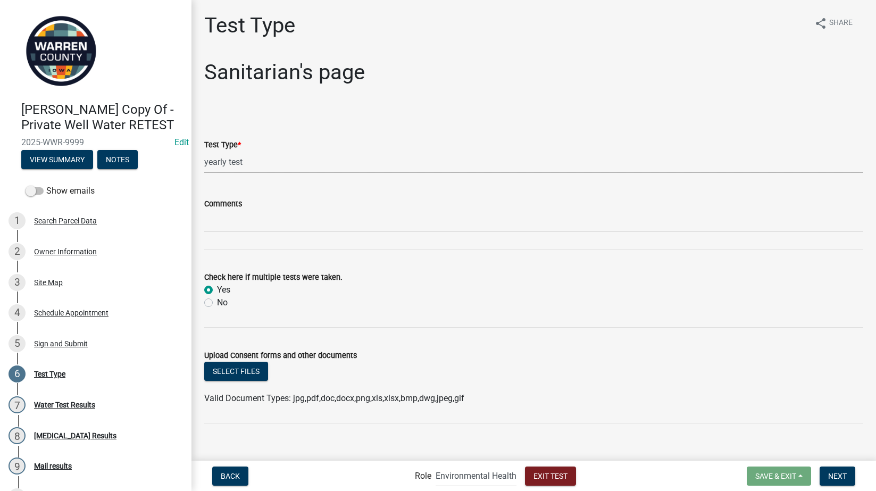
radio input "true"
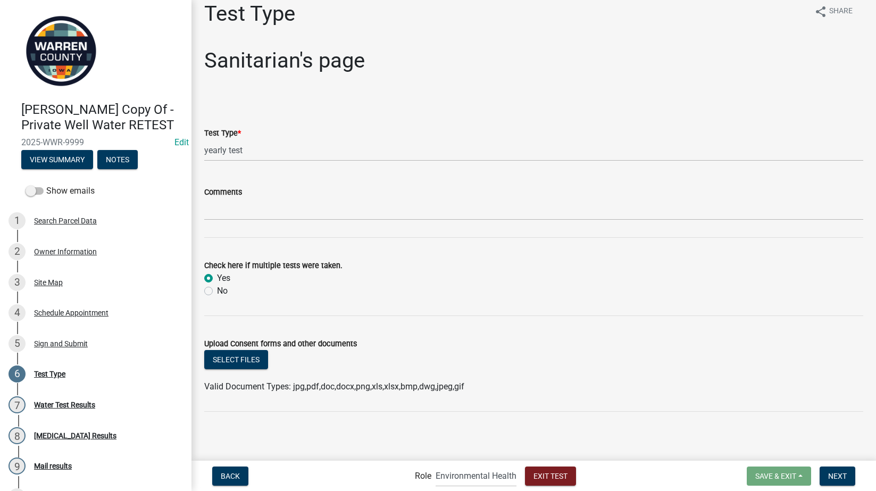
scroll to position [14, 0]
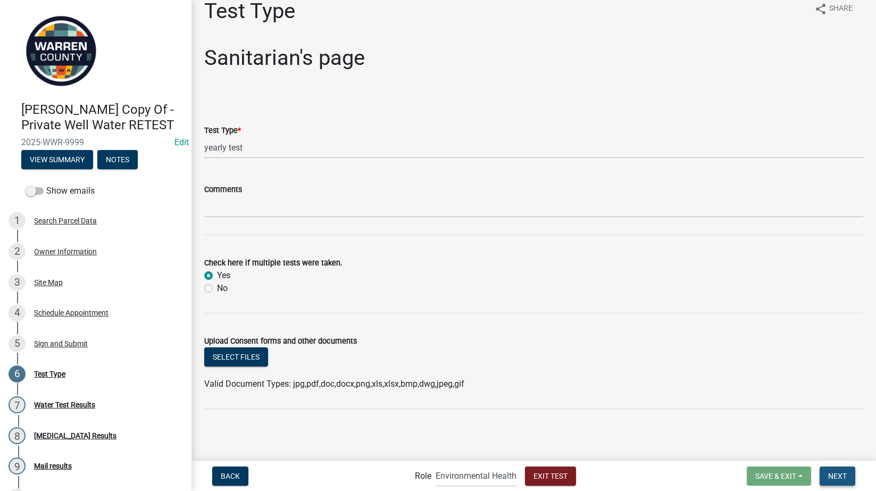
click at [846, 479] on span "Next" at bounding box center [837, 475] width 19 height 9
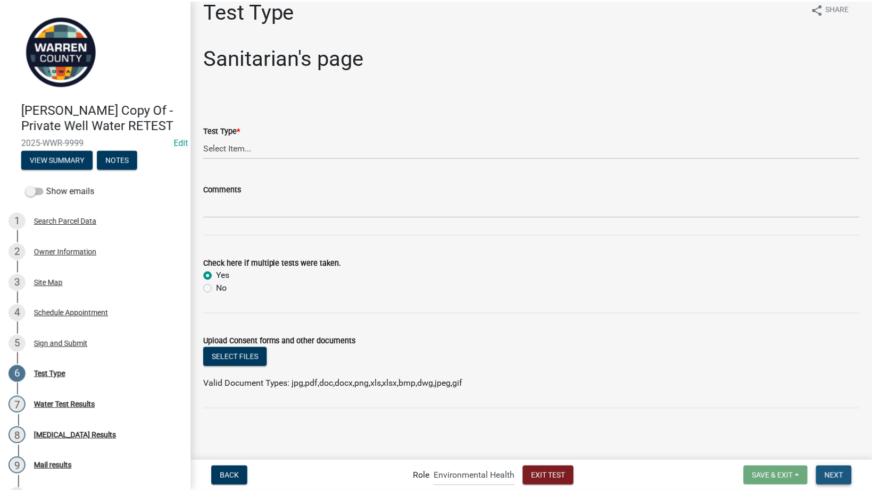
scroll to position [0, 0]
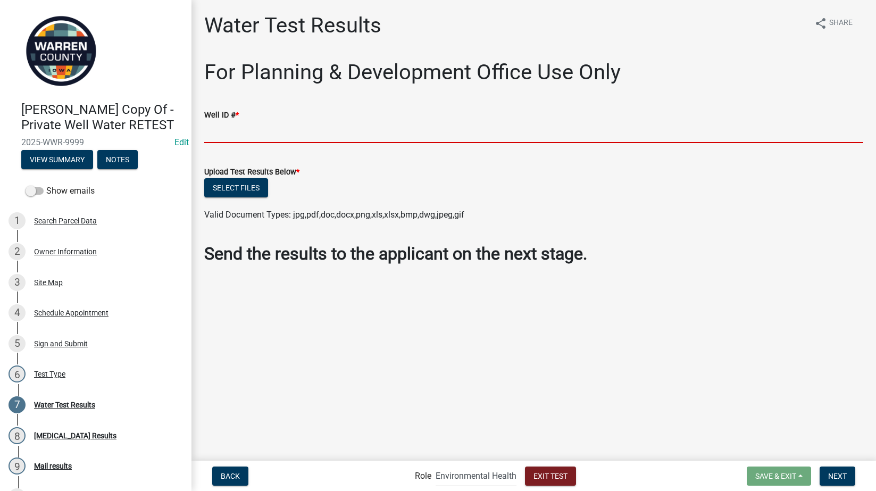
click at [257, 135] on input "text" at bounding box center [533, 132] width 659 height 22
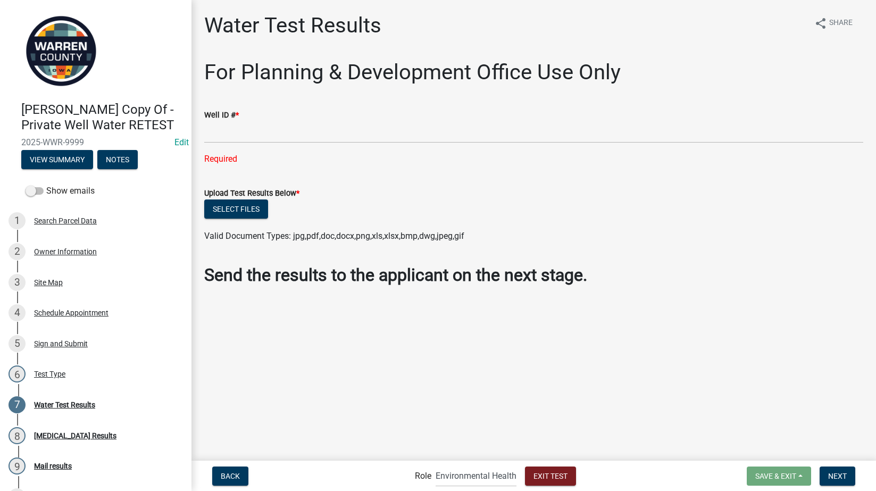
click at [345, 120] on div "Well ID # *" at bounding box center [533, 115] width 659 height 13
click at [220, 136] on input "text" at bounding box center [533, 132] width 659 height 22
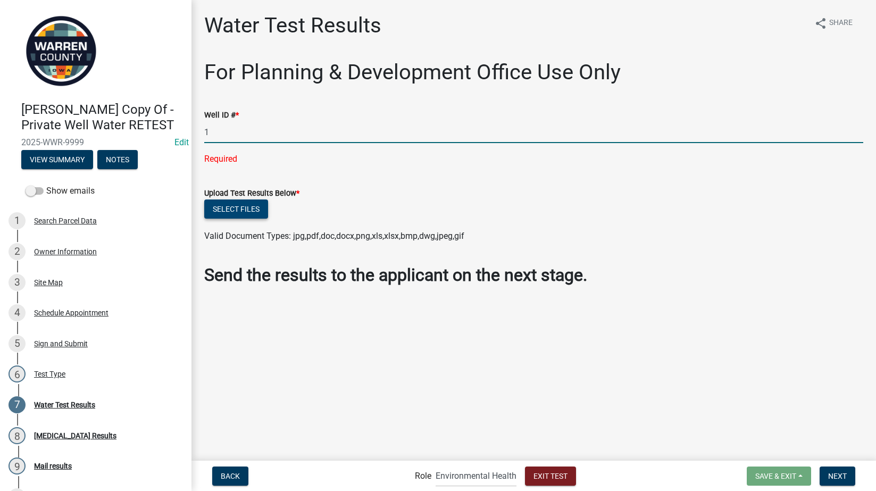
type input "1"
click at [231, 210] on wm-upload "Select files Valid Document Types: jpg,pdf,doc,docx,png,xls,xlsx,bmp,dwg,jpeg,g…" at bounding box center [533, 220] width 659 height 43
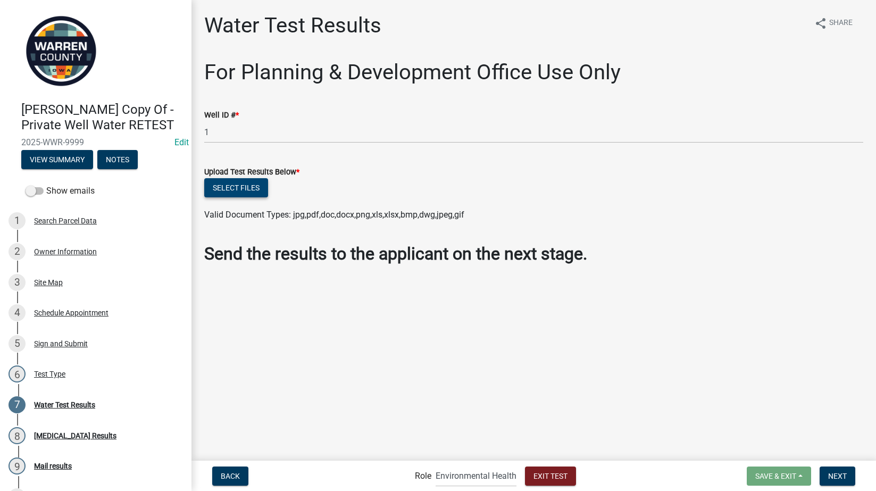
click at [233, 188] on button "Select files" at bounding box center [236, 187] width 64 height 19
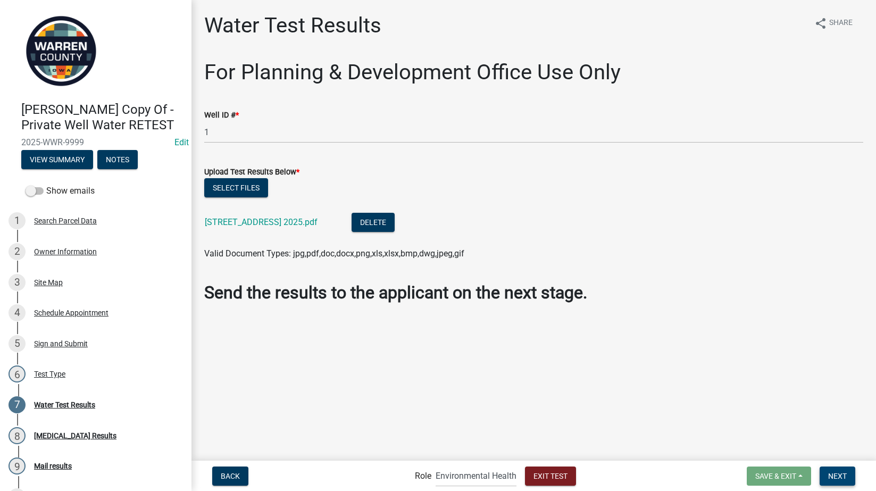
click at [834, 468] on button "Next" at bounding box center [838, 475] width 36 height 19
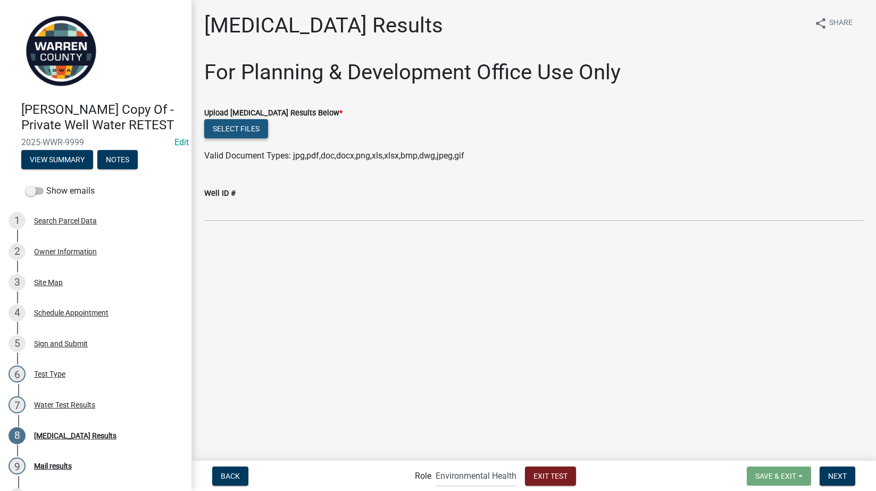
click at [253, 131] on button "Select files" at bounding box center [236, 128] width 64 height 19
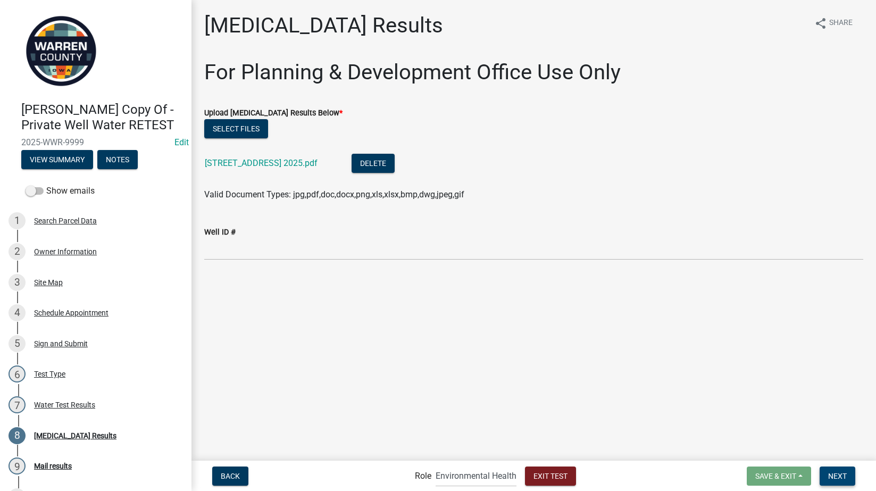
click at [839, 477] on span "Next" at bounding box center [837, 475] width 19 height 9
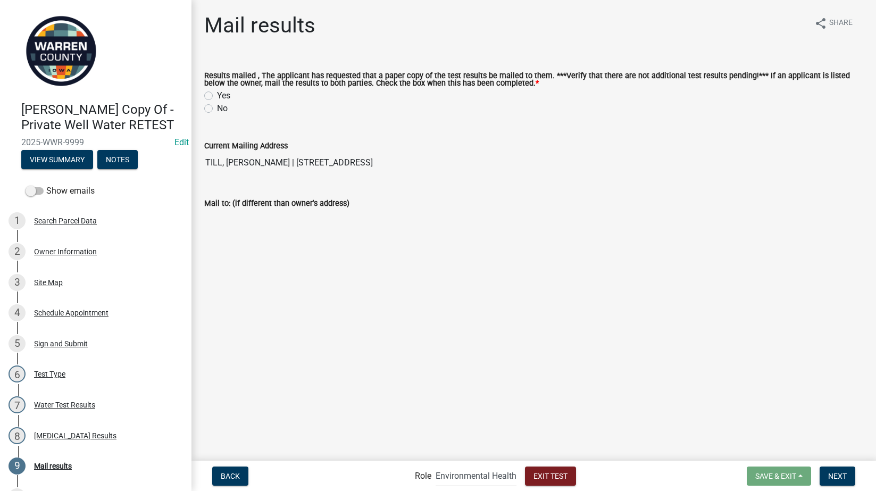
click at [217, 97] on label "Yes" at bounding box center [223, 95] width 13 height 13
click at [217, 96] on input "Yes" at bounding box center [220, 92] width 7 height 7
radio input "true"
click at [836, 465] on div "Back Role Applicant Admin Environmental Health Exit Test Save & Exit Save Save …" at bounding box center [533, 476] width 667 height 22
click at [840, 472] on span "Next" at bounding box center [837, 475] width 19 height 9
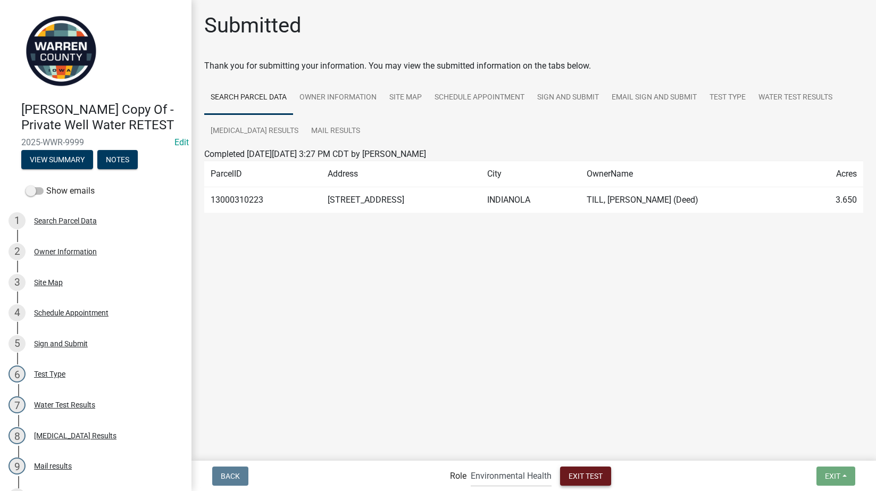
click at [587, 468] on button "Exit Test" at bounding box center [585, 475] width 51 height 19
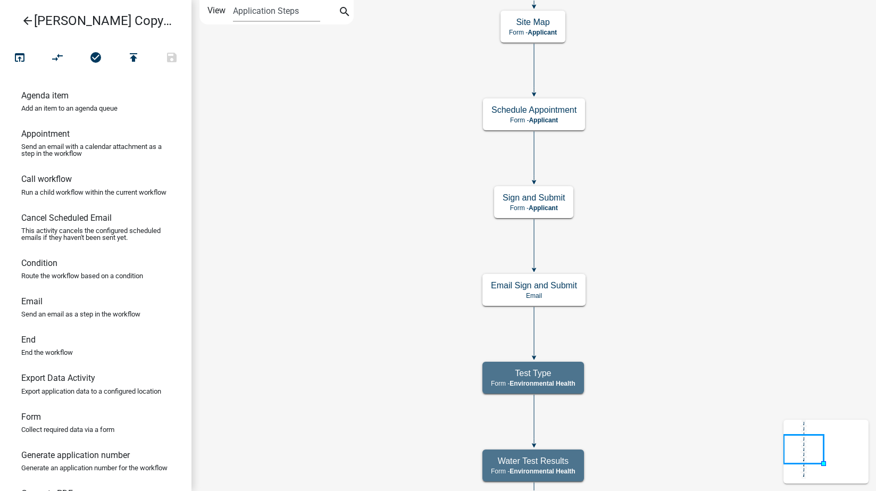
click at [24, 21] on icon "arrow_back" at bounding box center [27, 21] width 13 height 15
